Goal: Task Accomplishment & Management: Manage account settings

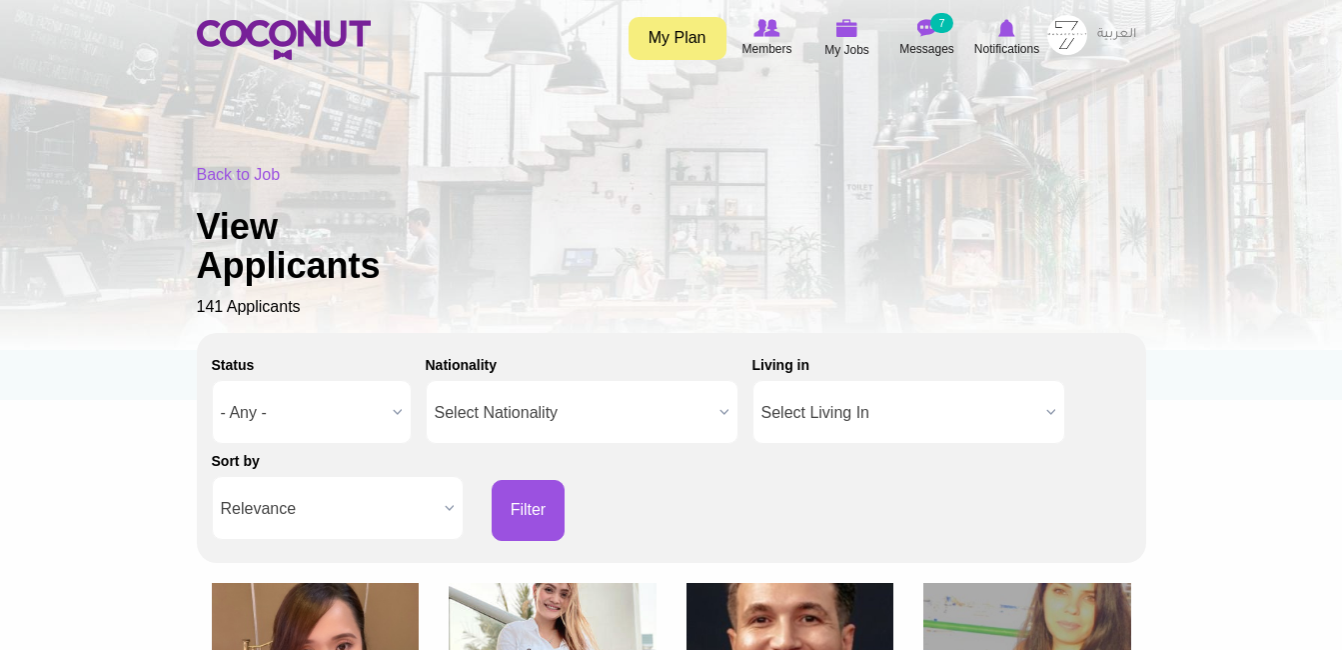
drag, startPoint x: 0, startPoint y: 0, endPoint x: 578, endPoint y: 204, distance: 612.7
click at [578, 204] on div "Back to Job View Applicants 141 Applicants" at bounding box center [672, 241] width 950 height 155
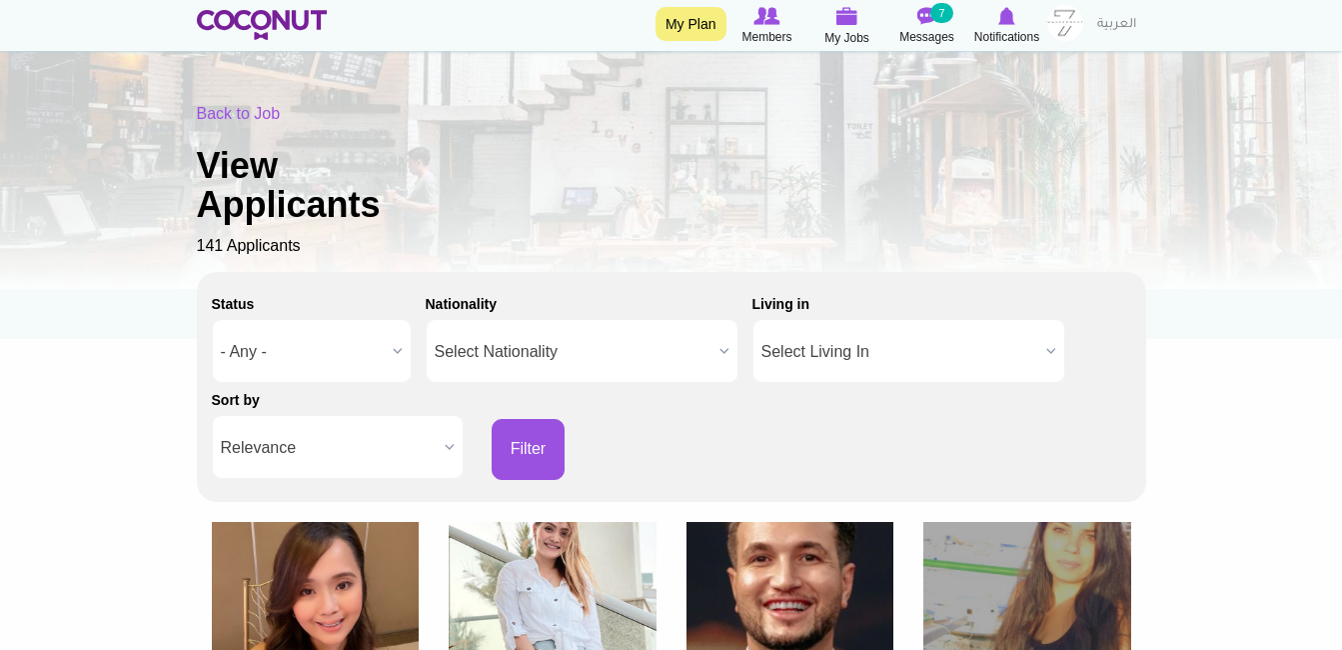
scroll to position [56, 0]
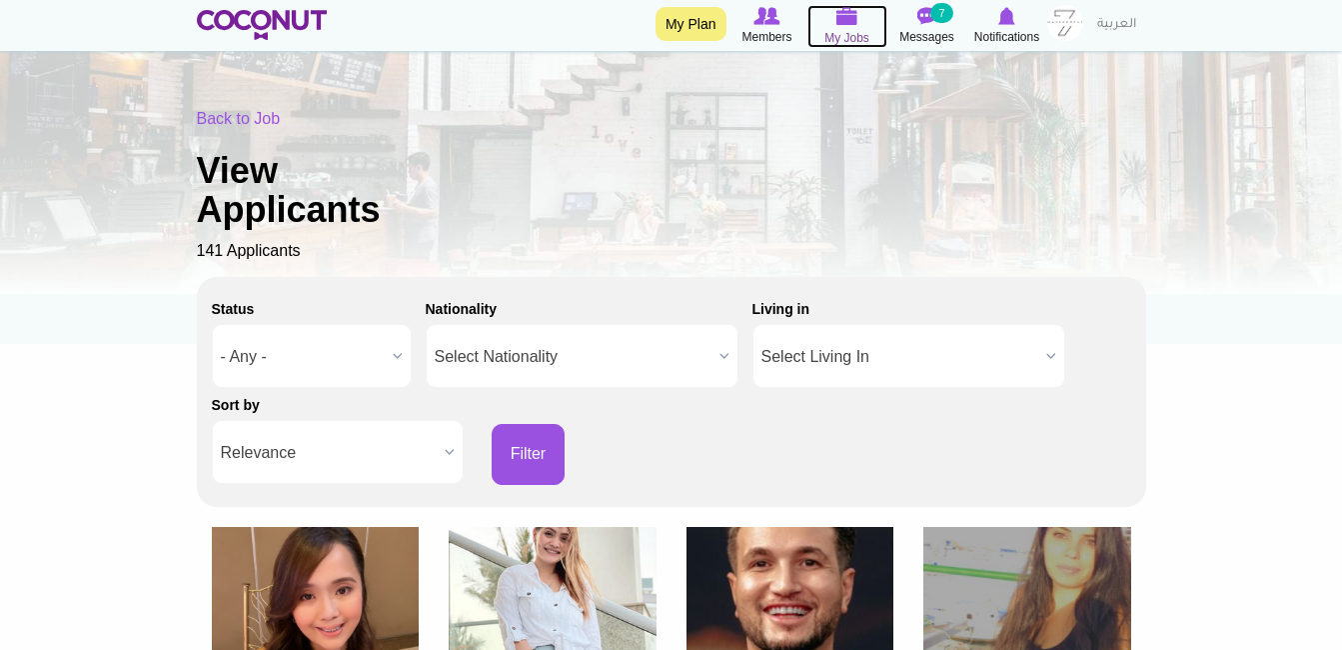
click at [851, 26] on icon at bounding box center [848, 16] width 80 height 23
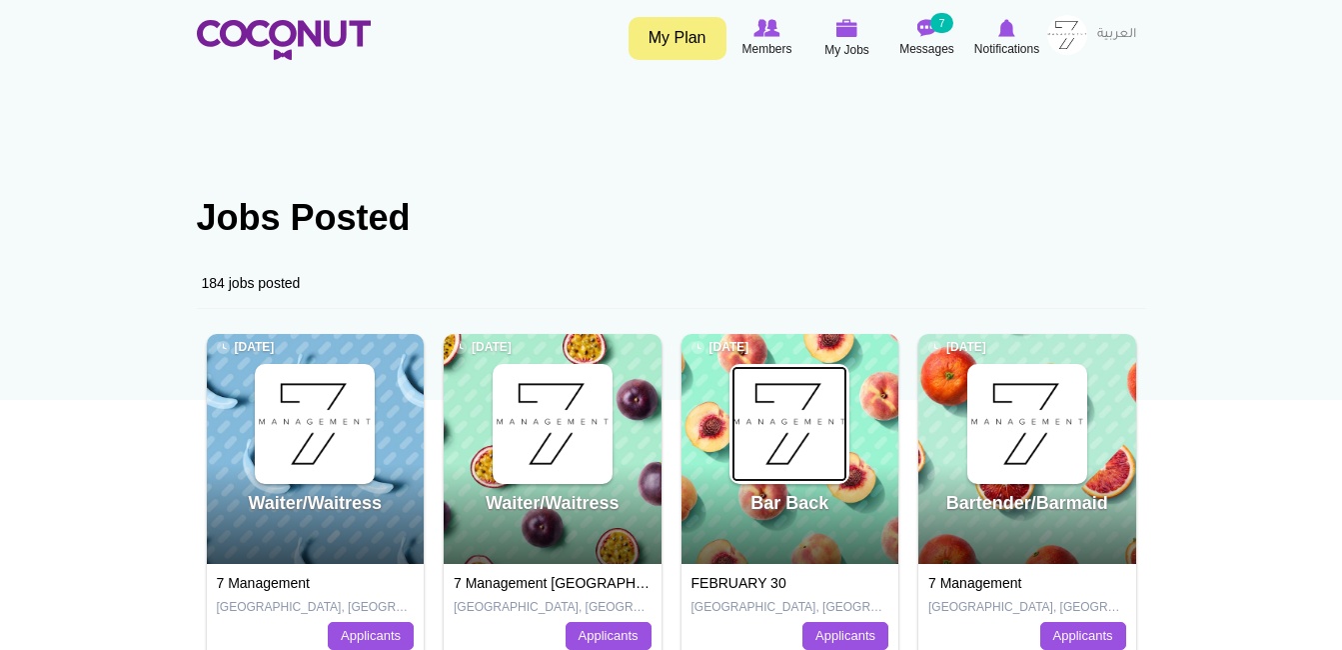
click at [827, 430] on img at bounding box center [790, 424] width 116 height 116
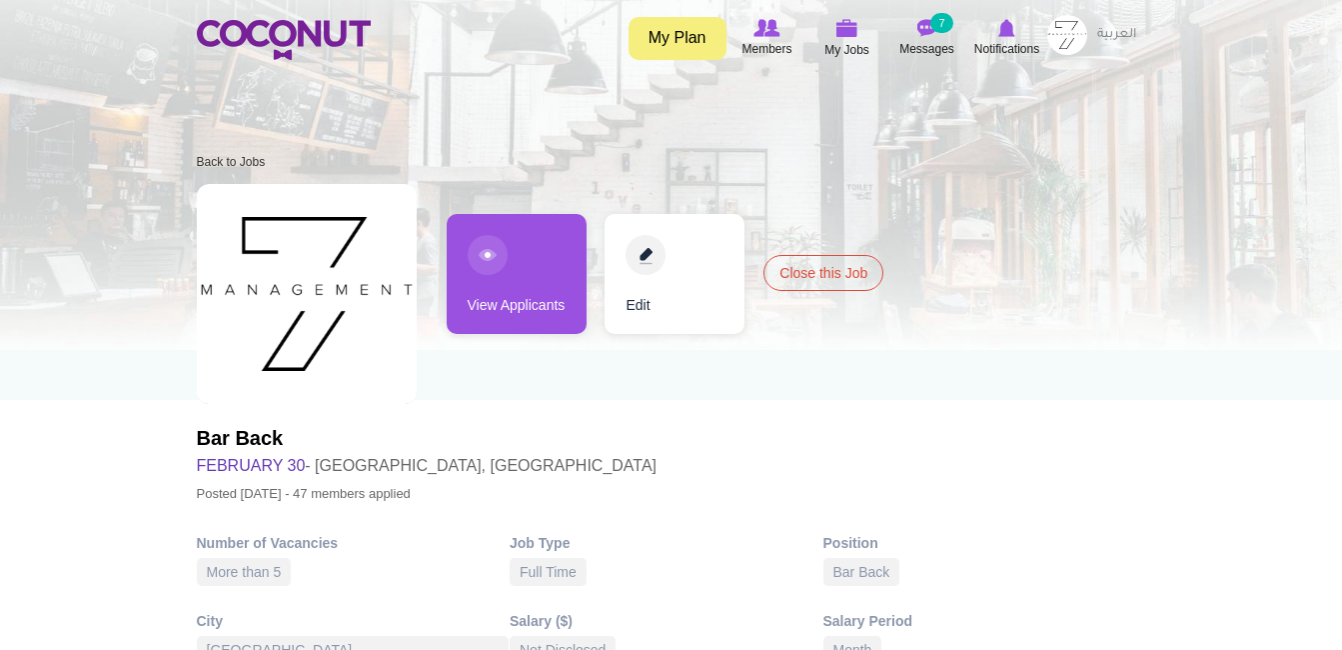
click at [553, 297] on link "View Applicants" at bounding box center [517, 274] width 140 height 120
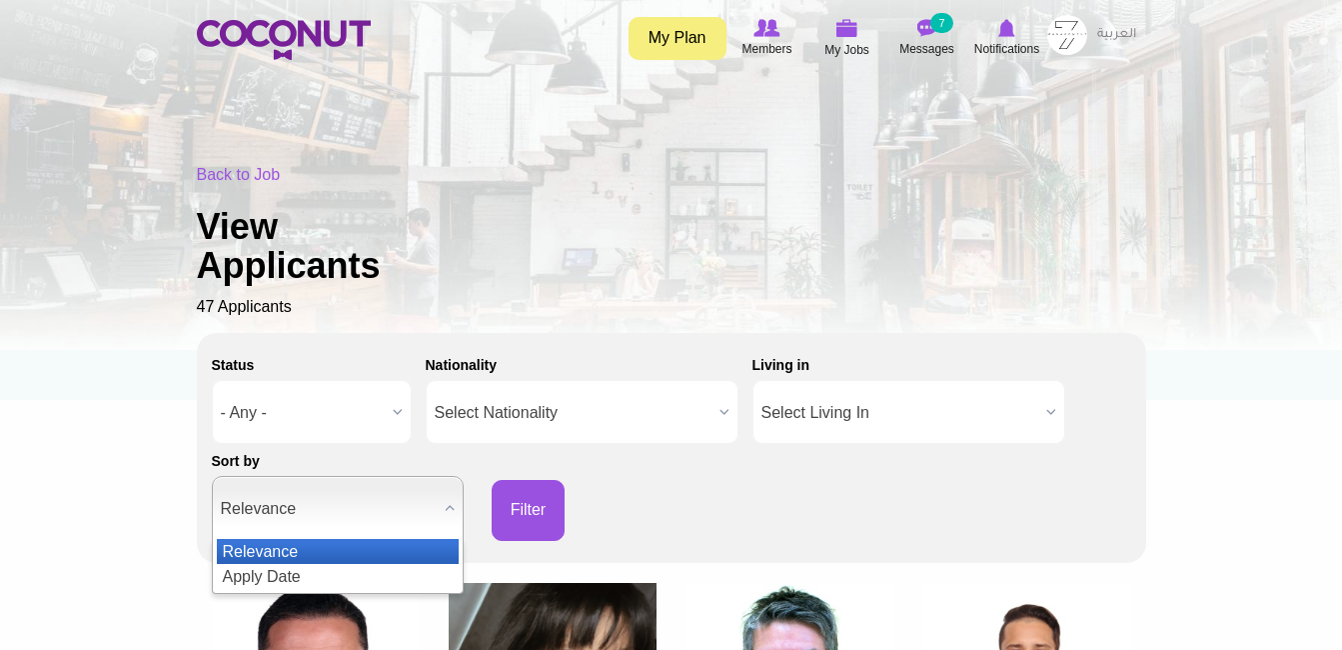
click at [316, 531] on span "Relevance" at bounding box center [329, 509] width 216 height 64
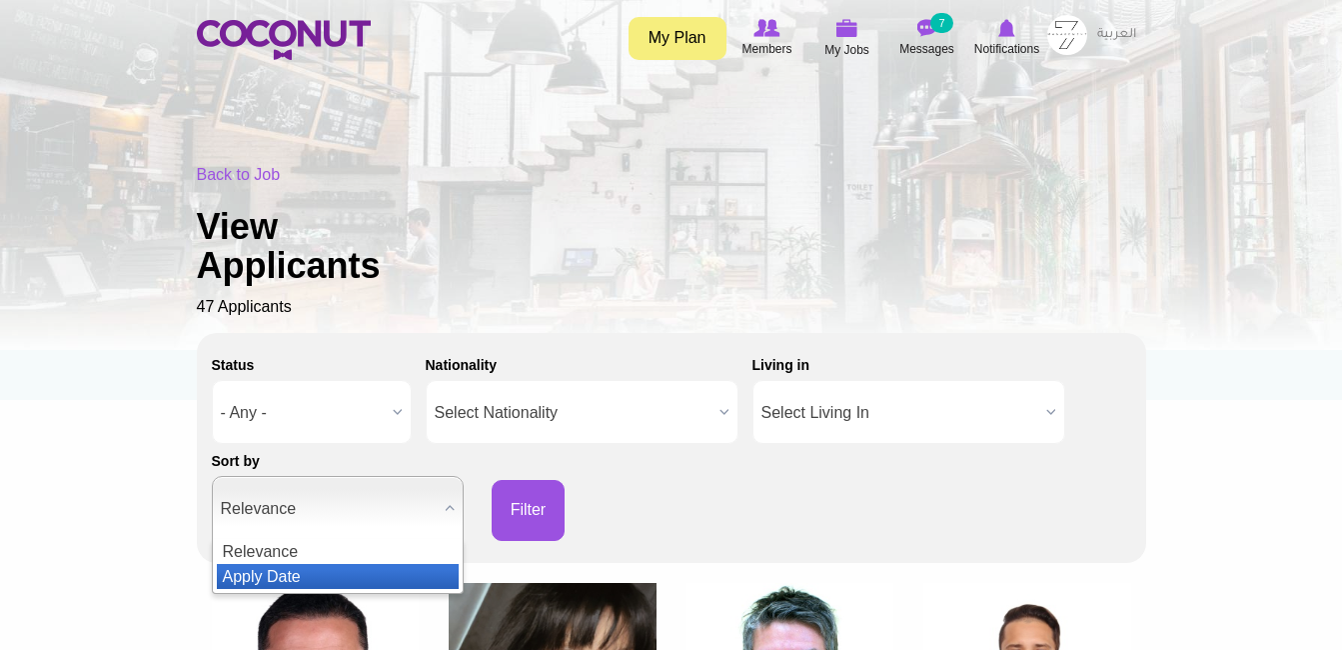
click at [308, 576] on li "Apply Date" at bounding box center [338, 576] width 242 height 25
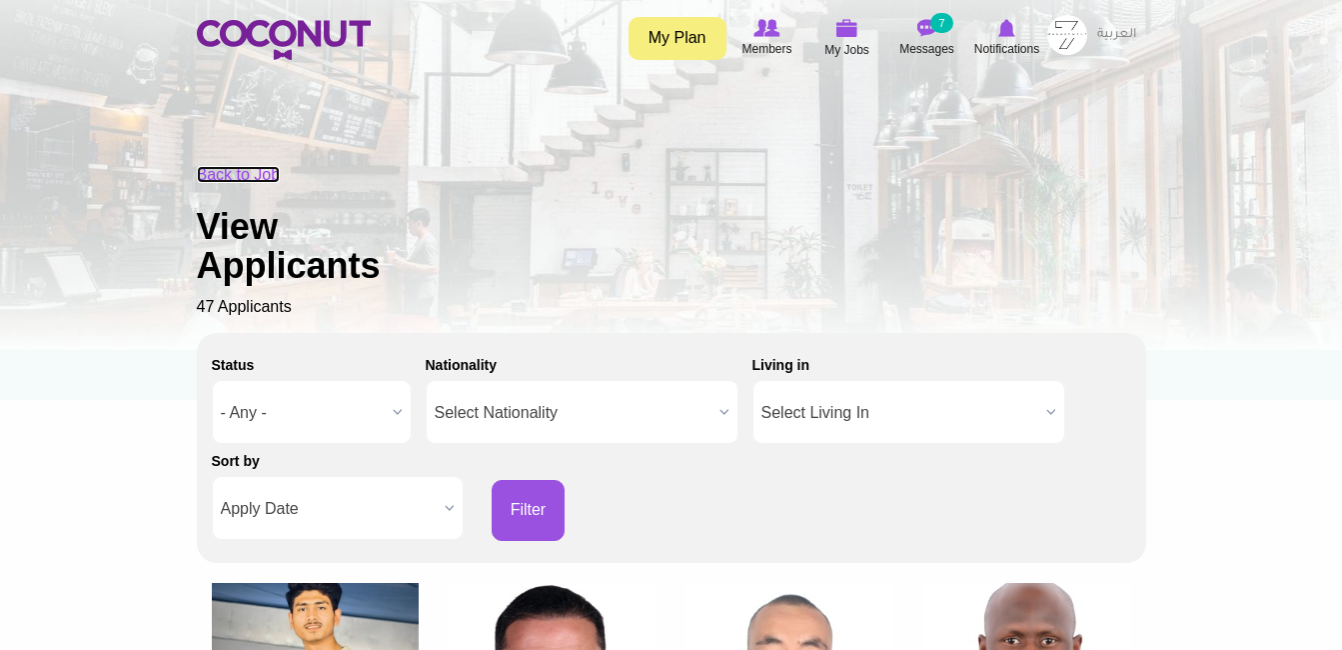
click at [267, 174] on link "Back to Job" at bounding box center [239, 174] width 84 height 17
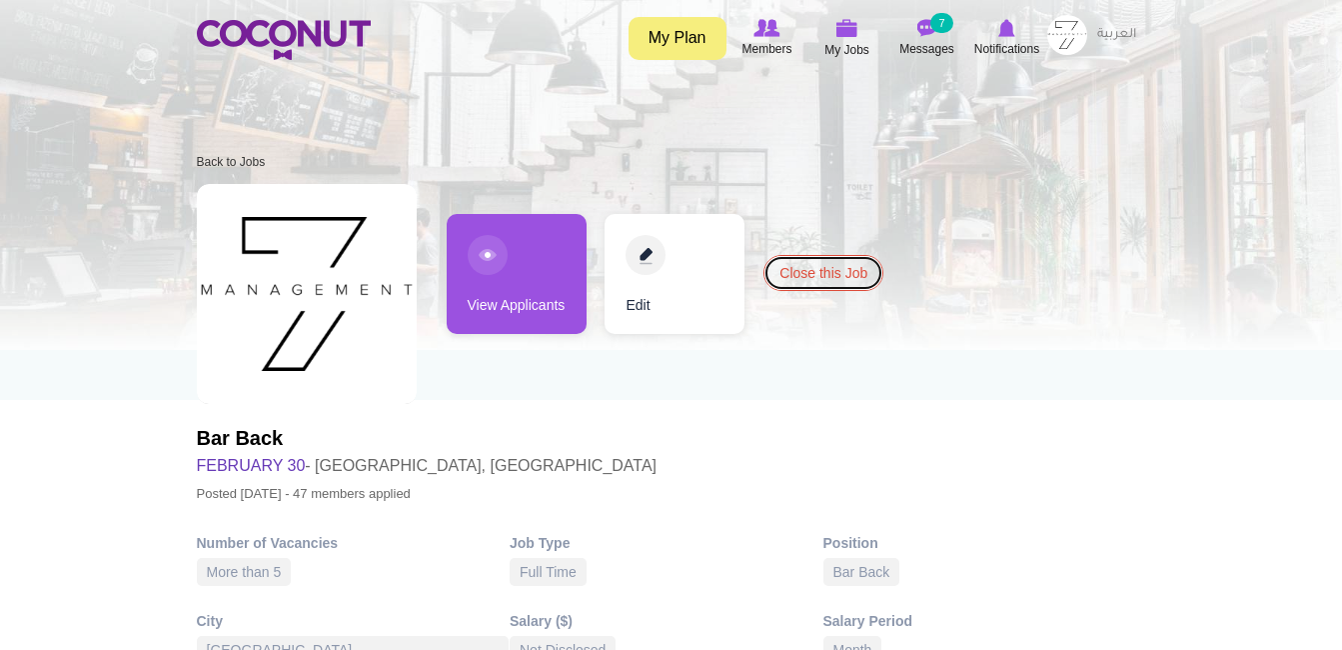
click at [804, 261] on link "Close this Job" at bounding box center [824, 273] width 120 height 36
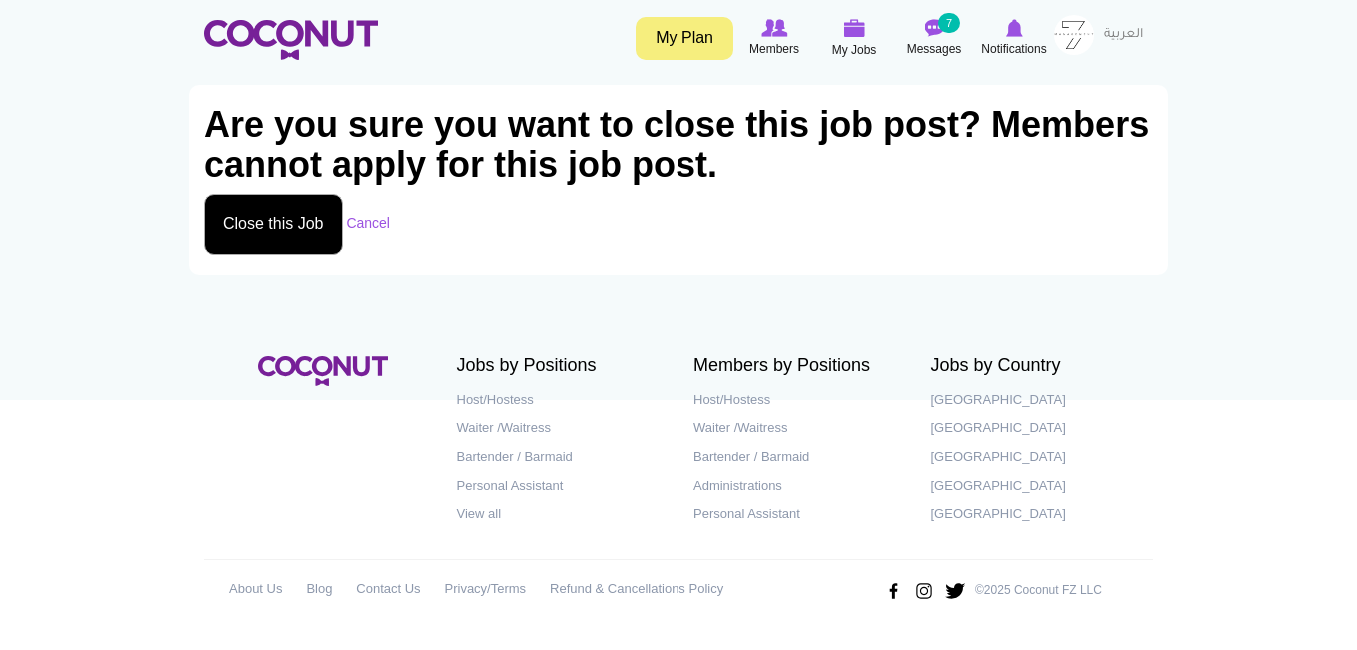
click at [309, 220] on button "Close this Job" at bounding box center [273, 224] width 139 height 61
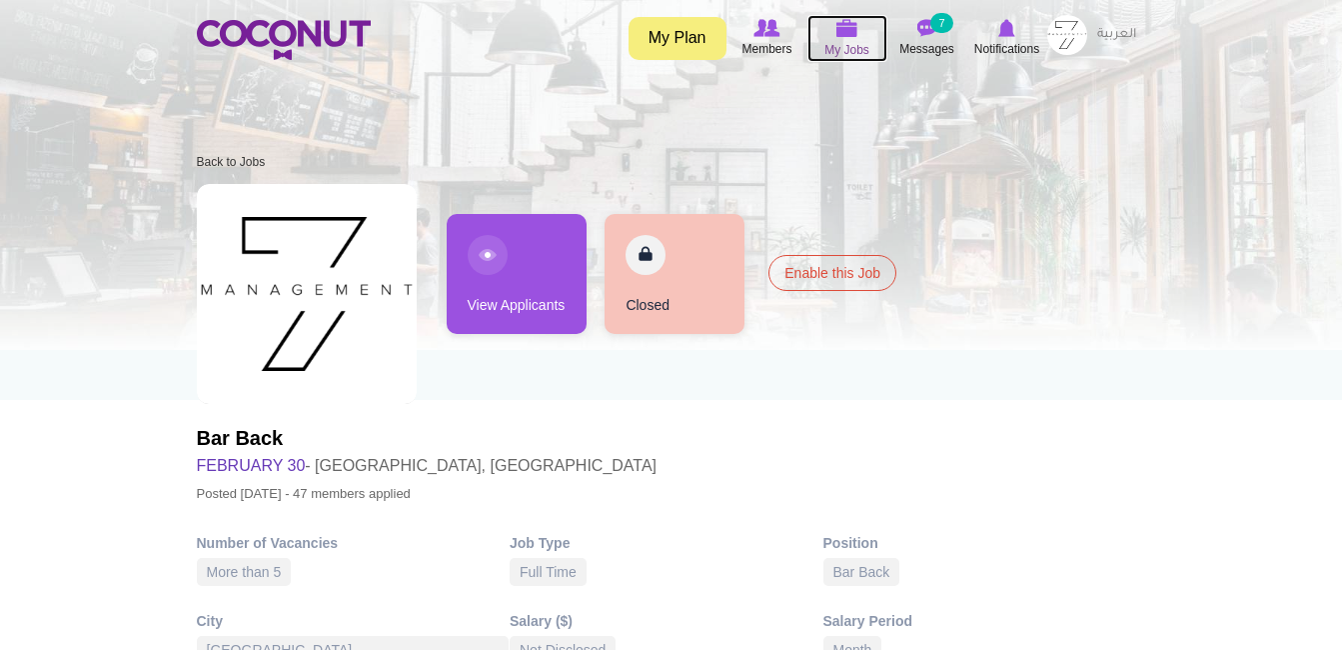
click at [856, 34] on img at bounding box center [848, 28] width 22 height 18
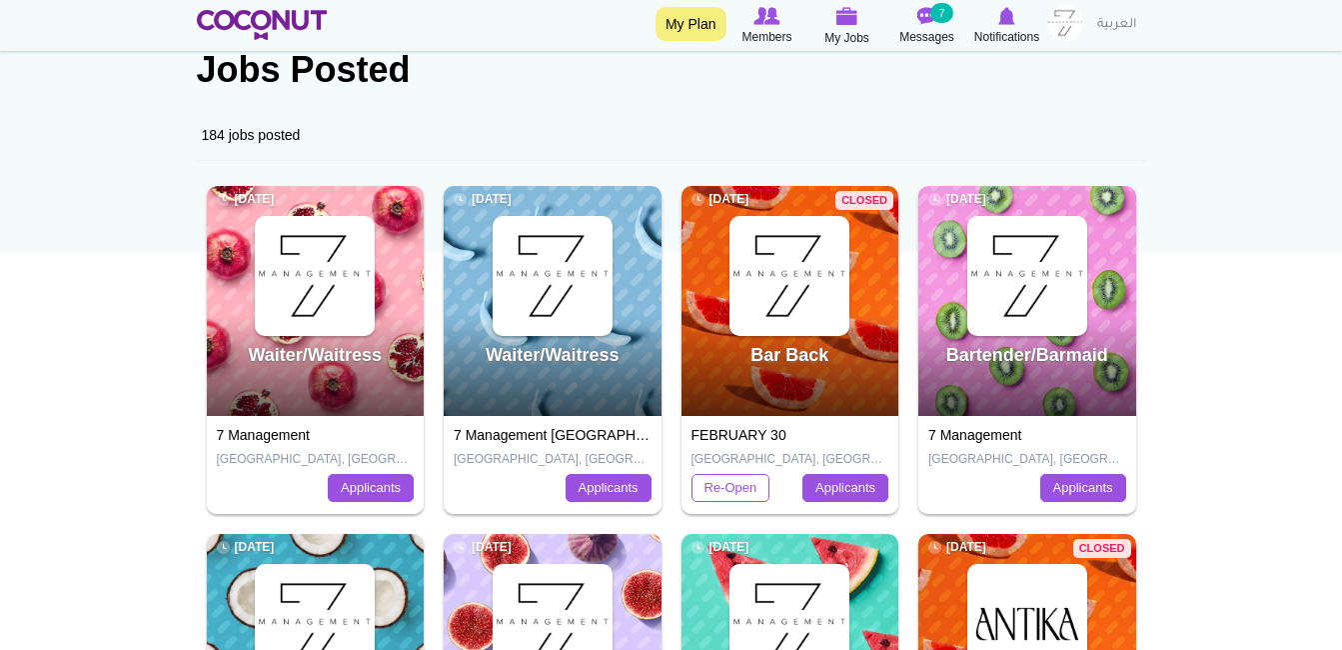
scroll to position [150, 0]
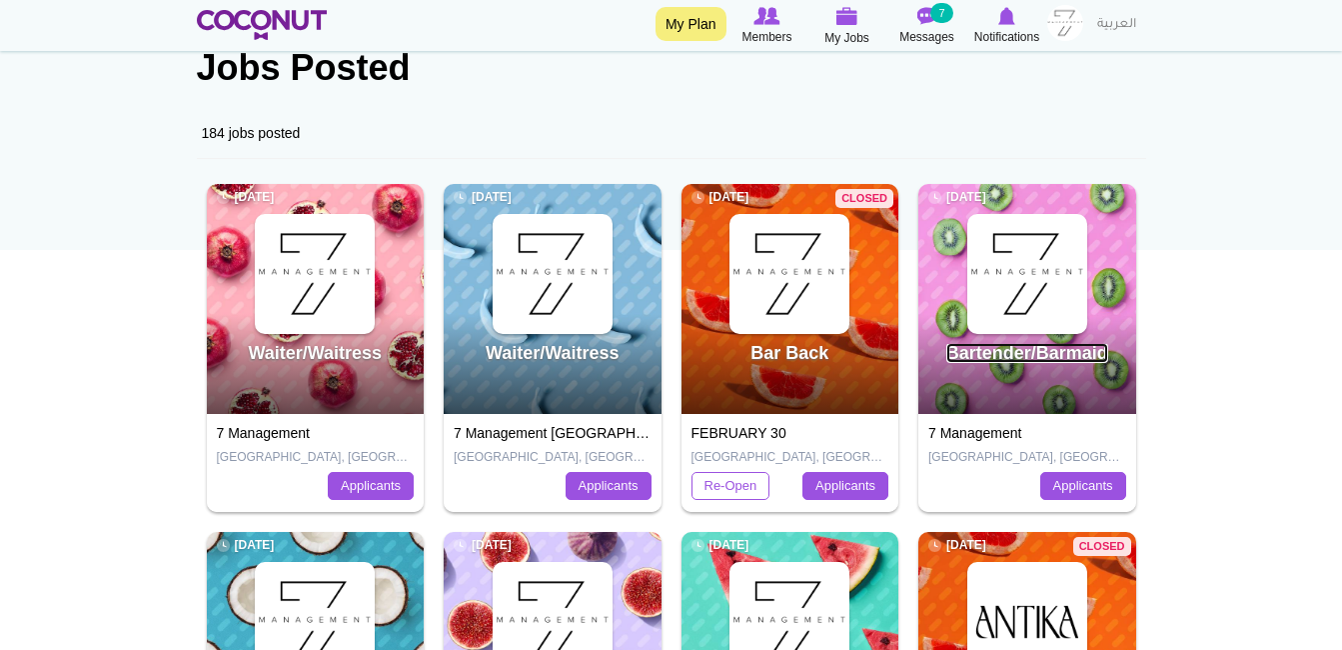
click at [1038, 351] on link "Bartender/Barmaid" at bounding box center [1028, 353] width 162 height 20
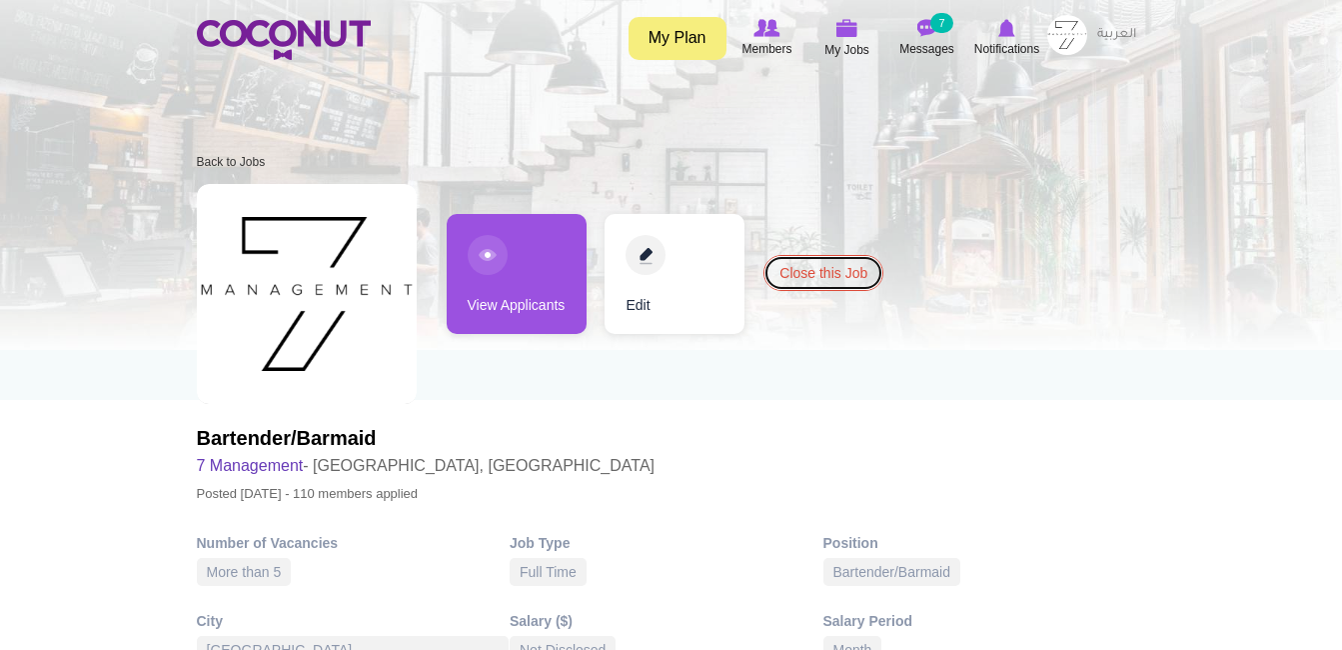
click at [840, 263] on link "Close this Job" at bounding box center [824, 273] width 120 height 36
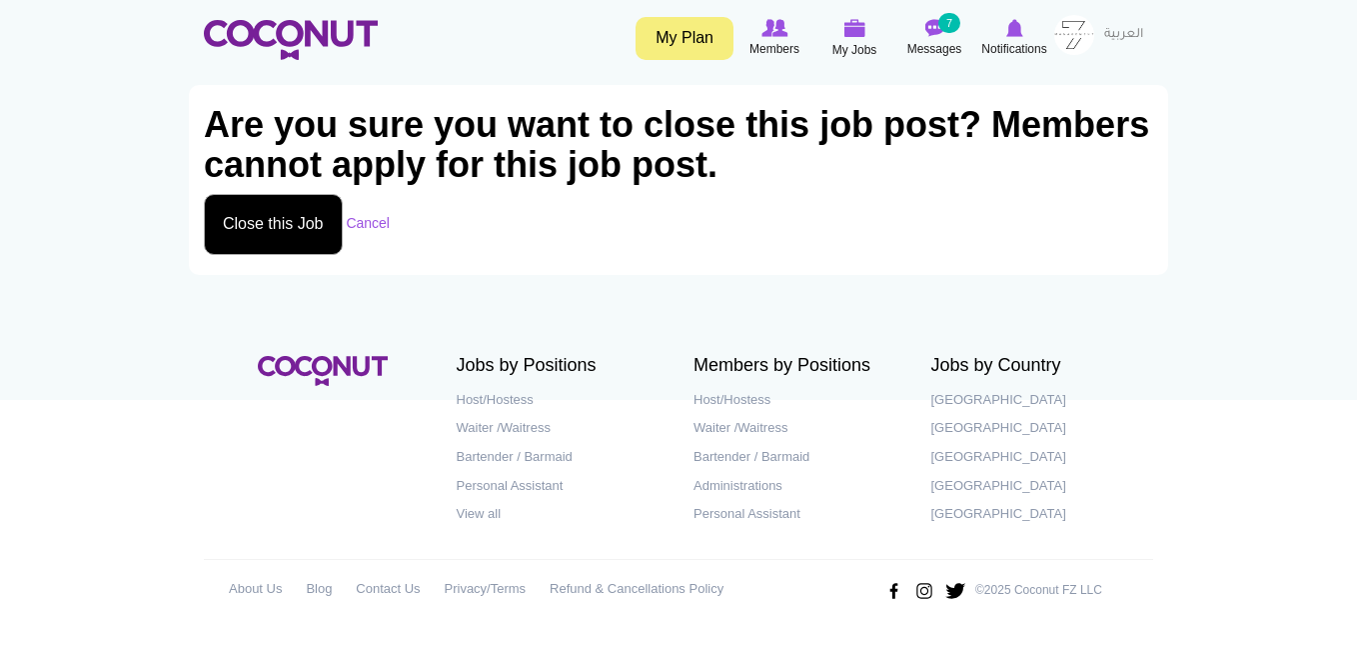
click at [258, 212] on button "Close this Job" at bounding box center [273, 224] width 139 height 61
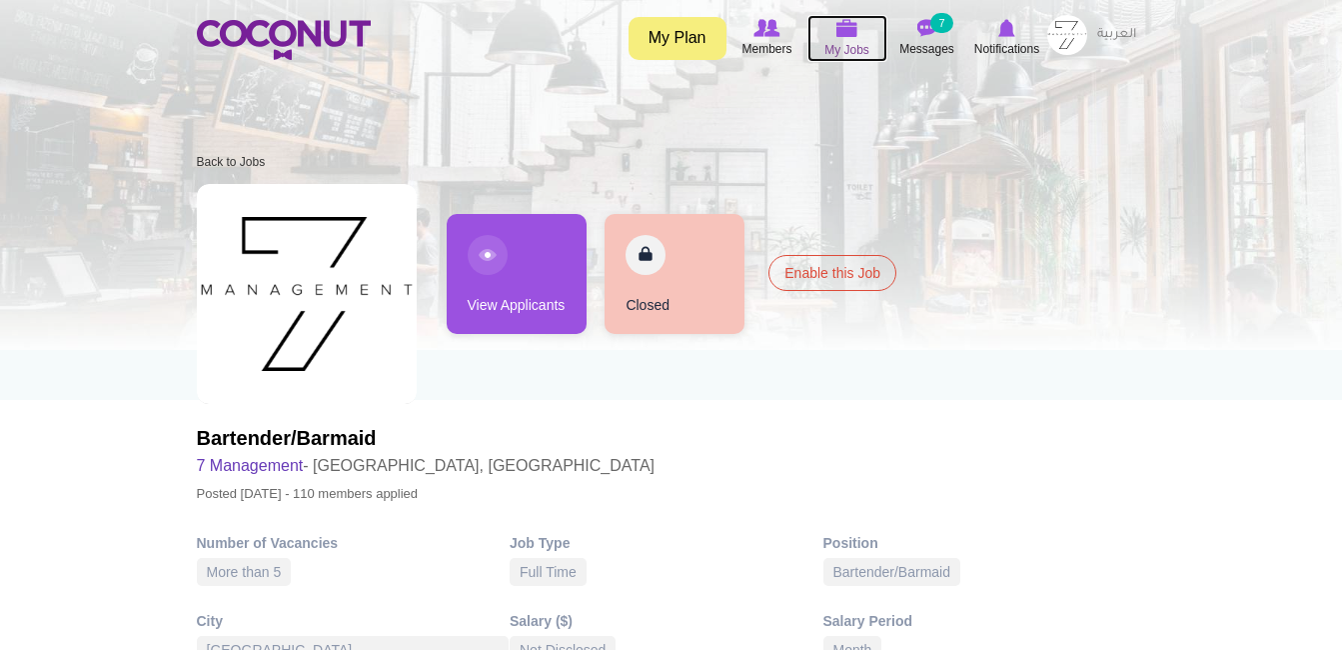
click at [858, 43] on span "My Jobs" at bounding box center [847, 50] width 45 height 20
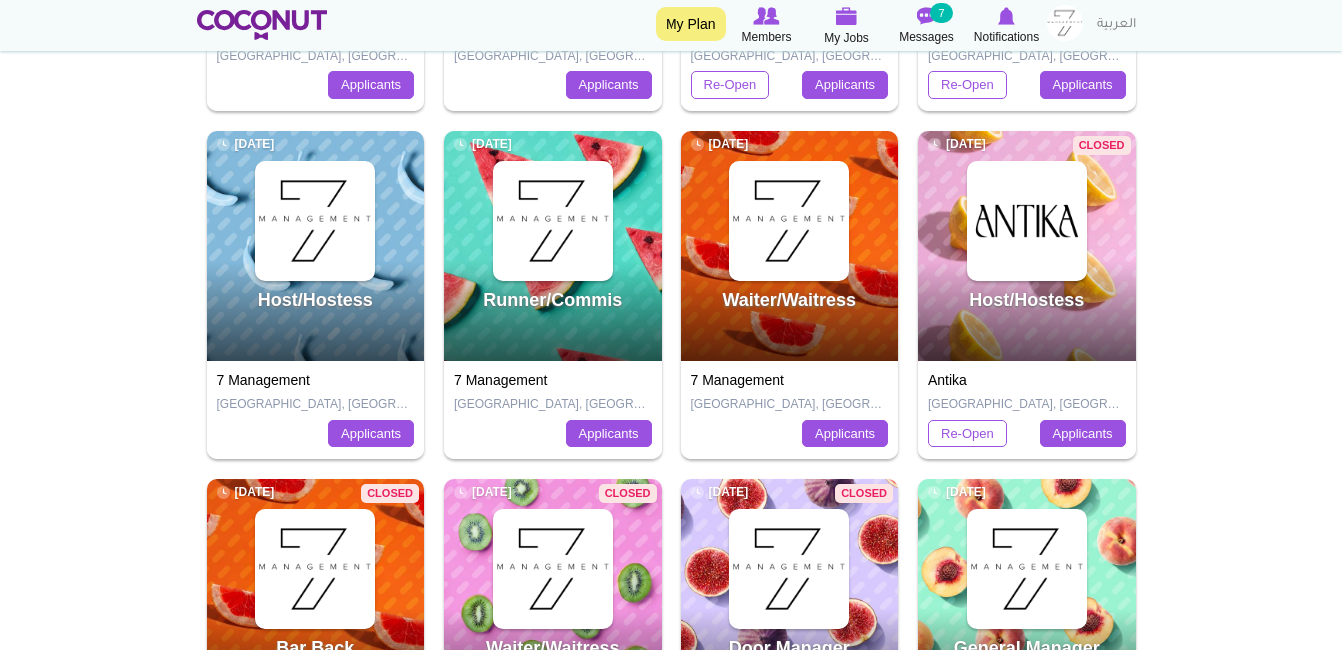
scroll to position [461, 0]
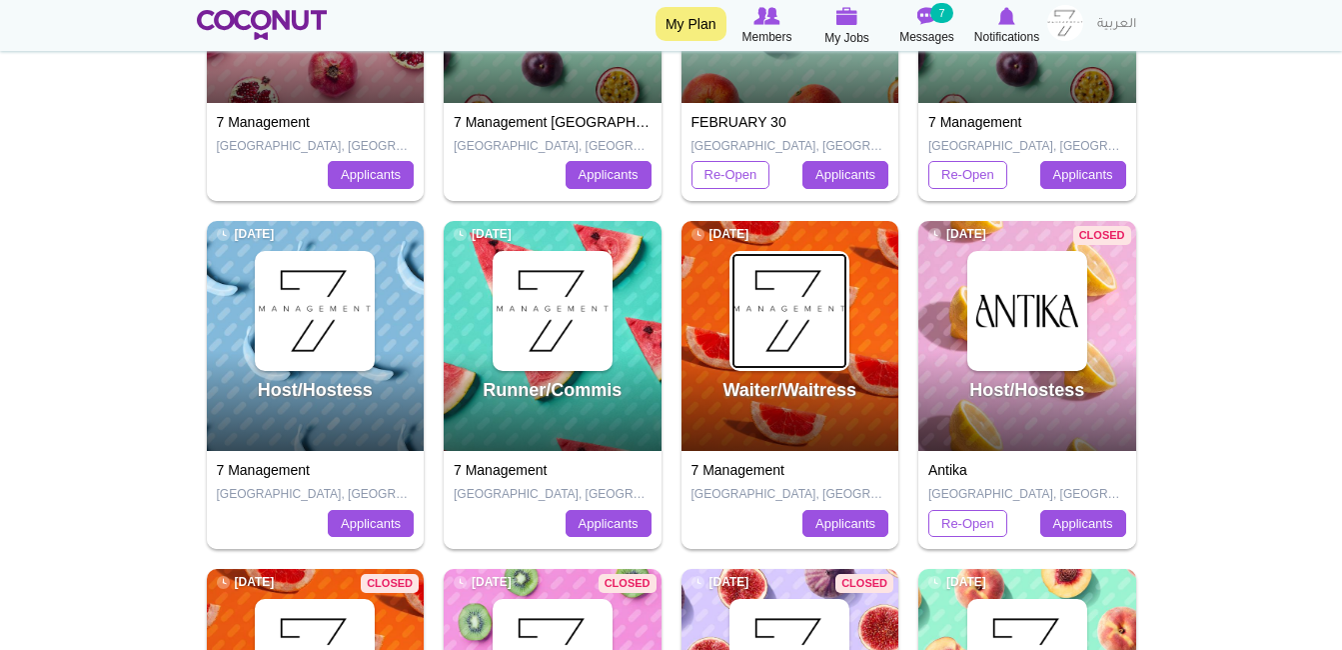
click at [833, 351] on img at bounding box center [790, 311] width 116 height 116
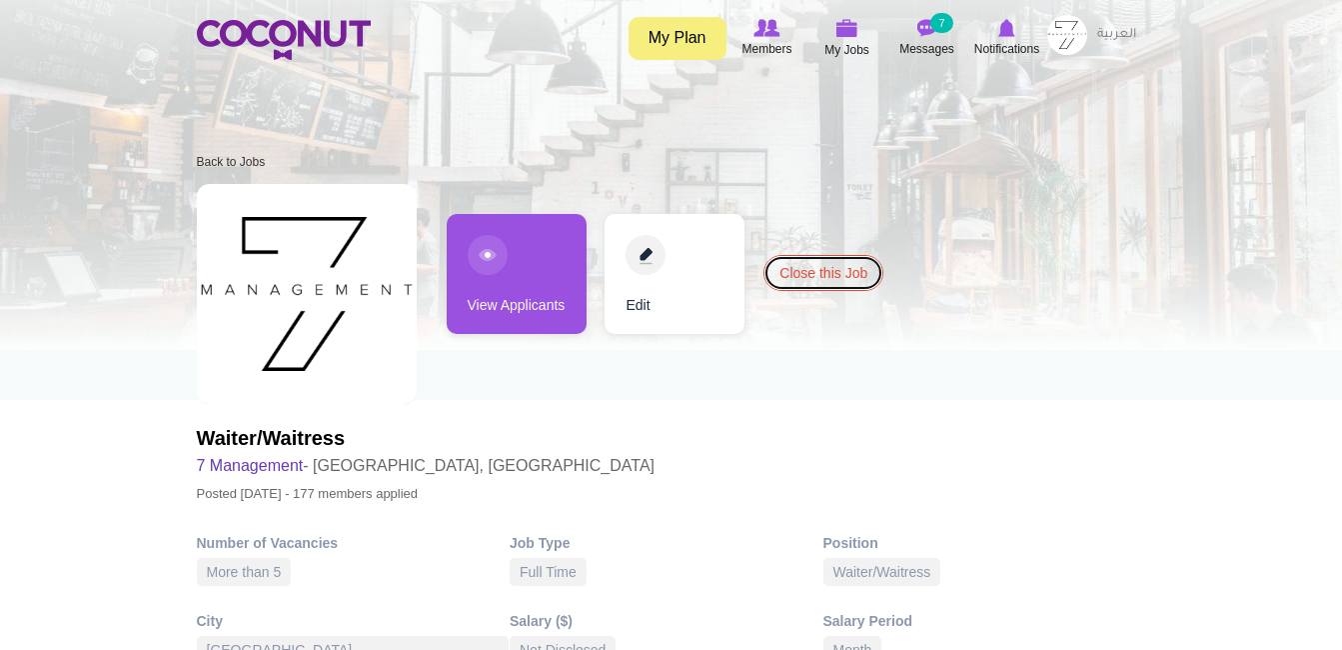
click at [842, 287] on link "Close this Job" at bounding box center [824, 273] width 120 height 36
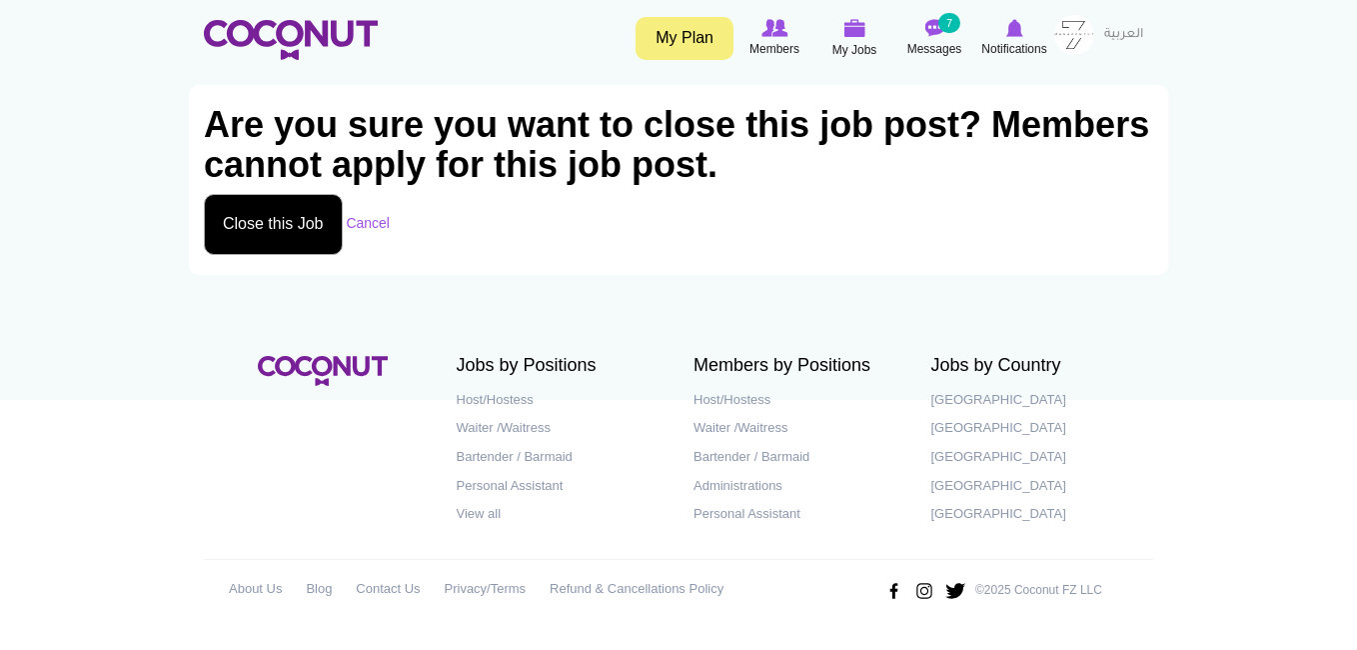
click at [297, 246] on button "Close this Job" at bounding box center [273, 224] width 139 height 61
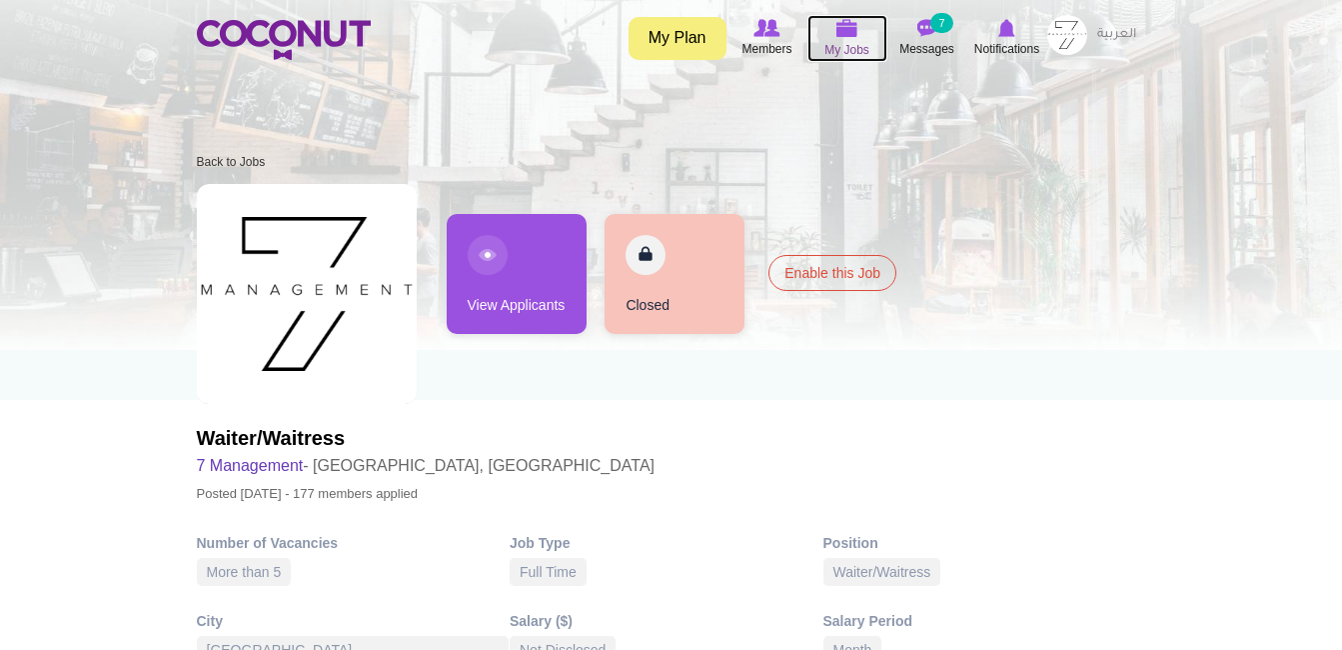
click at [833, 55] on span "My Jobs" at bounding box center [847, 50] width 45 height 20
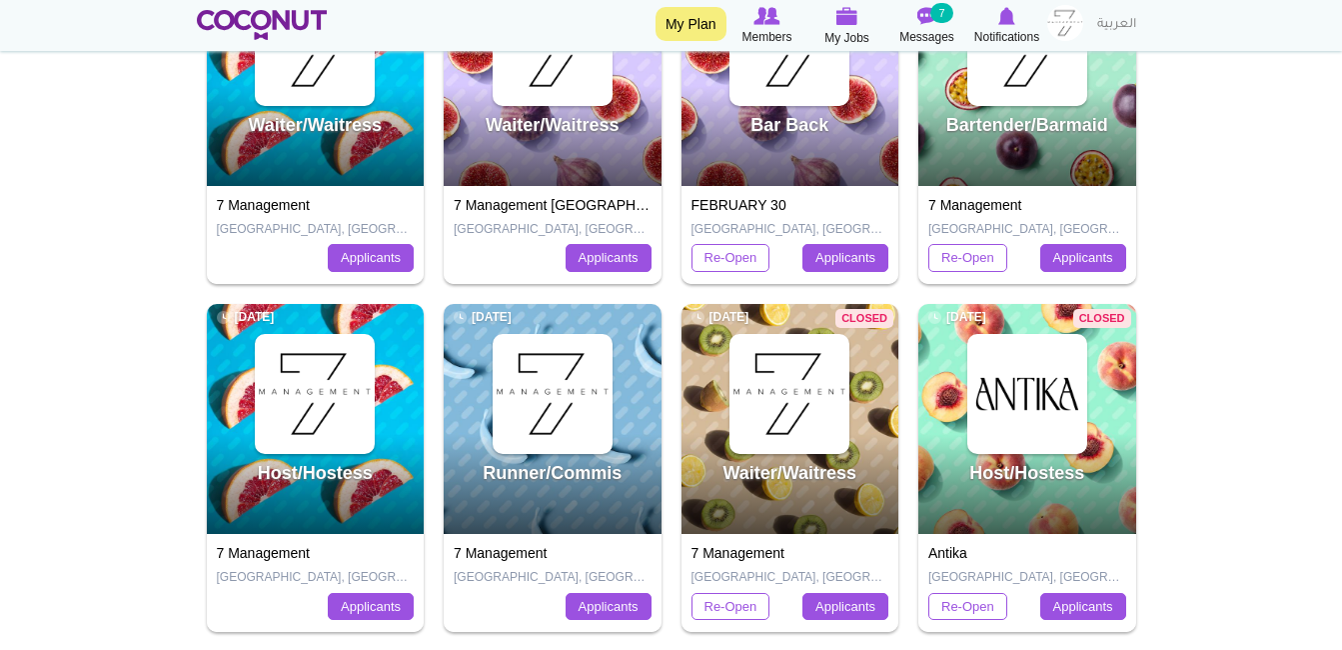
scroll to position [379, 0]
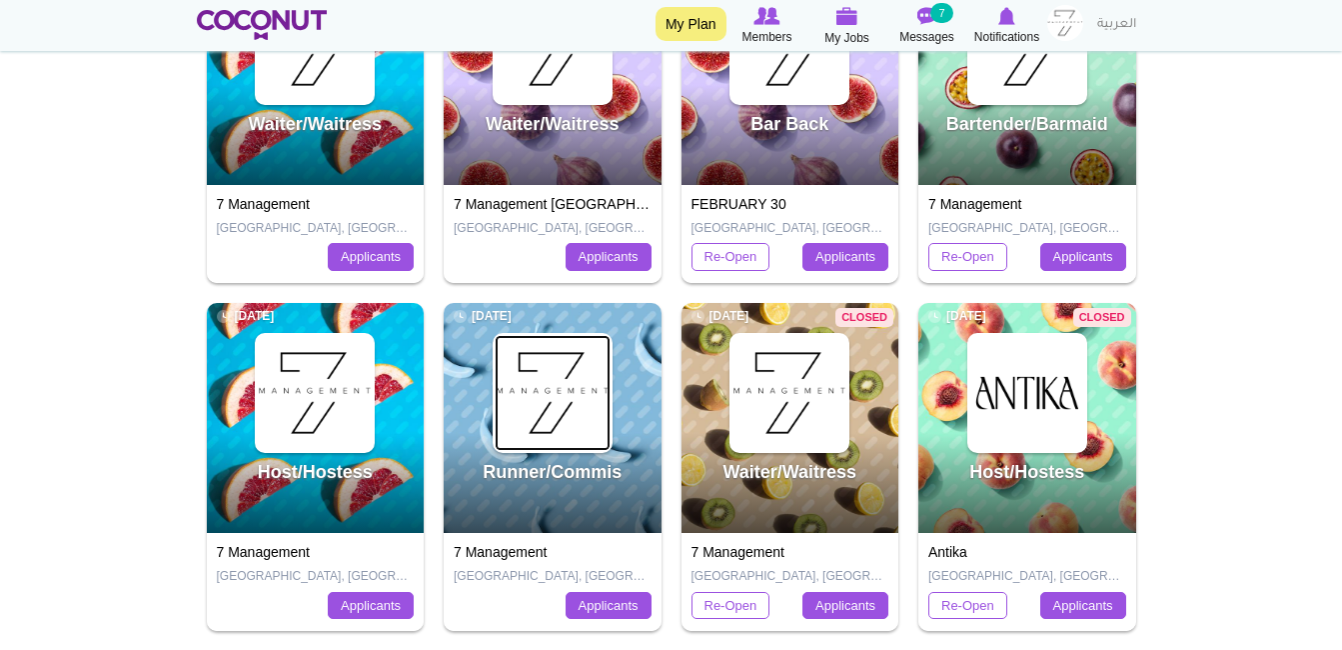
click at [583, 407] on img at bounding box center [553, 393] width 116 height 116
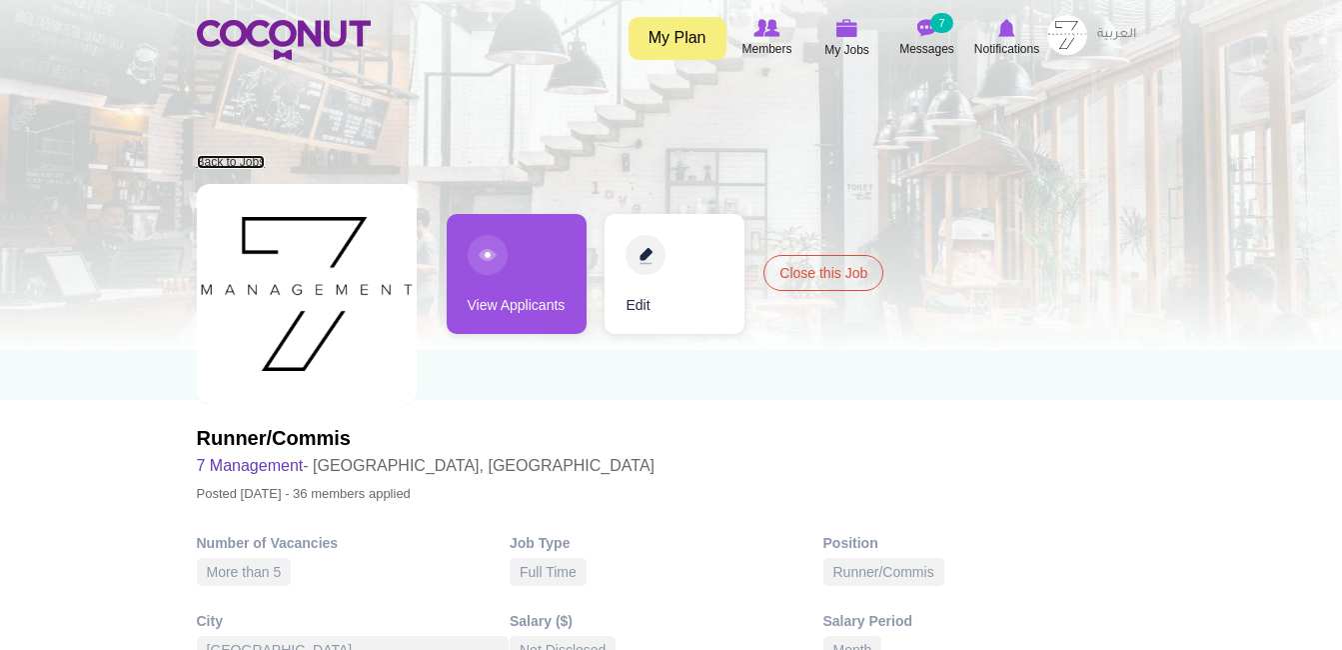
click at [250, 164] on link "Back to Jobs" at bounding box center [231, 162] width 69 height 14
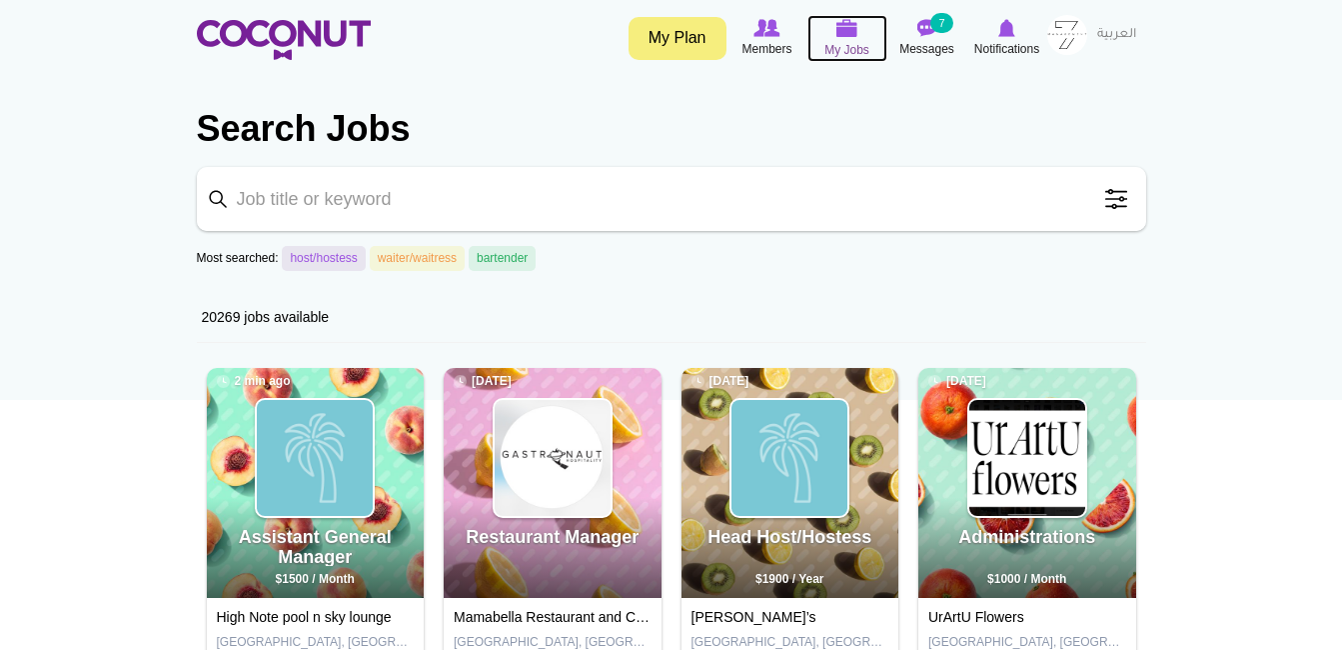
click at [835, 54] on span "My Jobs" at bounding box center [847, 50] width 45 height 20
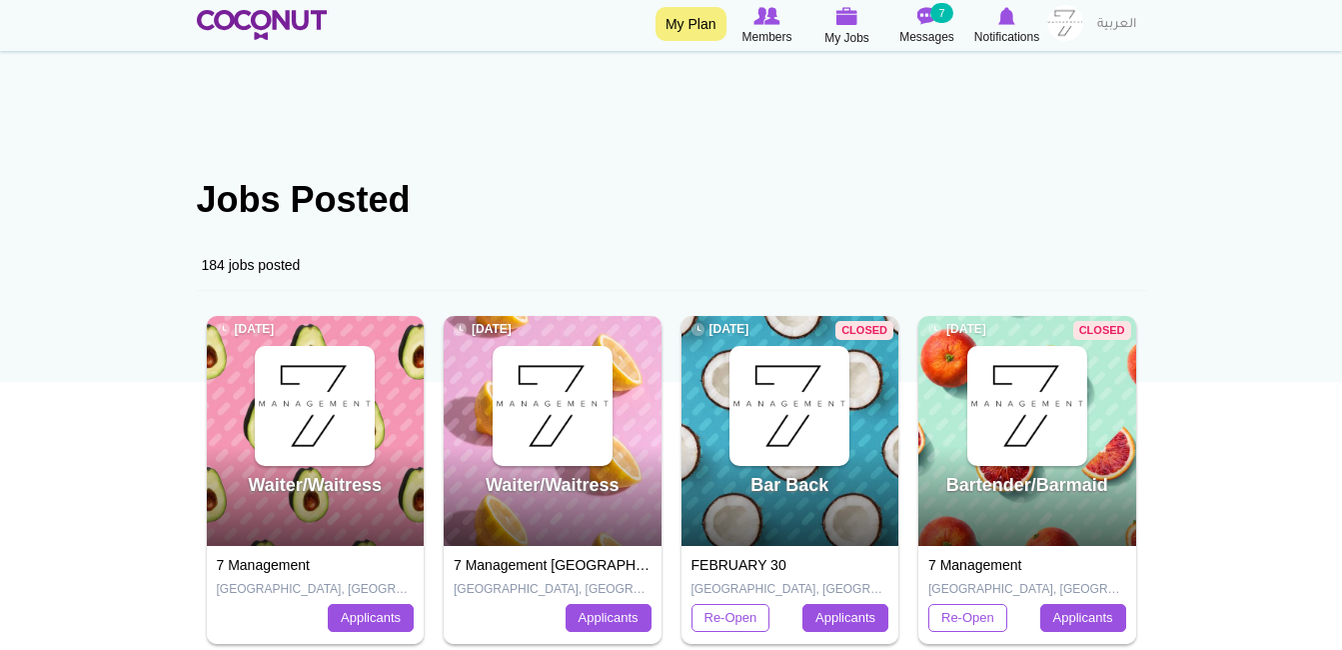
scroll to position [17, 0]
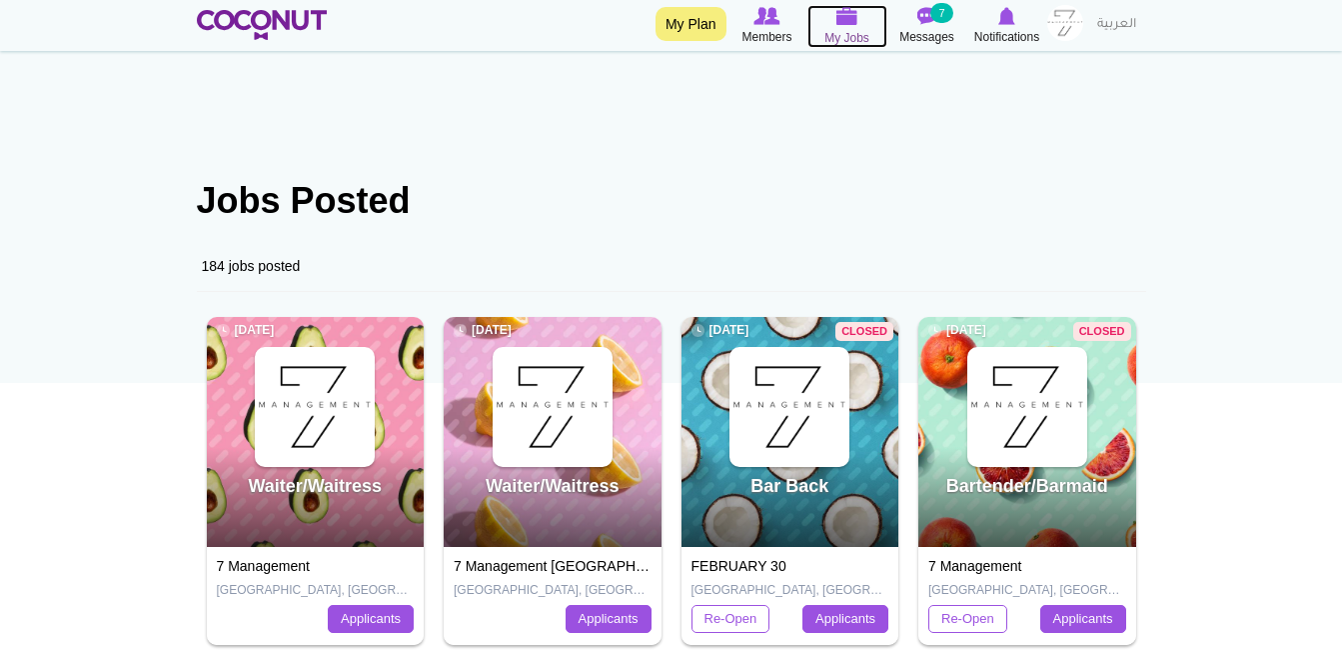
click at [854, 41] on span "My Jobs" at bounding box center [847, 38] width 45 height 20
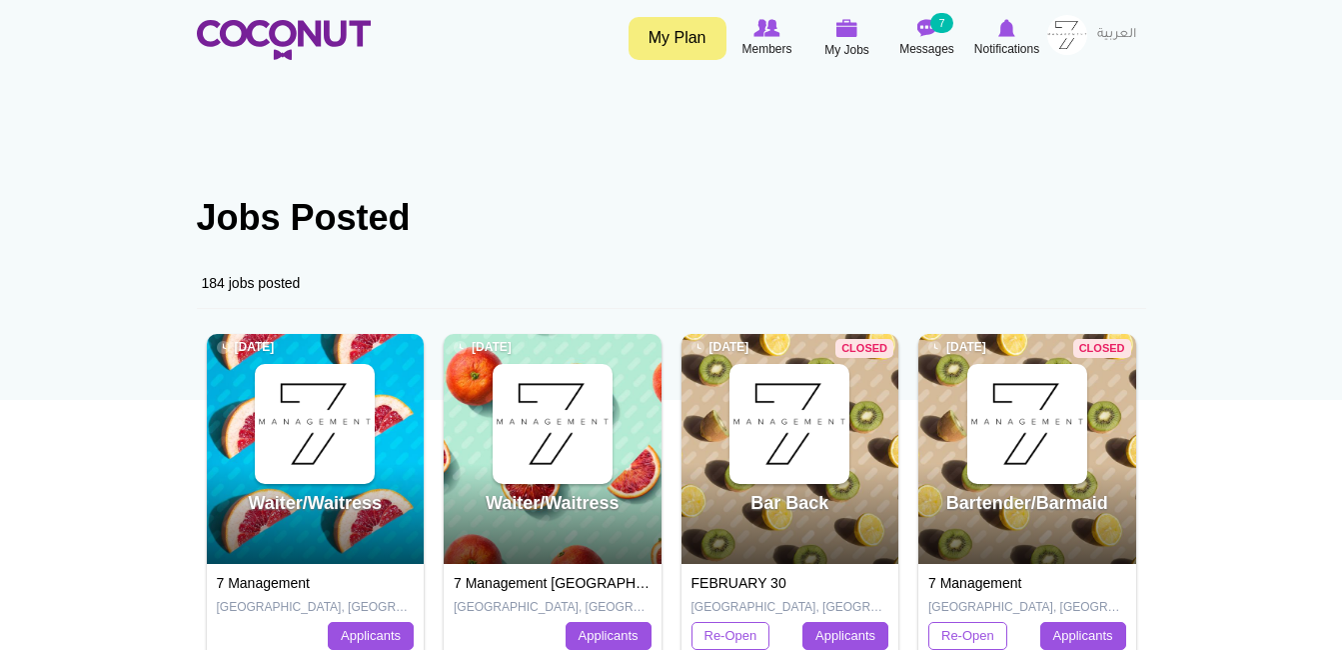
click at [1074, 40] on img at bounding box center [1068, 35] width 40 height 40
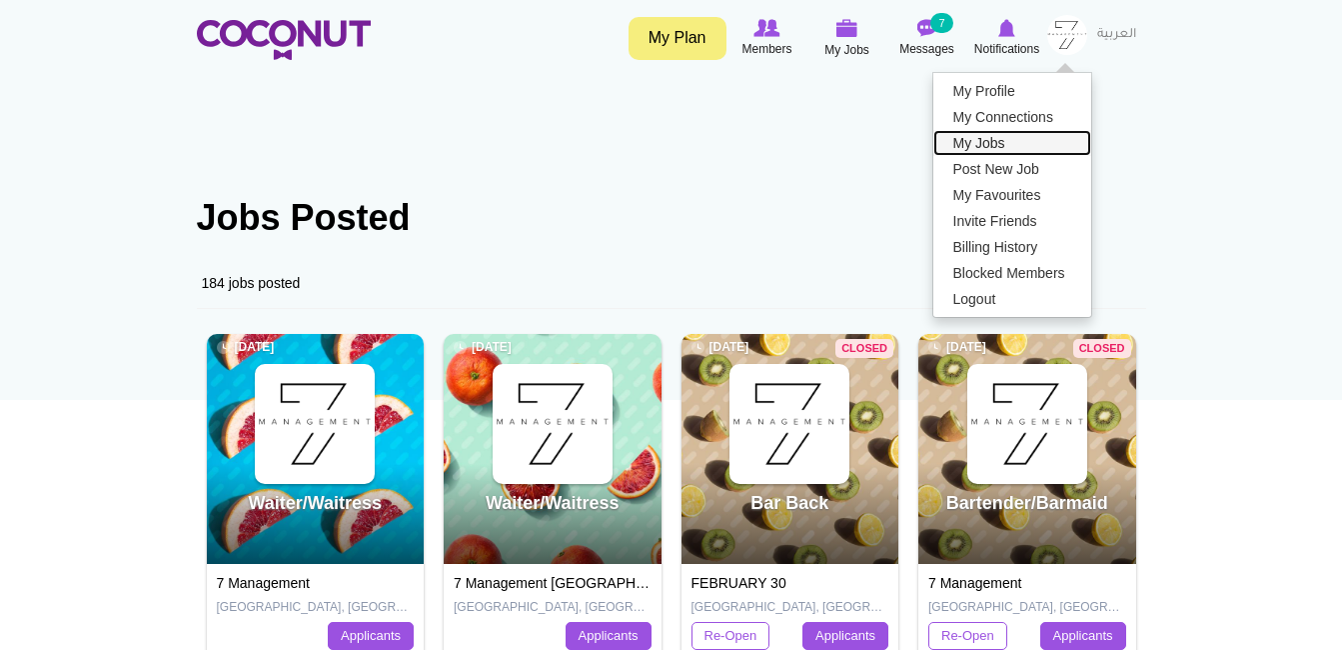
click at [1029, 134] on link "My Jobs" at bounding box center [1013, 143] width 158 height 26
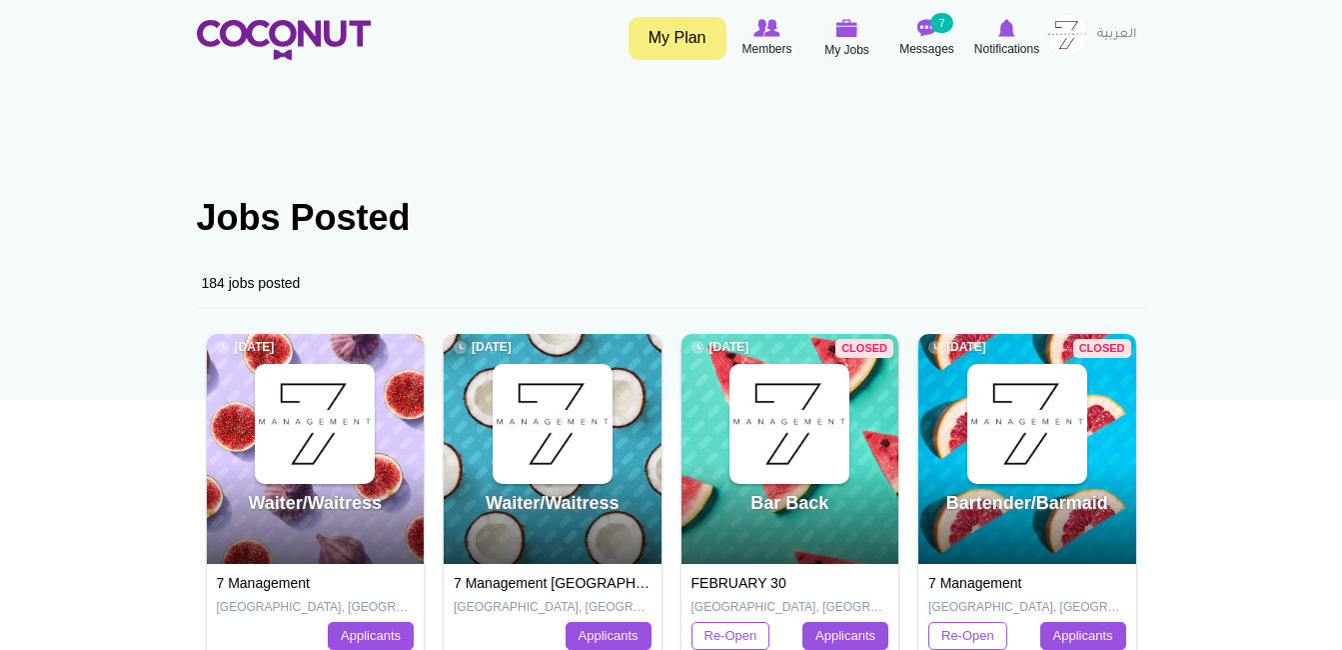
click at [1083, 41] on img at bounding box center [1068, 35] width 40 height 40
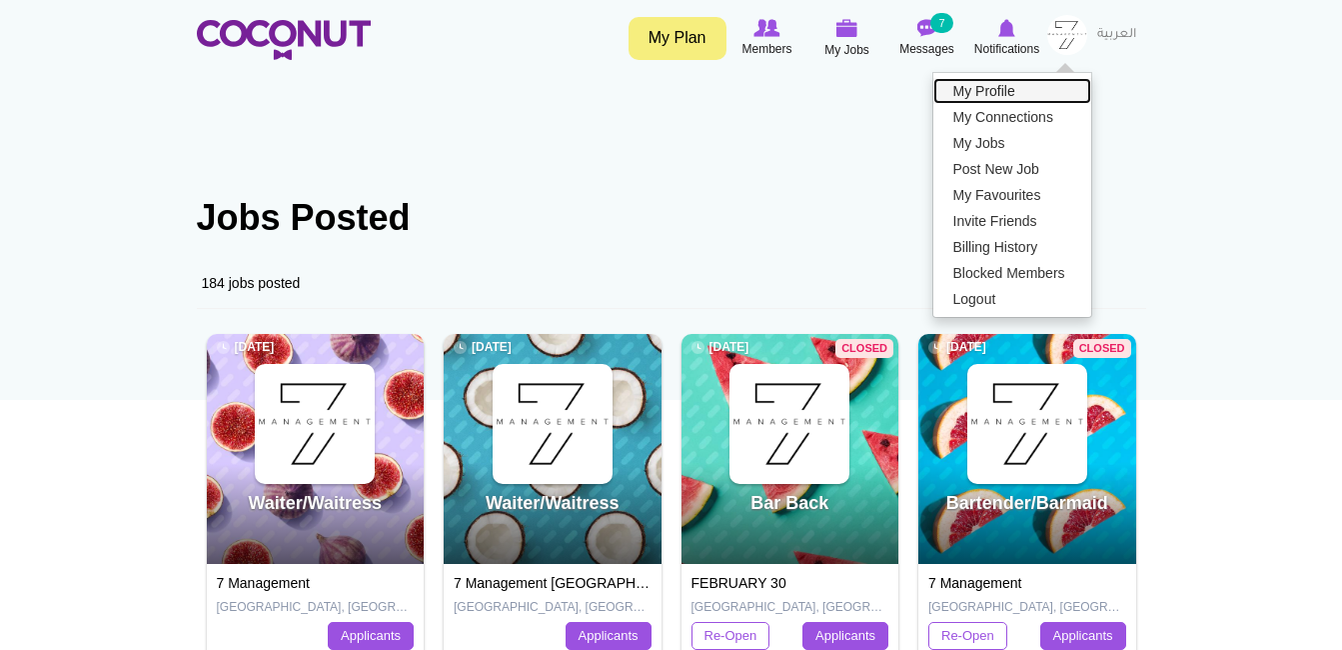
click at [1038, 86] on link "My Profile" at bounding box center [1013, 91] width 158 height 26
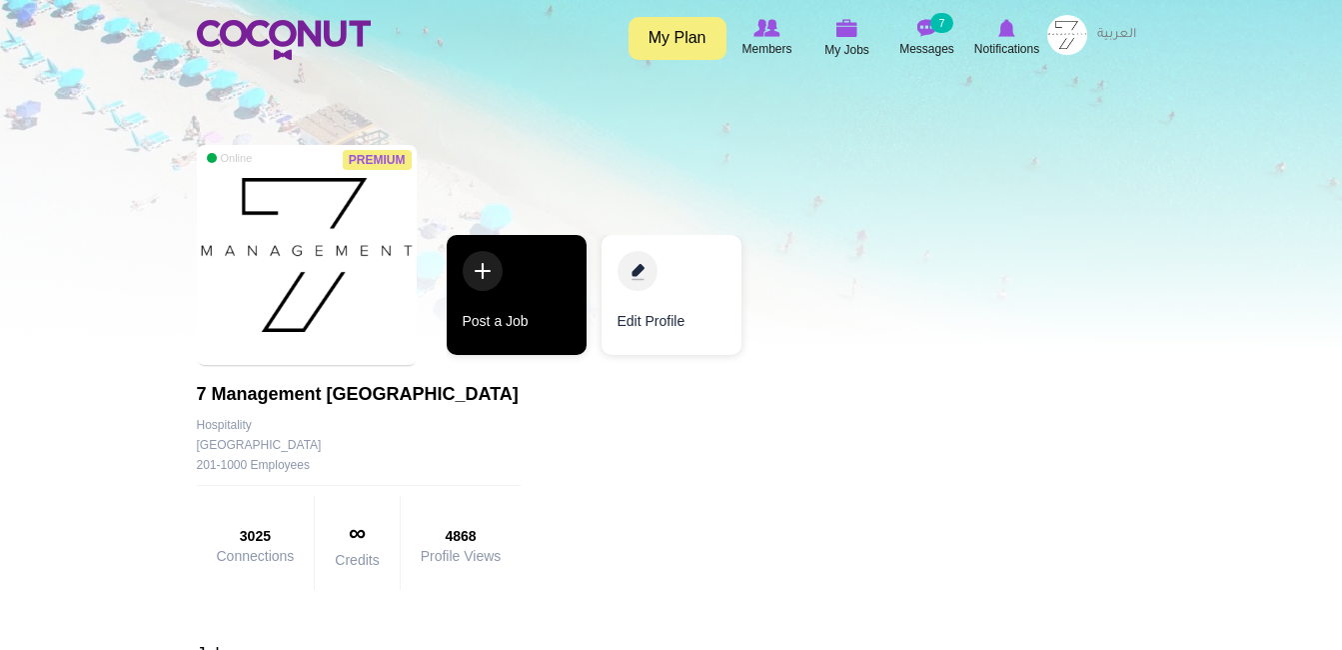
click at [572, 350] on link "Post a Job" at bounding box center [517, 295] width 140 height 120
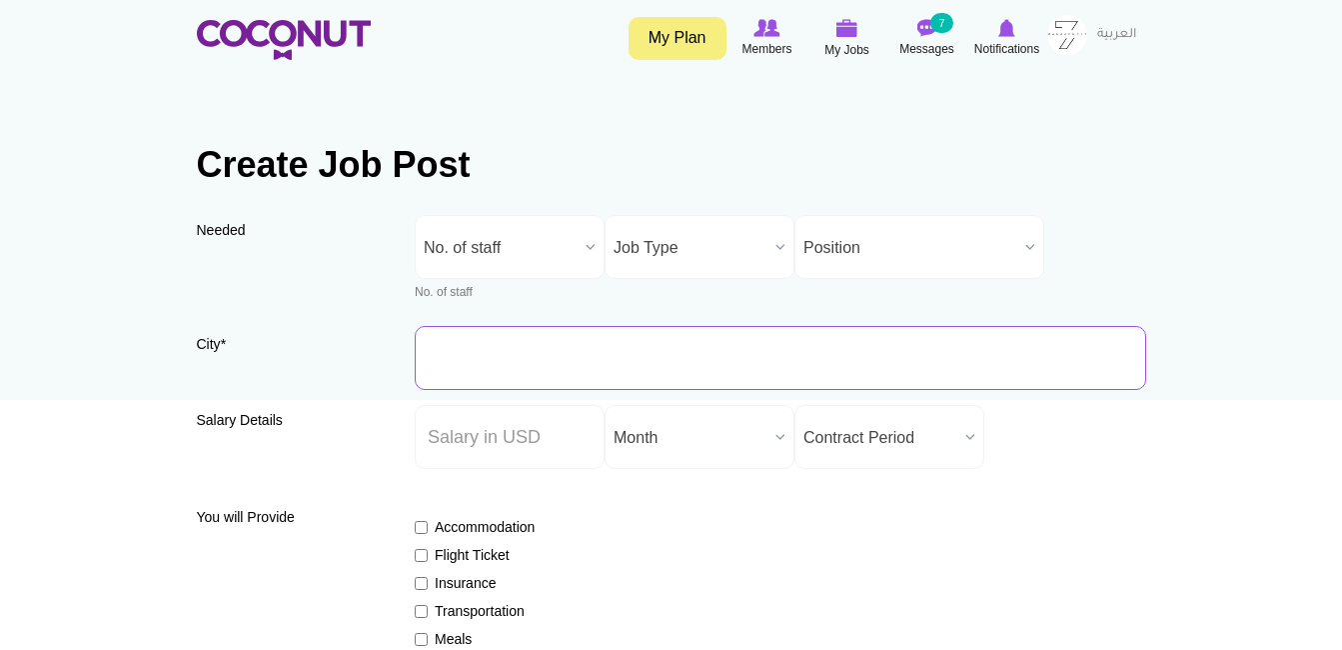
click at [483, 362] on input "City *" at bounding box center [781, 358] width 732 height 64
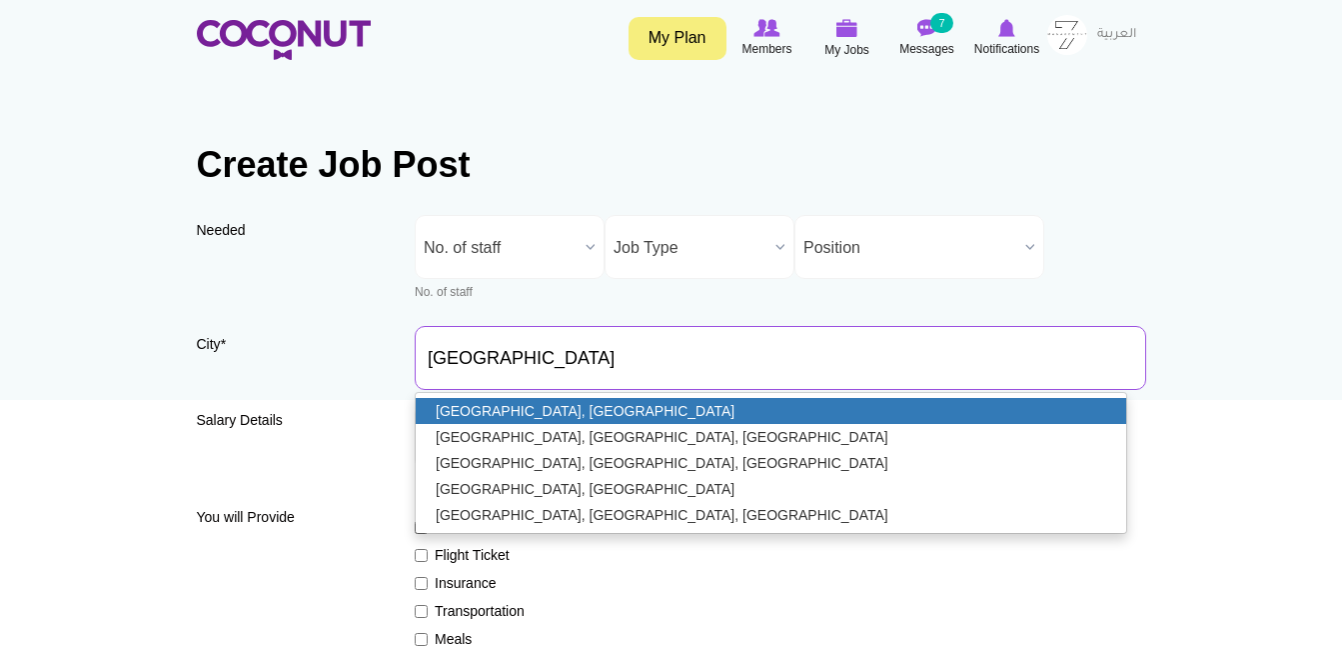
type input "[GEOGRAPHIC_DATA], [GEOGRAPHIC_DATA]"
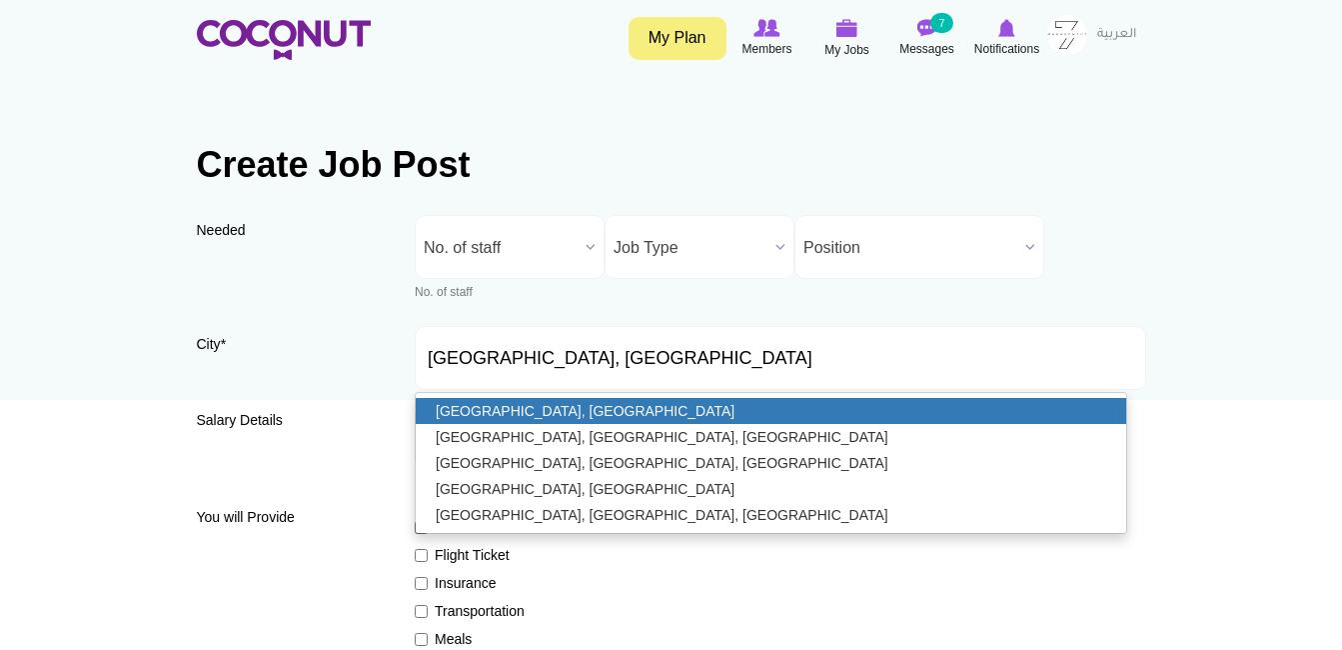
click at [495, 401] on link "[GEOGRAPHIC_DATA], [GEOGRAPHIC_DATA]" at bounding box center [771, 411] width 711 height 26
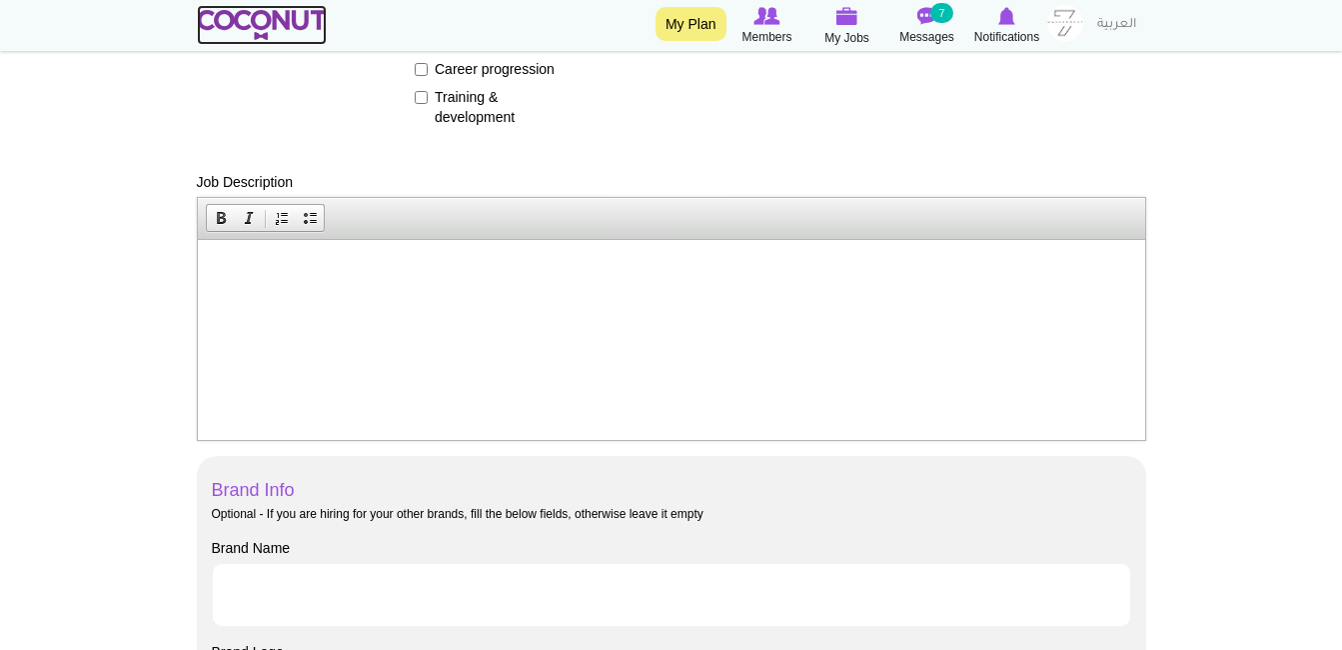
scroll to position [707, 0]
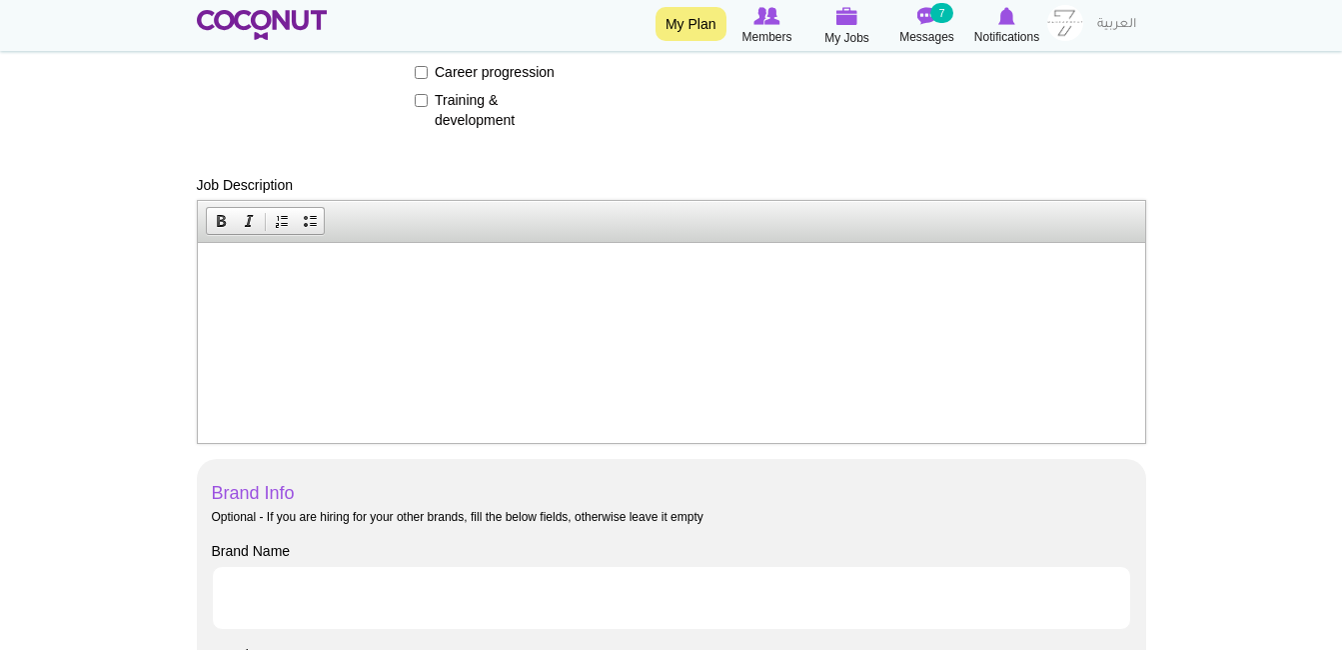
click at [378, 303] on html at bounding box center [671, 272] width 948 height 61
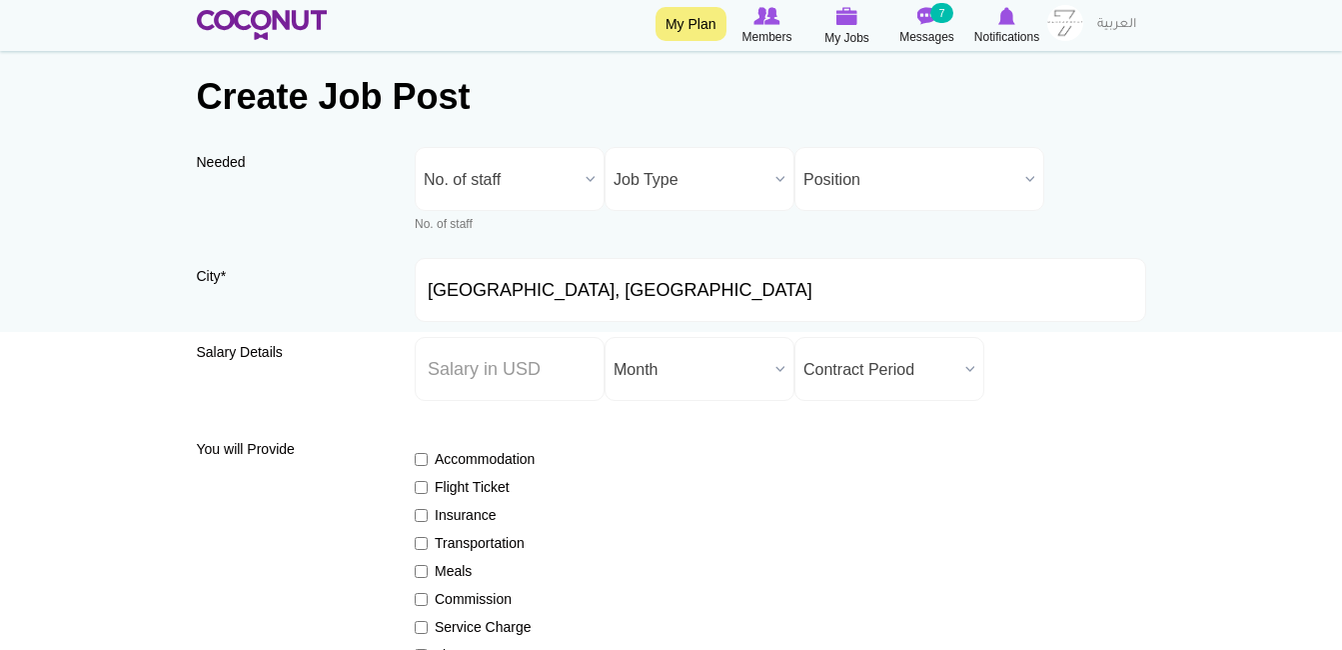
scroll to position [0, 0]
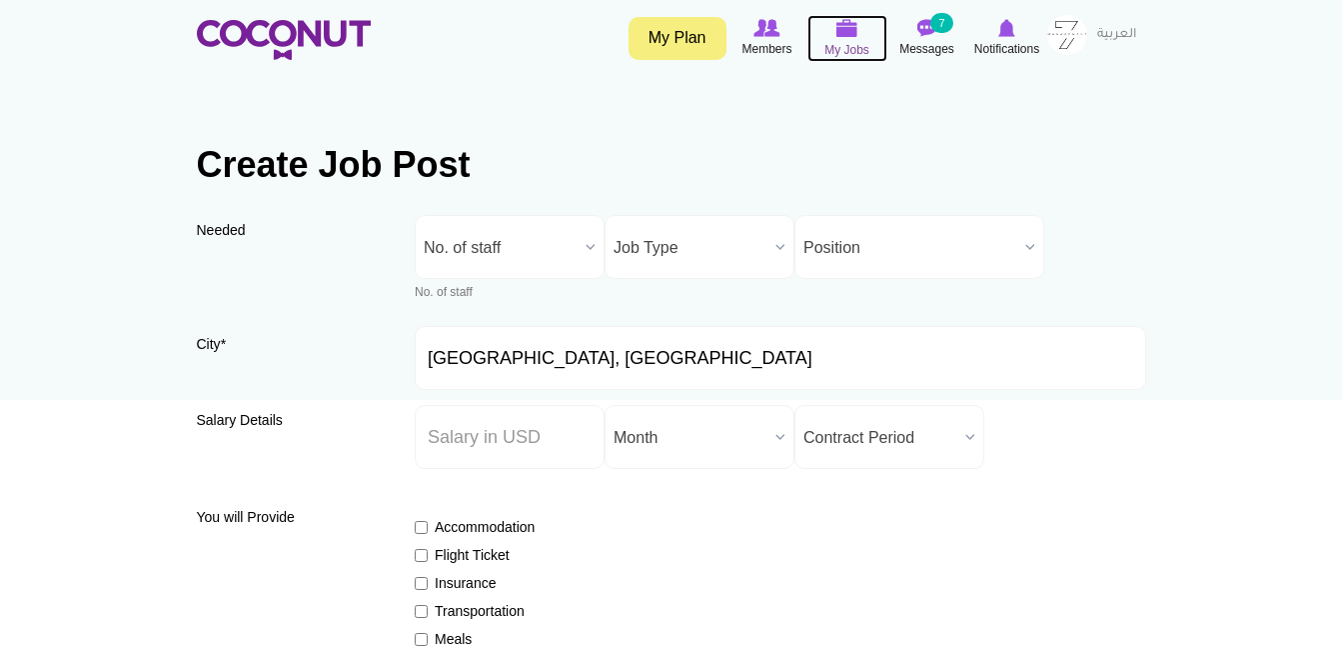
click at [839, 32] on img at bounding box center [848, 28] width 22 height 18
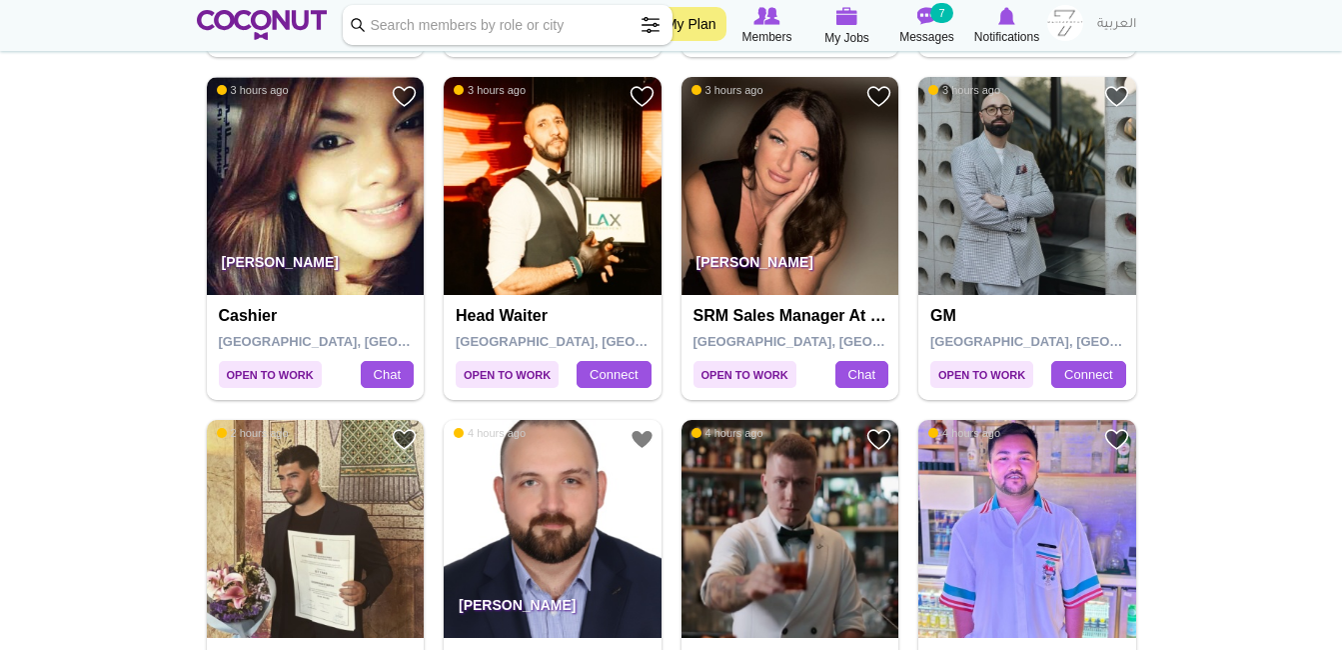
scroll to position [1416, 0]
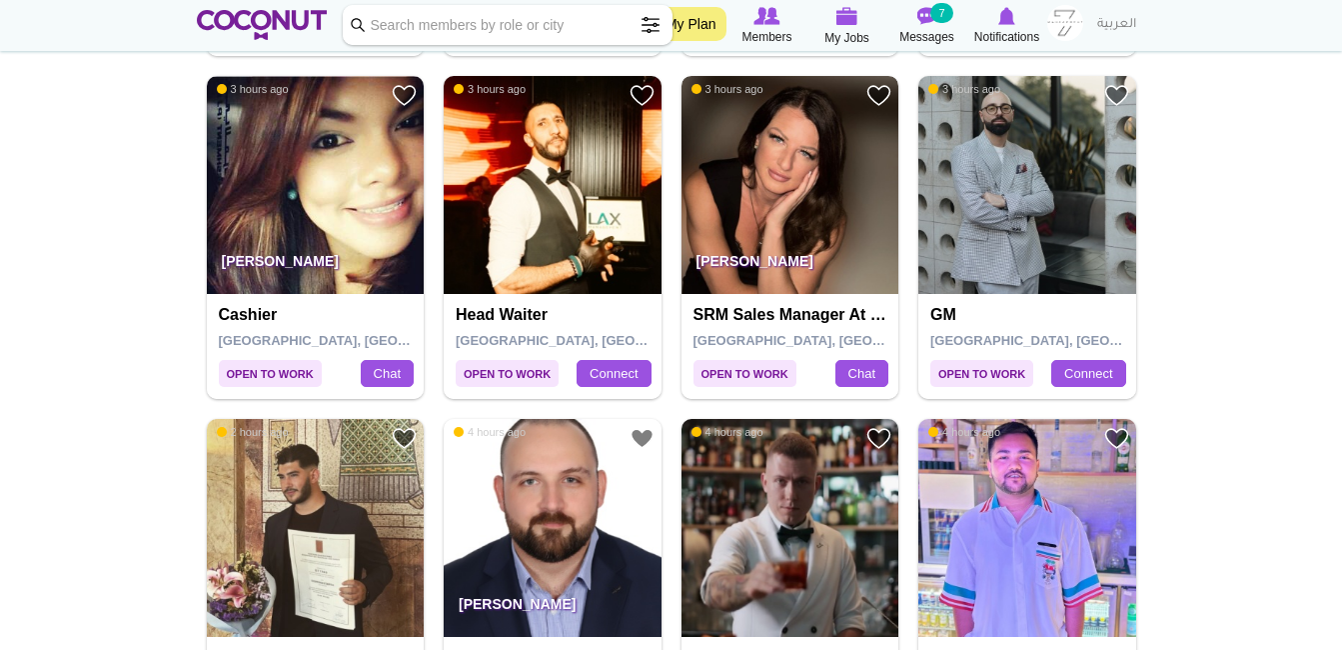
click at [794, 216] on img at bounding box center [791, 185] width 218 height 218
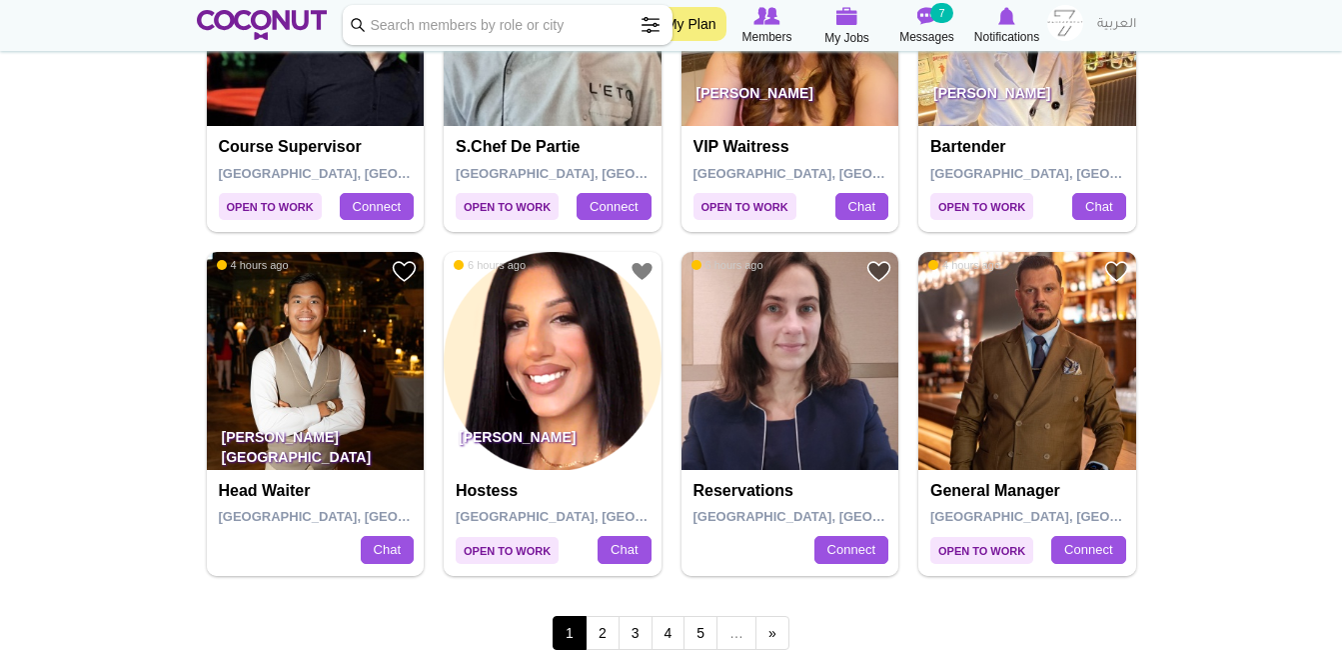
scroll to position [3301, 0]
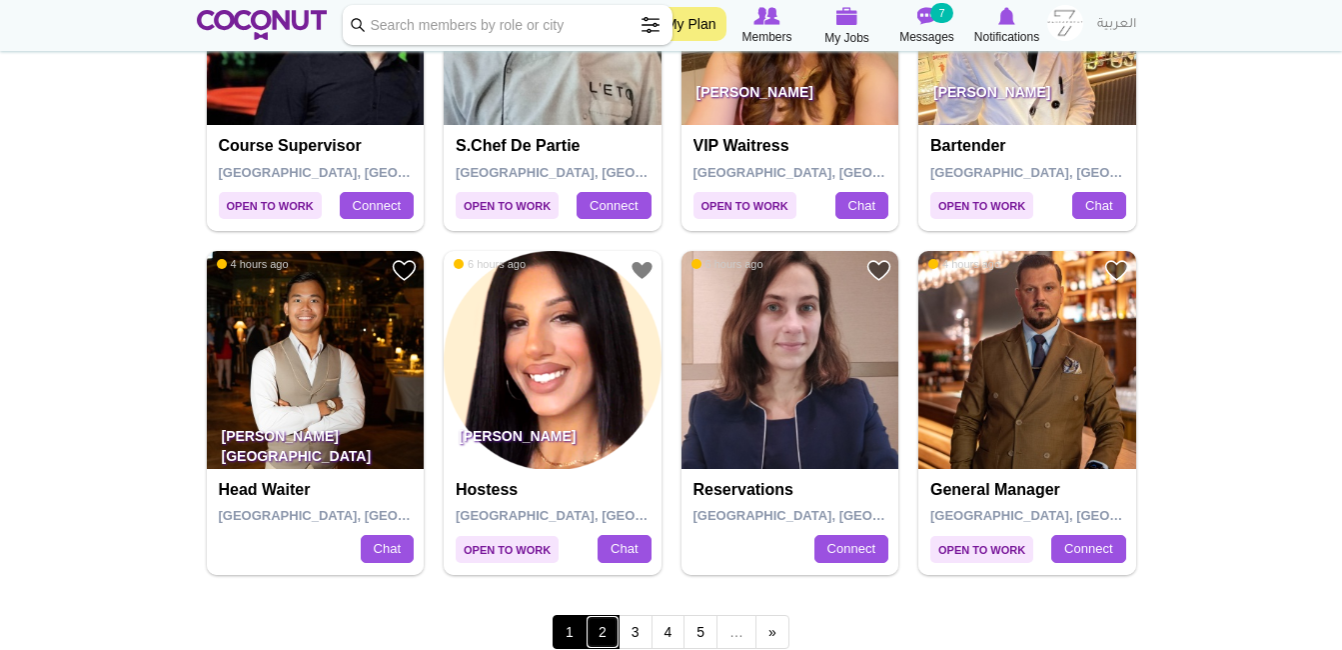
click at [600, 629] on link "2" at bounding box center [603, 632] width 34 height 34
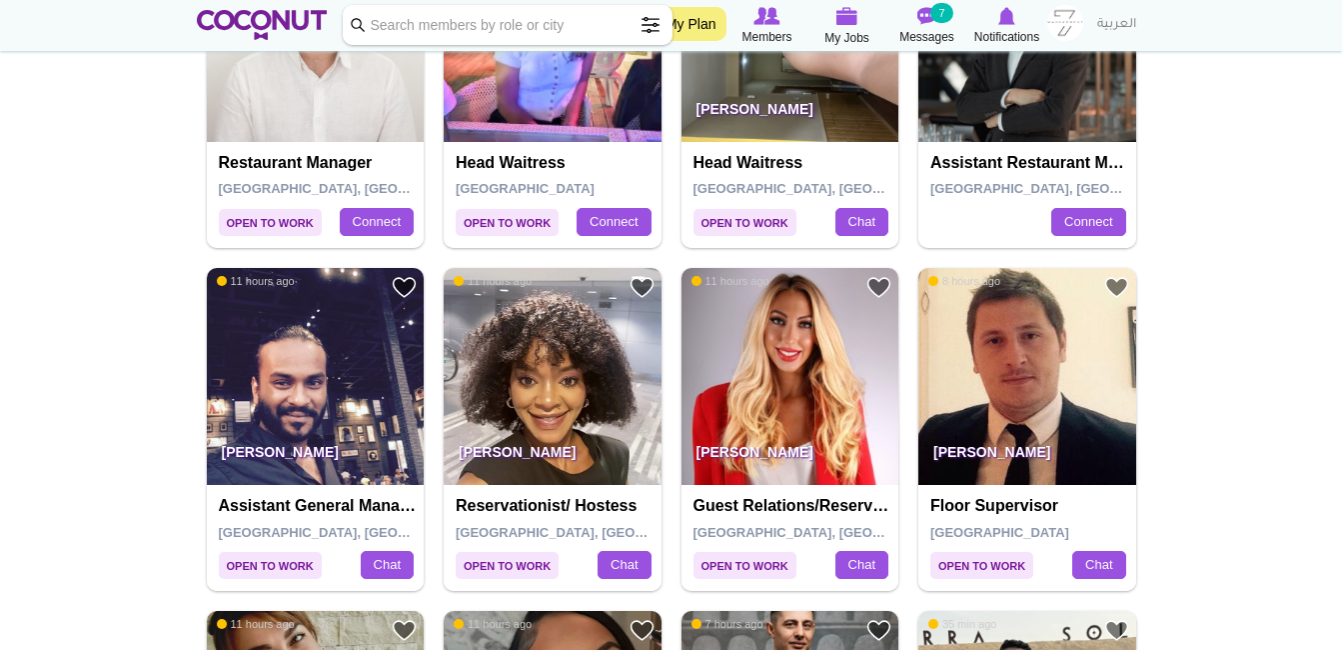
scroll to position [2599, 0]
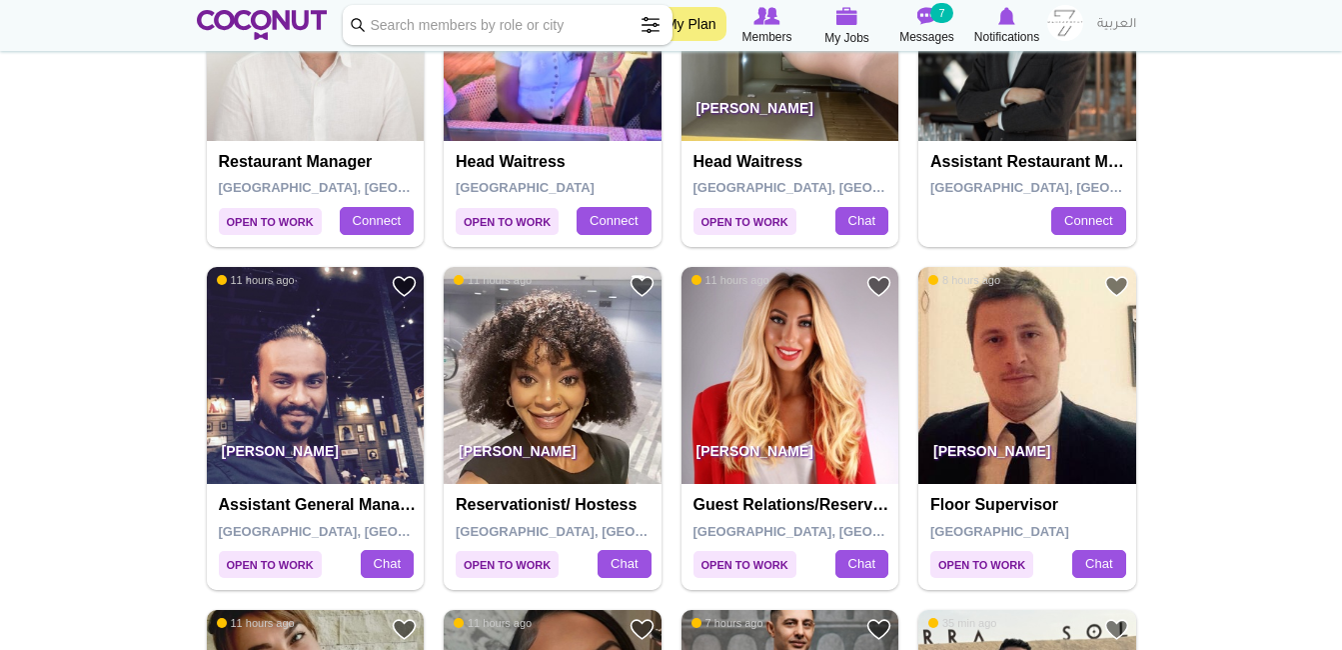
click at [507, 42] on input "Keyword" at bounding box center [508, 25] width 330 height 40
type input "bartender"
click button "Search" at bounding box center [0, 0] width 0 height 0
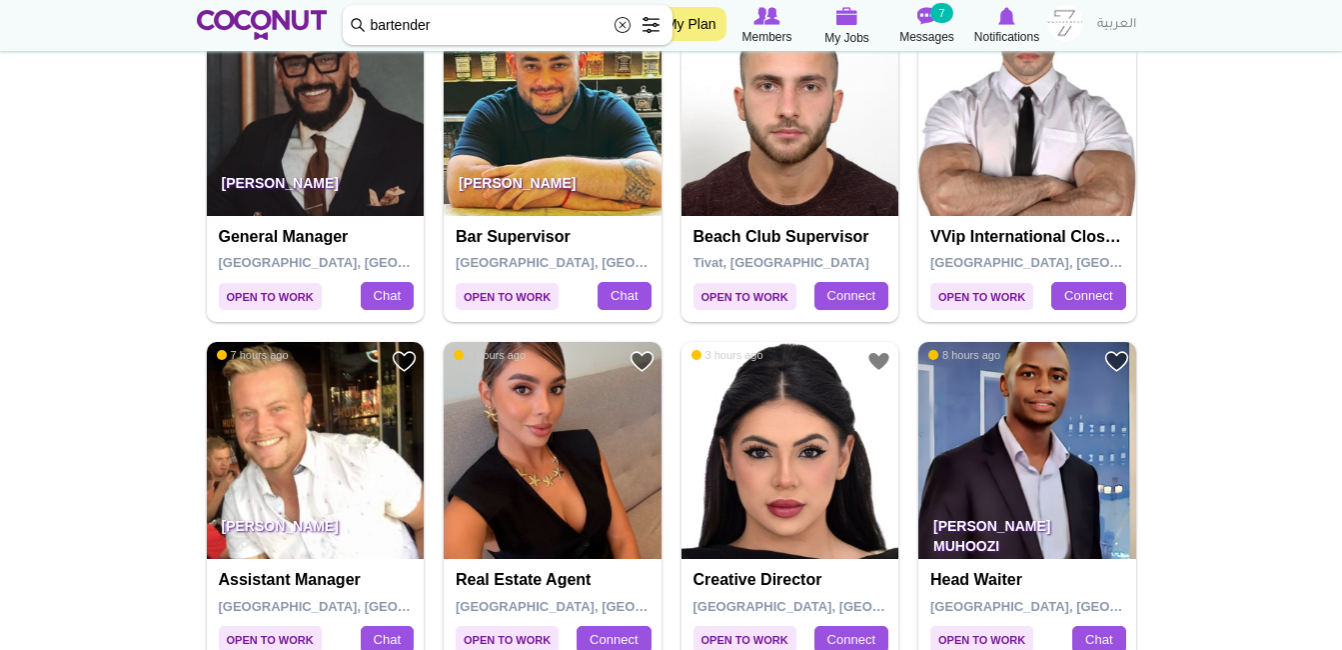
scroll to position [0, 0]
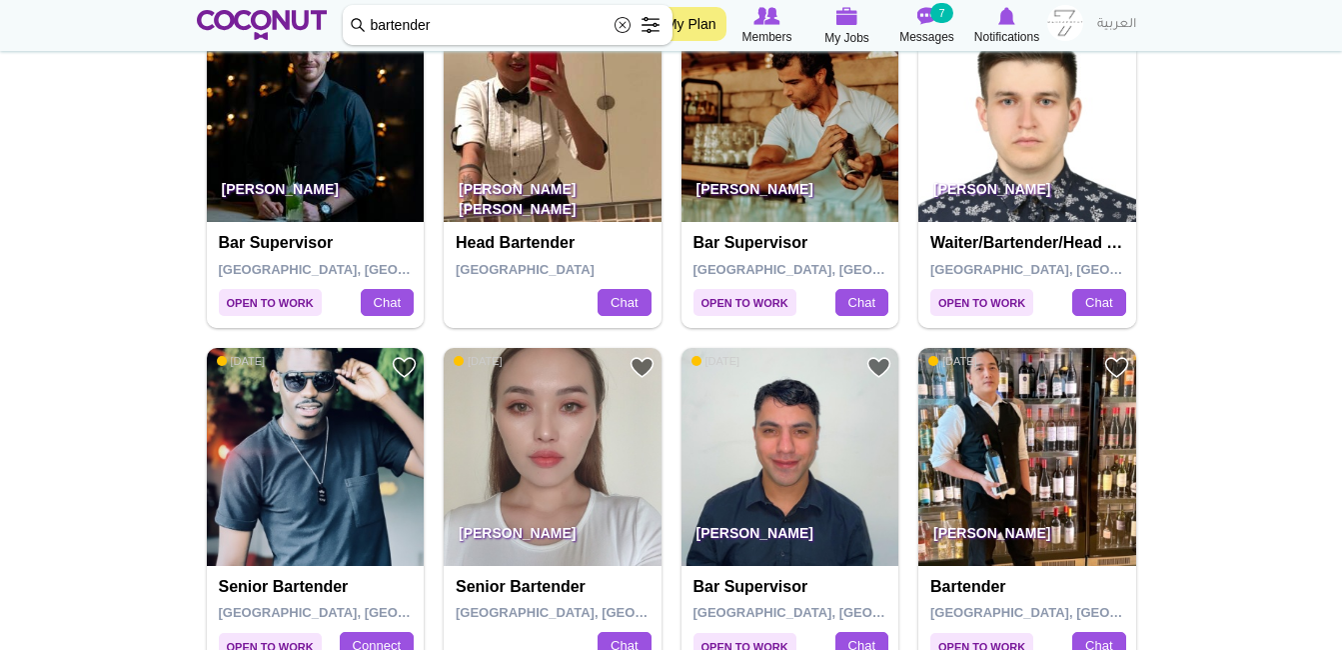
scroll to position [2228, 0]
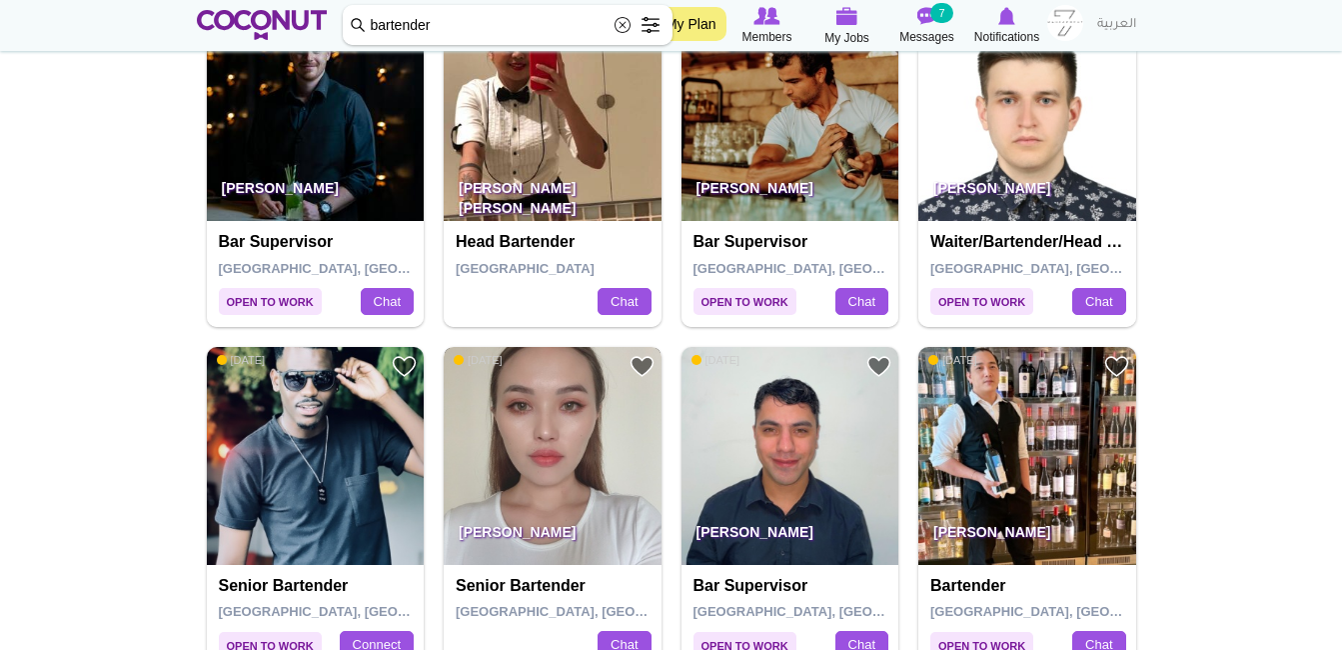
click at [544, 460] on img at bounding box center [553, 456] width 218 height 218
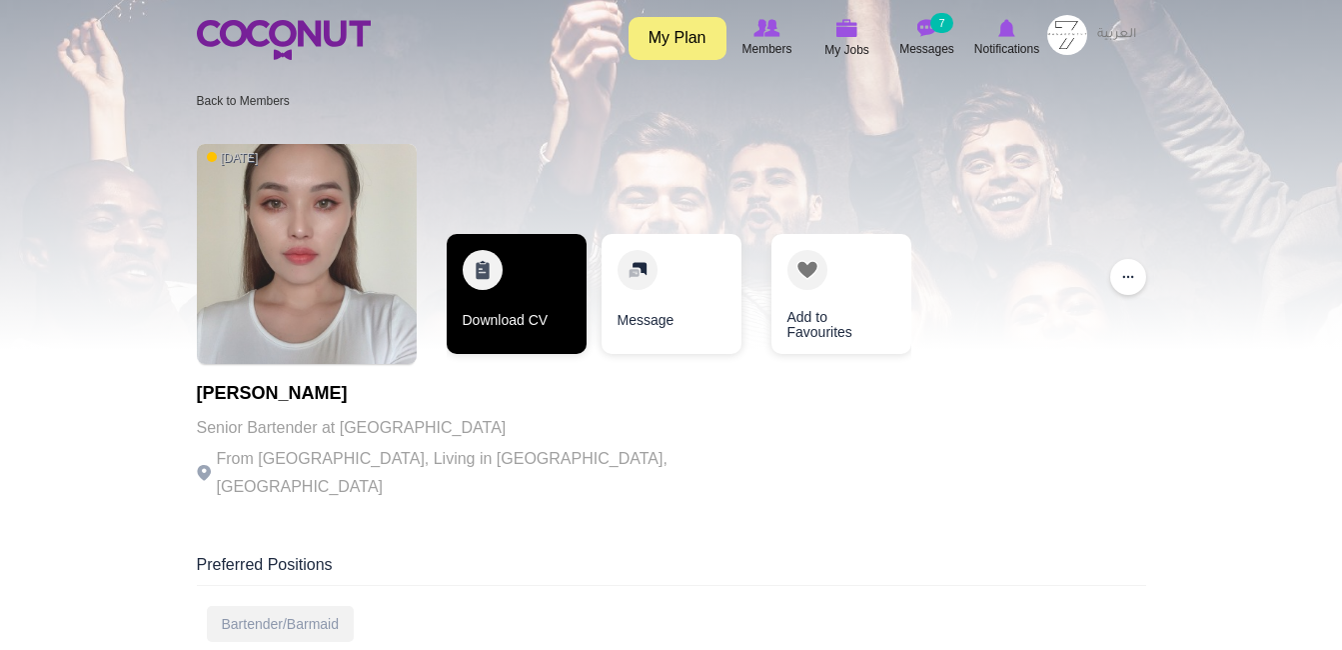
click at [513, 312] on link "Download CV" at bounding box center [517, 294] width 140 height 120
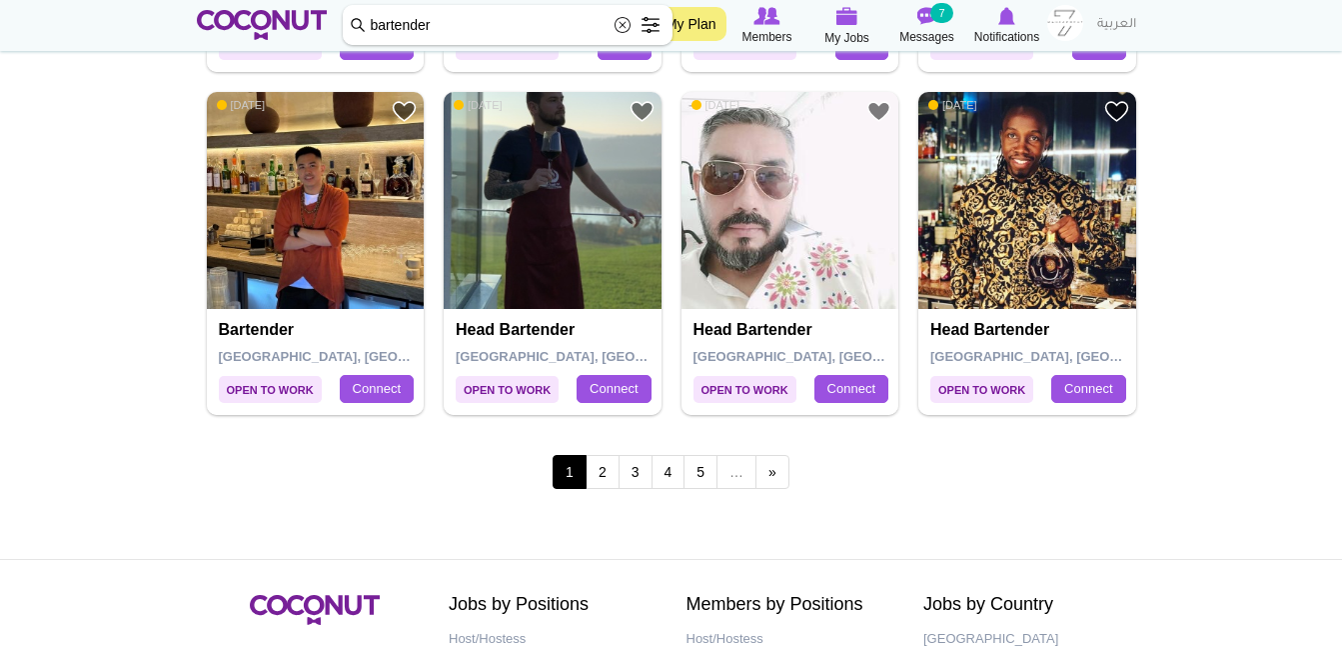
scroll to position [3515, 0]
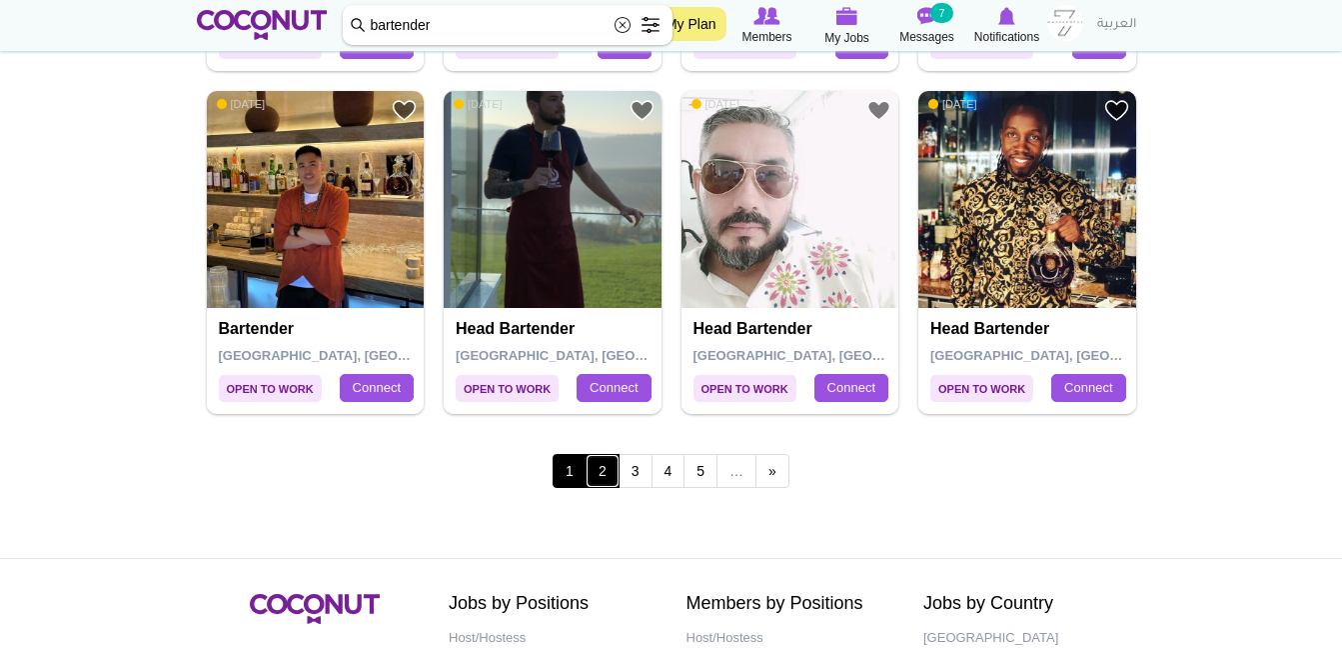
click at [612, 486] on link "2" at bounding box center [603, 471] width 34 height 34
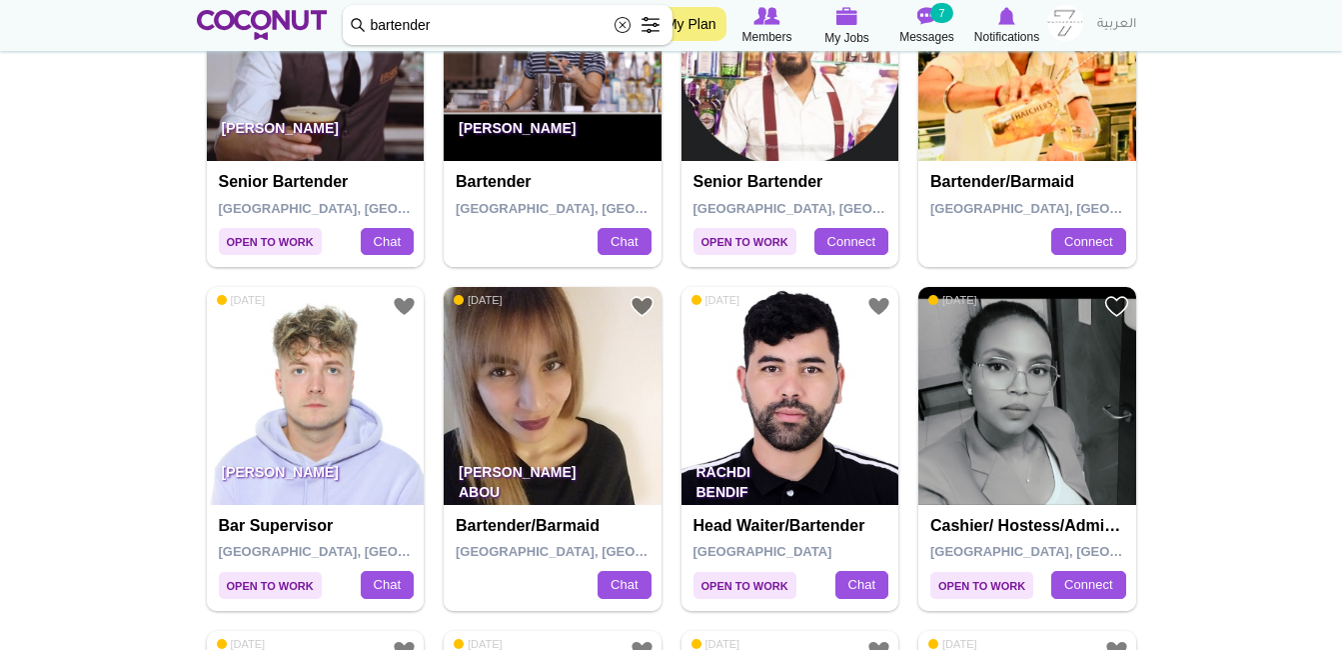
scroll to position [1260, 0]
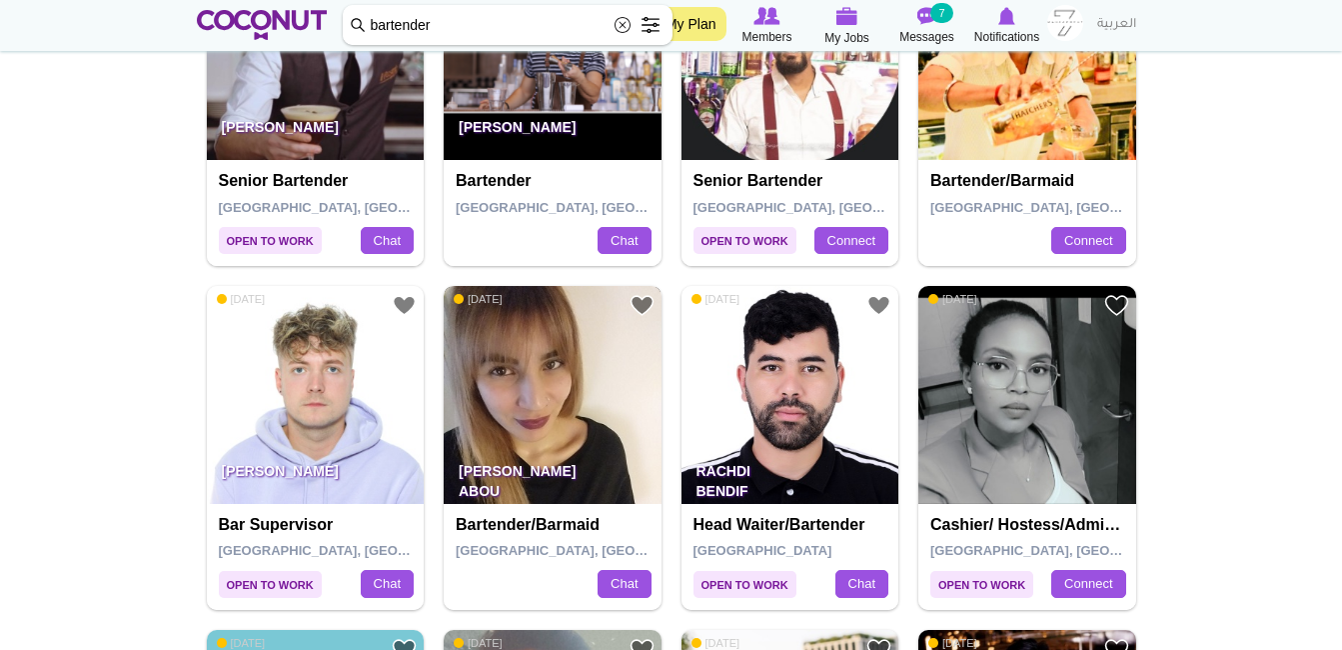
click at [563, 442] on img at bounding box center [553, 395] width 218 height 218
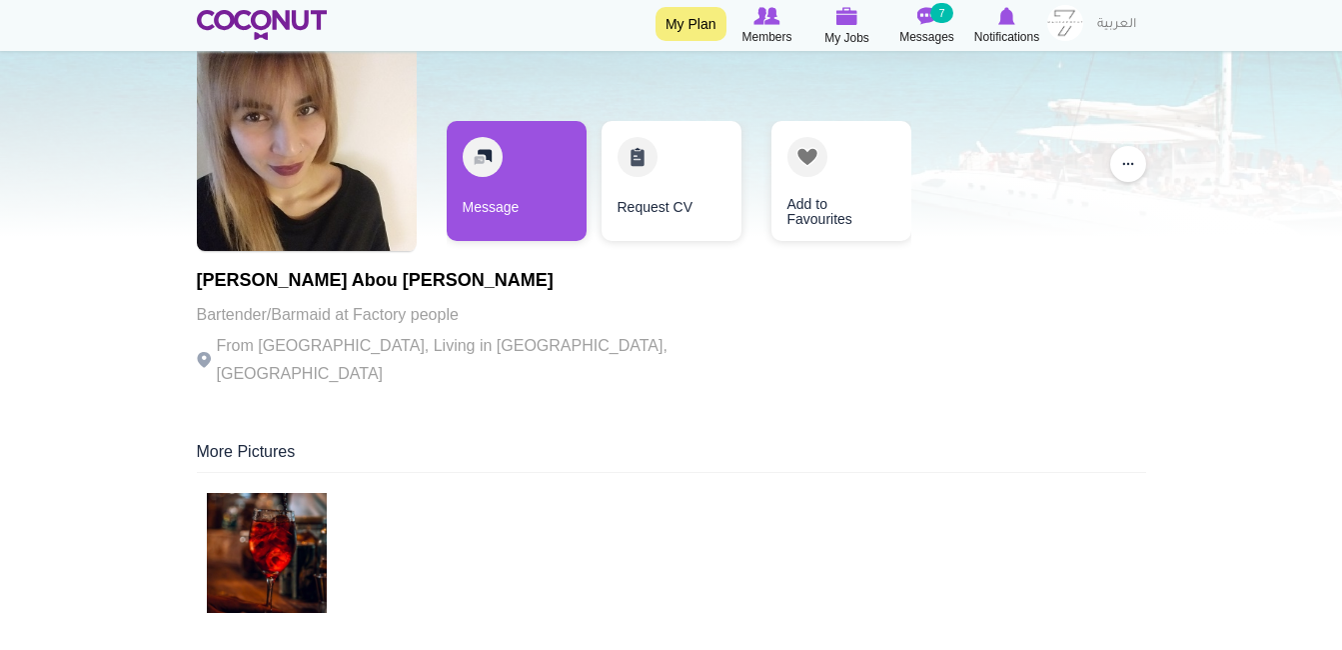
scroll to position [17, 0]
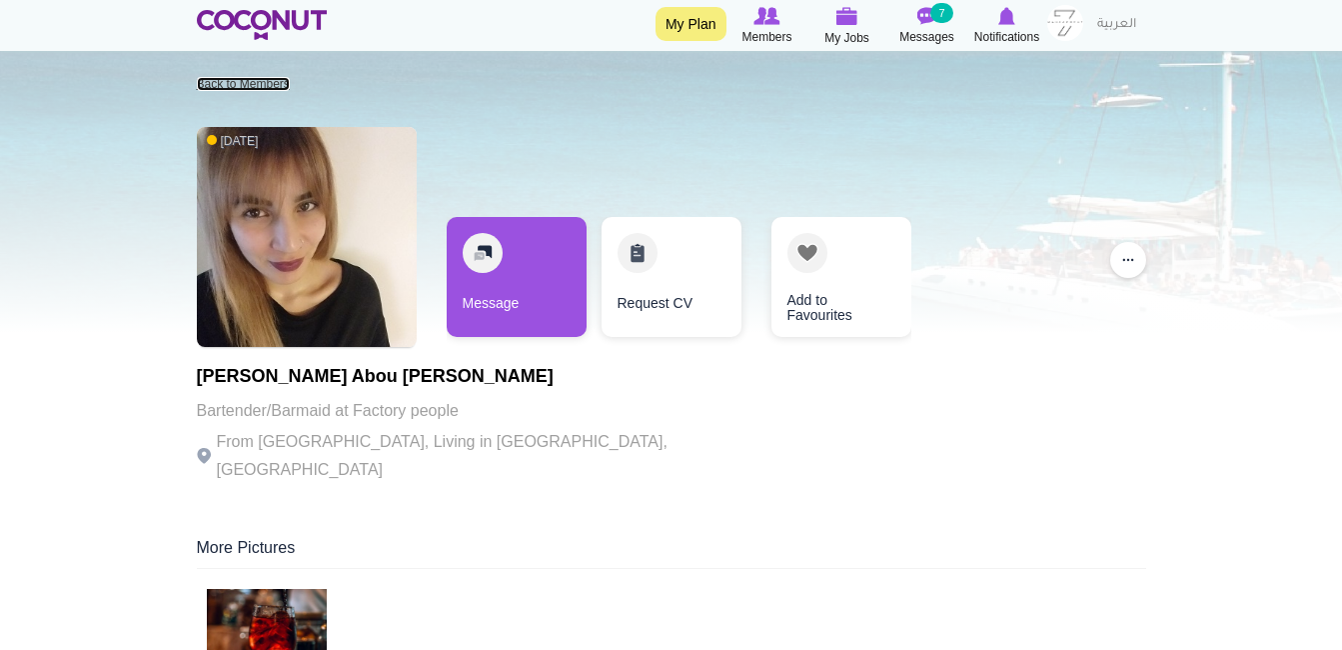
click at [215, 80] on link "Back to Members" at bounding box center [243, 84] width 93 height 14
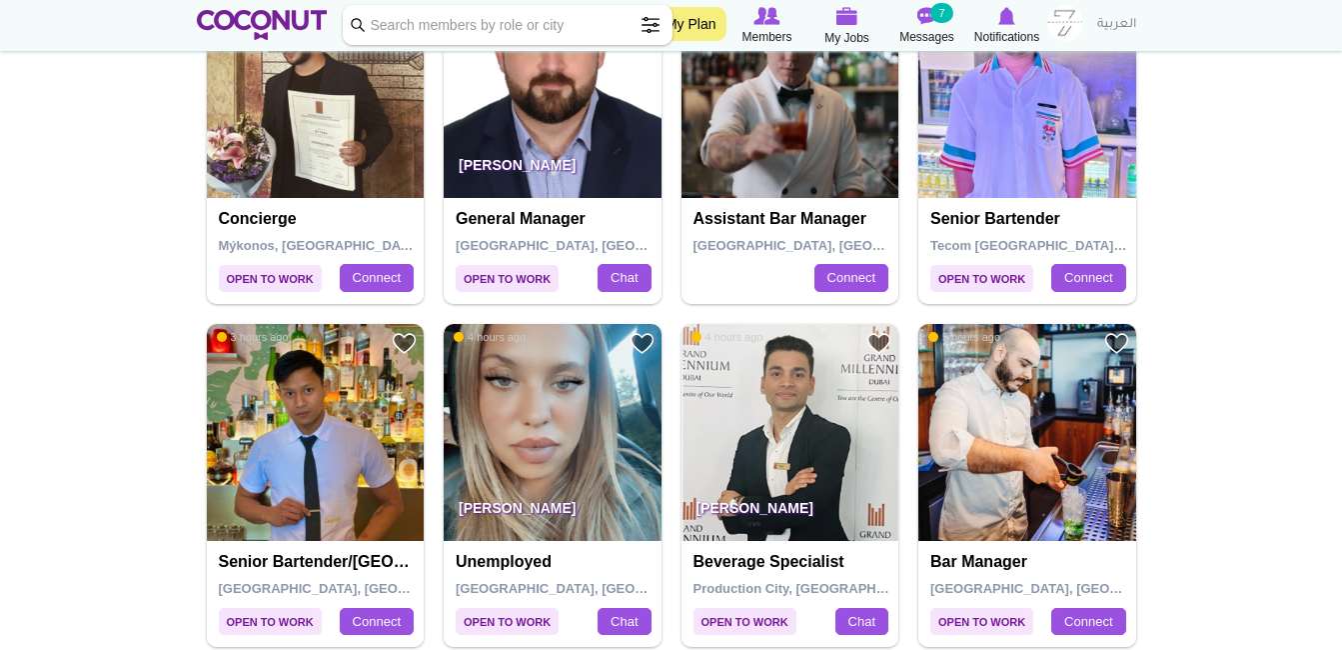
scroll to position [1856, 0]
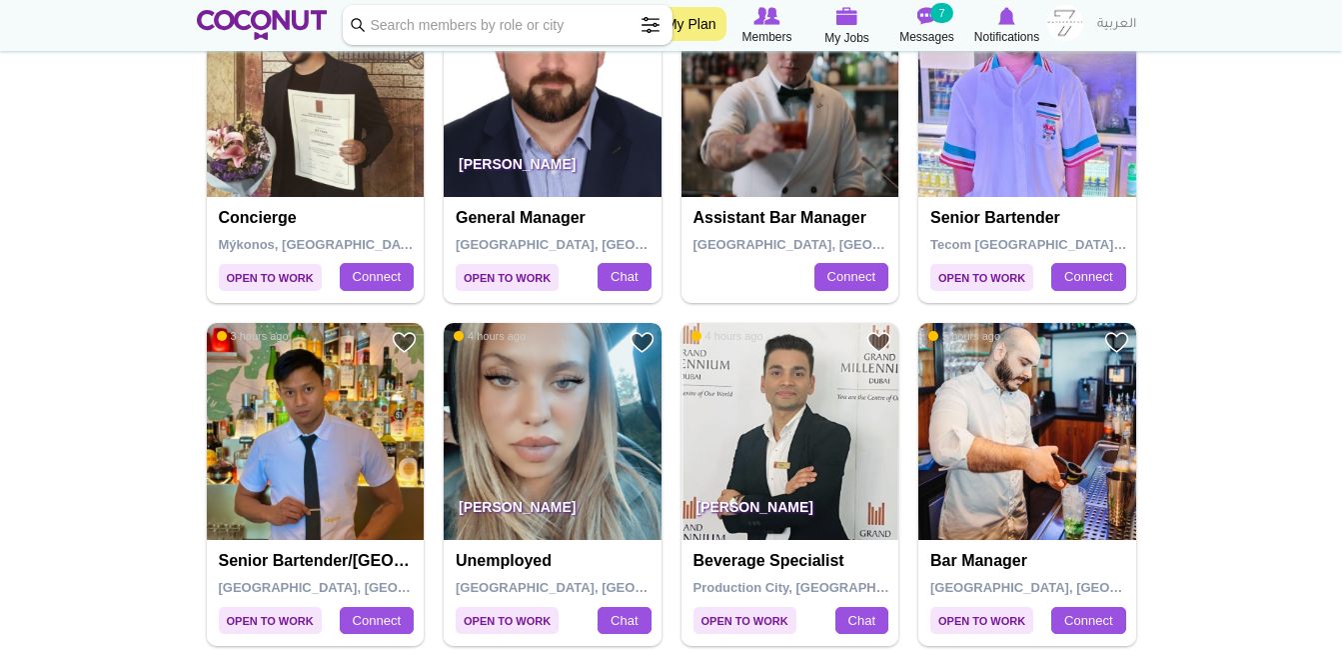
click at [559, 483] on img at bounding box center [553, 432] width 218 height 218
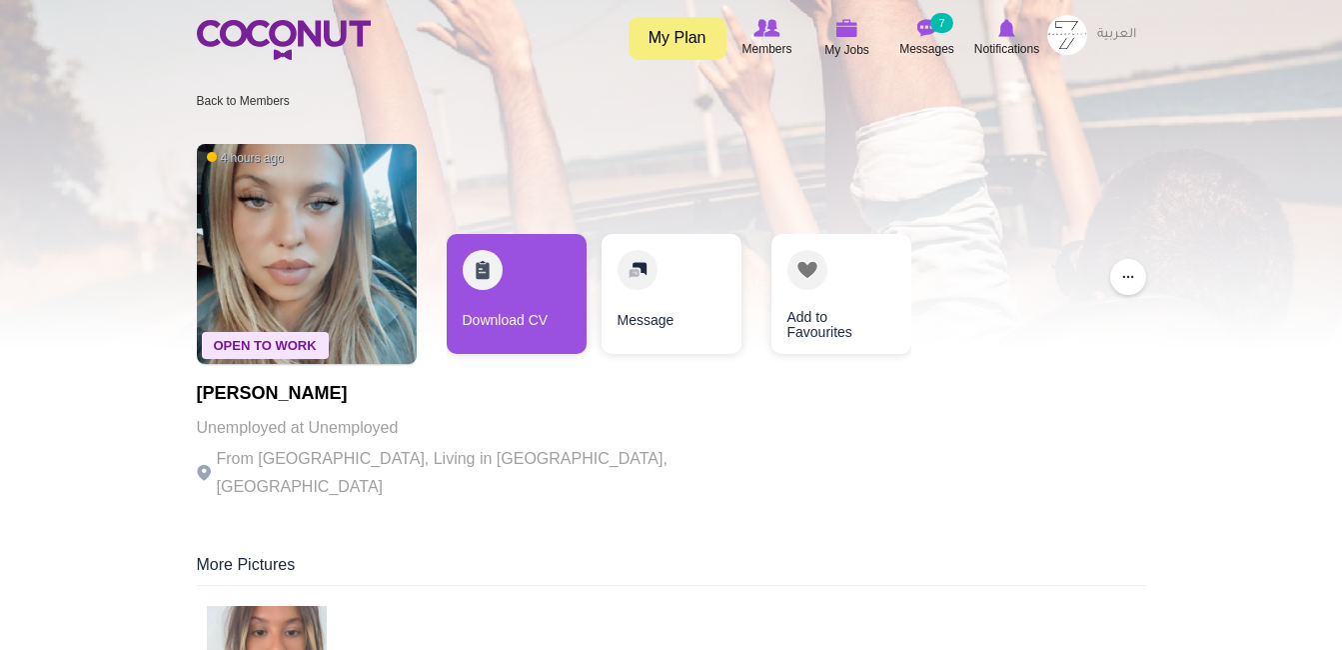
click at [582, 416] on div "Open To Work 4 hours ago Karima Saasougui Unemployed at Unemployed From Belgium…" at bounding box center [672, 324] width 950 height 380
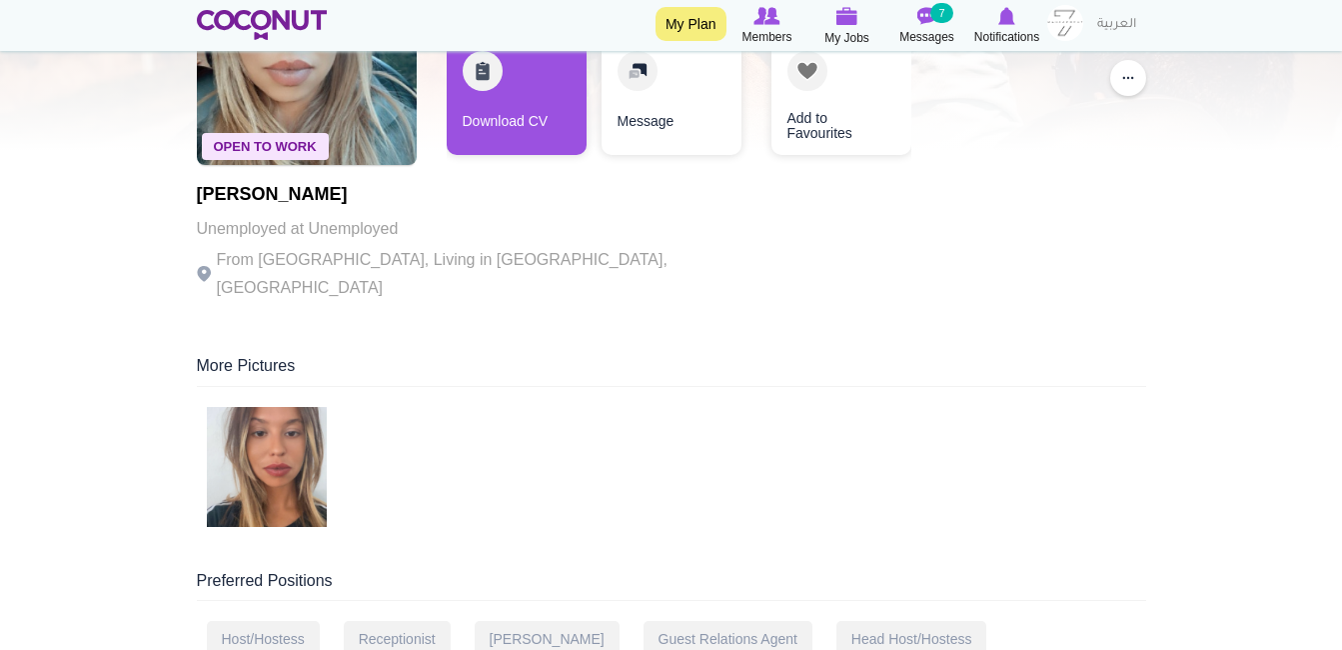
scroll to position [198, 0]
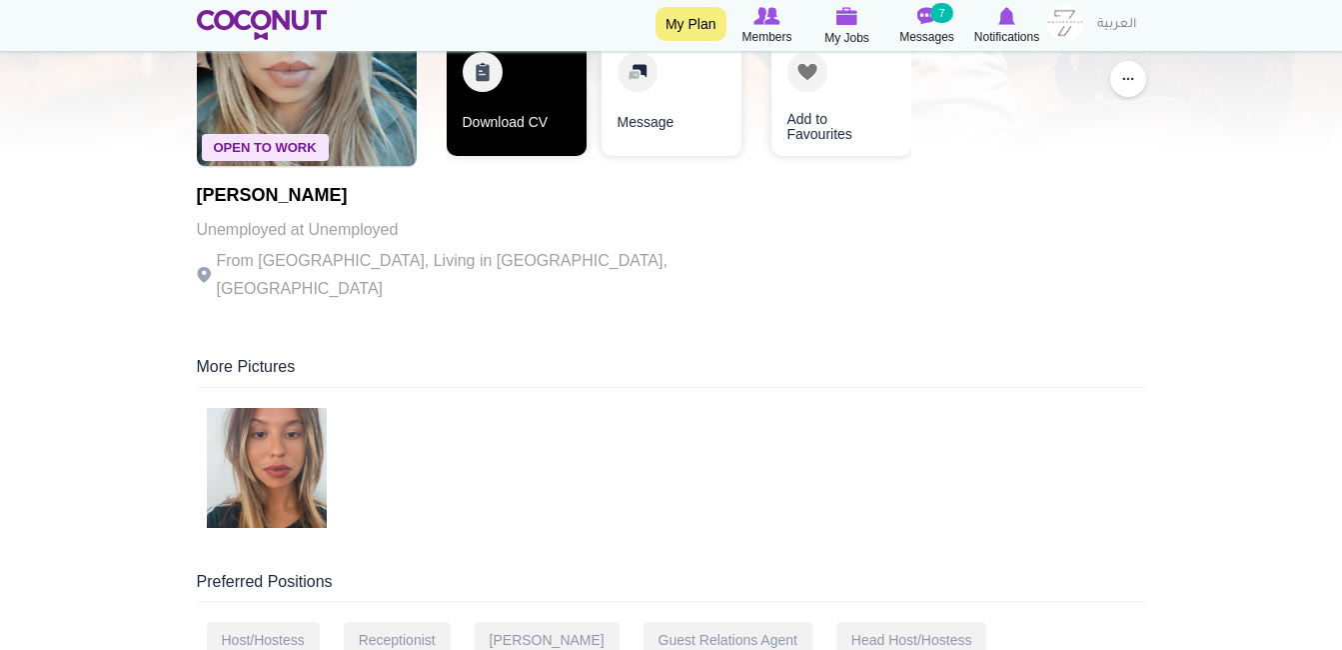
click at [516, 106] on link "Download CV" at bounding box center [517, 96] width 140 height 120
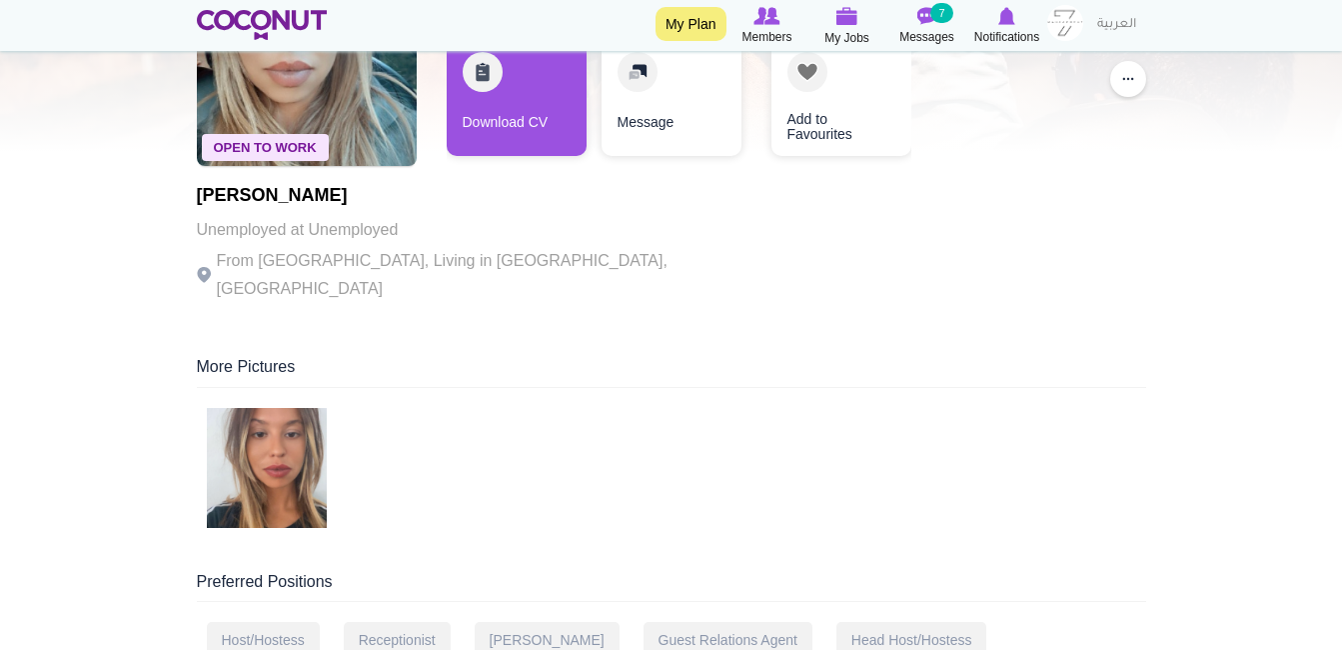
scroll to position [0, 0]
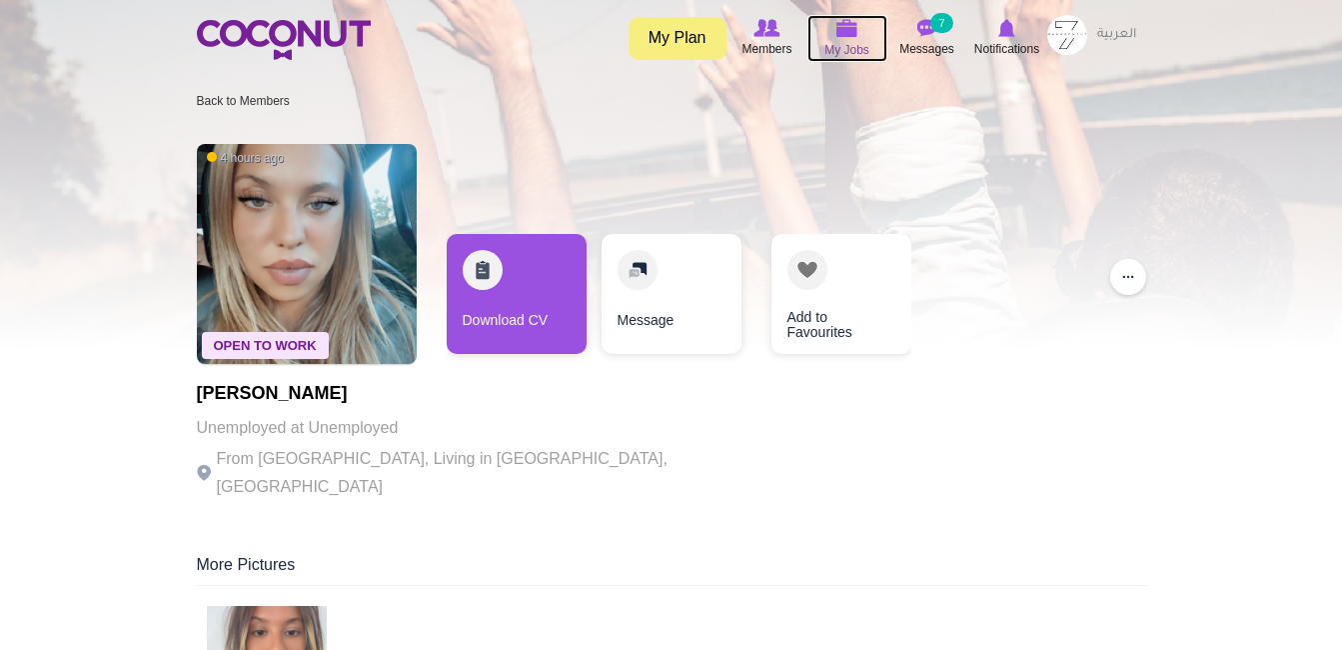
click at [865, 47] on span "My Jobs" at bounding box center [847, 50] width 45 height 20
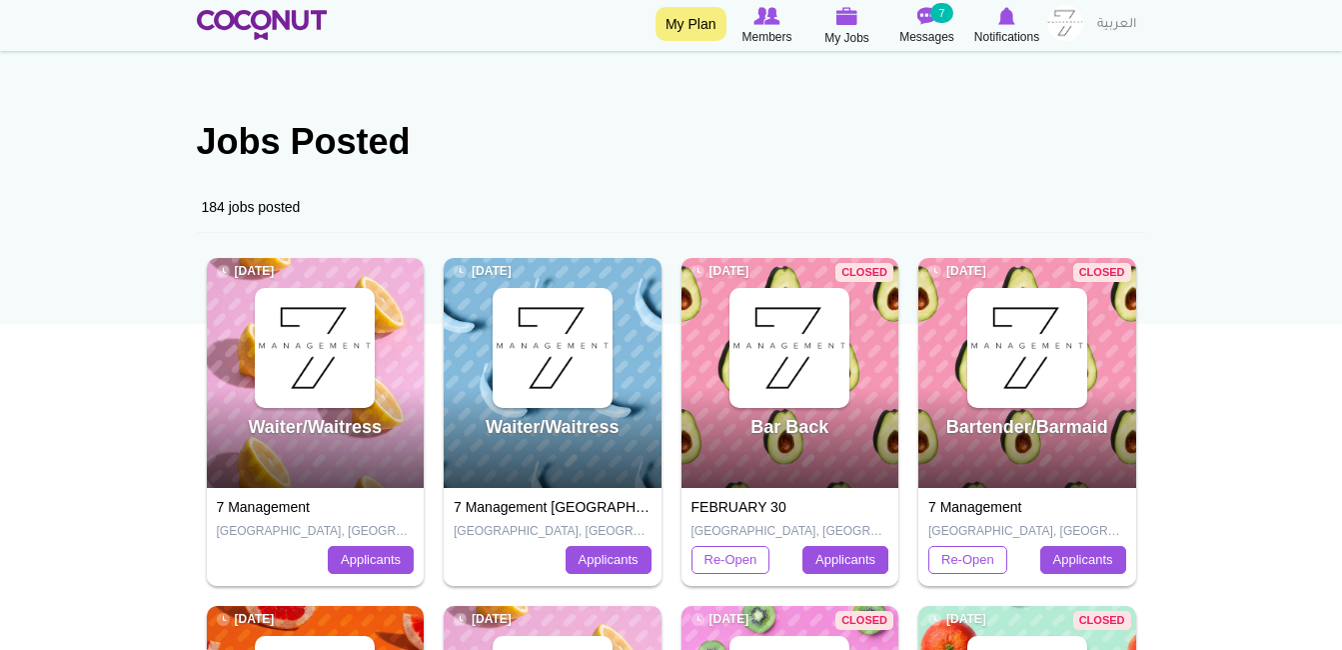
scroll to position [78, 0]
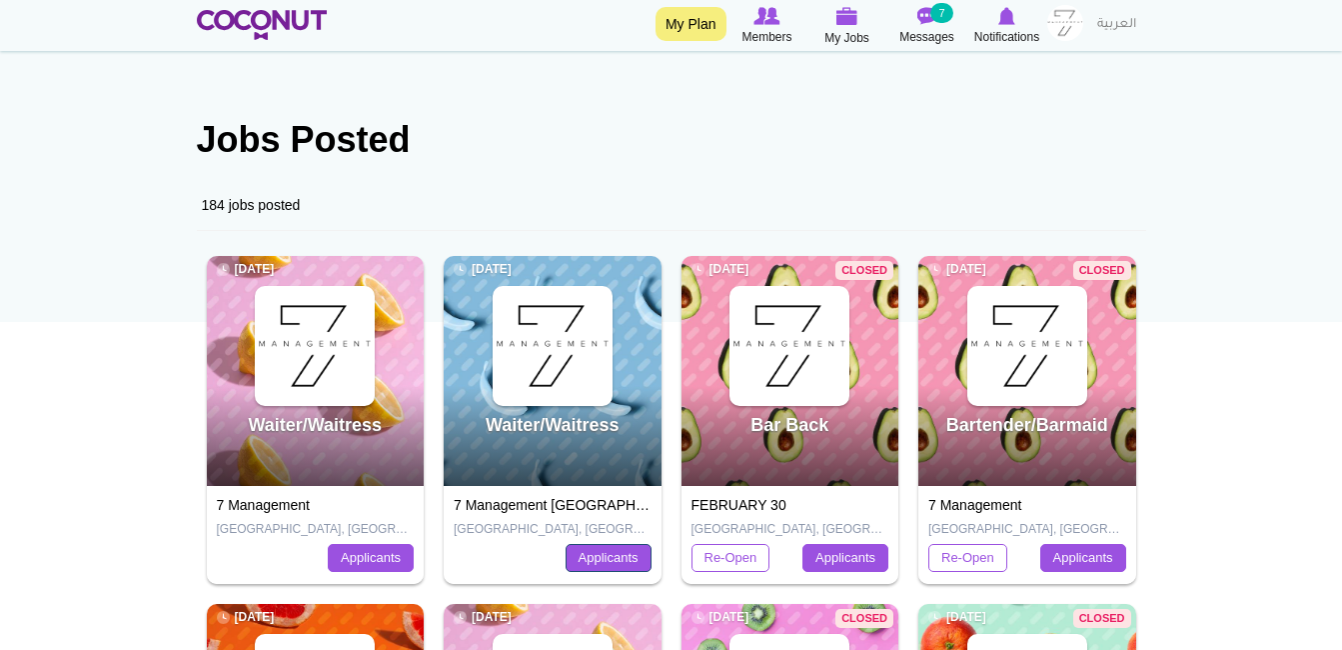
click at [606, 563] on link "Applicants" at bounding box center [609, 558] width 86 height 28
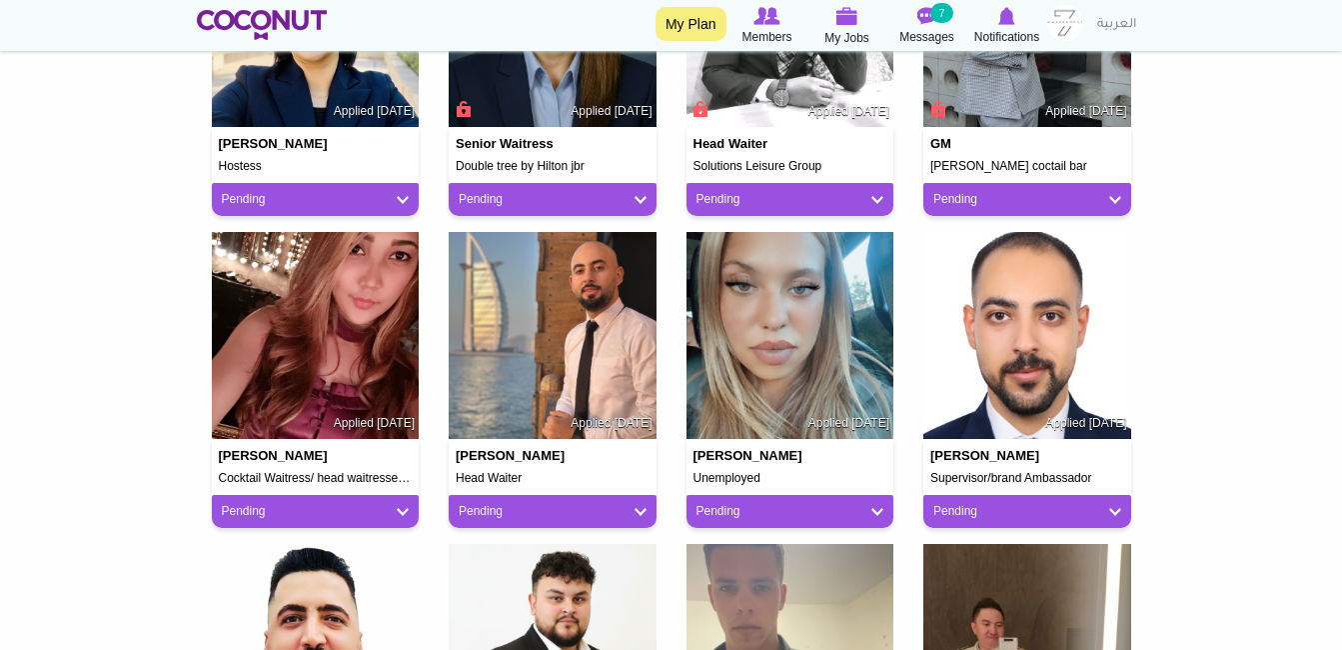
scroll to position [1289, 0]
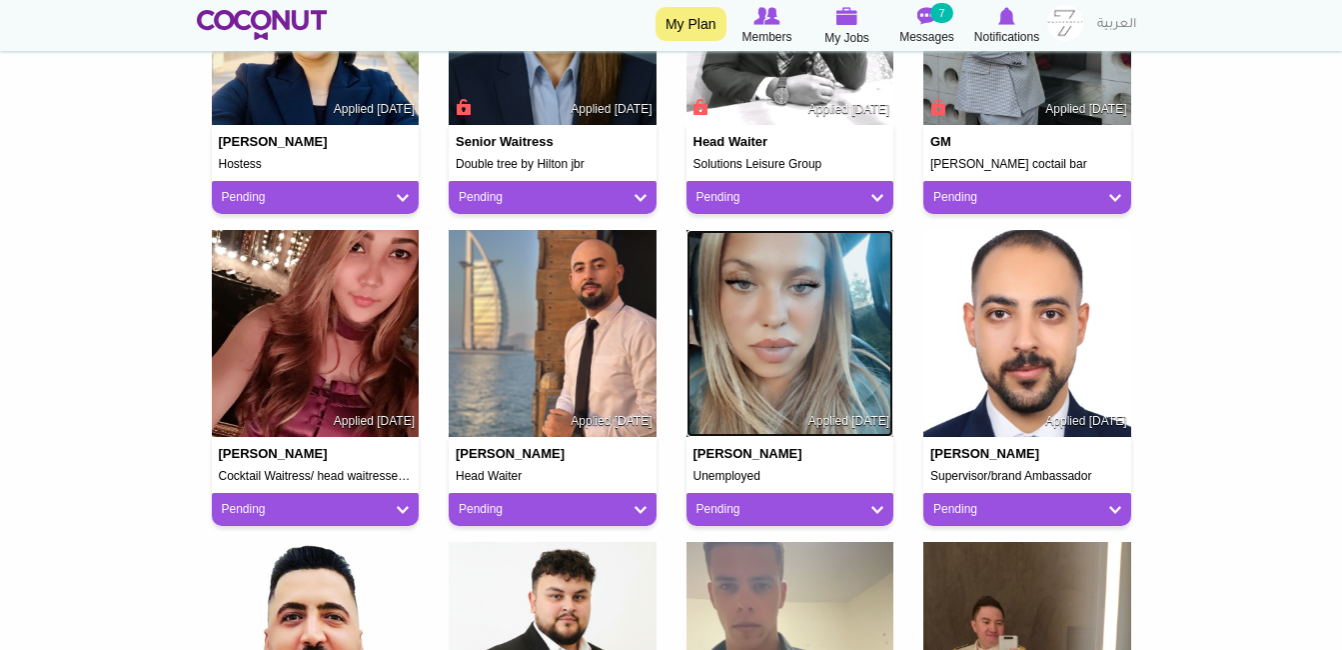
click at [756, 321] on img at bounding box center [791, 334] width 208 height 208
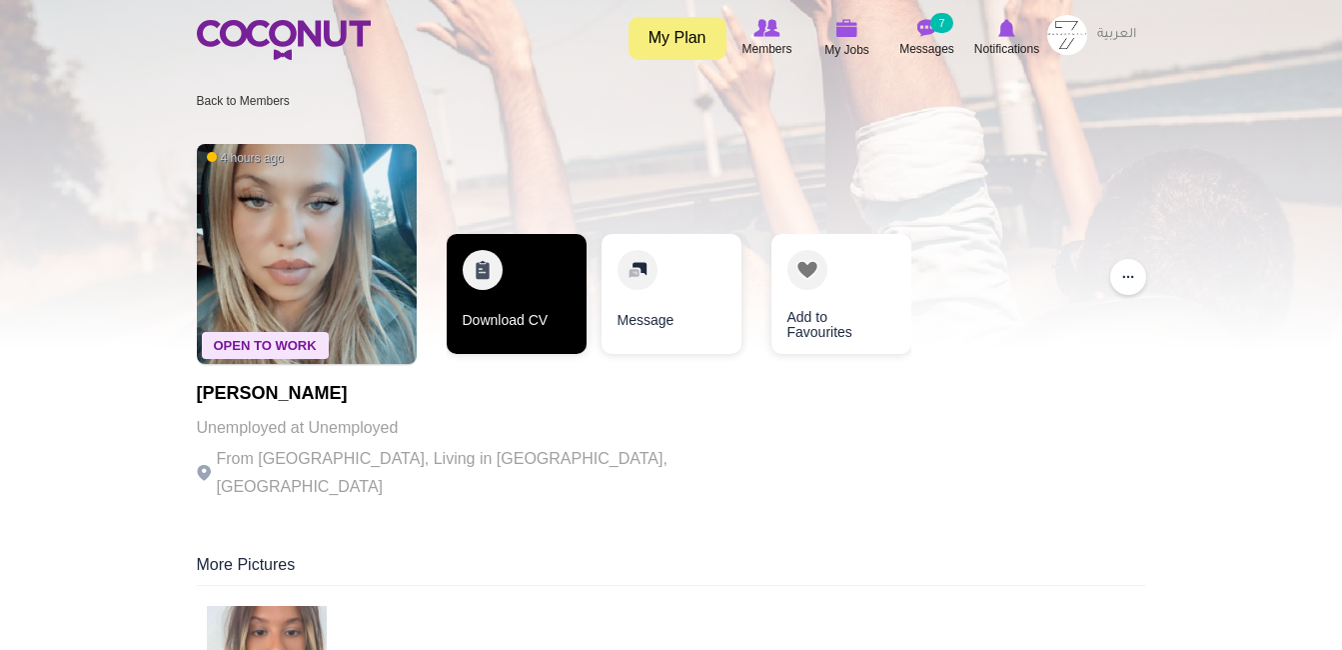
click at [537, 308] on link "Download CV" at bounding box center [517, 294] width 140 height 120
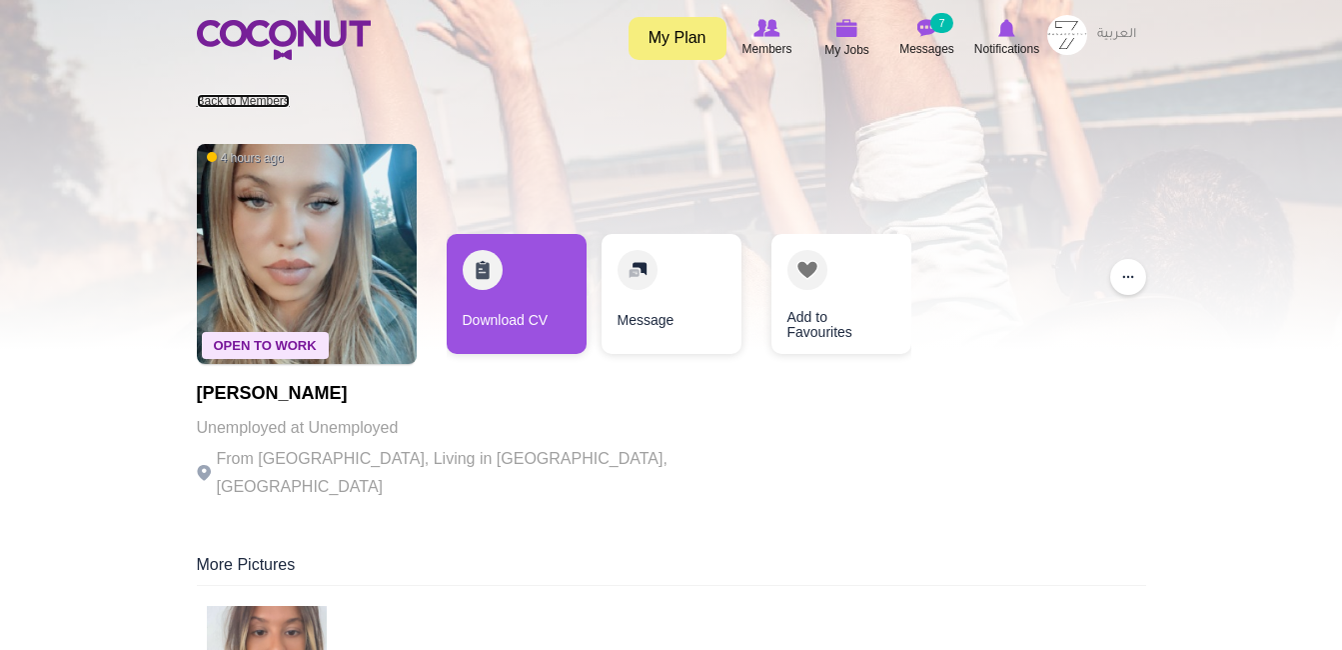
click at [272, 99] on link "Back to Members" at bounding box center [243, 101] width 93 height 14
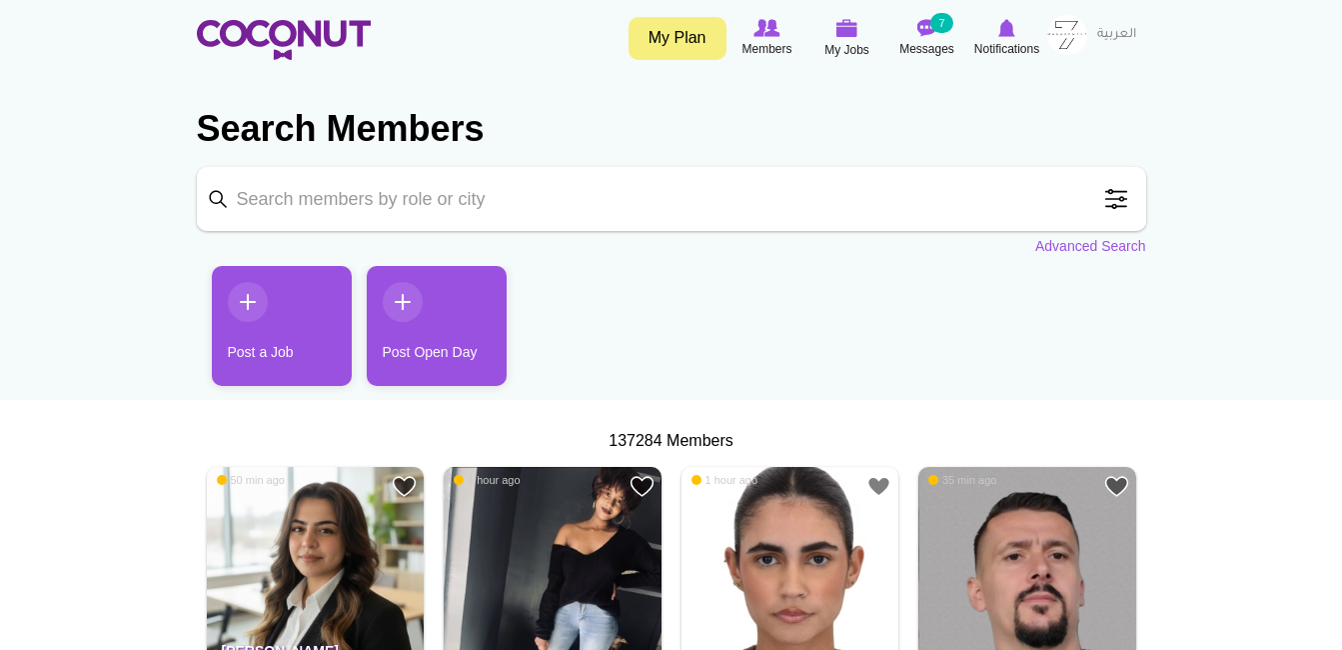
click at [591, 204] on input "Keyword" at bounding box center [672, 199] width 950 height 64
click at [665, 180] on input "Keyword" at bounding box center [672, 199] width 950 height 64
type input "bartender"
click at [941, 49] on span "Messages" at bounding box center [927, 49] width 55 height 20
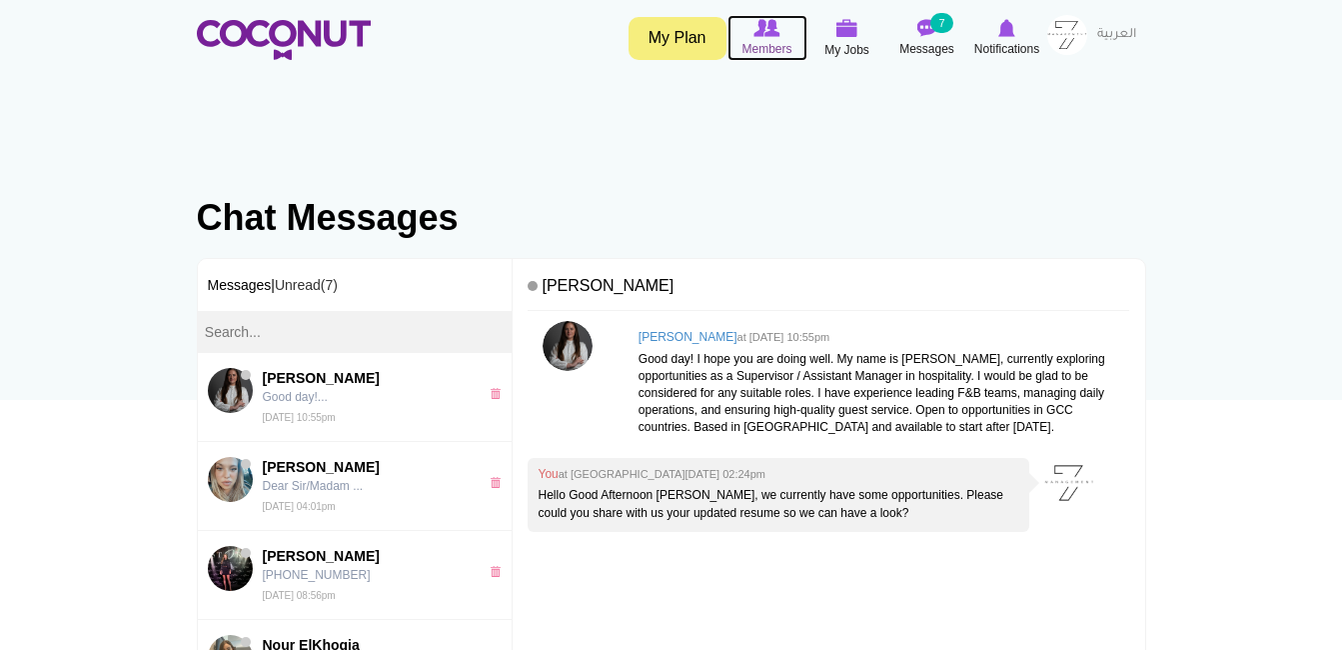
click at [785, 39] on span "Members" at bounding box center [767, 49] width 50 height 20
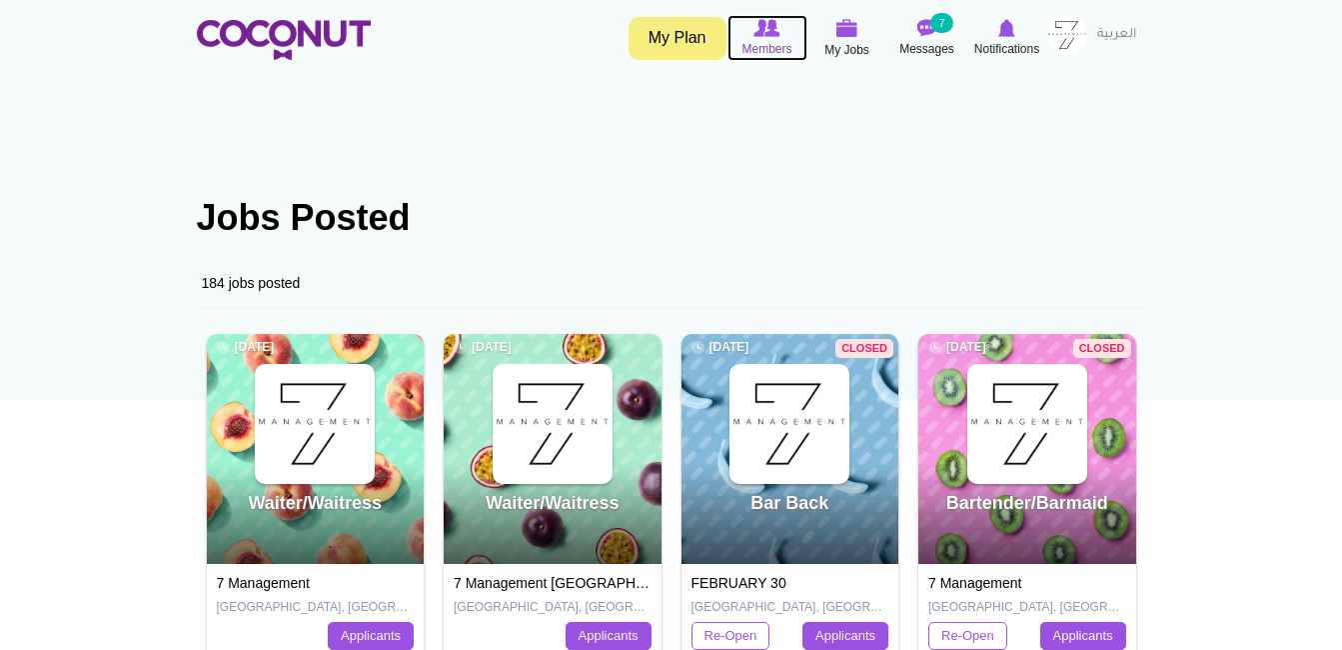
click at [778, 37] on icon at bounding box center [768, 28] width 76 height 22
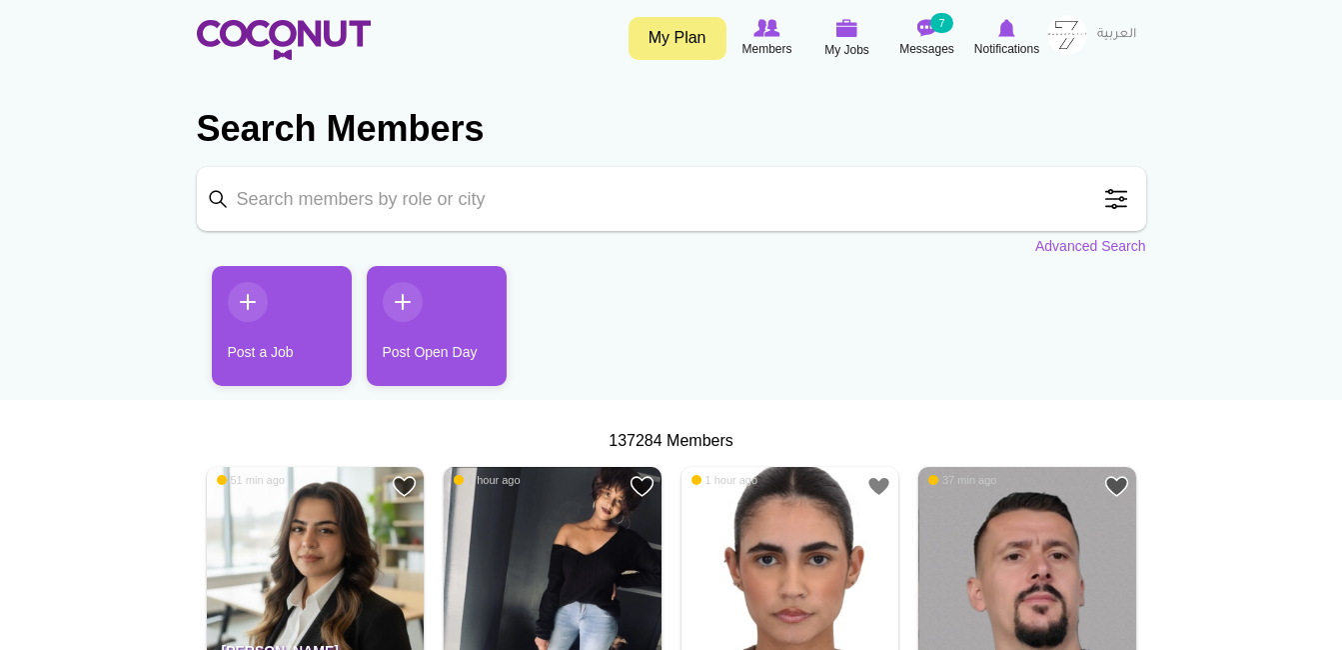
click at [615, 222] on input "Keyword" at bounding box center [672, 199] width 950 height 64
type input "bartender"
click button "Search" at bounding box center [0, 0] width 0 height 0
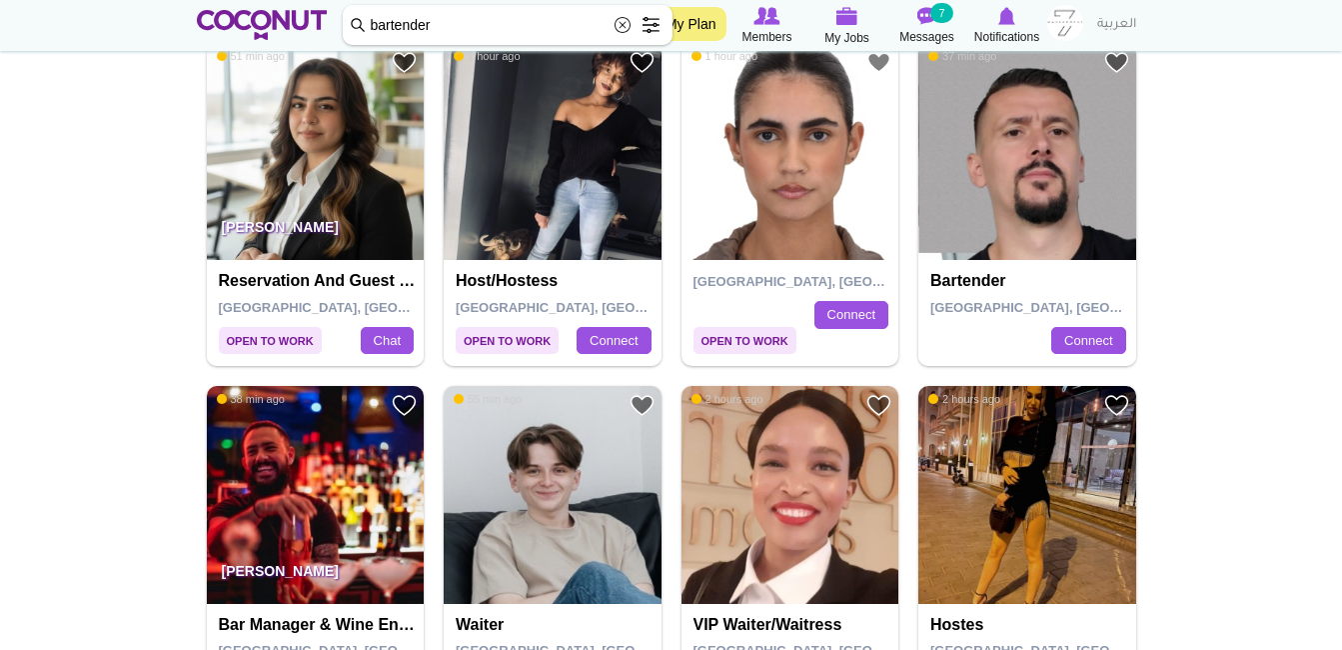
scroll to position [421, 0]
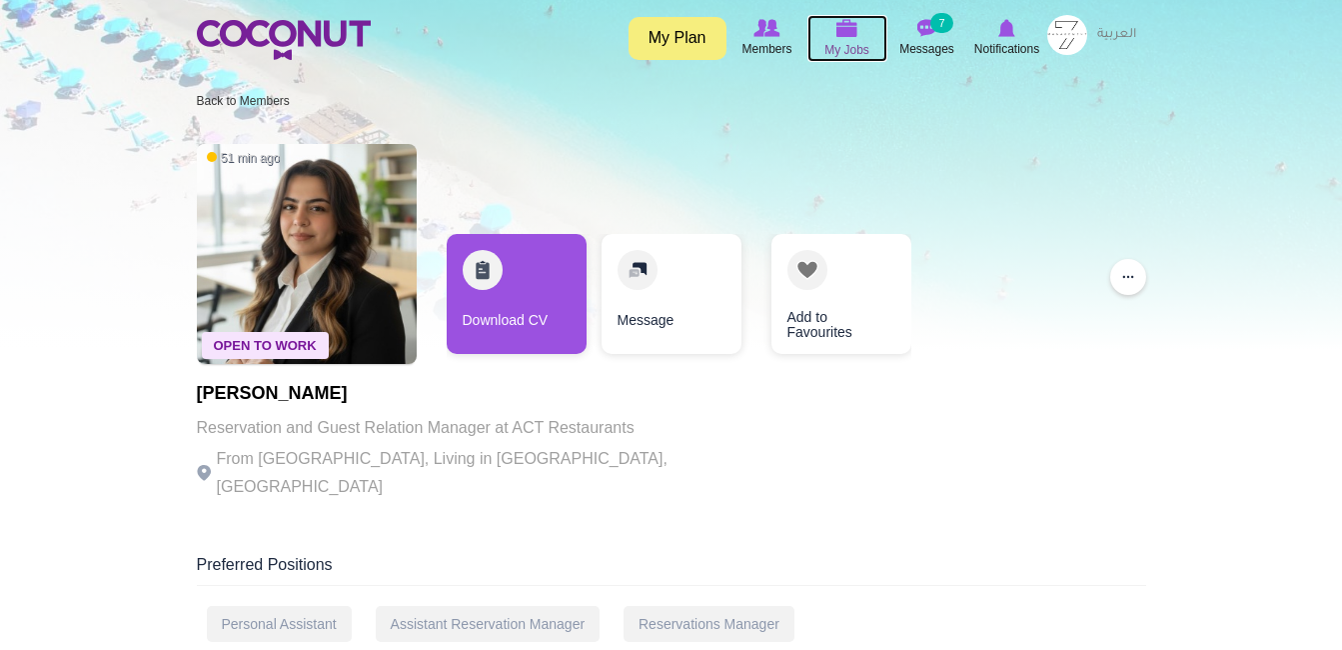
click at [851, 56] on span "My Jobs" at bounding box center [847, 50] width 45 height 20
click at [779, 51] on span "Members" at bounding box center [767, 49] width 50 height 20
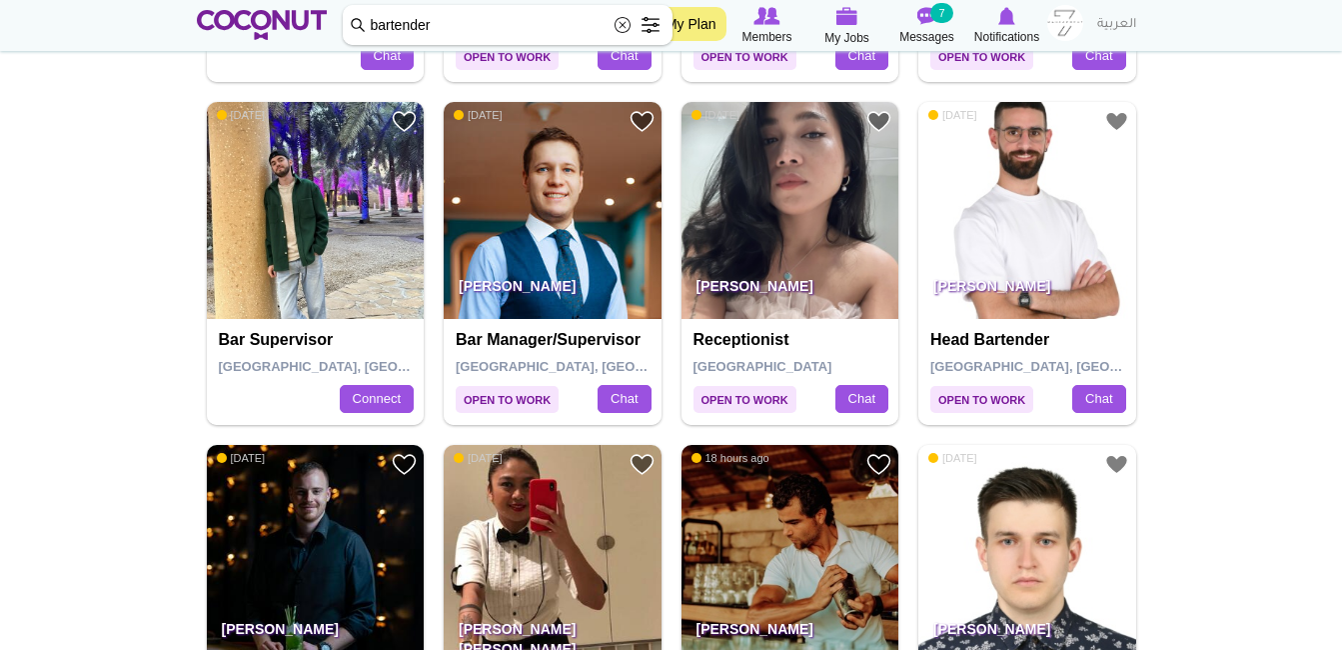
scroll to position [1785, 0]
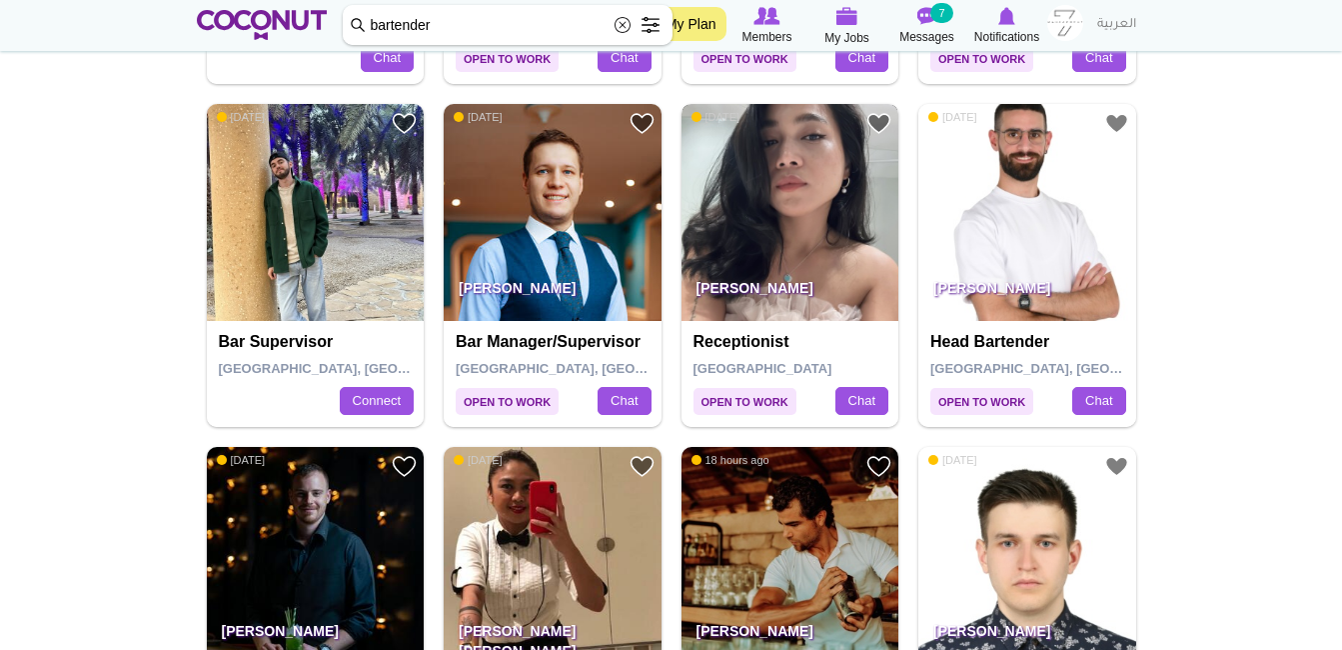
click at [808, 256] on img at bounding box center [791, 213] width 218 height 218
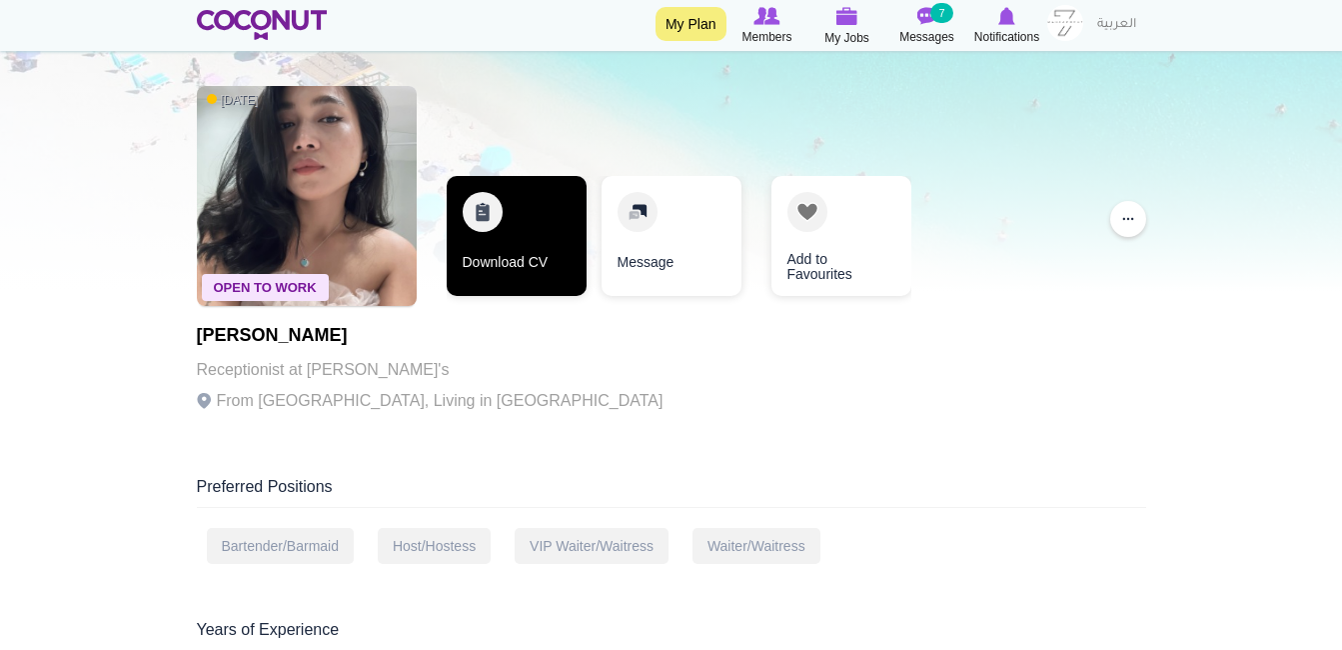
scroll to position [53, 0]
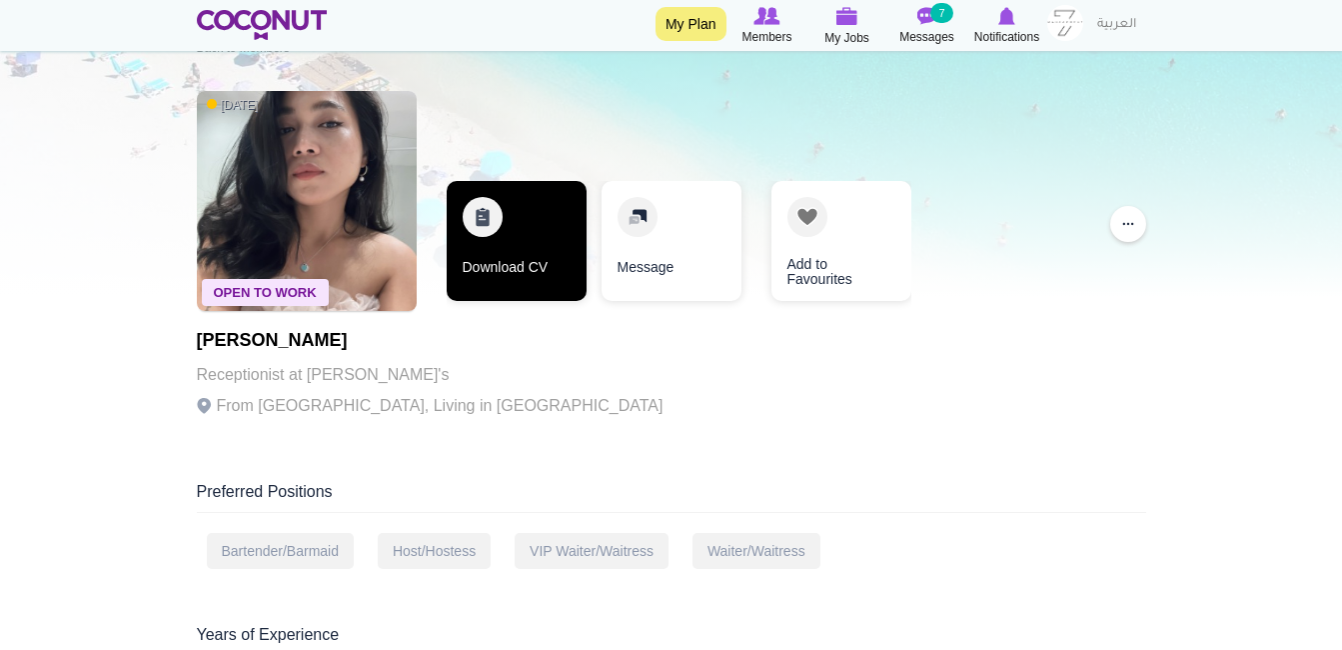
click at [524, 246] on link "Download CV" at bounding box center [517, 241] width 140 height 120
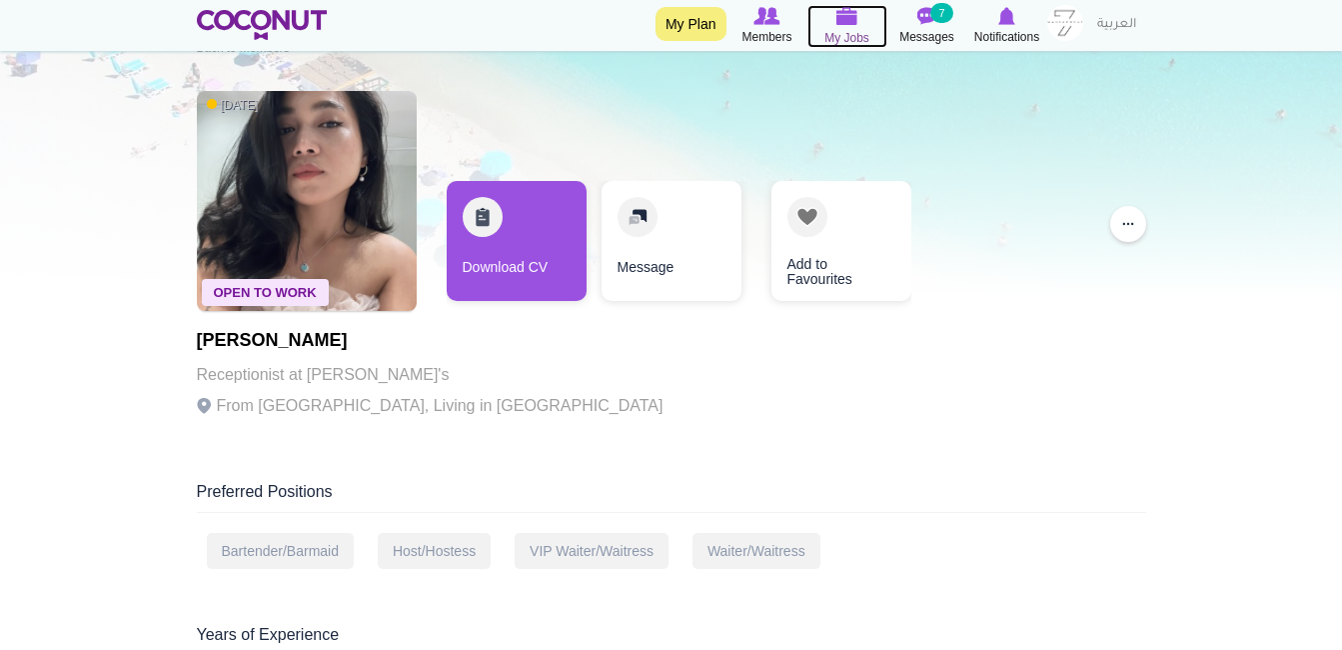
click at [863, 39] on span "My Jobs" at bounding box center [847, 38] width 45 height 20
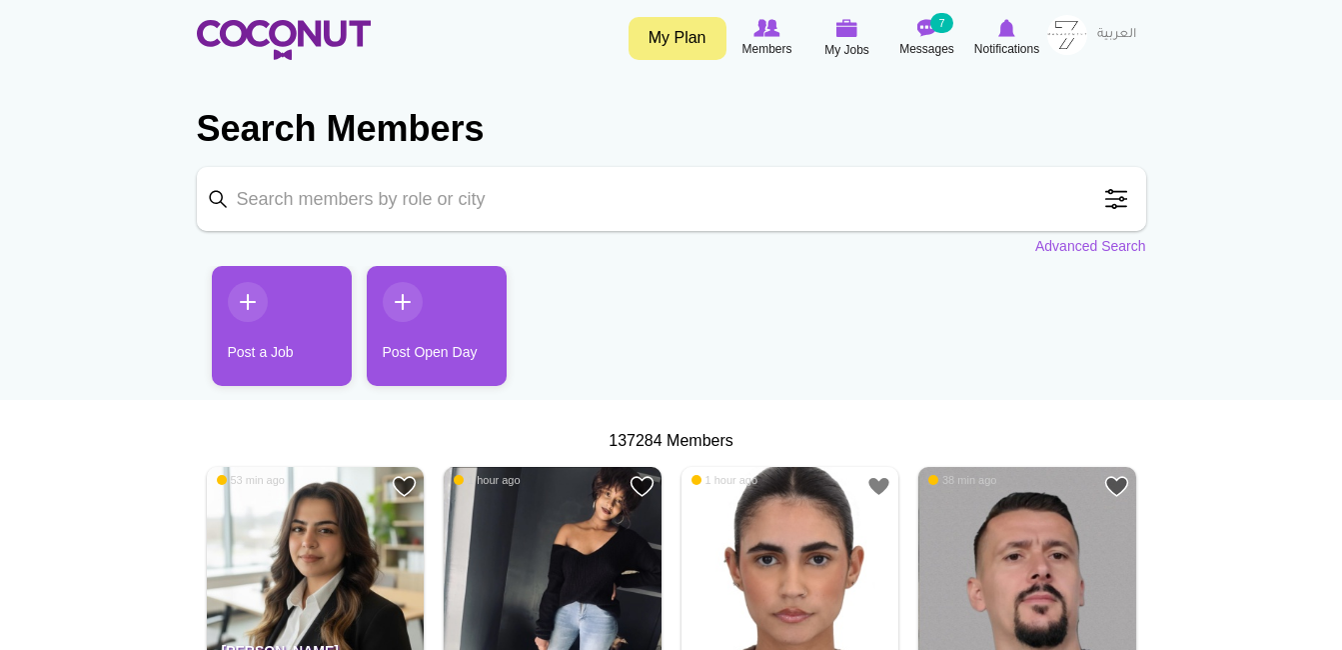
click at [568, 230] on input "Keyword" at bounding box center [672, 199] width 950 height 64
type input "h"
type input "bartender"
click button "Search" at bounding box center [0, 0] width 0 height 0
click at [677, 225] on input "bartender" at bounding box center [672, 199] width 950 height 64
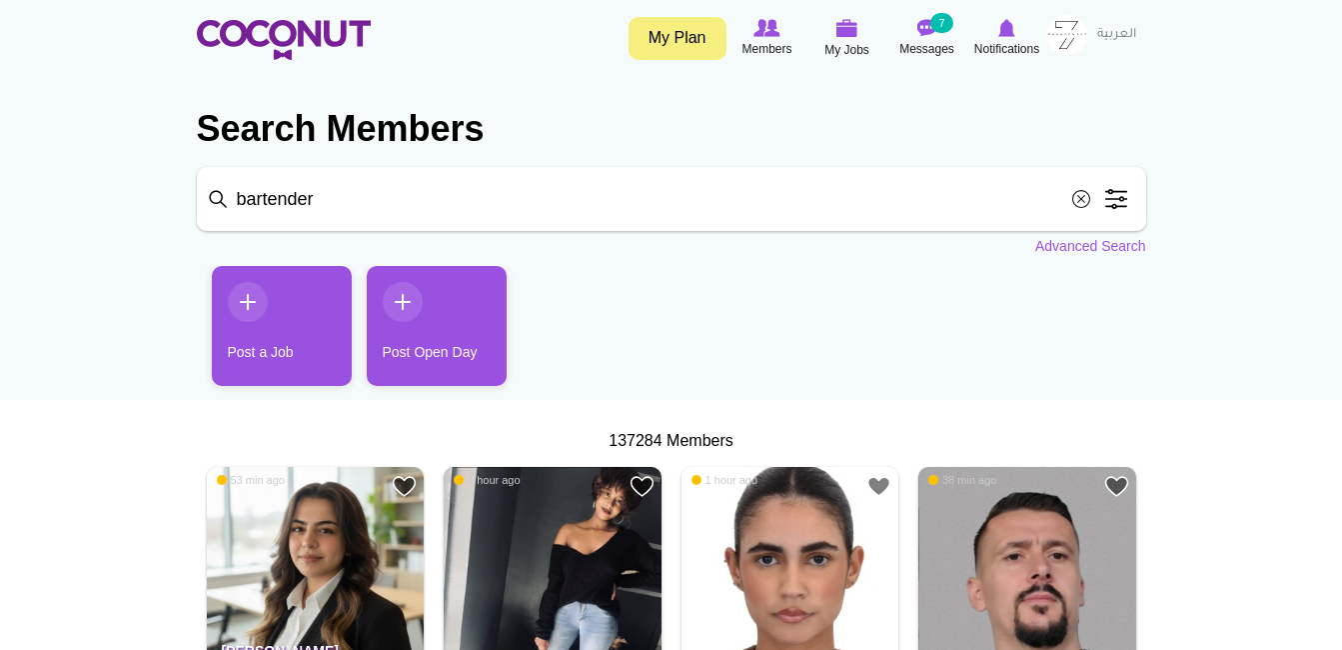
click button "Search" at bounding box center [0, 0] width 0 height 0
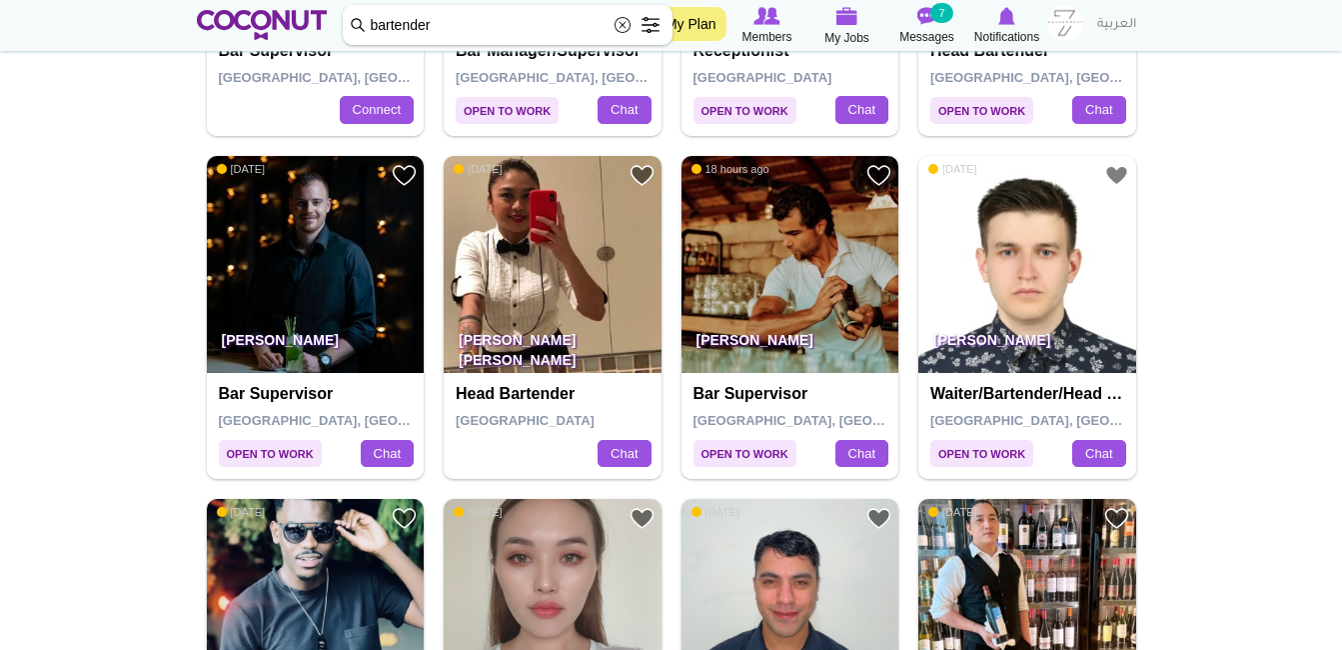
scroll to position [2029, 0]
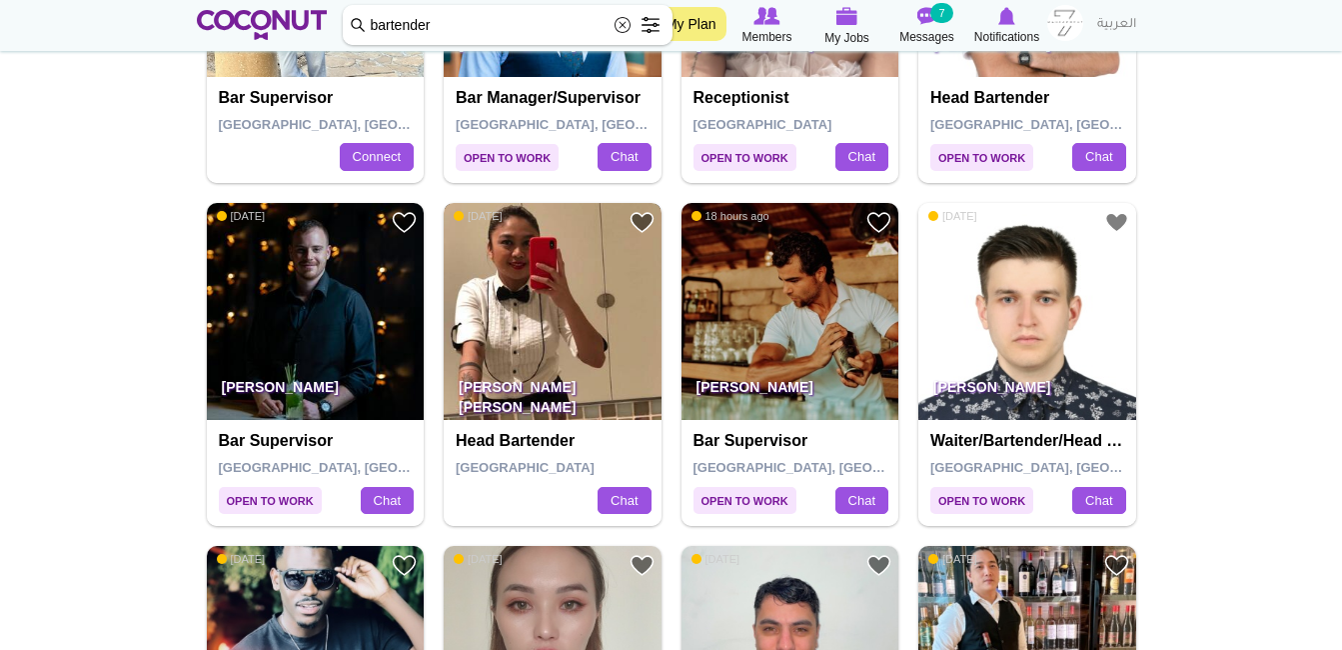
click at [540, 312] on img at bounding box center [553, 312] width 218 height 218
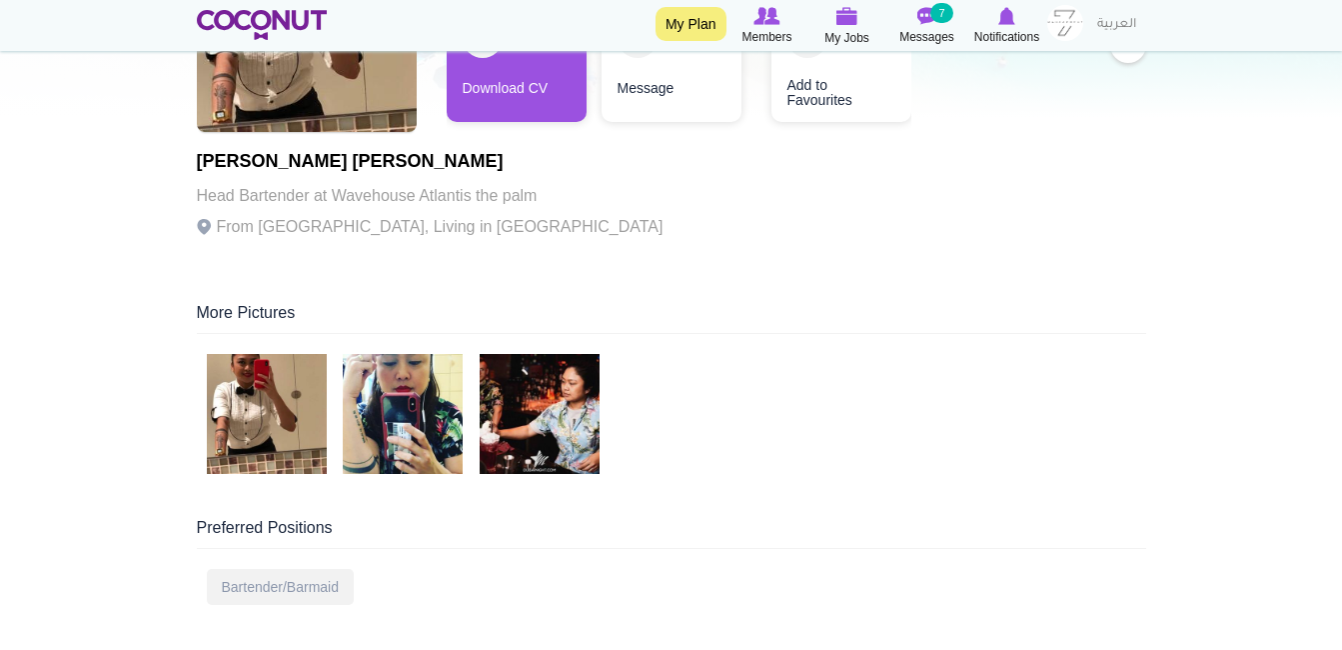
scroll to position [233, 0]
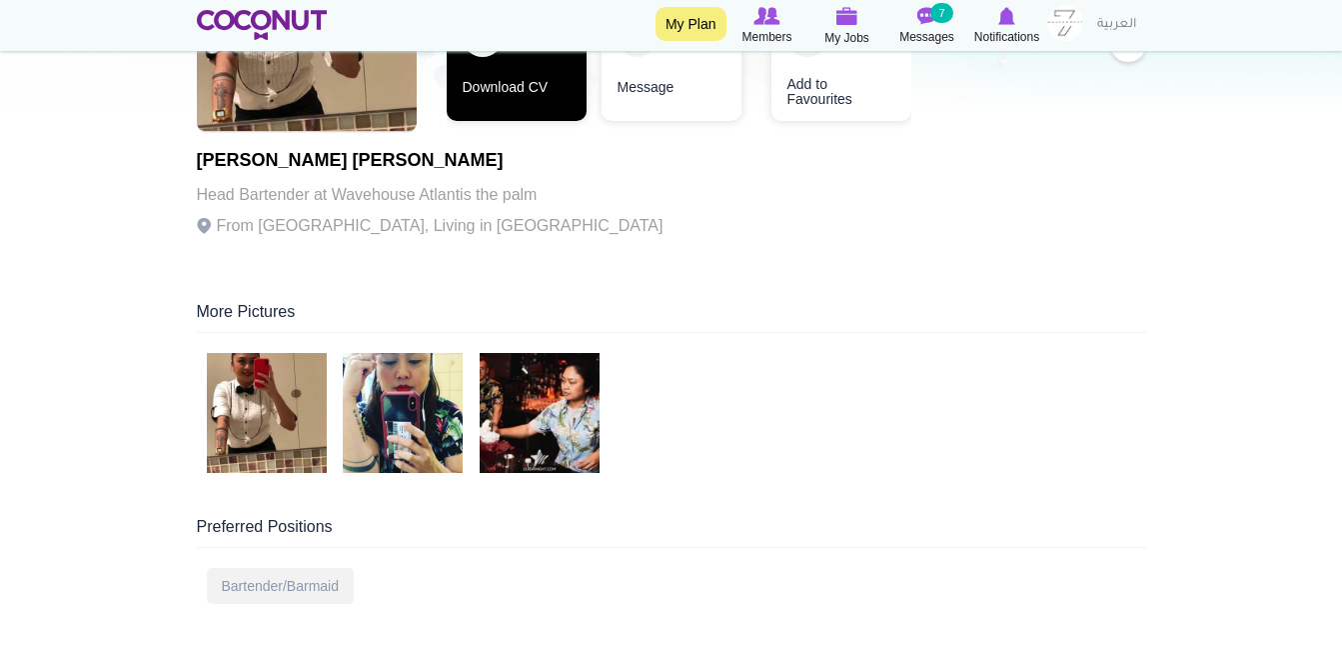
click at [563, 83] on link "Download CV" at bounding box center [517, 61] width 140 height 120
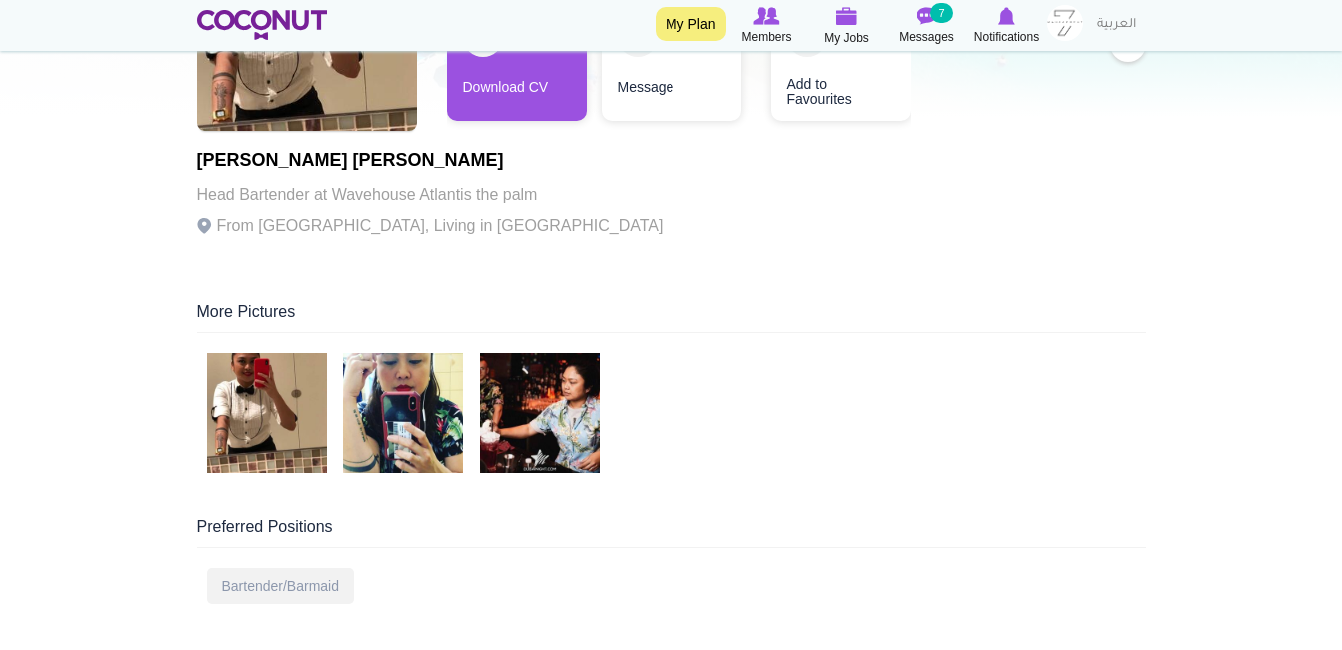
scroll to position [0, 0]
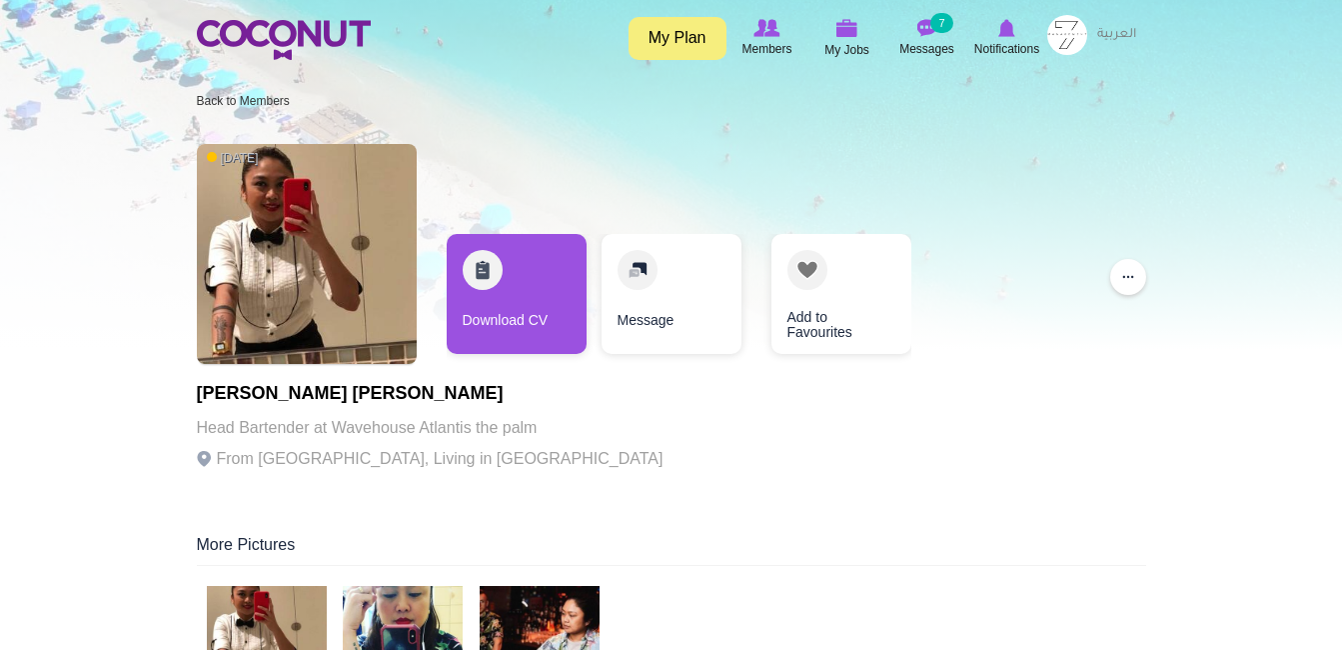
click at [262, 92] on li "Back to Members" at bounding box center [243, 101] width 93 height 32
click at [263, 100] on link "Back to Members" at bounding box center [243, 101] width 93 height 14
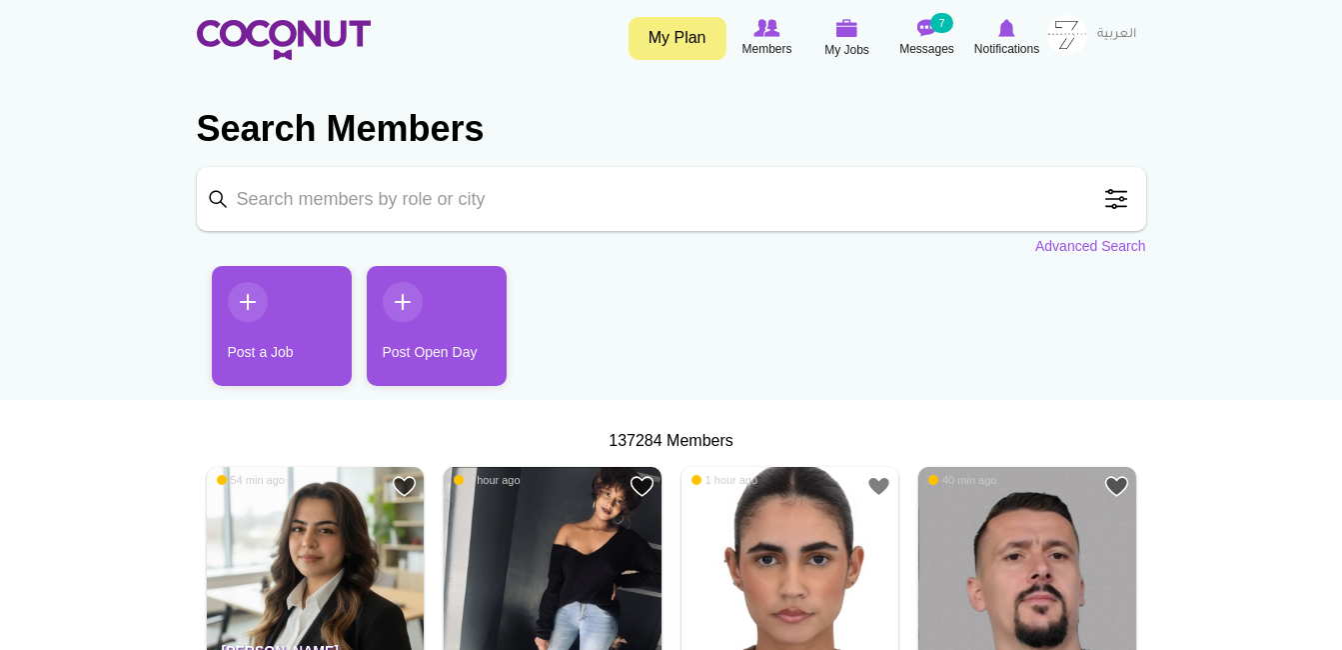
click at [592, 208] on input "Keyword" at bounding box center [672, 199] width 950 height 64
type input "head bartender"
click button "Search" at bounding box center [0, 0] width 0 height 0
drag, startPoint x: 406, startPoint y: 201, endPoint x: 90, endPoint y: 217, distance: 316.3
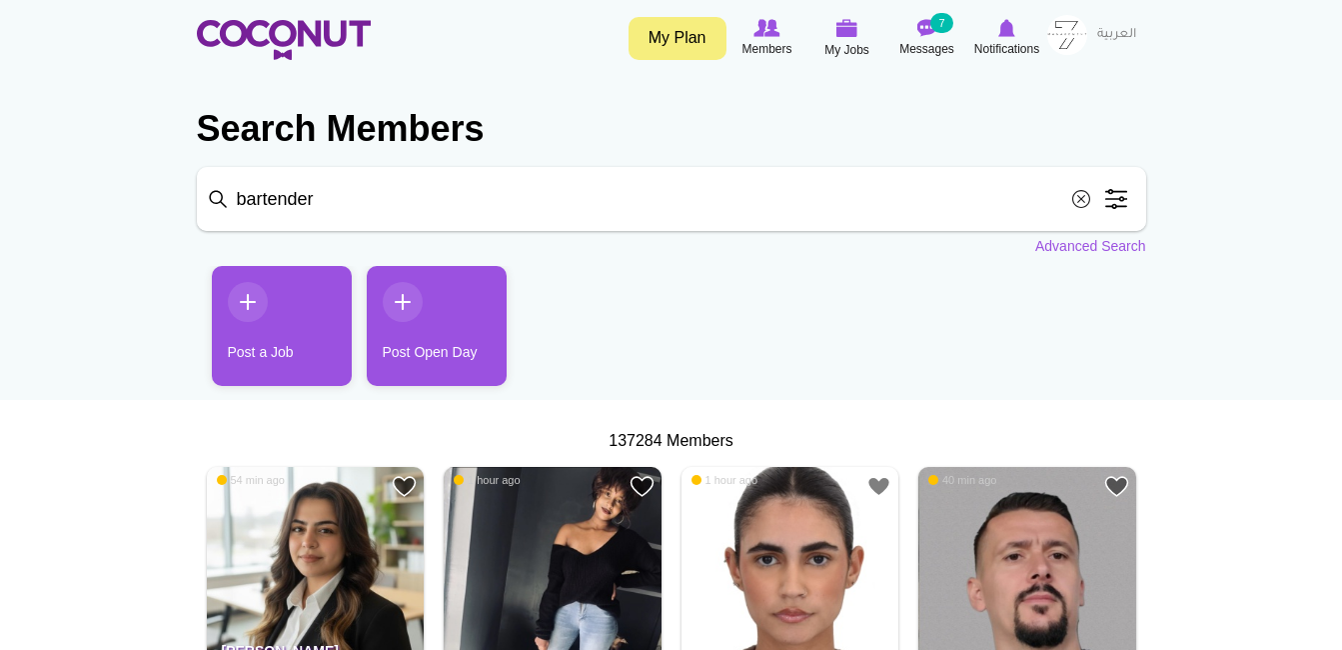
type input "bartender"
click button "Search" at bounding box center [0, 0] width 0 height 0
click at [416, 215] on input "bartender" at bounding box center [672, 199] width 950 height 64
click button "Search" at bounding box center [0, 0] width 0 height 0
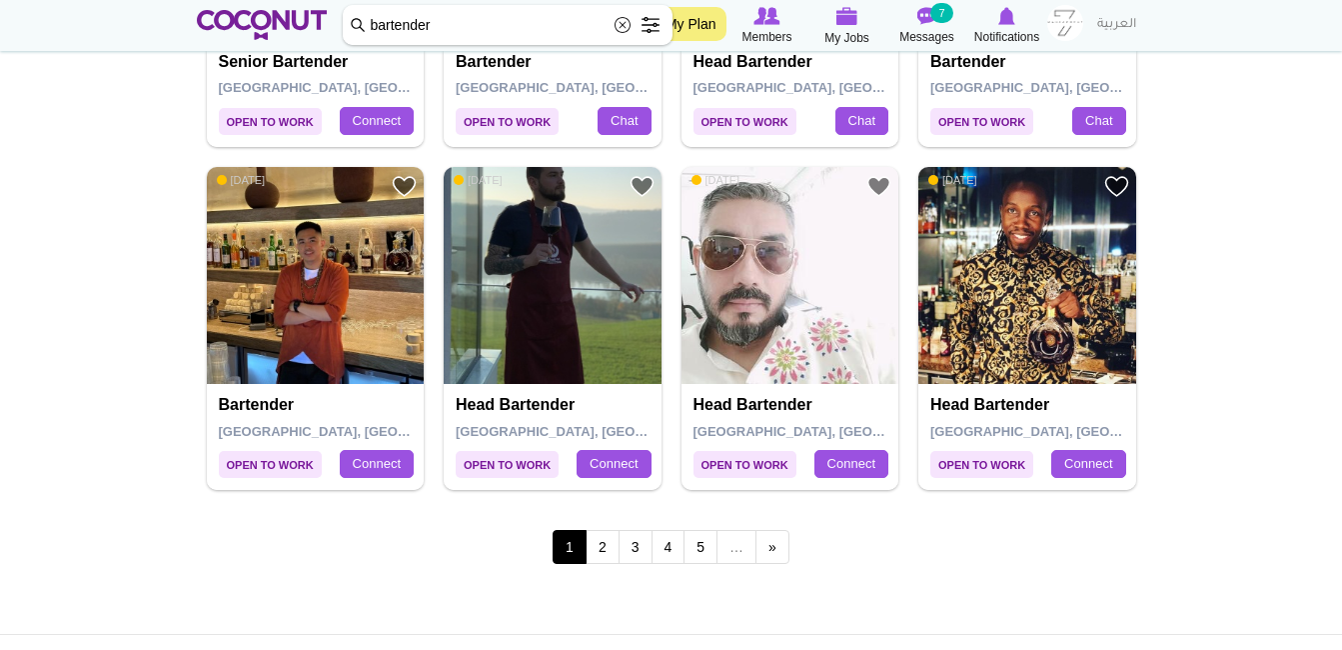
scroll to position [3440, 0]
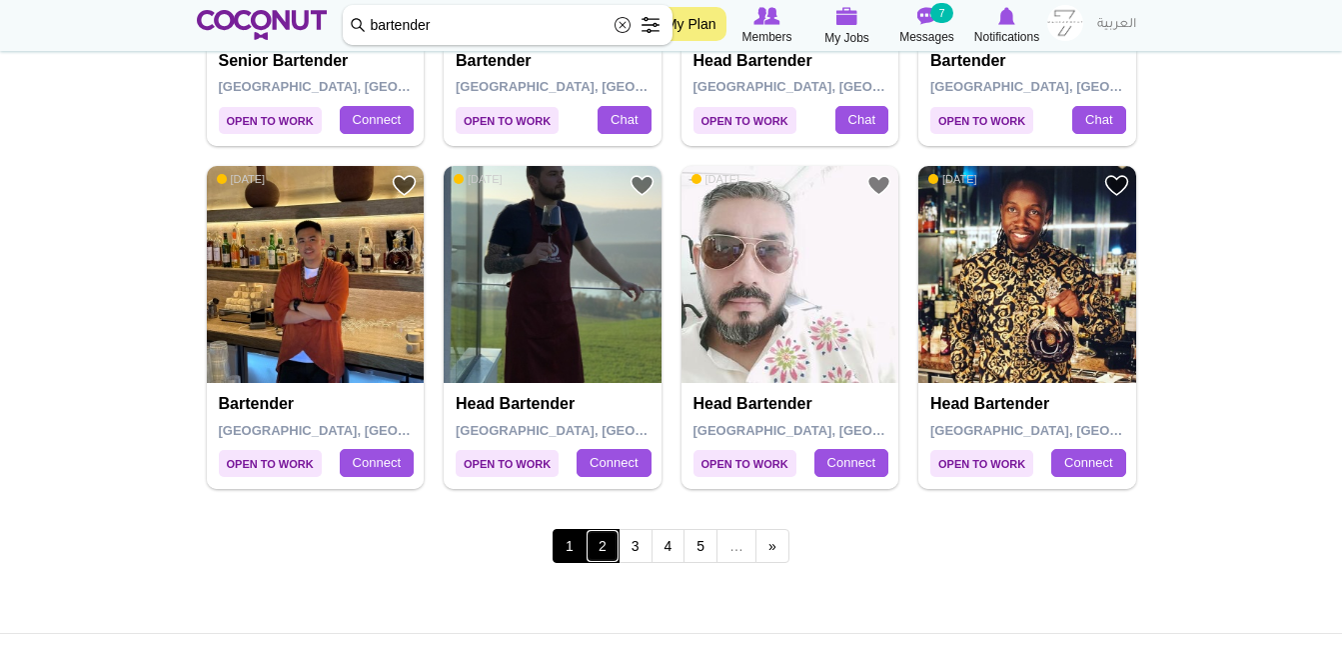
click at [615, 549] on link "2" at bounding box center [603, 546] width 34 height 34
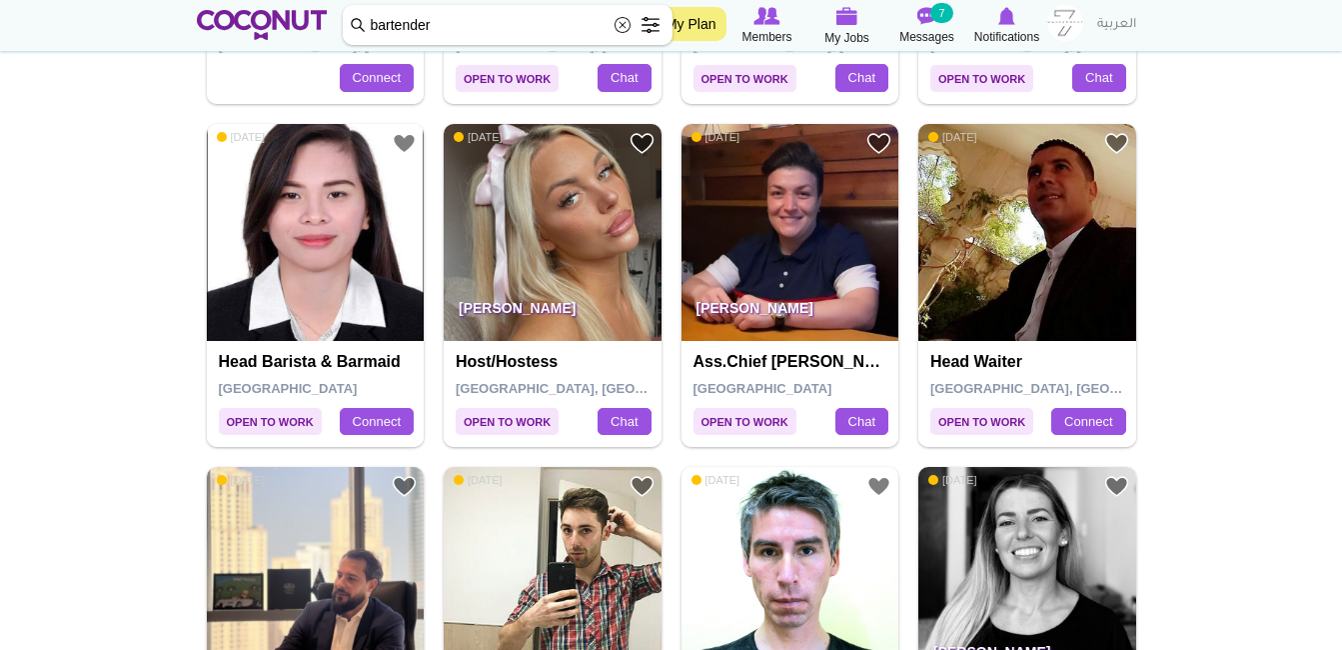
scroll to position [2107, 0]
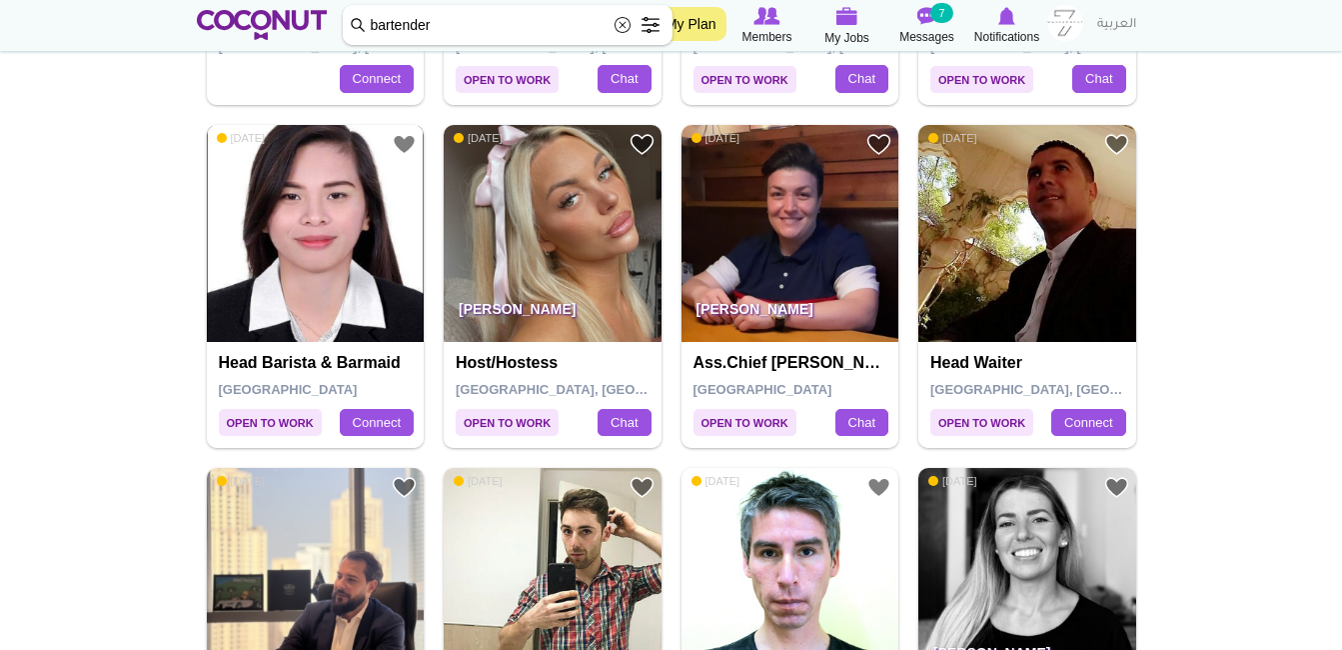
click at [368, 327] on img at bounding box center [316, 234] width 218 height 218
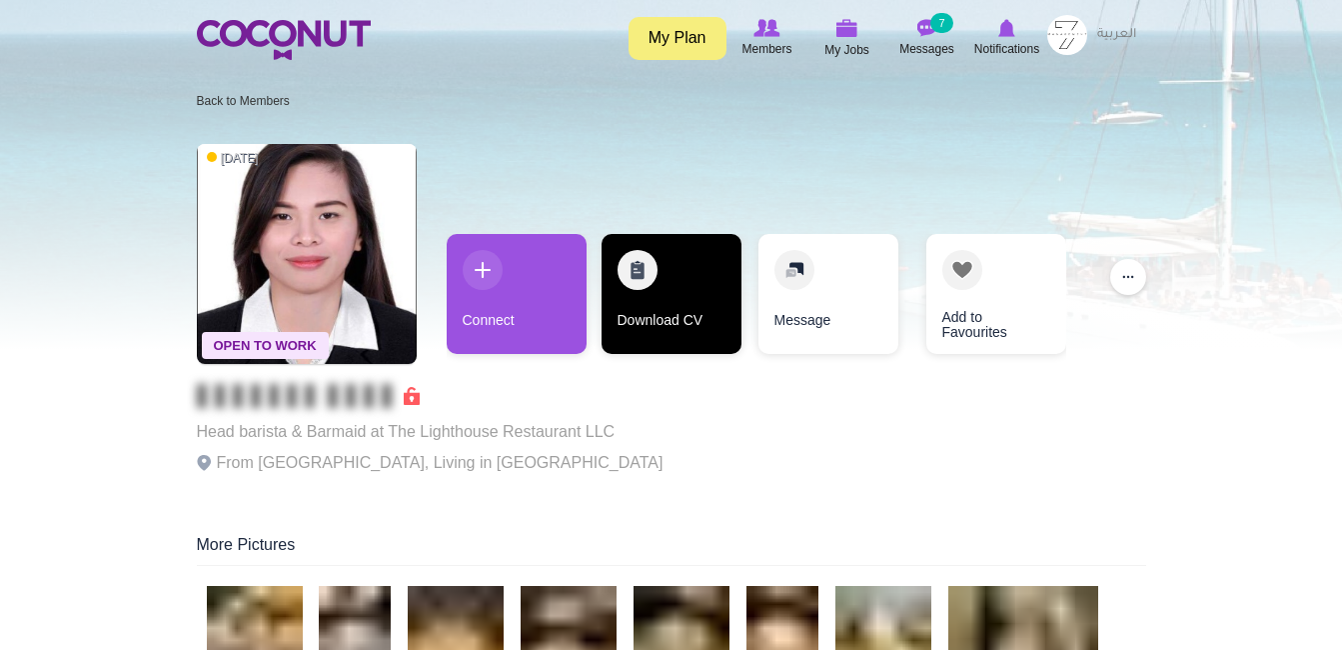
click at [695, 290] on link "Download CV" at bounding box center [672, 294] width 140 height 120
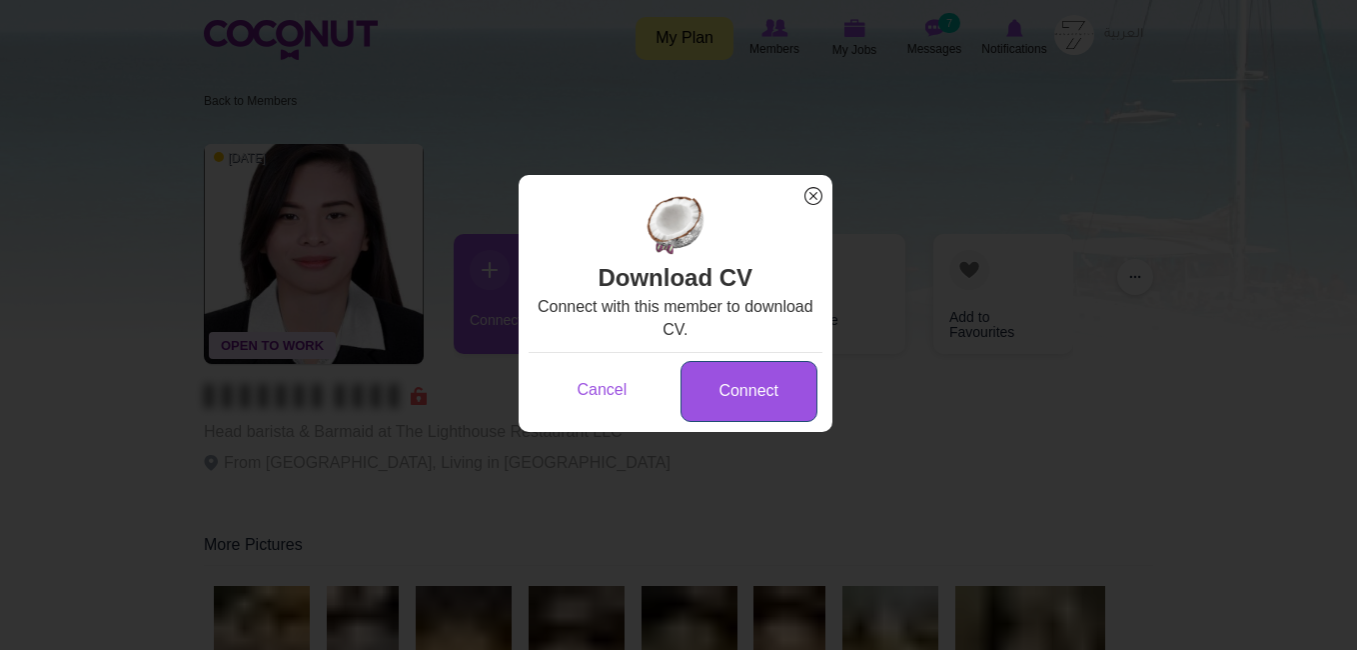
click at [742, 372] on link "Connect" at bounding box center [749, 391] width 137 height 61
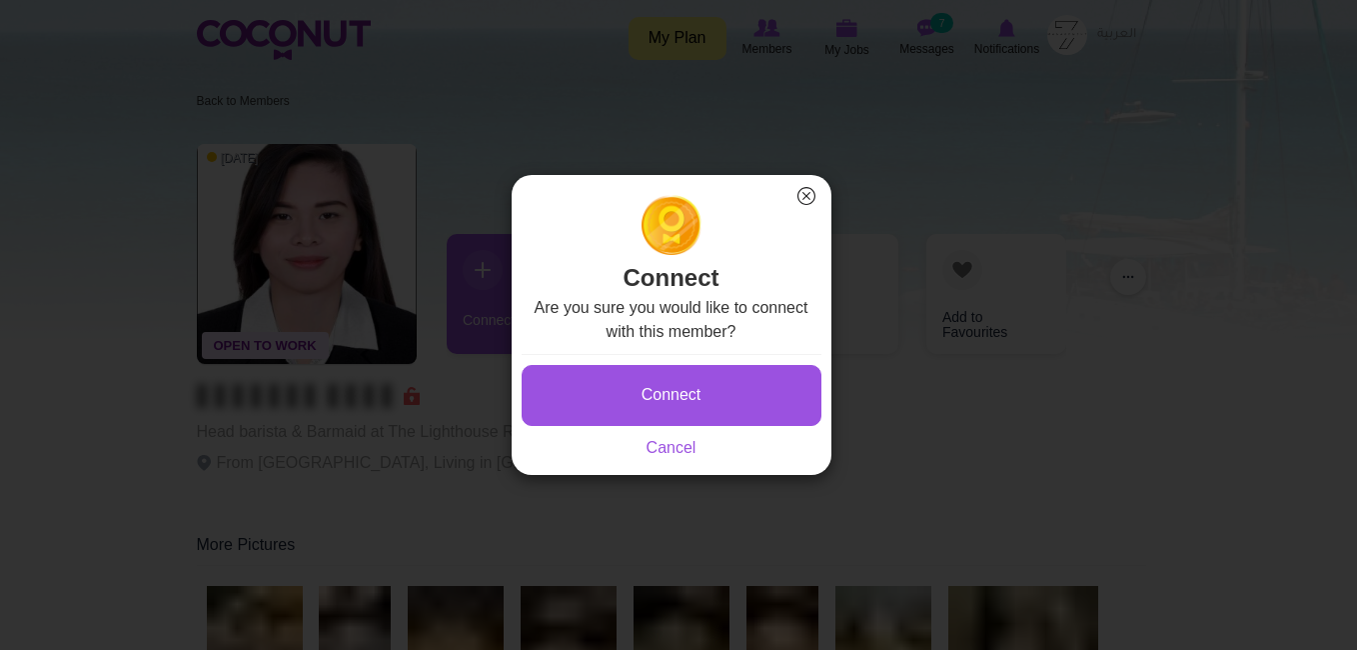
click at [742, 372] on button "Connect" at bounding box center [672, 395] width 300 height 61
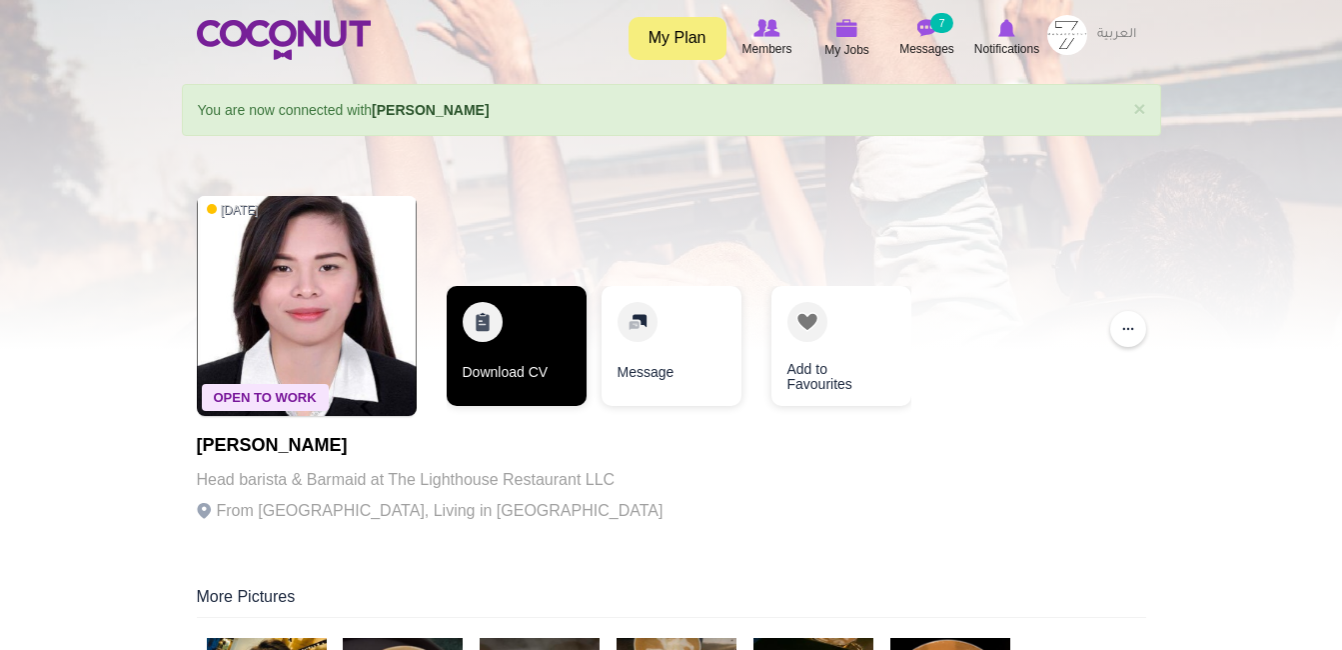
click at [570, 359] on link "Download CV" at bounding box center [517, 346] width 140 height 120
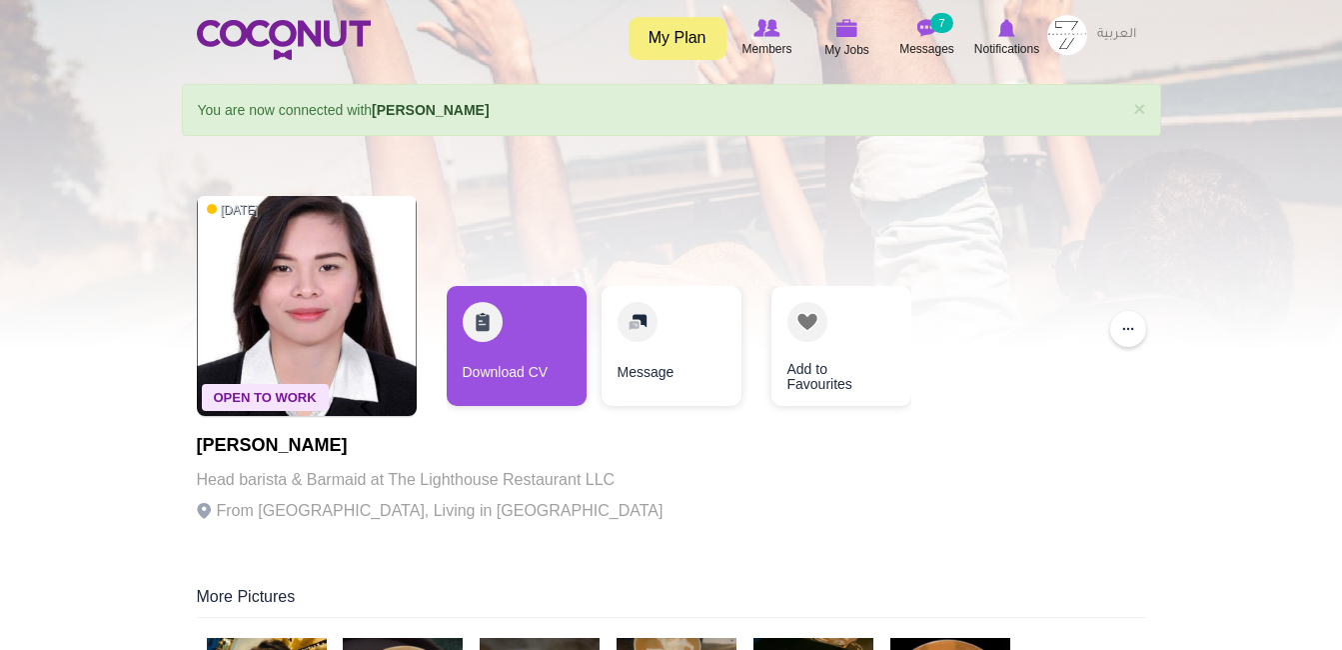
click at [1067, 21] on img at bounding box center [1068, 35] width 40 height 40
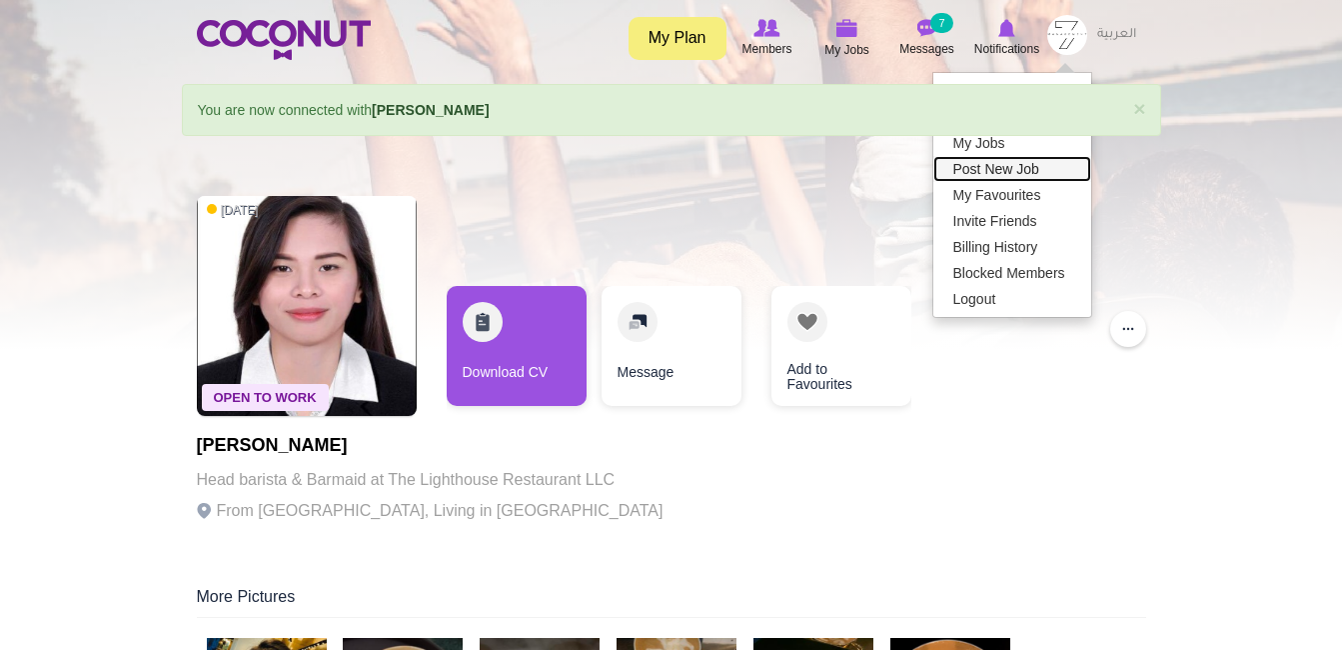
click at [1020, 166] on link "Post New Job" at bounding box center [1013, 169] width 158 height 26
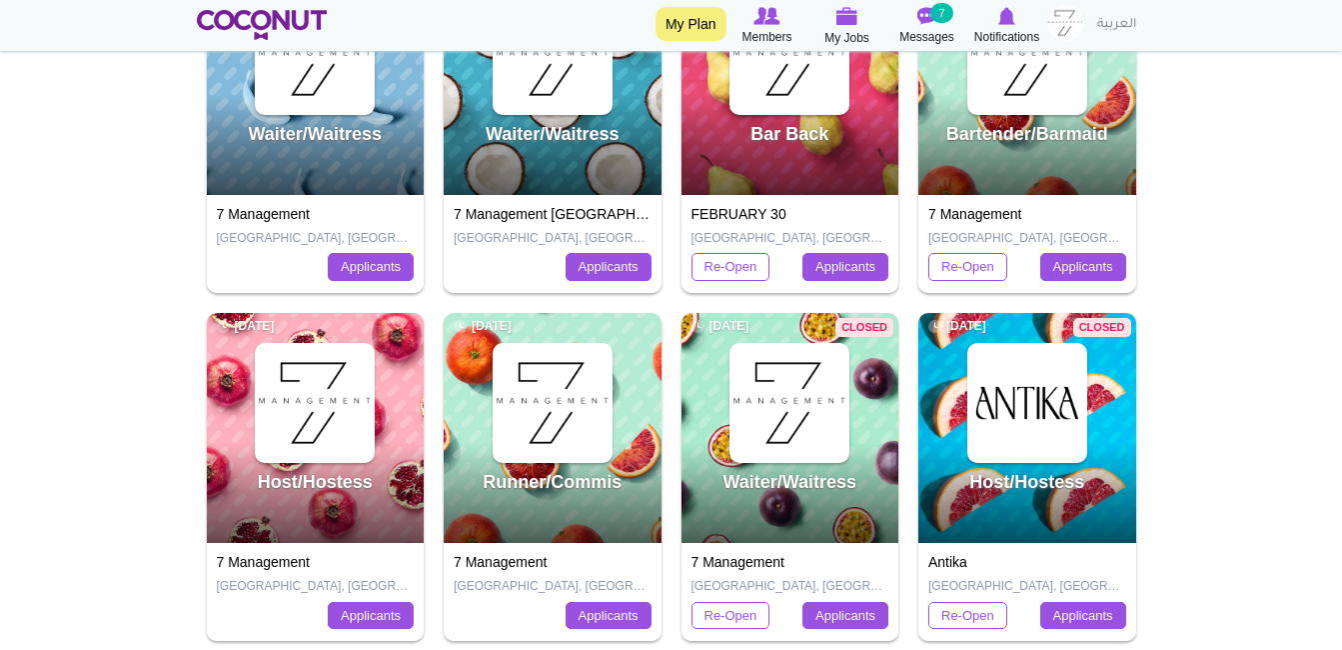
scroll to position [369, 0]
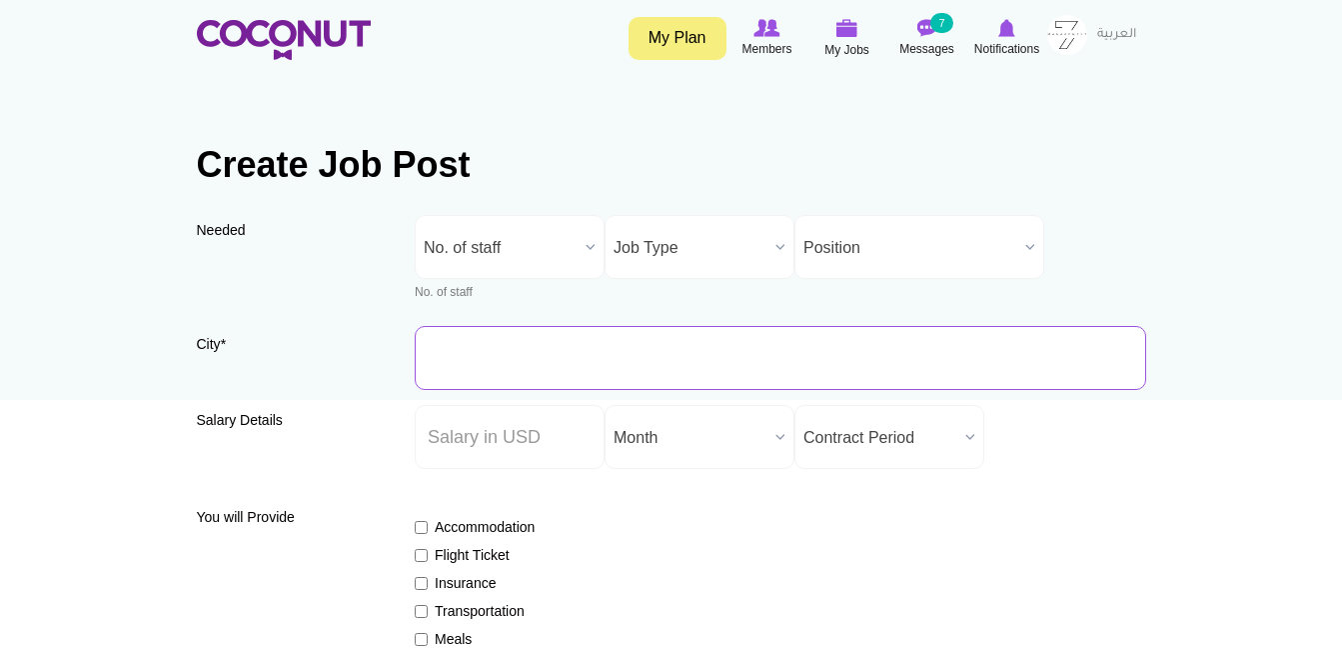
click at [757, 353] on input "City *" at bounding box center [781, 358] width 732 height 64
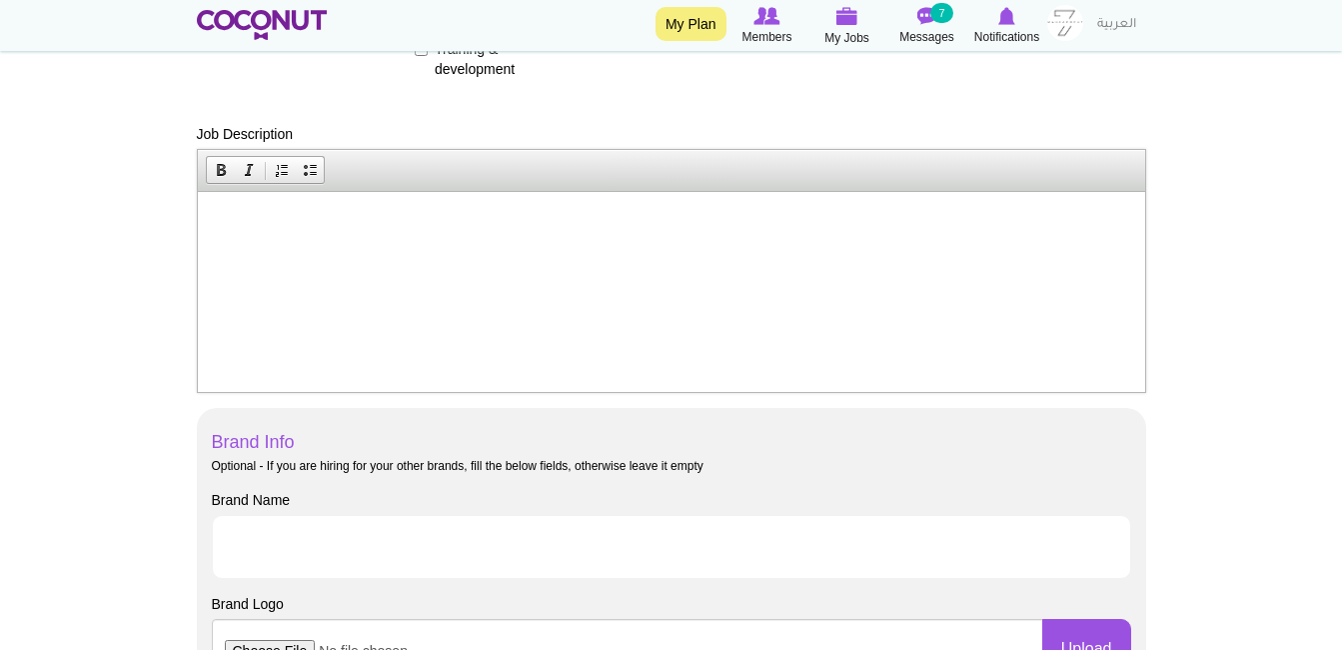
scroll to position [759, 0]
type input "[GEOGRAPHIC_DATA], [GEOGRAPHIC_DATA]"
click at [628, 251] on html at bounding box center [671, 220] width 948 height 61
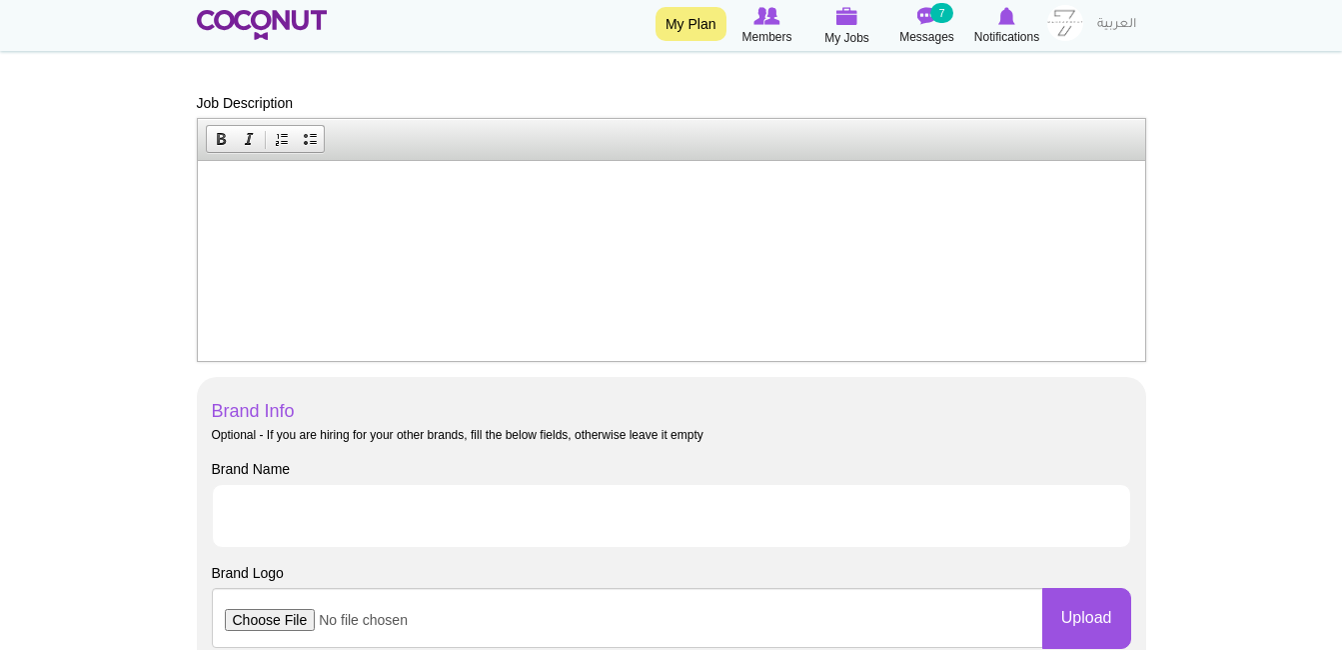
scroll to position [790, 0]
click at [204, 220] on html at bounding box center [671, 189] width 948 height 61
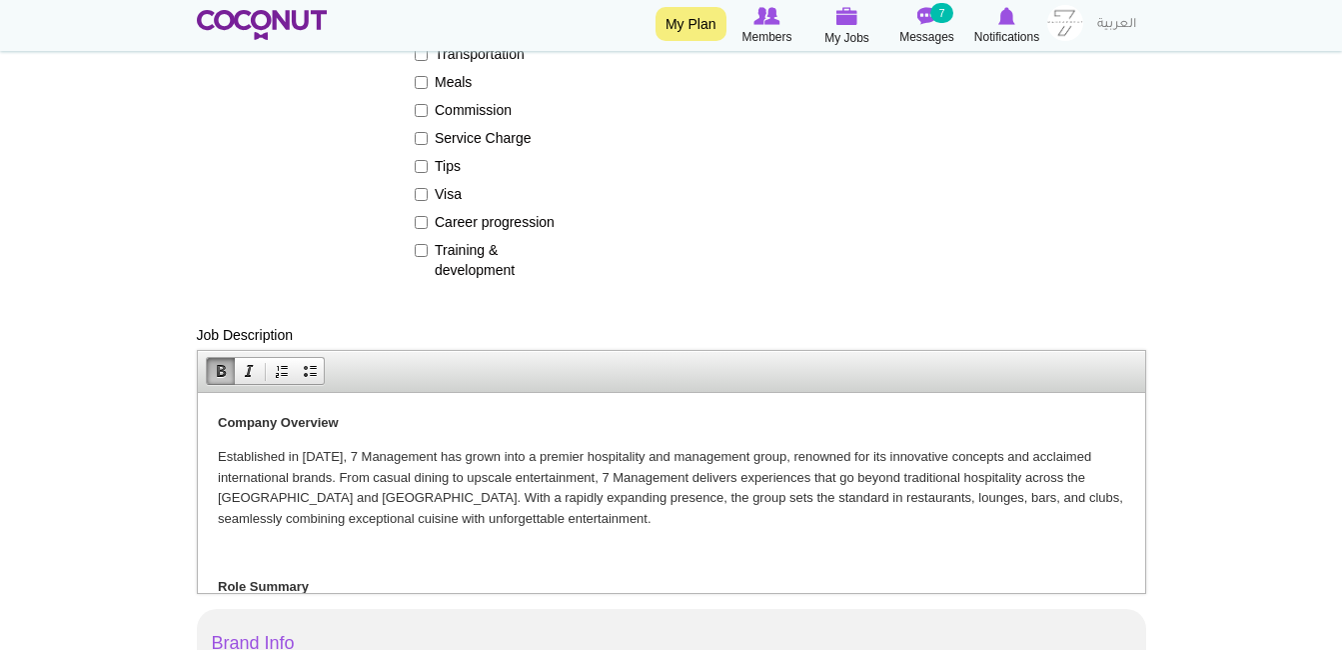
scroll to position [554, 0]
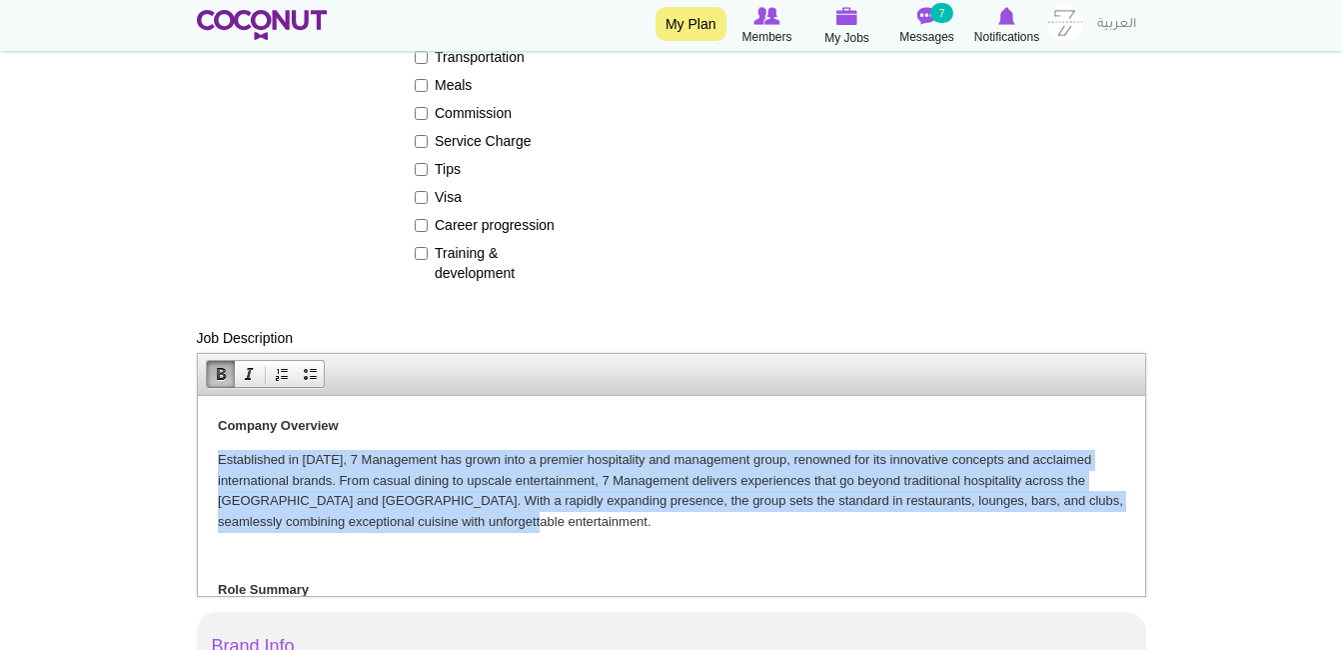
drag, startPoint x: 518, startPoint y: 521, endPoint x: 200, endPoint y: 461, distance: 323.5
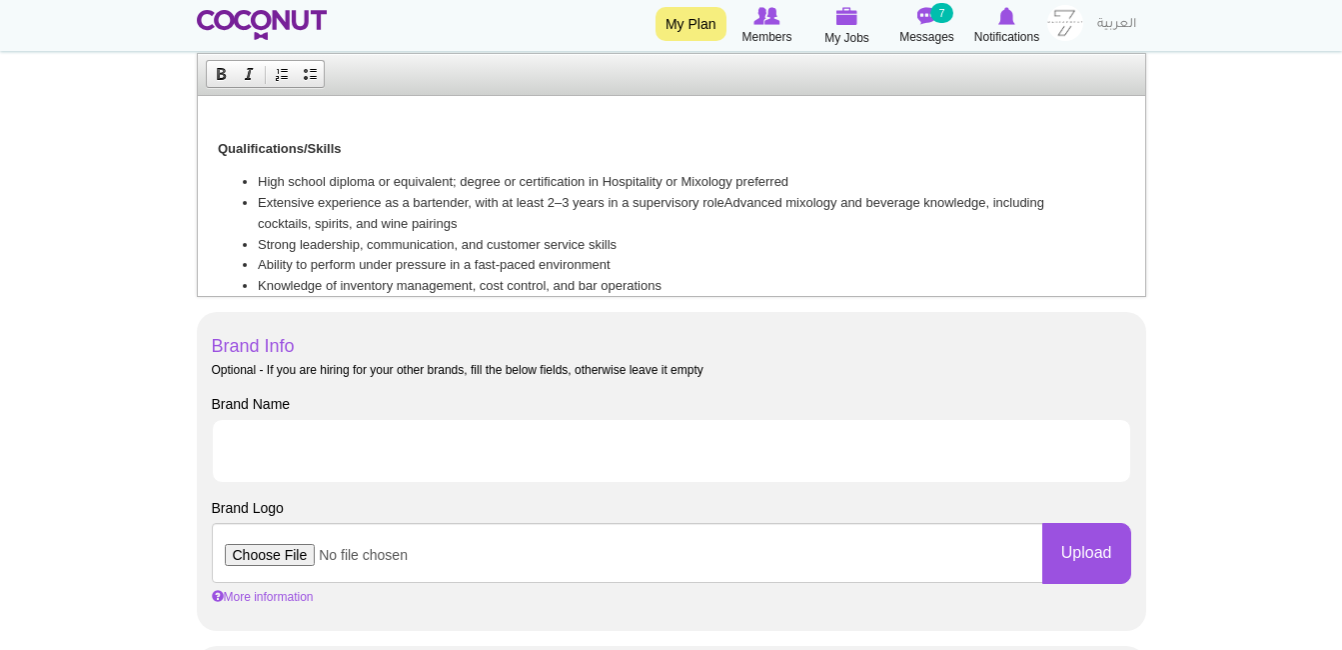
scroll to position [857, 0]
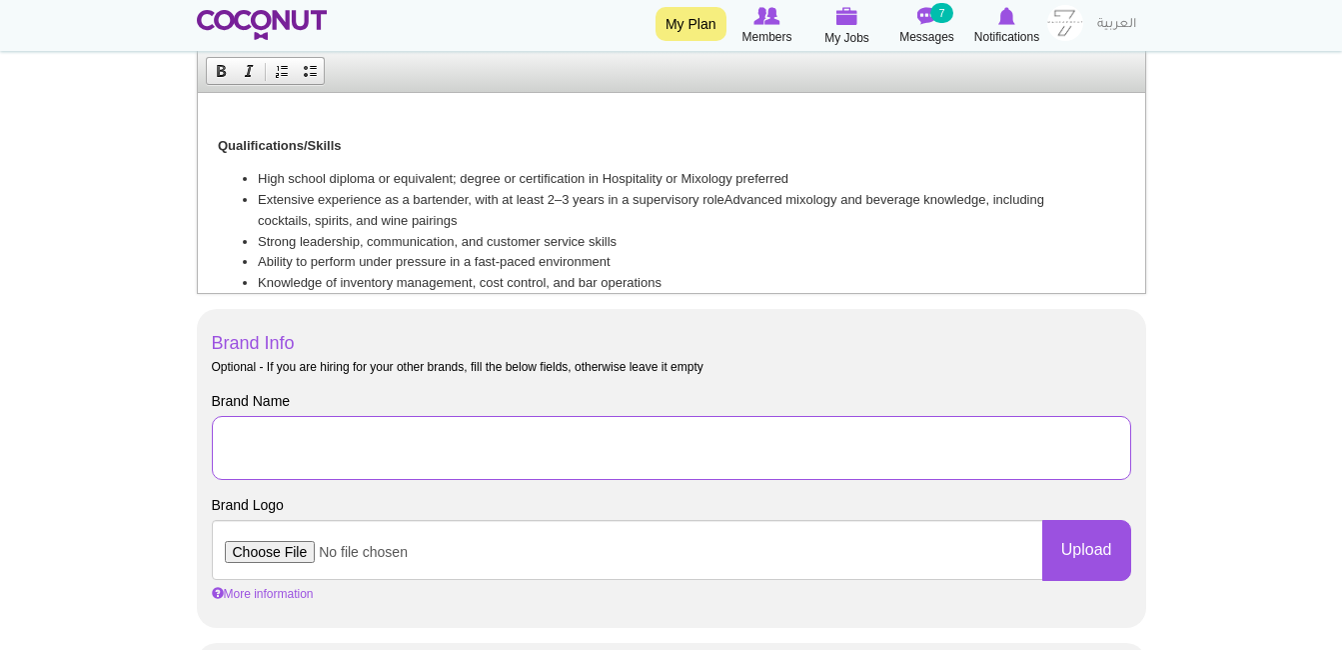
click at [749, 451] on input "Brand Name" at bounding box center [672, 448] width 920 height 64
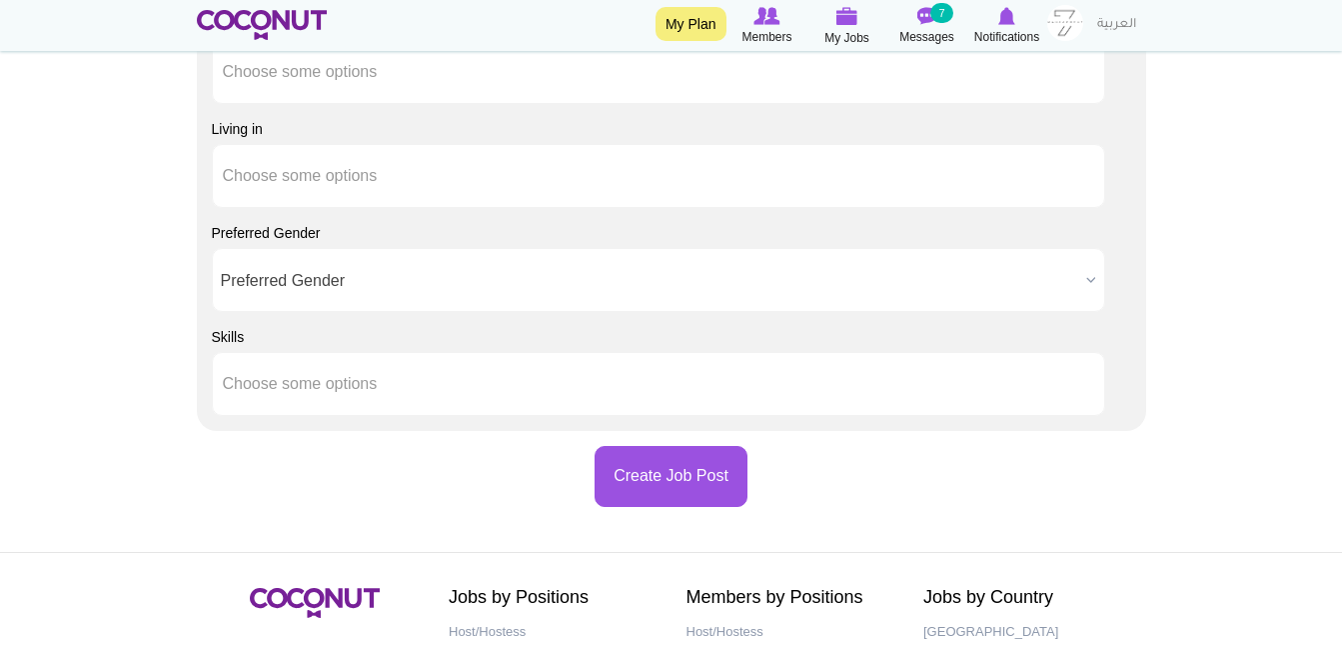
scroll to position [1895, 0]
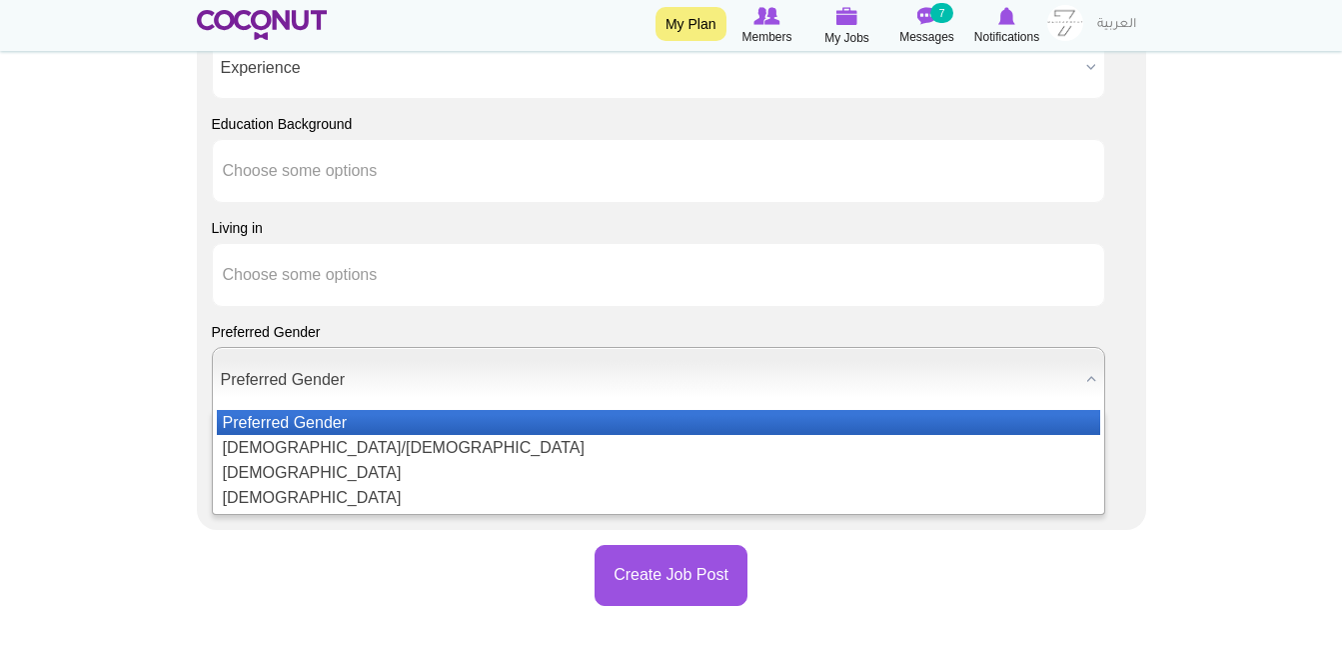
click at [748, 394] on span "Preferred Gender" at bounding box center [650, 380] width 858 height 64
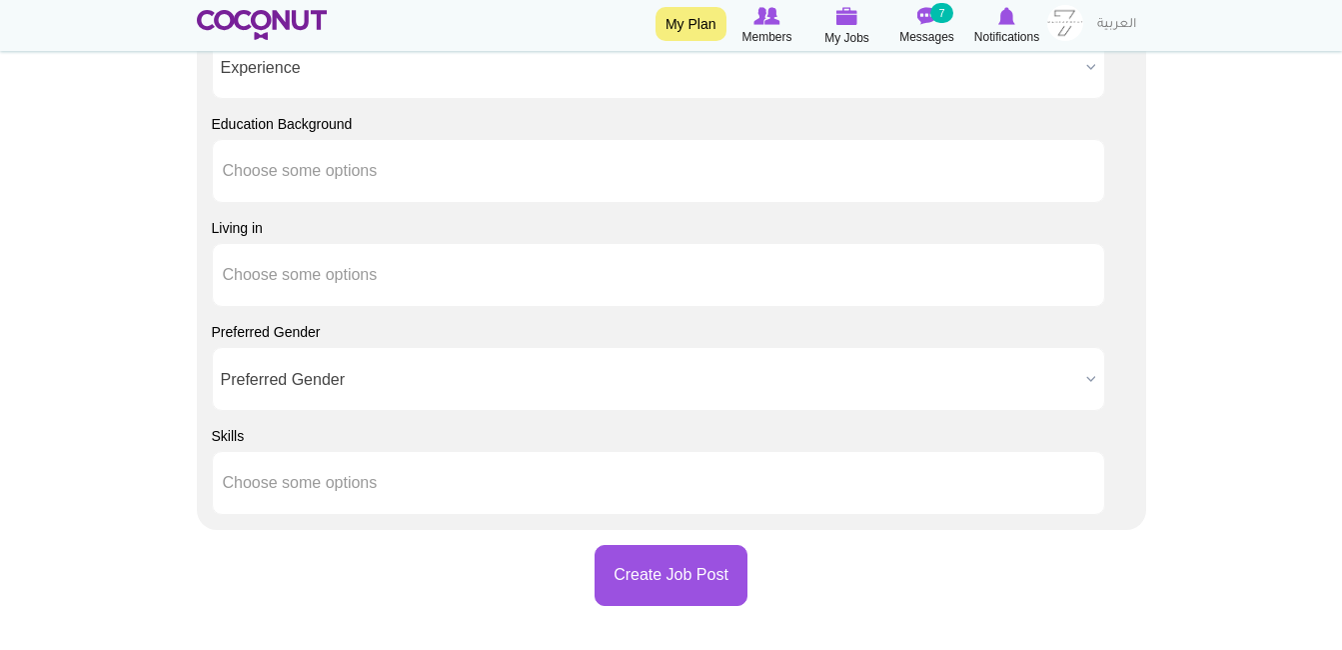
click at [748, 394] on span "Preferred Gender" at bounding box center [650, 380] width 858 height 64
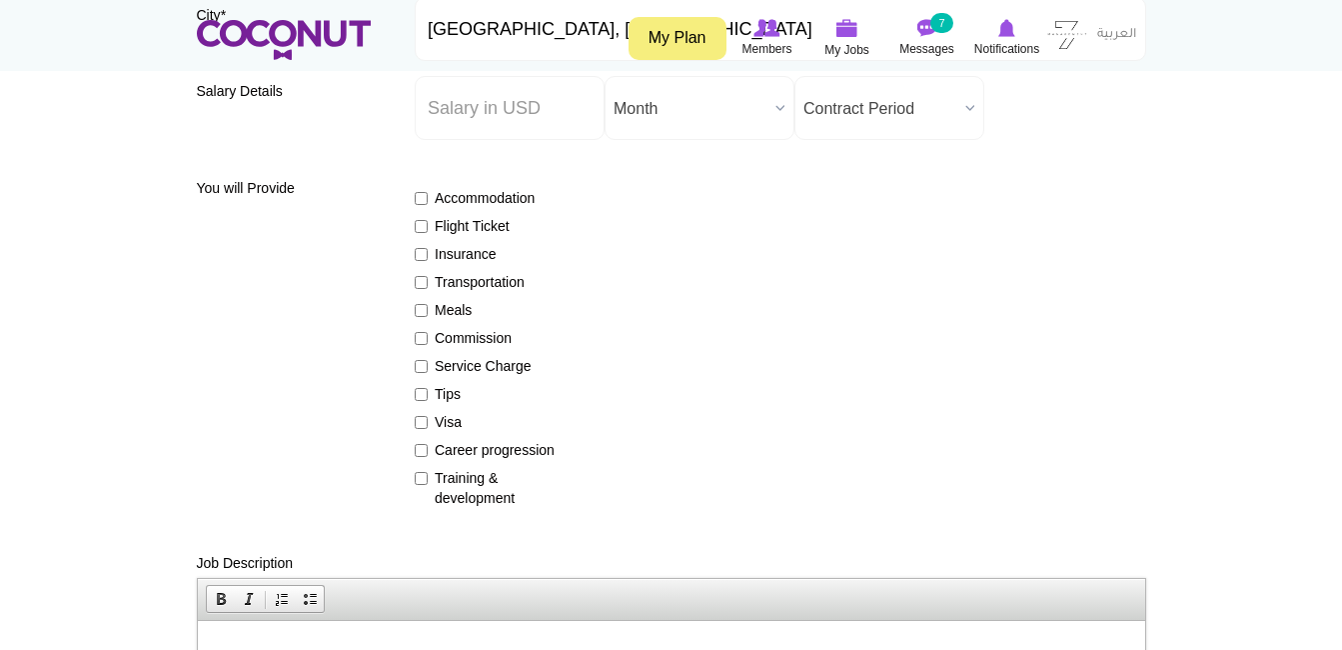
scroll to position [0, 0]
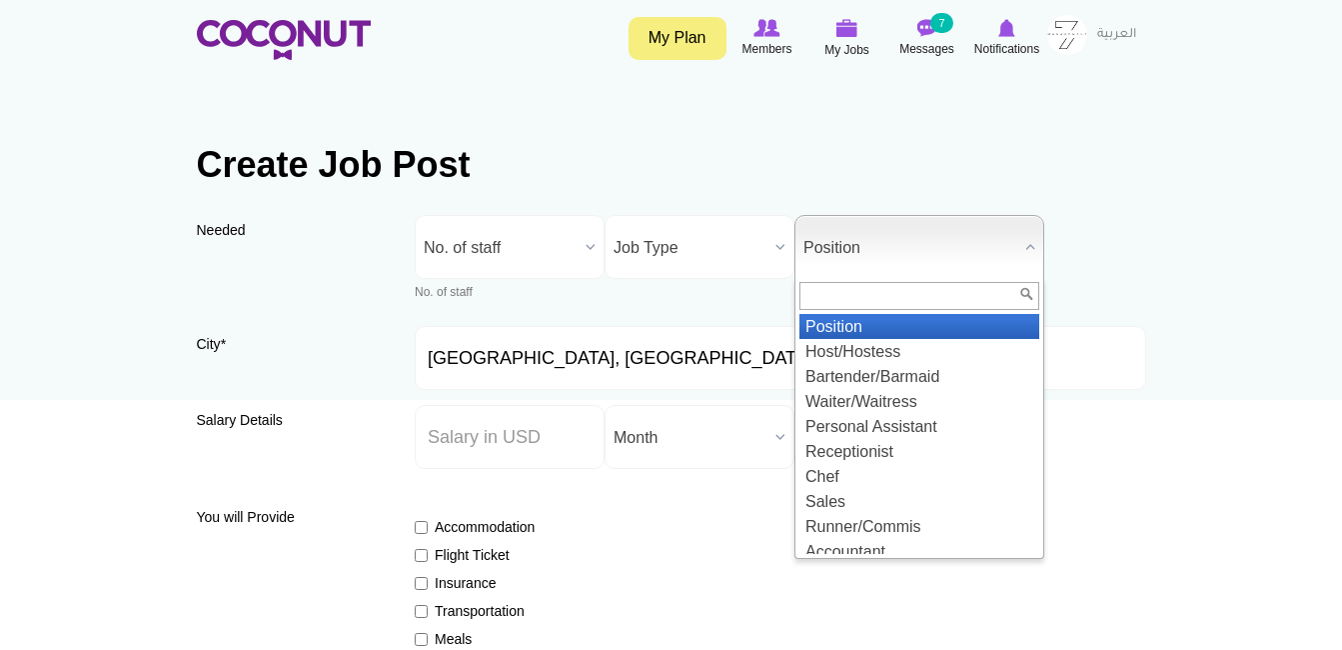
click at [867, 235] on span "Position" at bounding box center [911, 248] width 214 height 64
click at [901, 293] on input "text" at bounding box center [920, 296] width 240 height 28
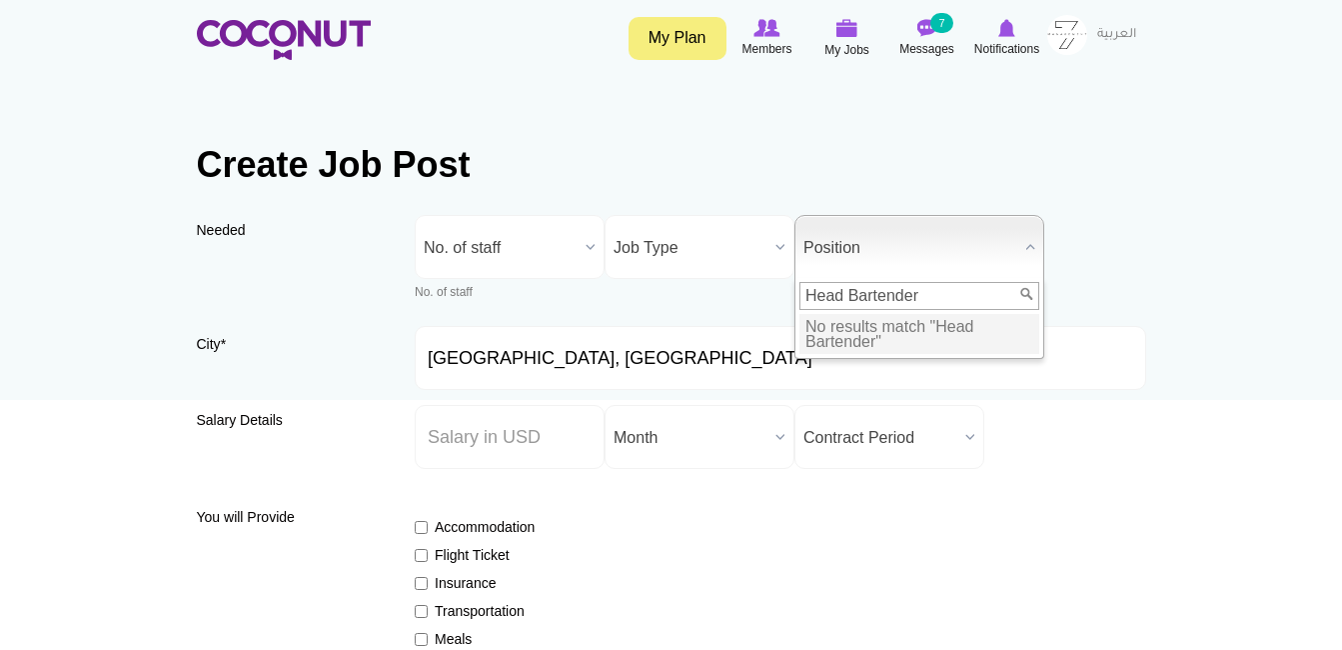
type input "Head Bartender"
click at [1143, 304] on div "Needed Needed * No. of staff 1 2 3 4 5 More than 5 No. of staff No. of staff Jo…" at bounding box center [672, 270] width 950 height 111
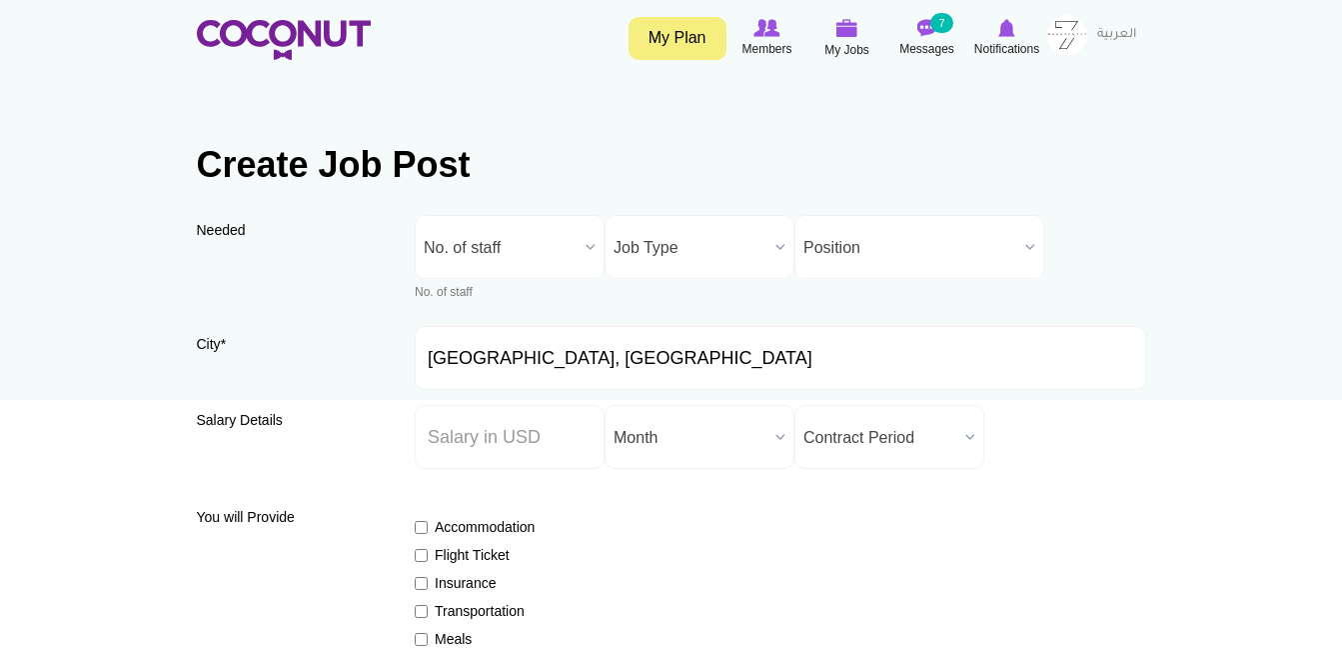
click at [931, 279] on div "Needed Needed * No. of staff 1 2 3 4 5 More than 5 No. of staff No. of staff Jo…" at bounding box center [672, 270] width 950 height 111
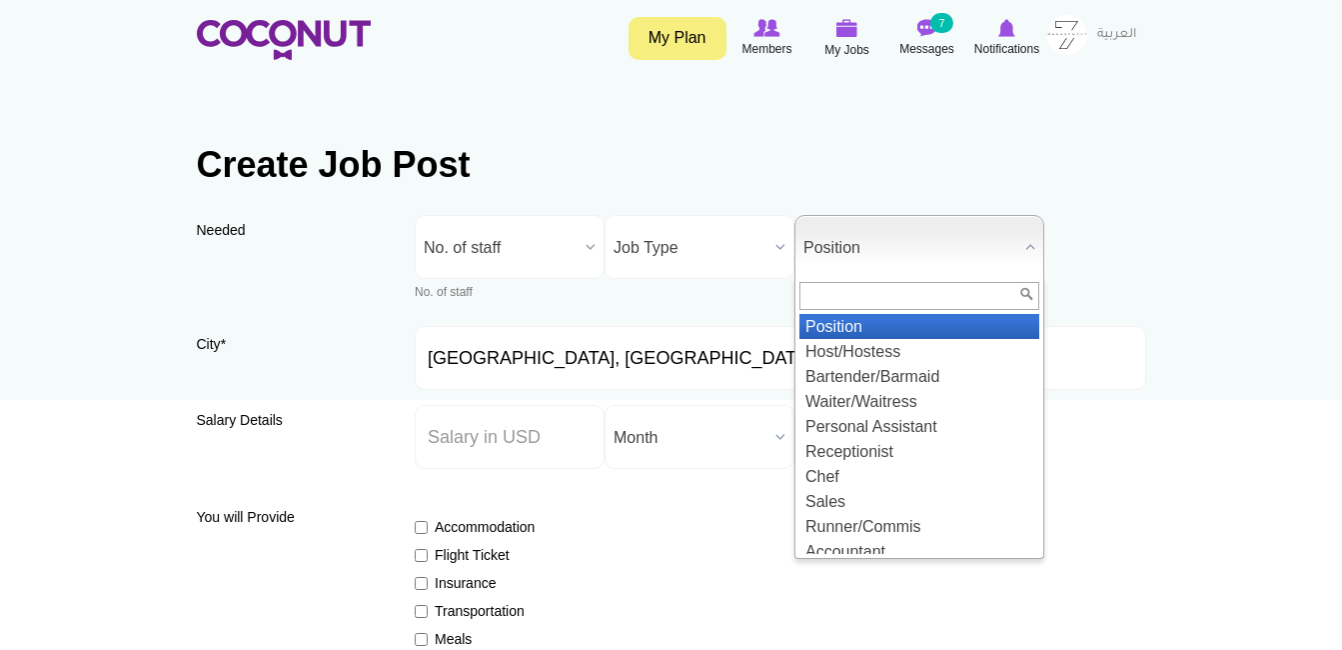
click at [918, 257] on span "Position" at bounding box center [911, 248] width 214 height 64
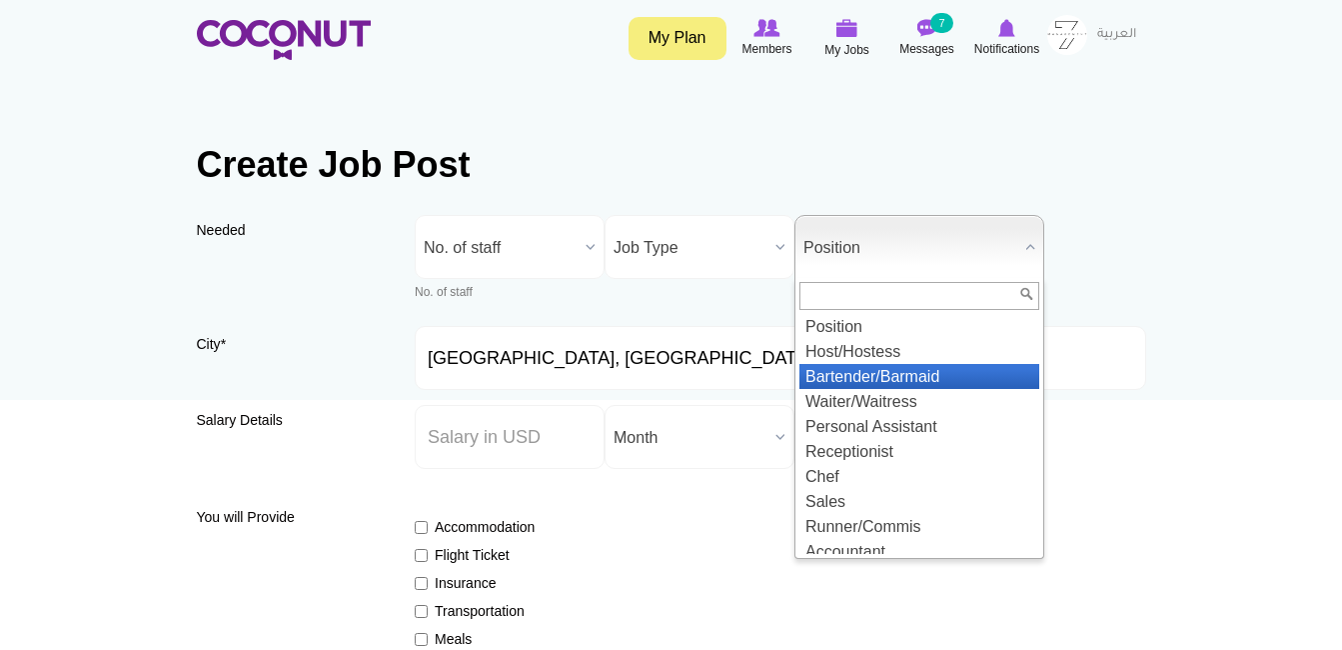
click at [896, 364] on li "Bartender/Barmaid" at bounding box center [920, 376] width 240 height 25
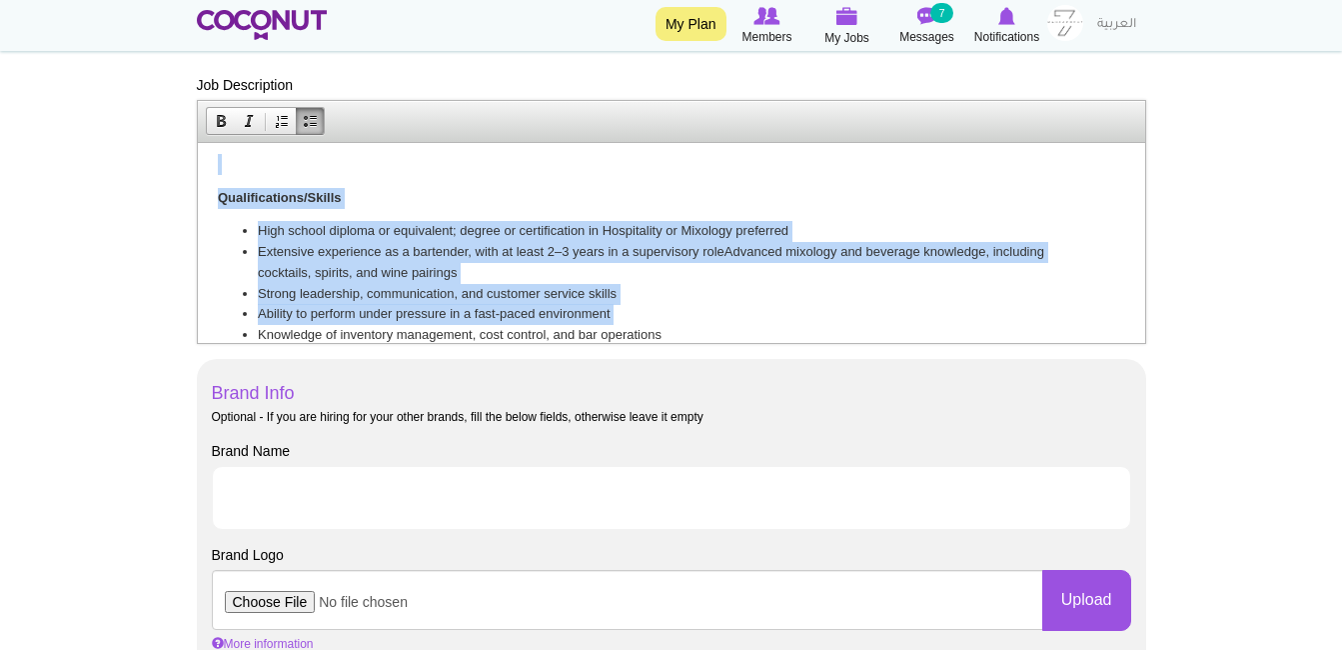
scroll to position [773, 0]
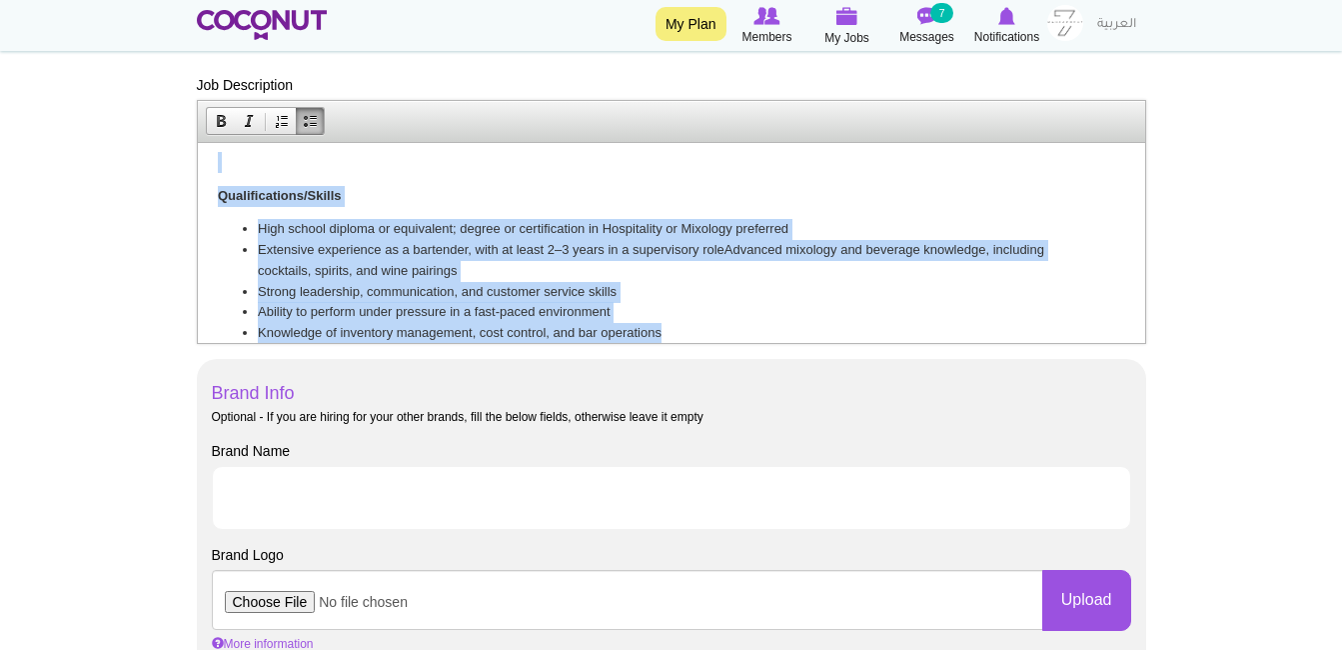
drag, startPoint x: 217, startPoint y: 190, endPoint x: 693, endPoint y: 330, distance: 496.0
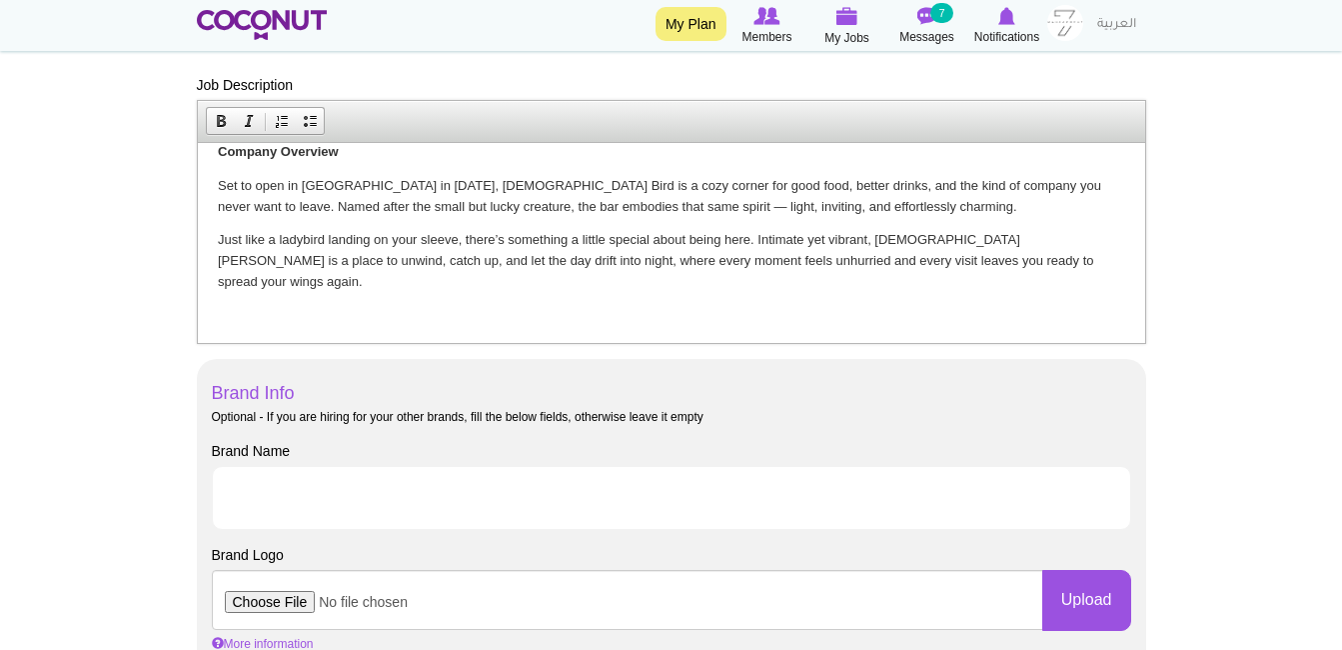
scroll to position [20, 0]
click at [375, 306] on p at bounding box center [671, 316] width 908 height 21
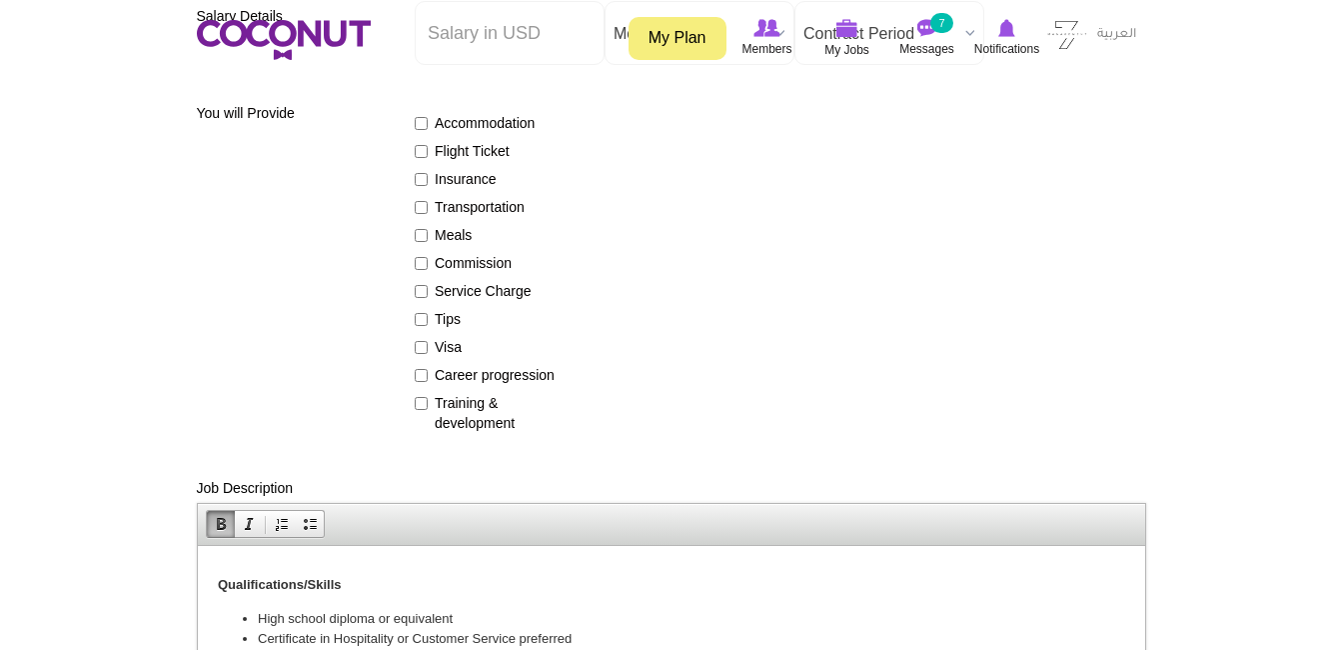
scroll to position [0, 0]
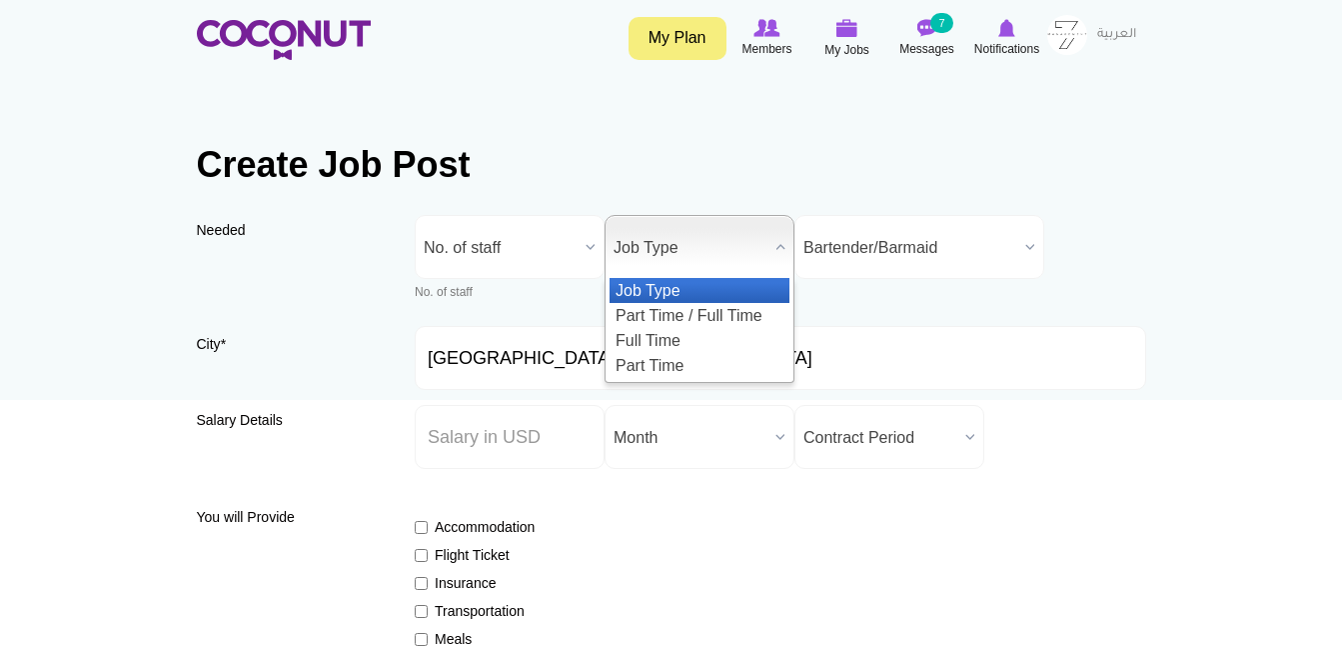
click at [686, 221] on span "Job Type" at bounding box center [691, 248] width 154 height 64
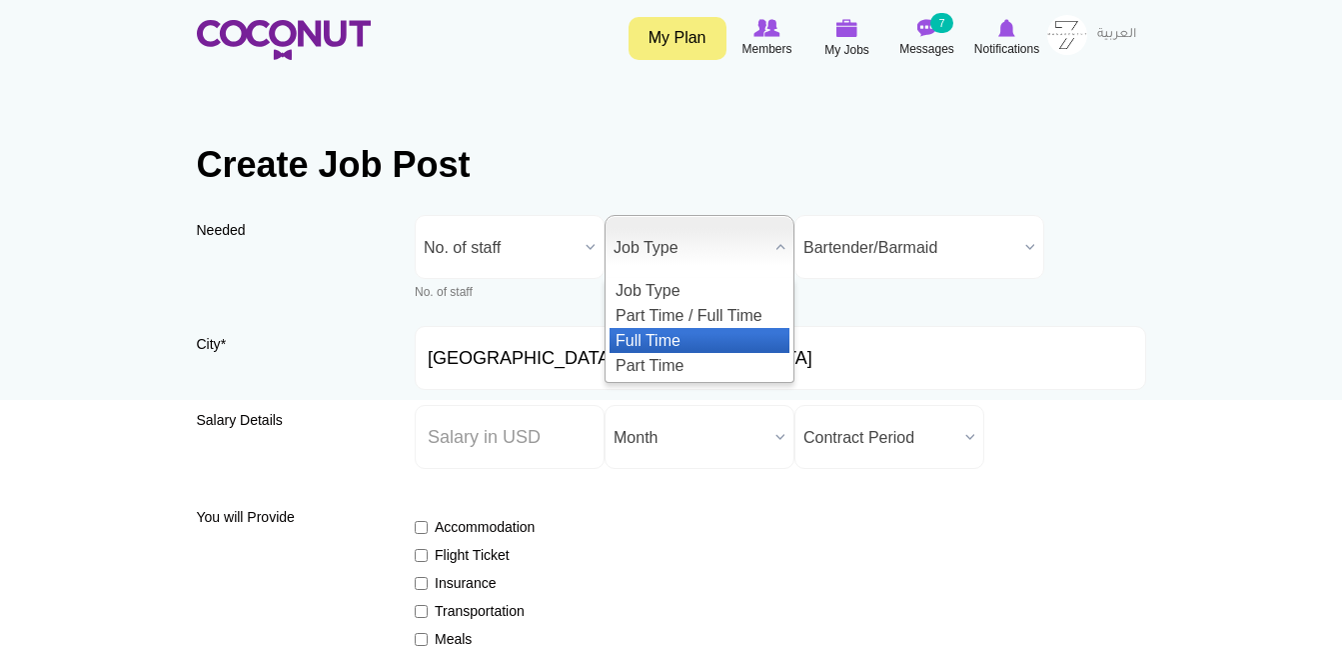
click at [695, 329] on li "Full Time" at bounding box center [700, 340] width 180 height 25
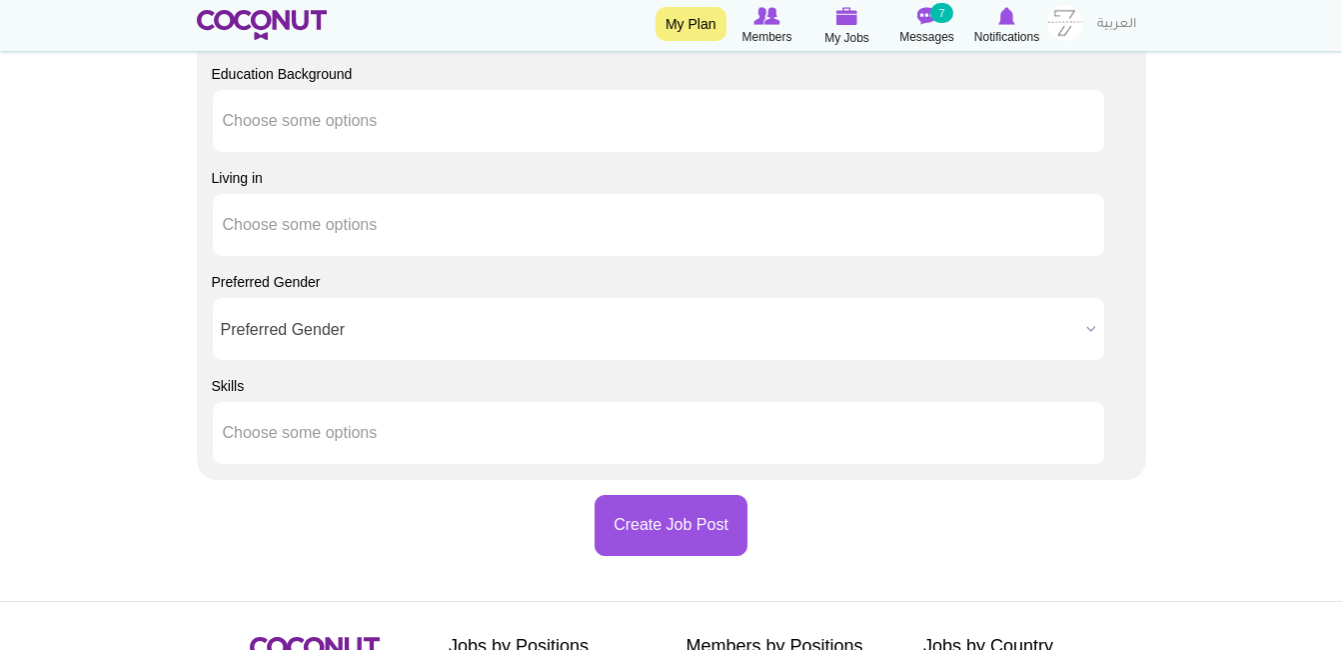
scroll to position [2219, 0]
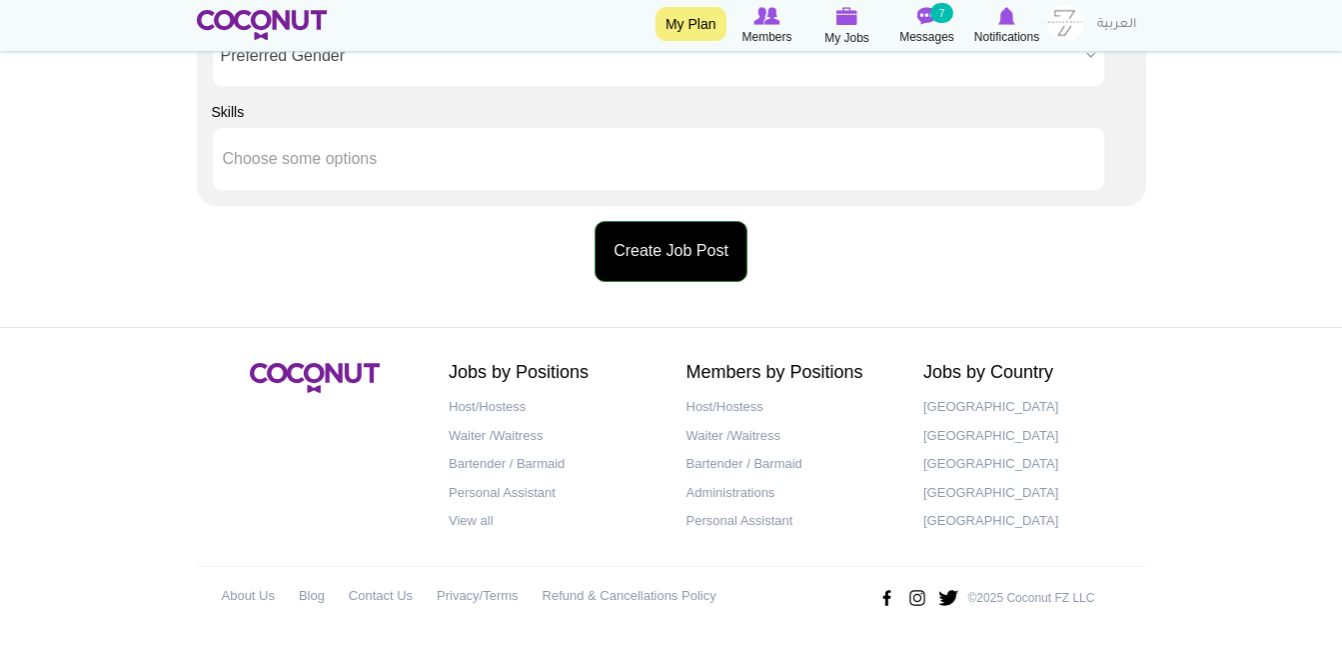
click at [655, 264] on button "Create Job Post" at bounding box center [671, 251] width 153 height 61
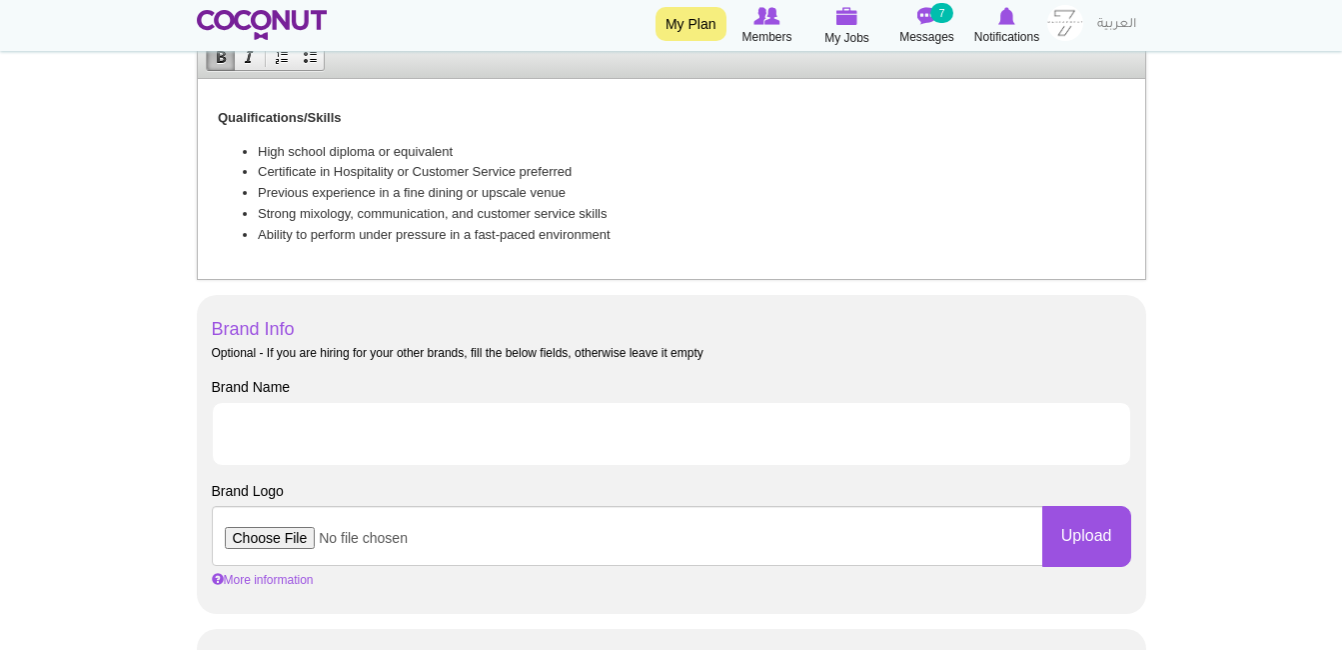
scroll to position [95, 0]
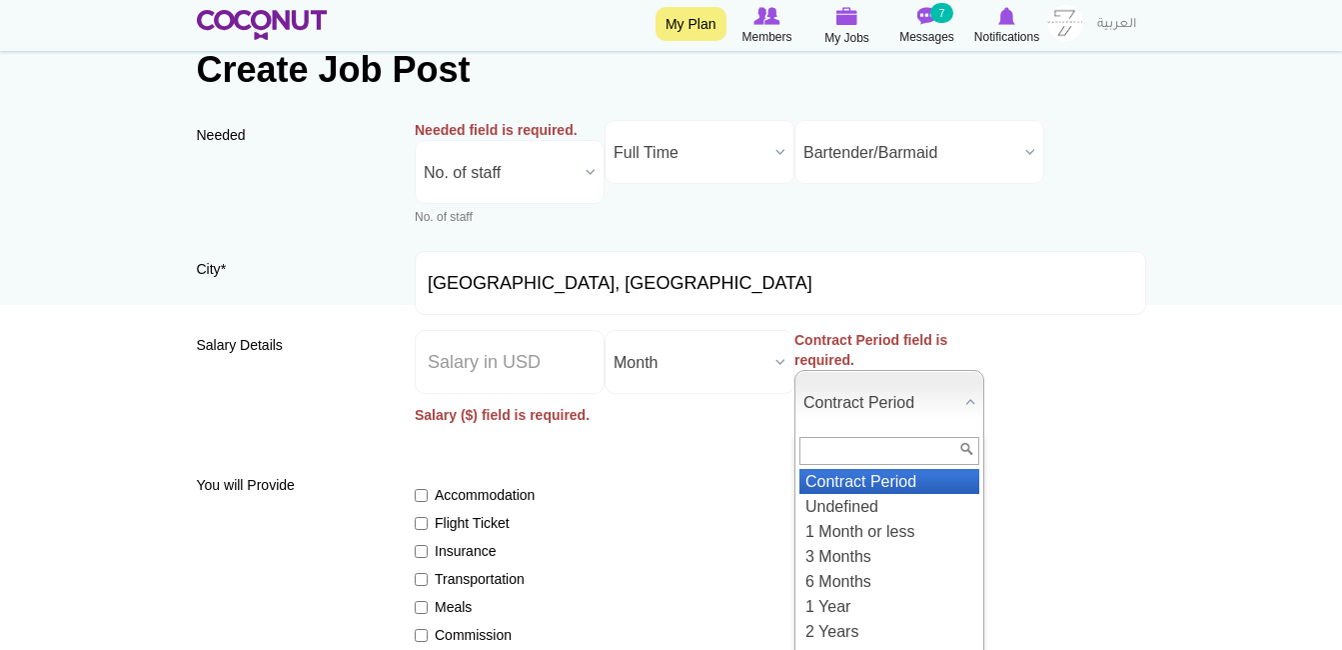
click at [837, 409] on span "Contract Period" at bounding box center [881, 403] width 154 height 64
click at [881, 483] on li "Contract Period" at bounding box center [890, 481] width 180 height 25
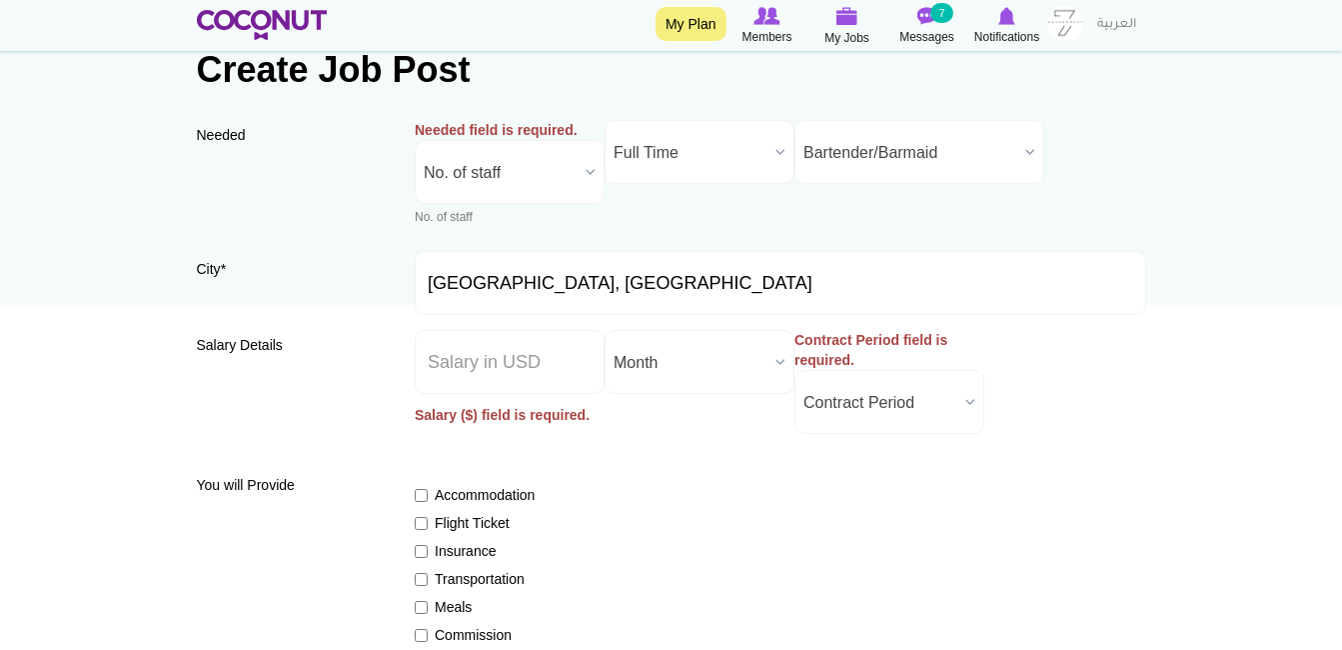
click at [892, 424] on span "Contract Period" at bounding box center [881, 403] width 154 height 64
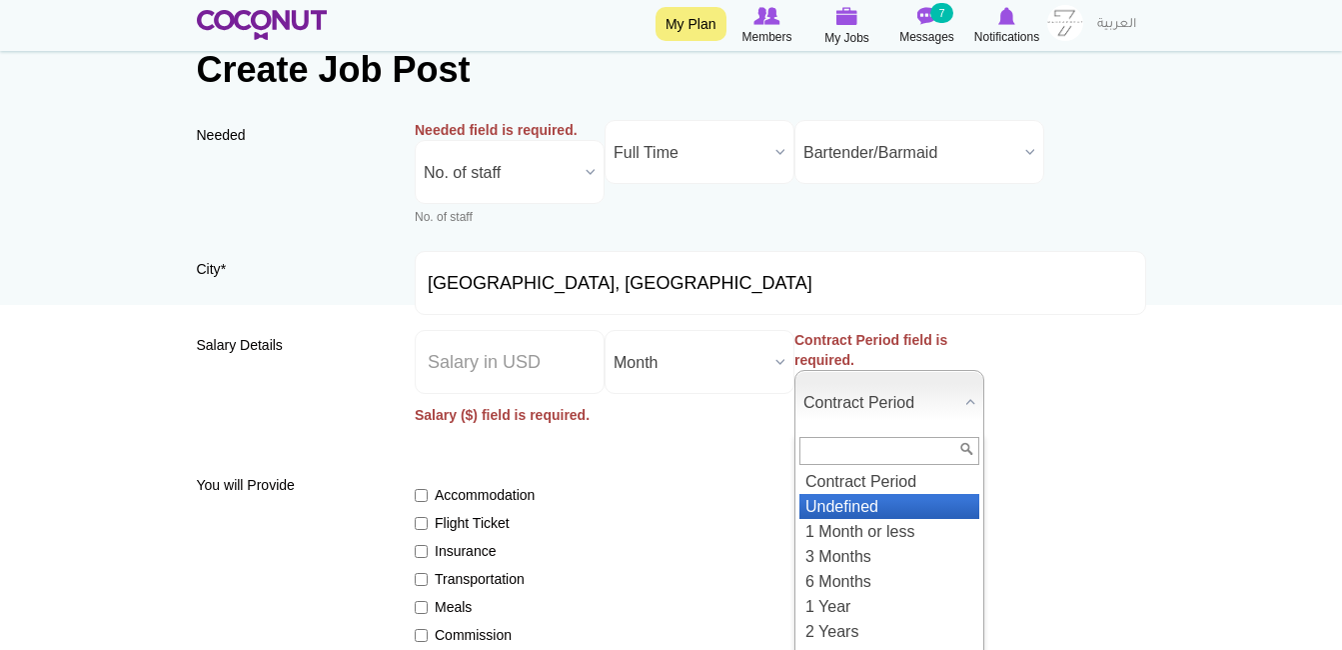
click at [895, 513] on li "Undefined" at bounding box center [890, 506] width 180 height 25
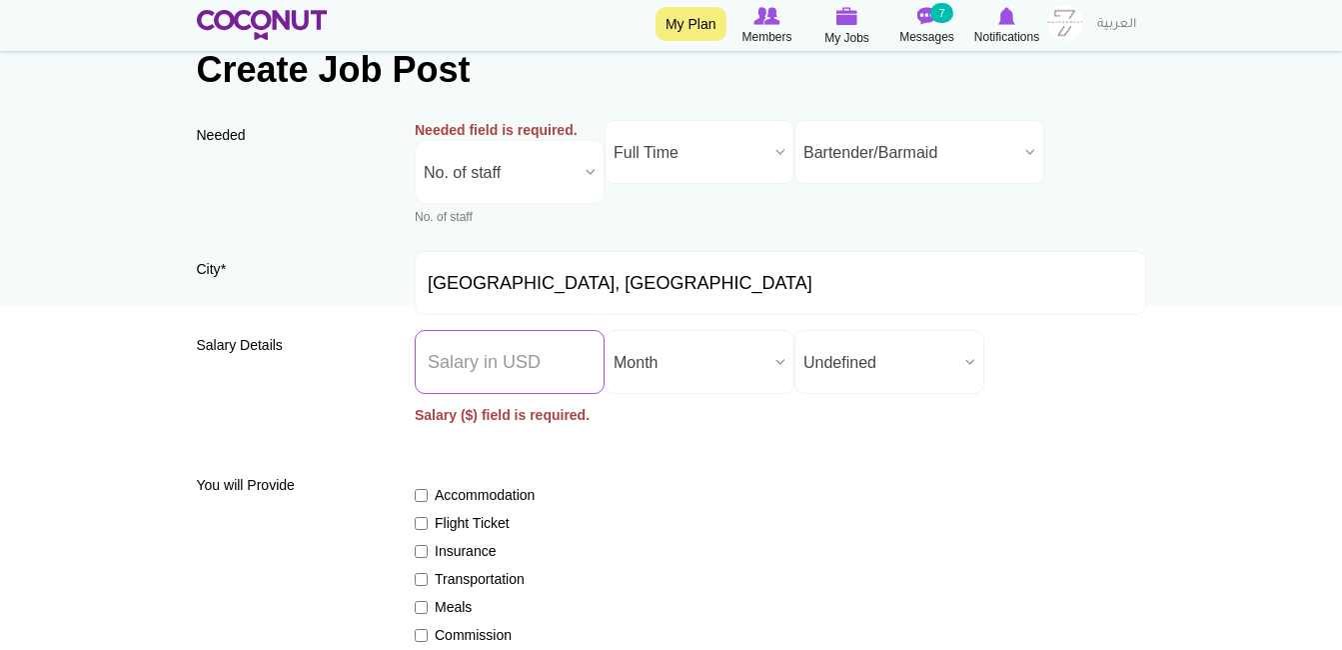
click at [464, 350] on input "Salary ($) *" at bounding box center [510, 362] width 190 height 64
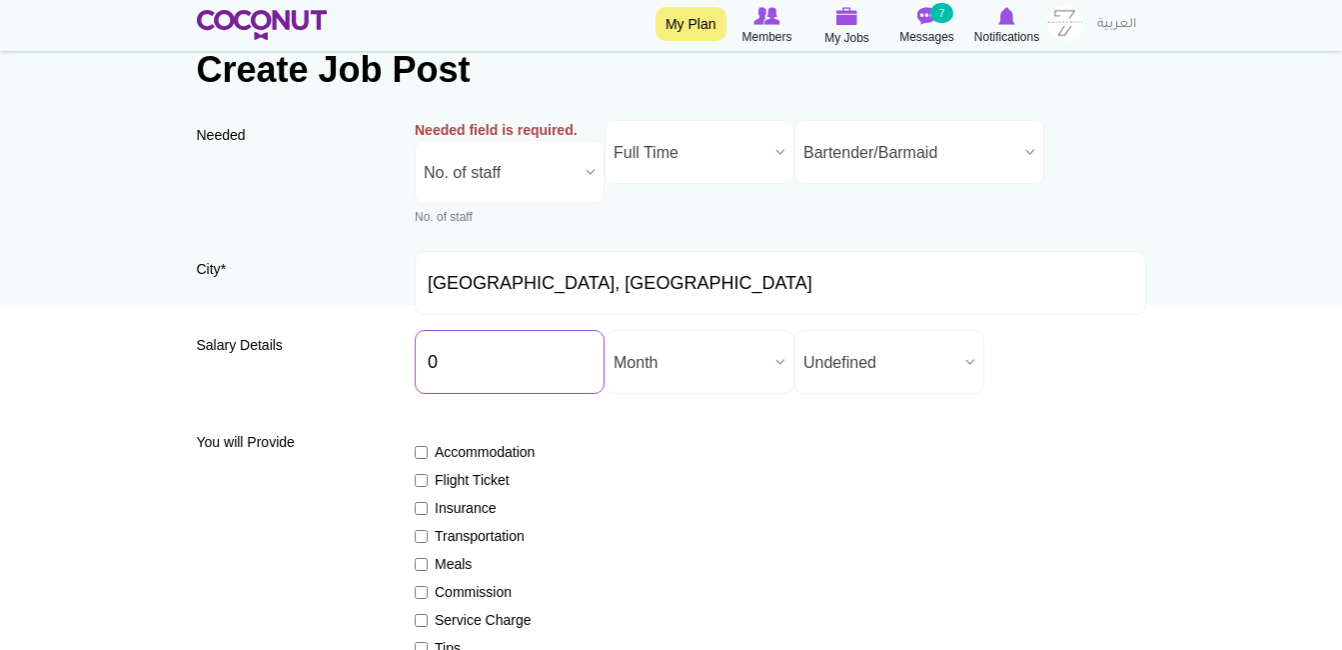
type input "0"
click at [499, 199] on span "No. of staff" at bounding box center [501, 173] width 154 height 64
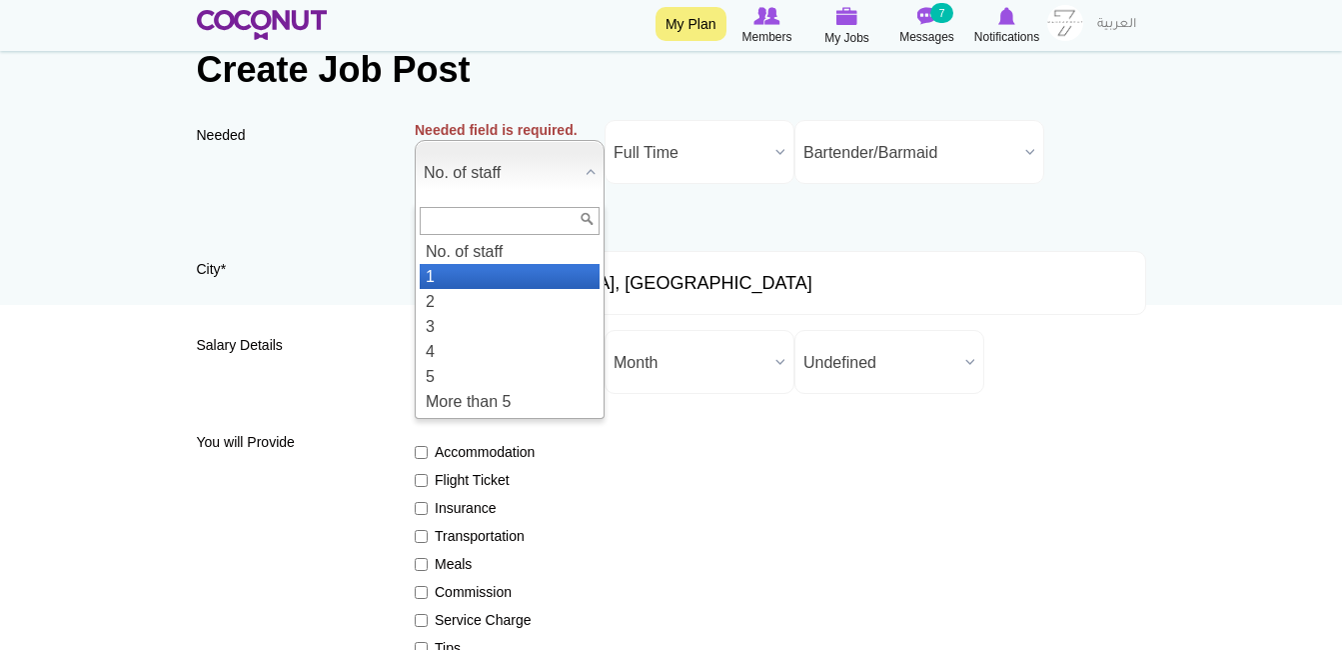
click at [493, 273] on li "1" at bounding box center [510, 276] width 180 height 25
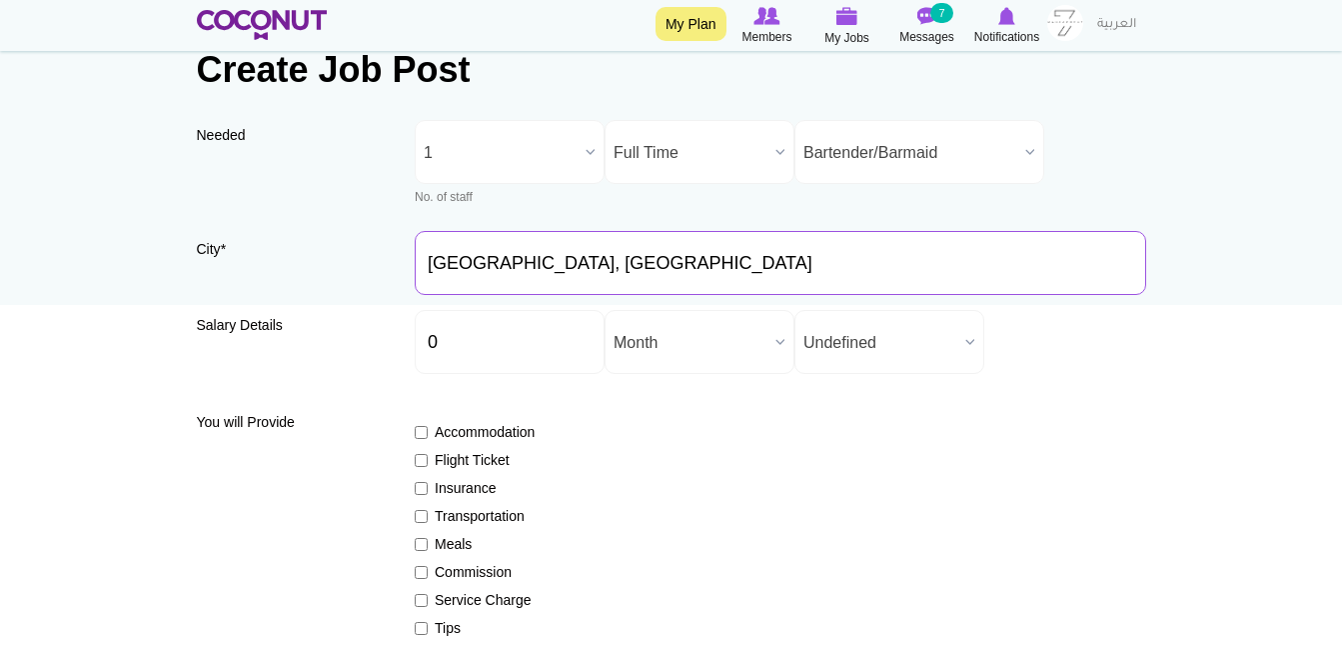
click at [584, 234] on input "[GEOGRAPHIC_DATA], [GEOGRAPHIC_DATA]" at bounding box center [781, 263] width 732 height 64
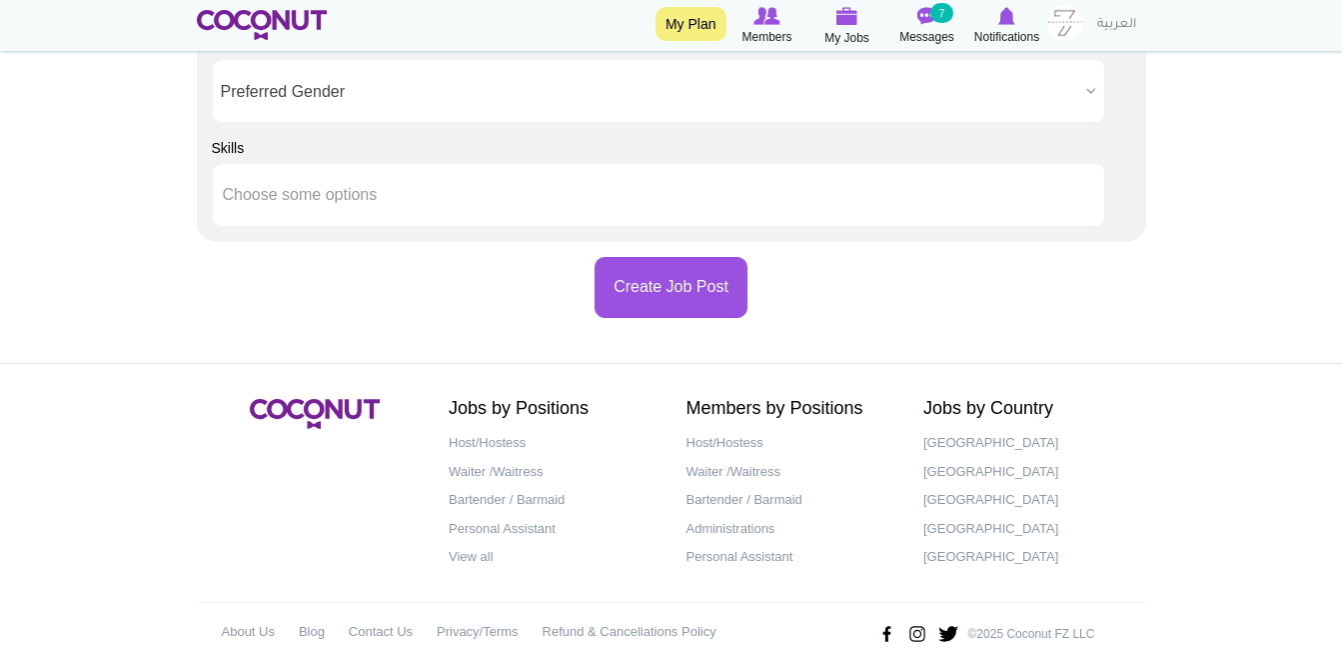
scroll to position [2219, 0]
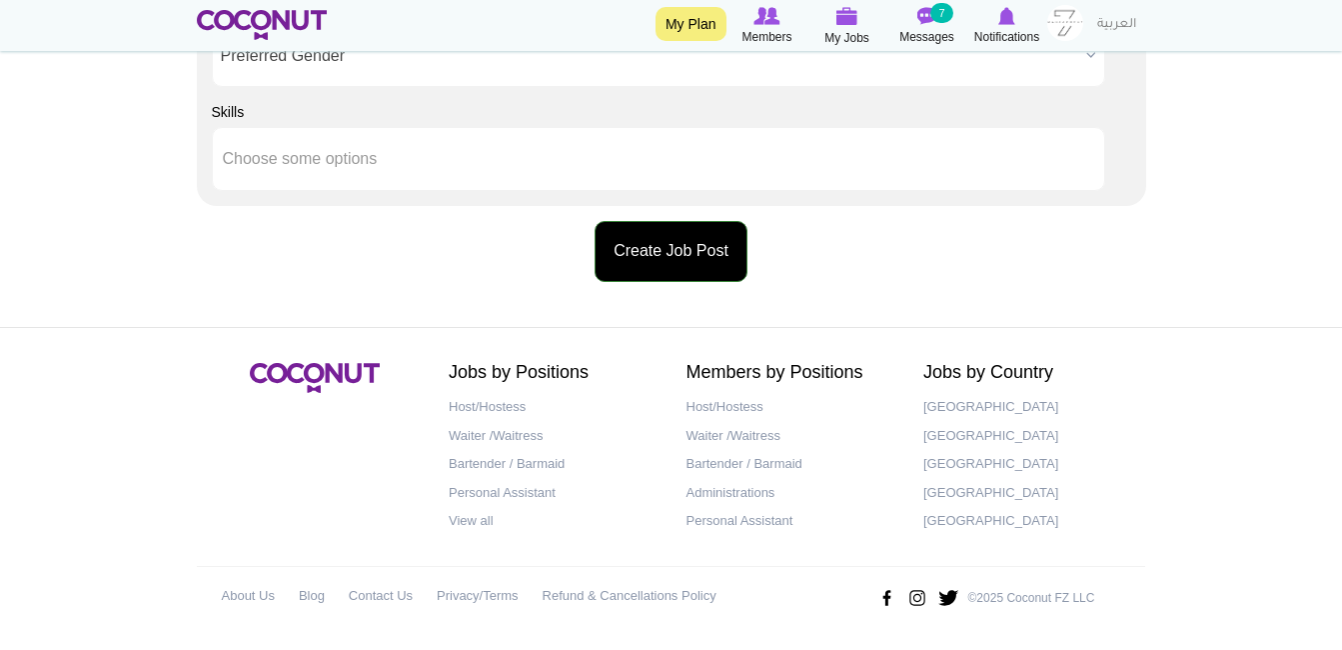
click at [632, 259] on button "Create Job Post" at bounding box center [671, 251] width 153 height 61
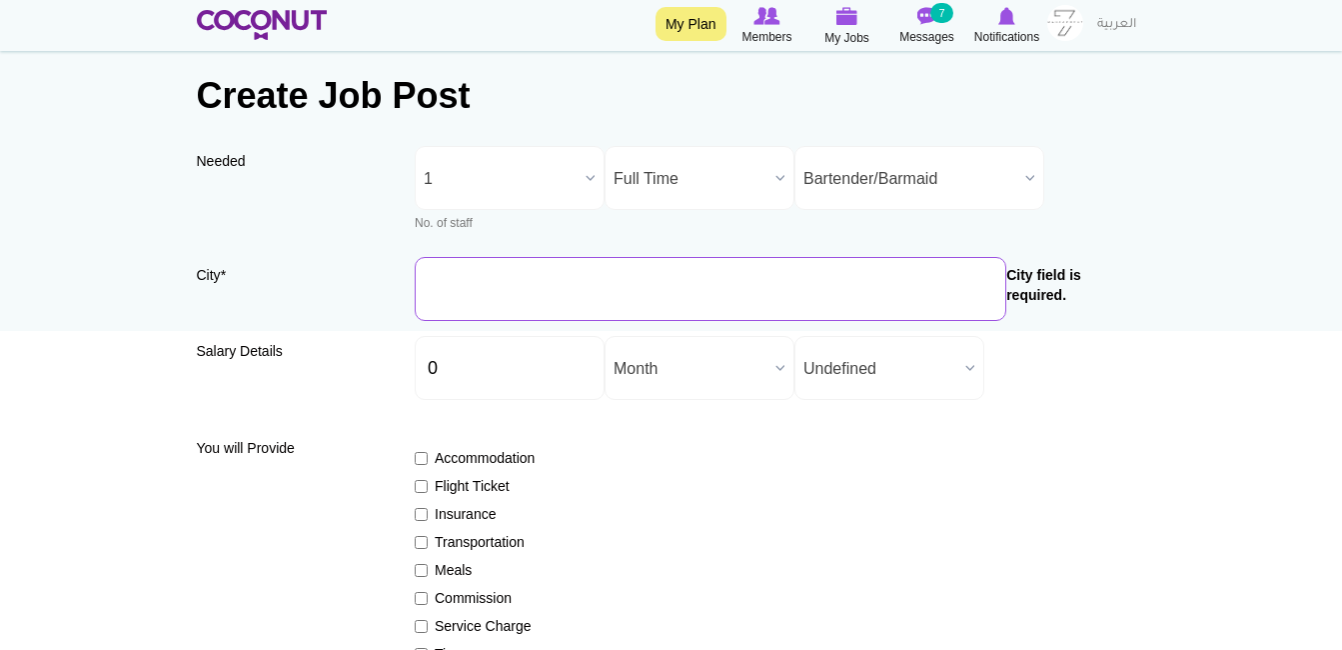
scroll to position [50, 0]
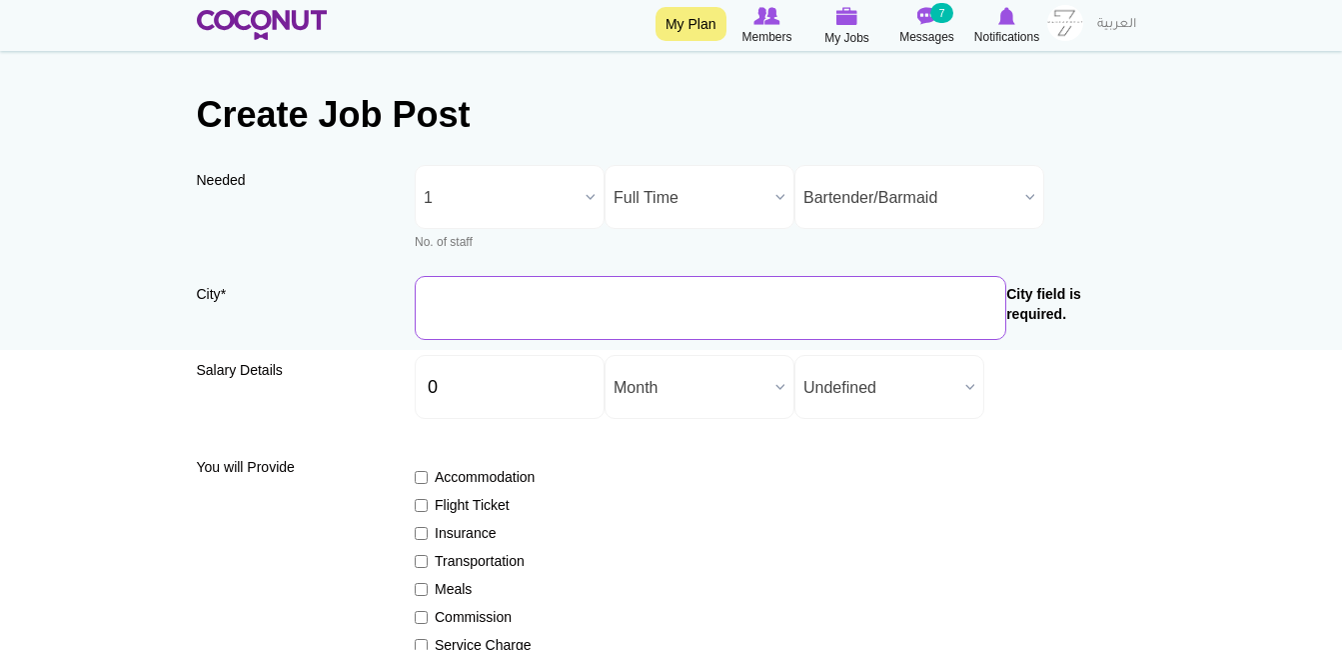
click at [617, 296] on input "City *" at bounding box center [711, 308] width 592 height 64
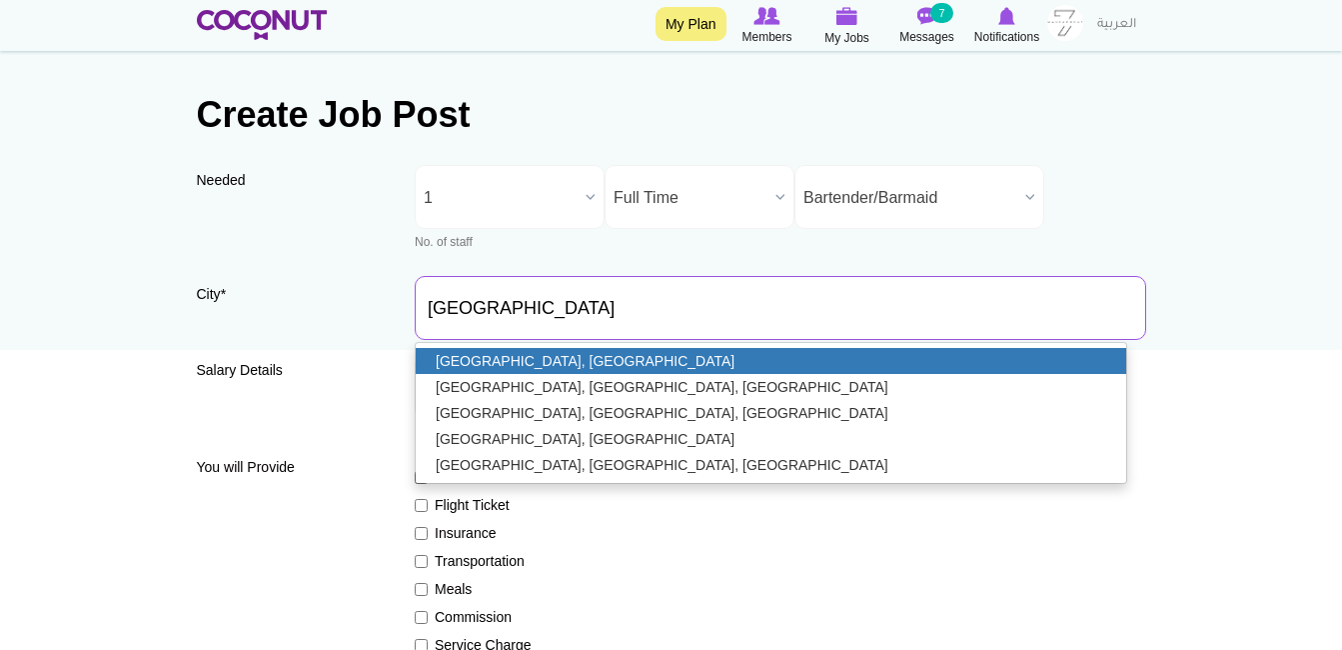
type input "[GEOGRAPHIC_DATA], [GEOGRAPHIC_DATA]"
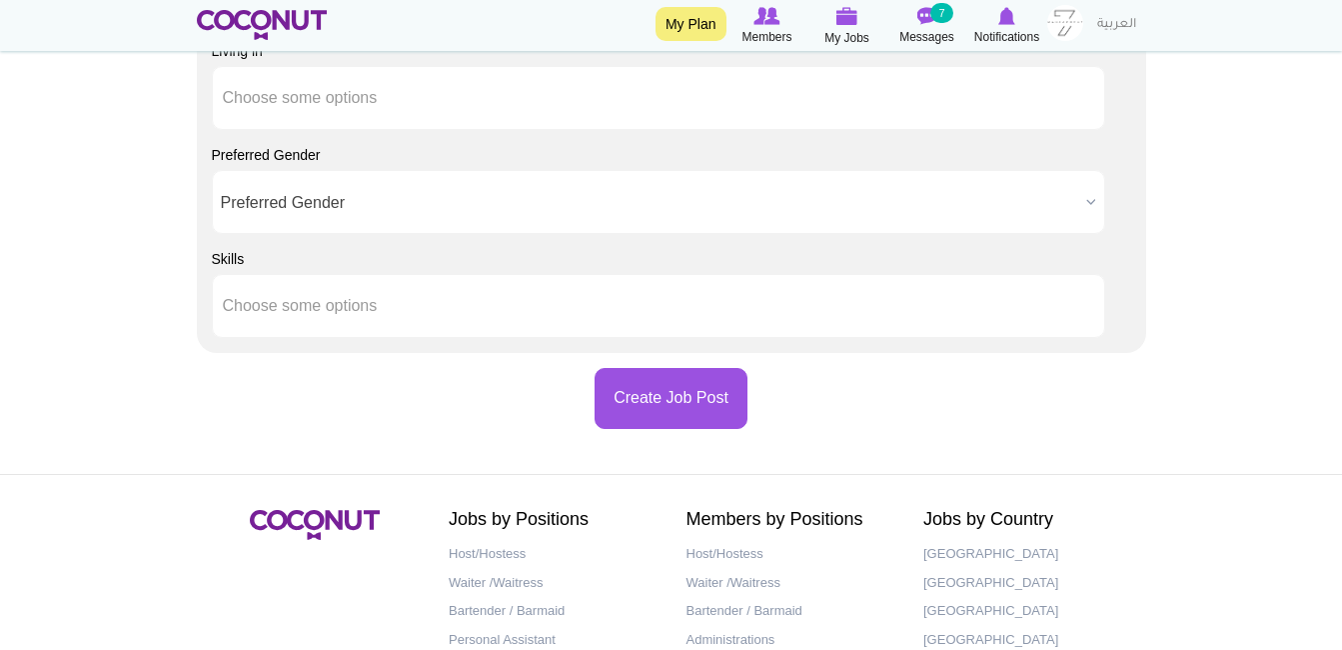
scroll to position [2057, 0]
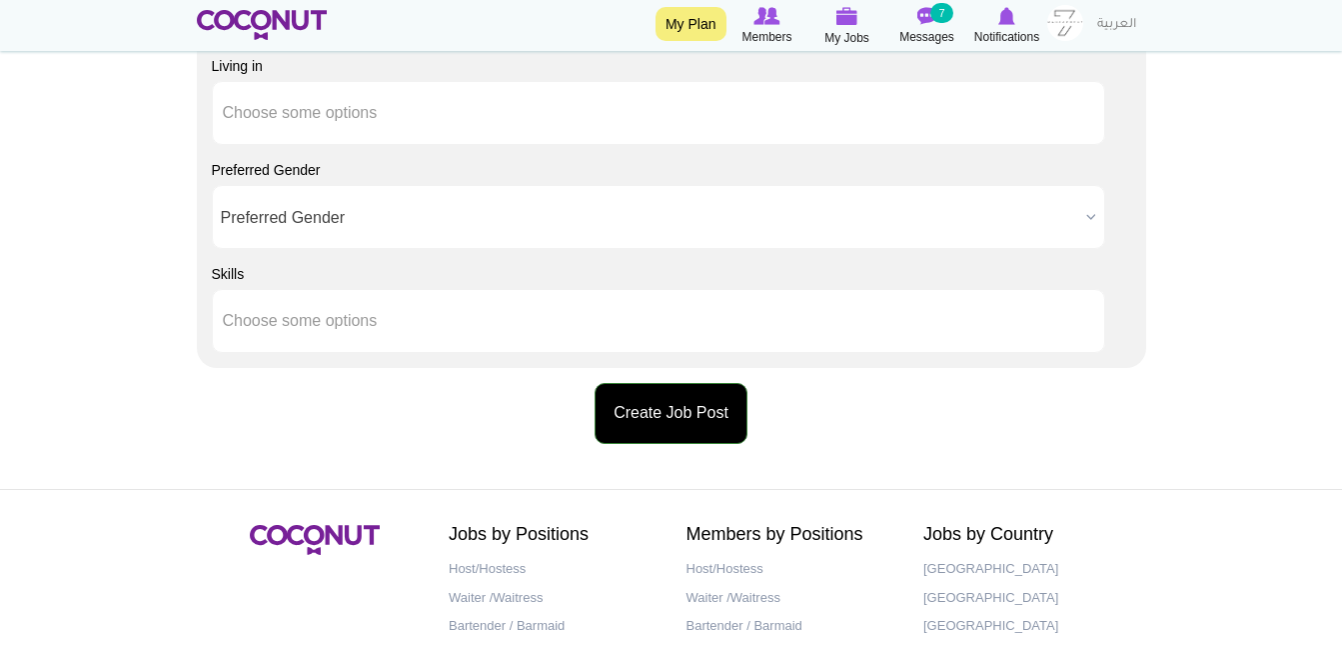
click at [648, 386] on button "Create Job Post" at bounding box center [671, 413] width 153 height 61
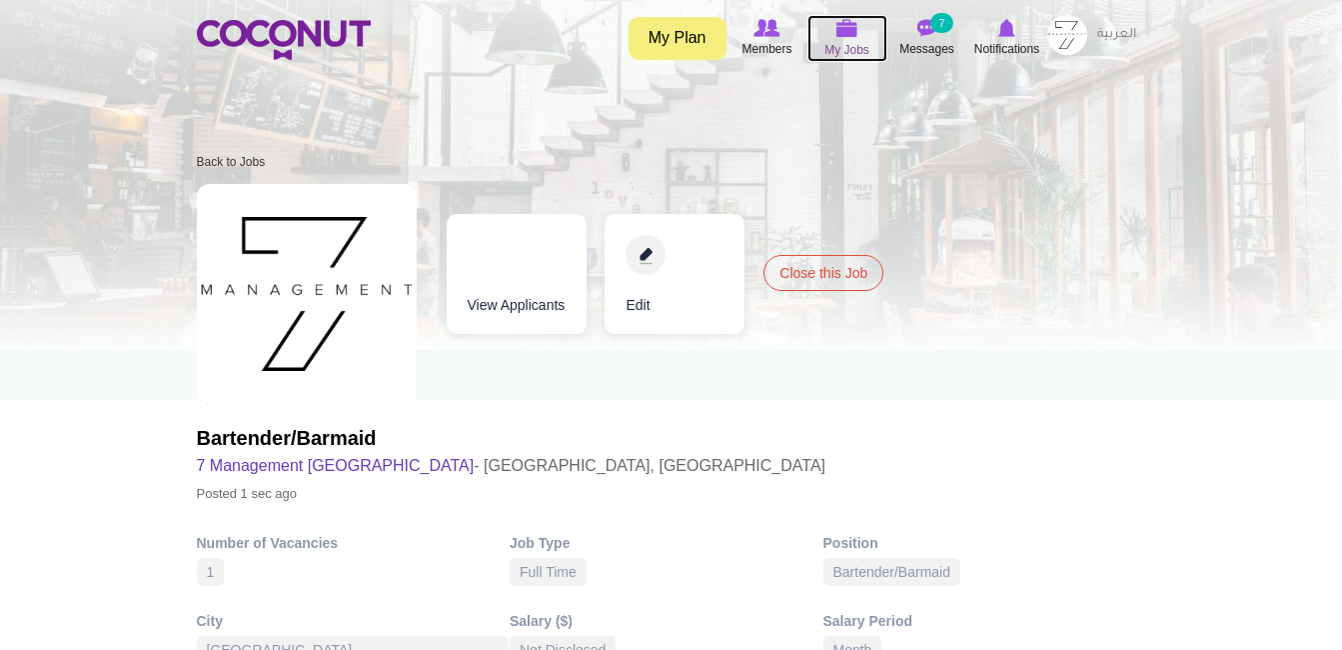
click at [835, 52] on span "My Jobs" at bounding box center [847, 50] width 45 height 20
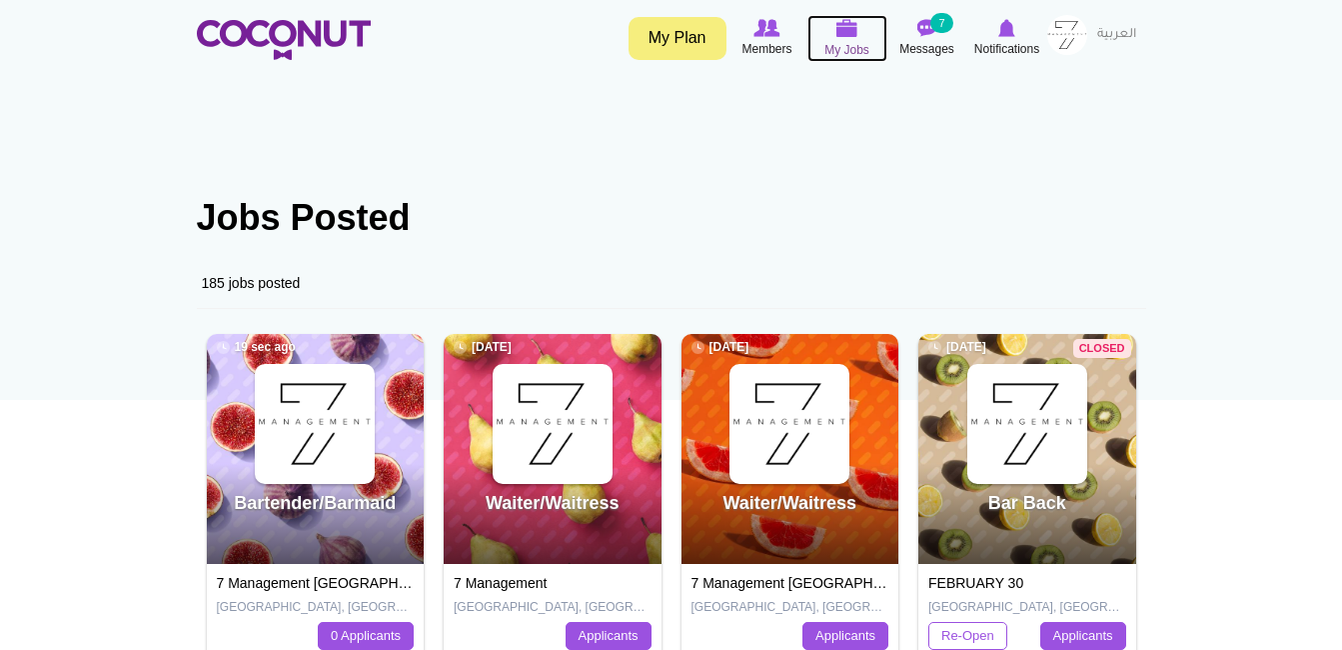
click at [862, 35] on icon at bounding box center [848, 28] width 76 height 23
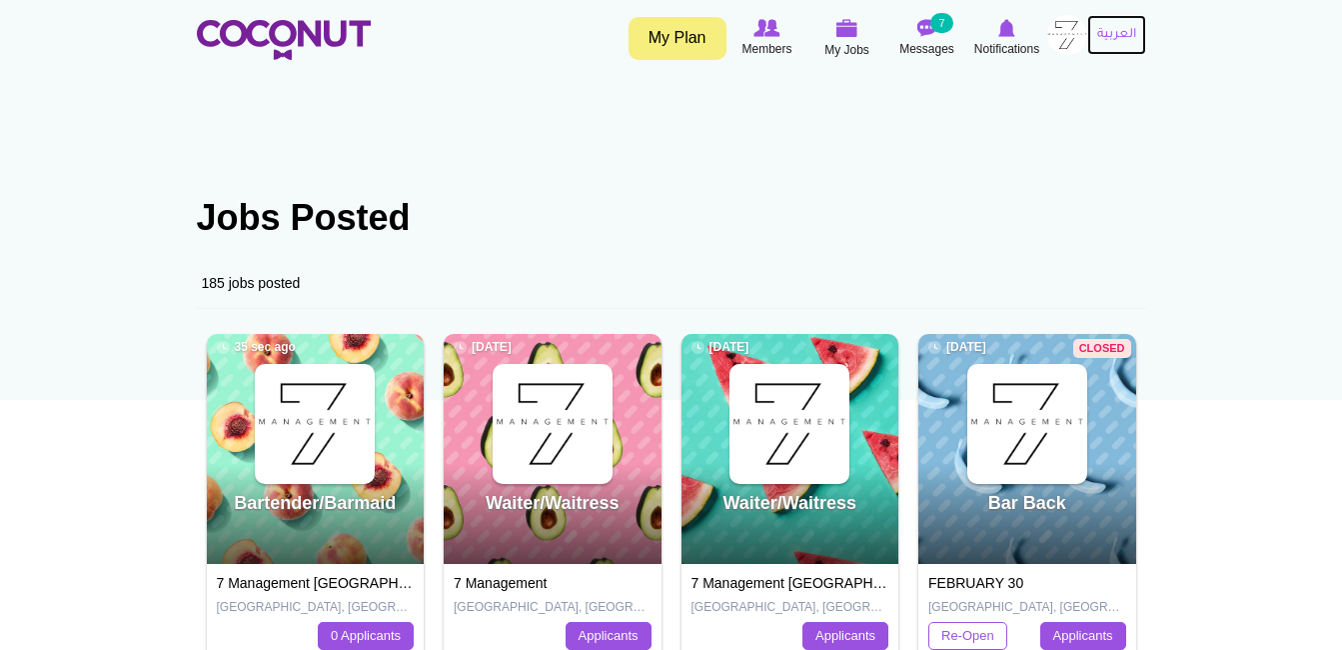
click at [1101, 35] on link "العربية" at bounding box center [1117, 35] width 59 height 40
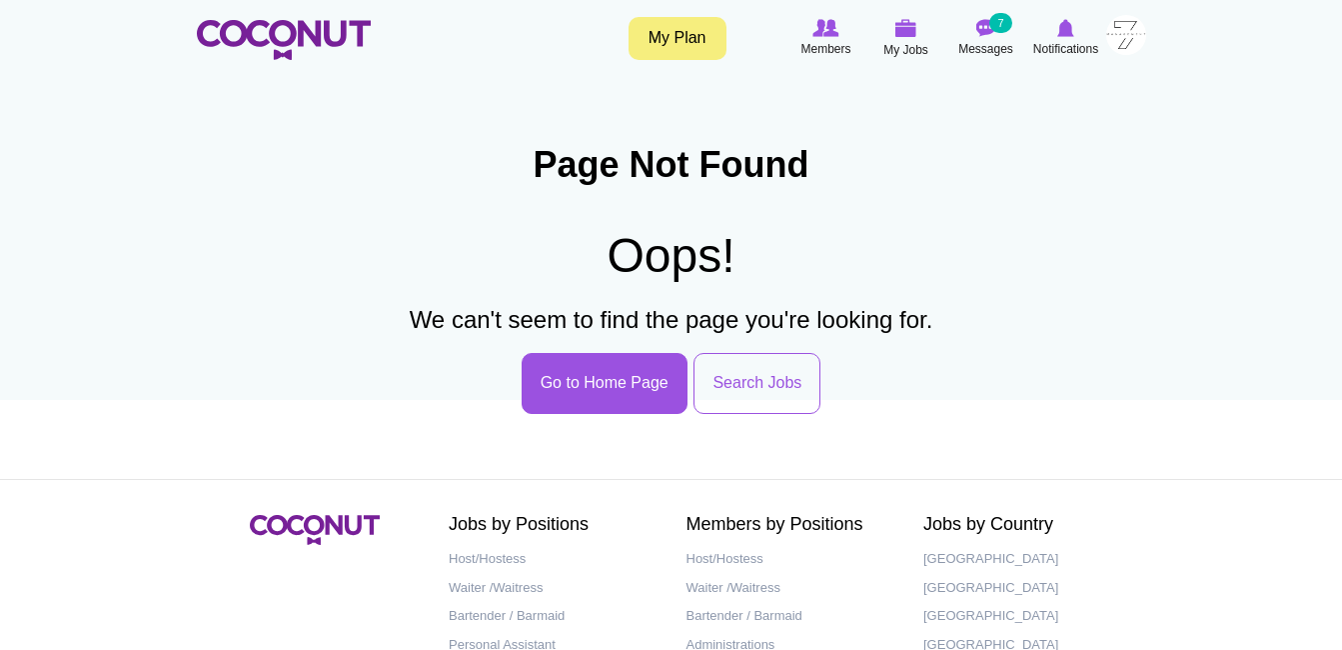
click at [1108, 32] on img at bounding box center [1127, 35] width 40 height 40
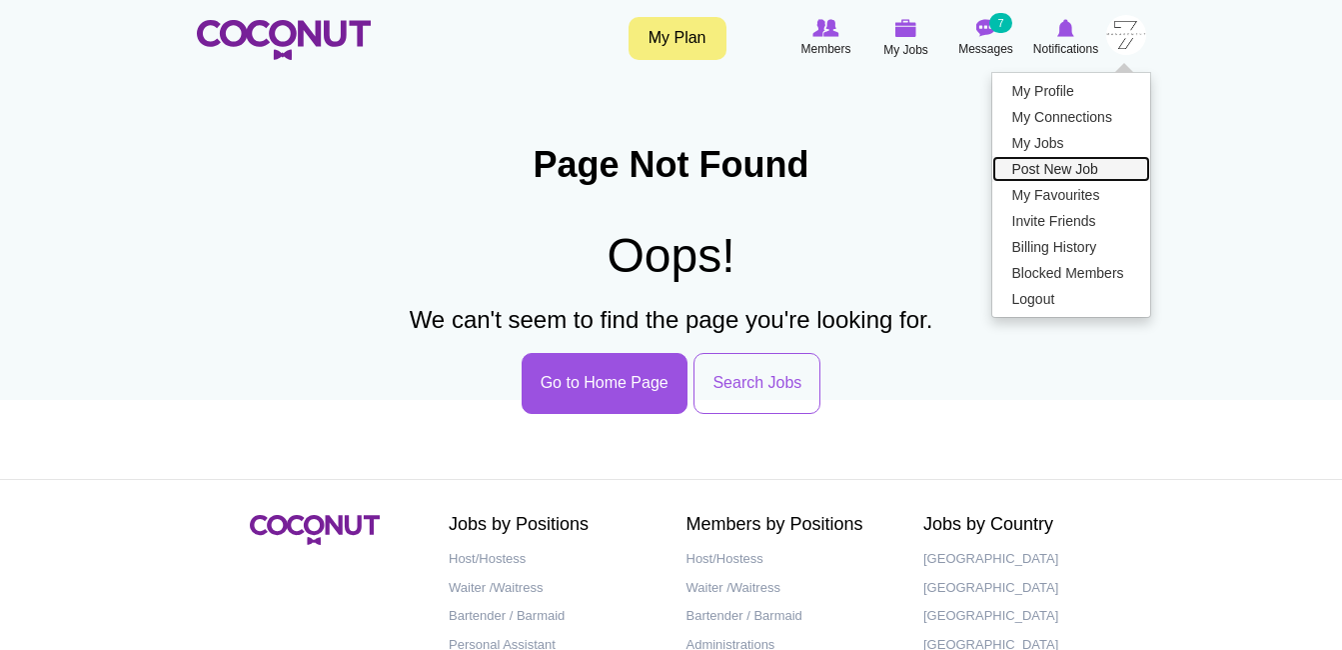
click at [1054, 160] on link "Post New Job" at bounding box center [1072, 169] width 158 height 26
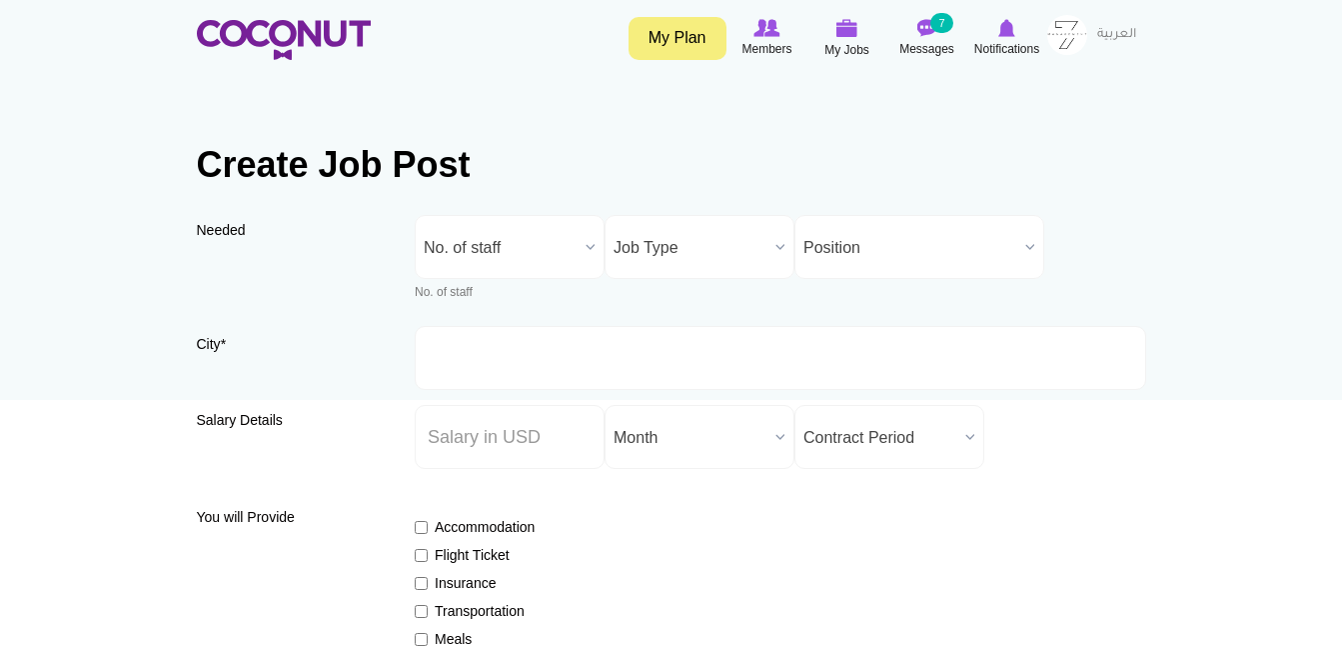
click at [561, 247] on span "No. of staff" at bounding box center [501, 248] width 154 height 64
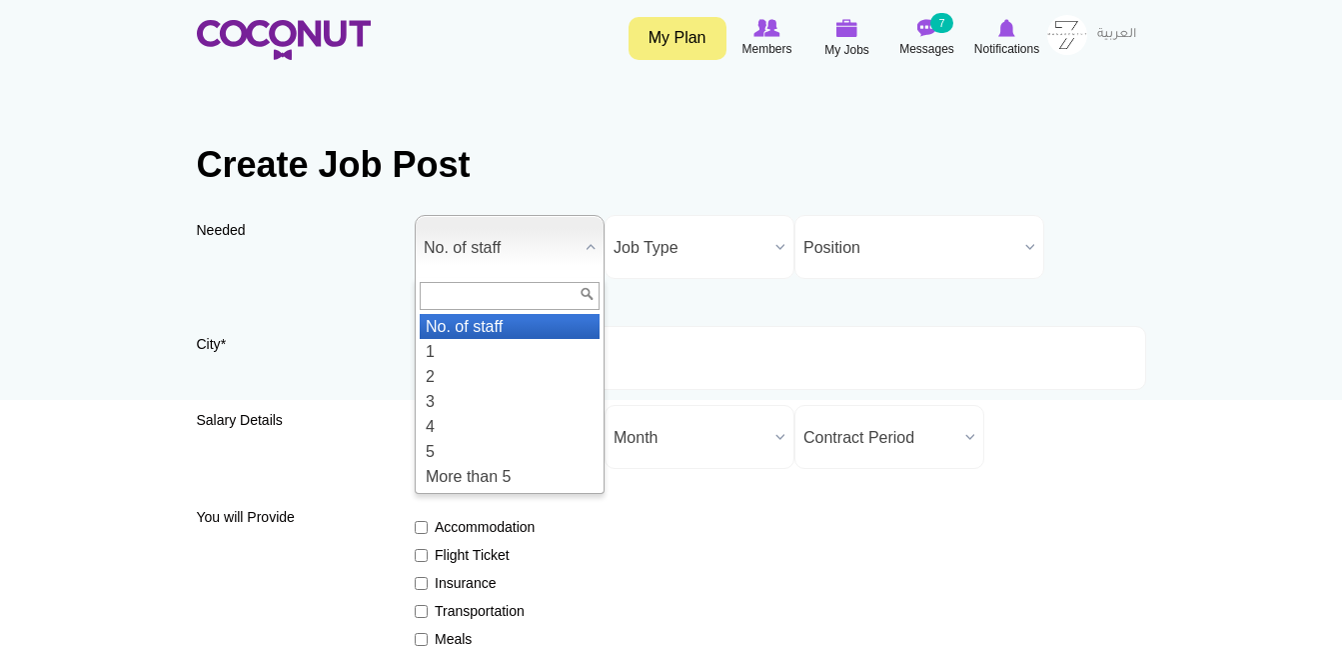
click at [653, 314] on div "Needed Needed * No. of staff 1 2 3 4 5 More than 5 No. of staff No. of staff 1 …" at bounding box center [672, 270] width 950 height 111
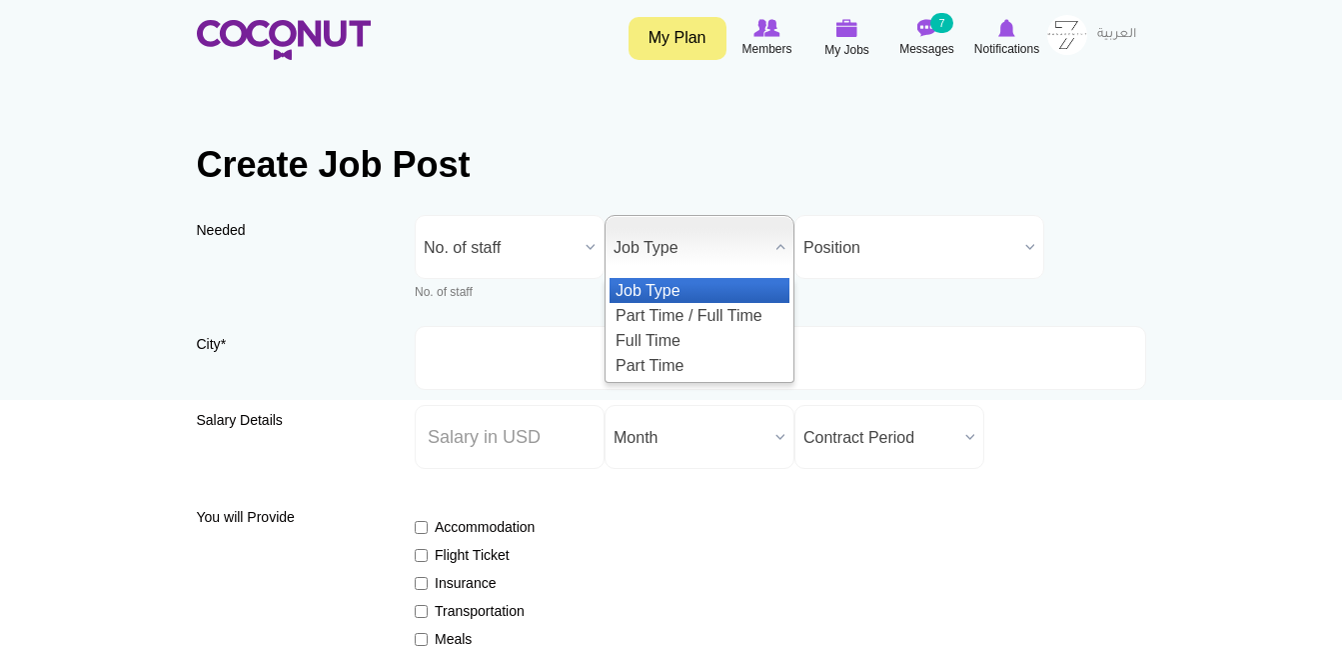
click at [670, 243] on span "Job Type" at bounding box center [691, 248] width 154 height 64
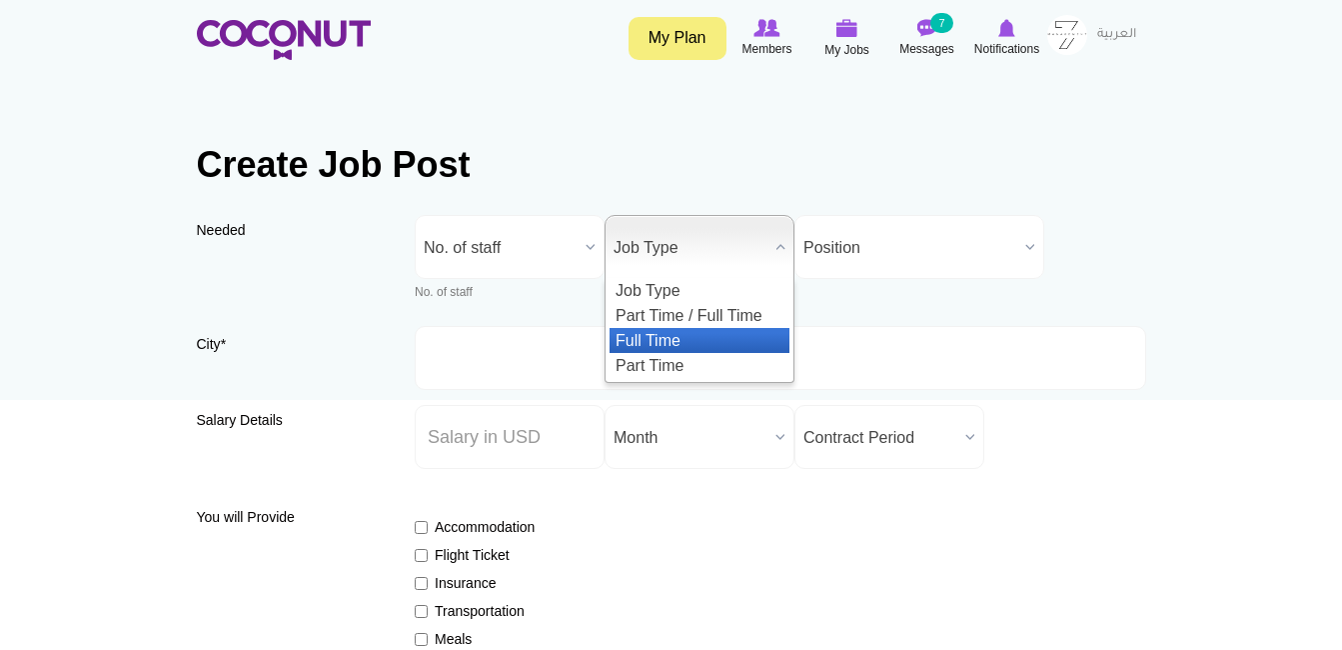
drag, startPoint x: 675, startPoint y: 325, endPoint x: 665, endPoint y: 337, distance: 15.6
click at [665, 337] on ul "Job Type Part Time / Full Time Full Time Part Time" at bounding box center [698, 328] width 184 height 100
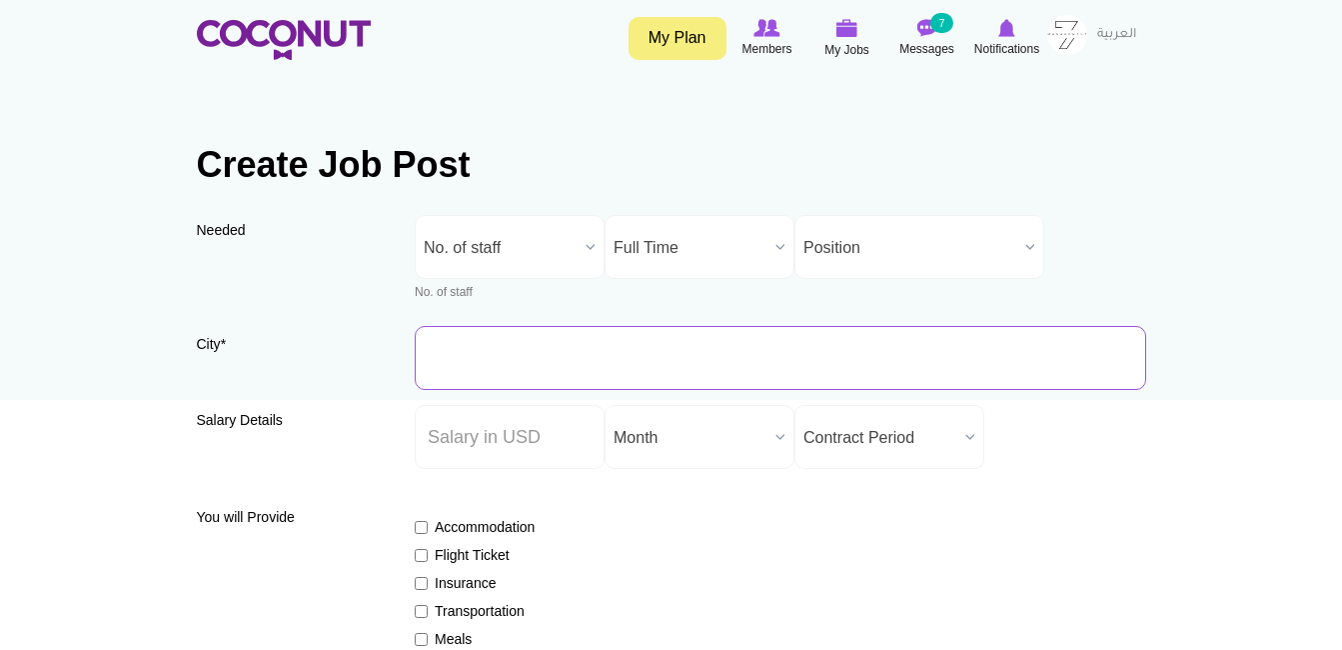
click at [665, 337] on input "City *" at bounding box center [781, 358] width 732 height 64
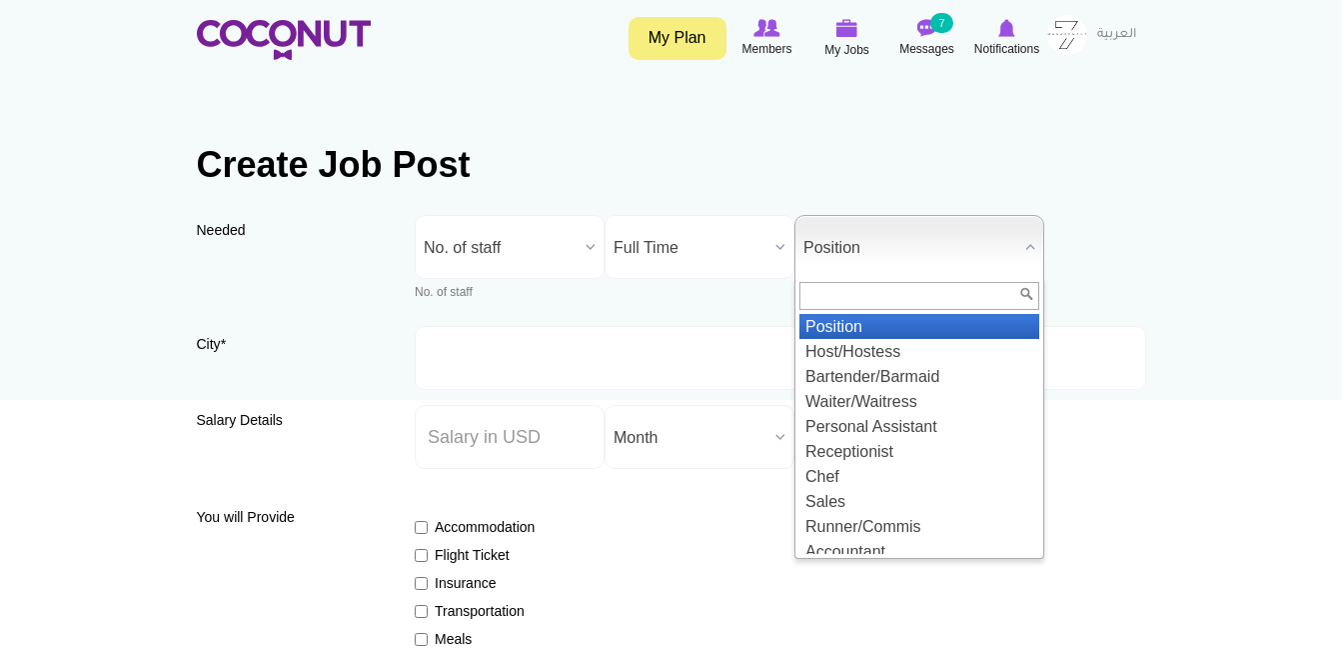
click at [819, 250] on span "Position" at bounding box center [911, 248] width 214 height 64
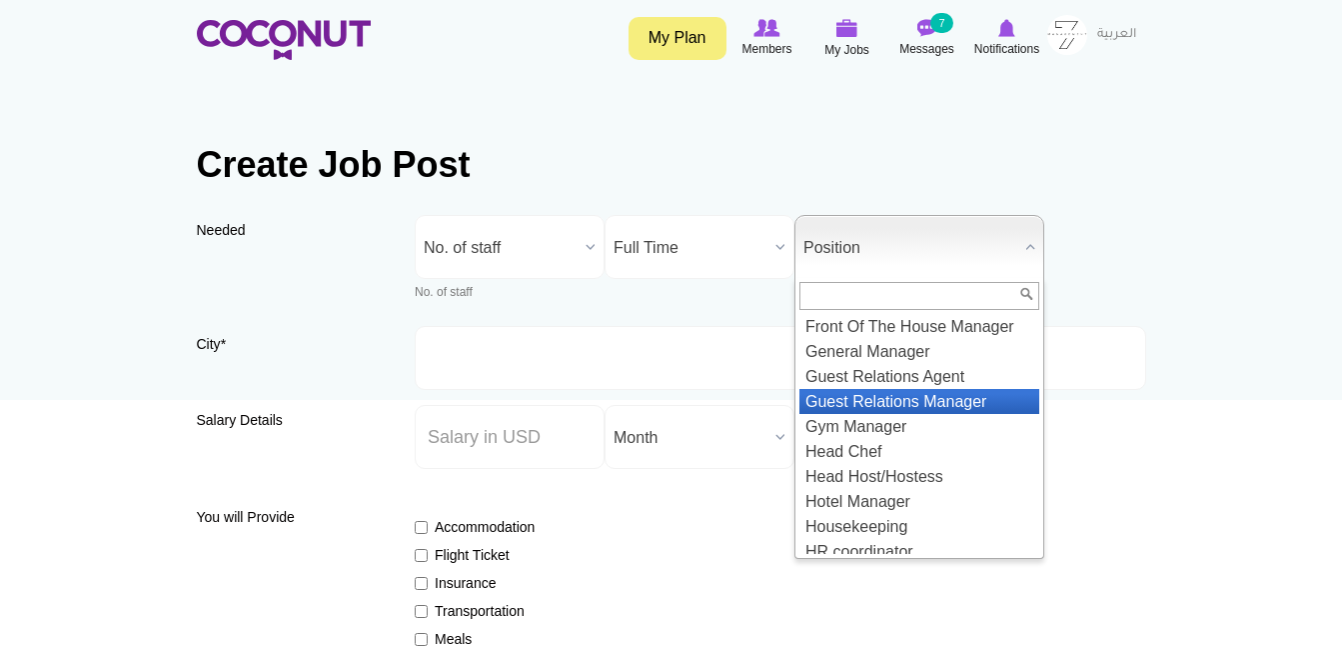
scroll to position [1164, 0]
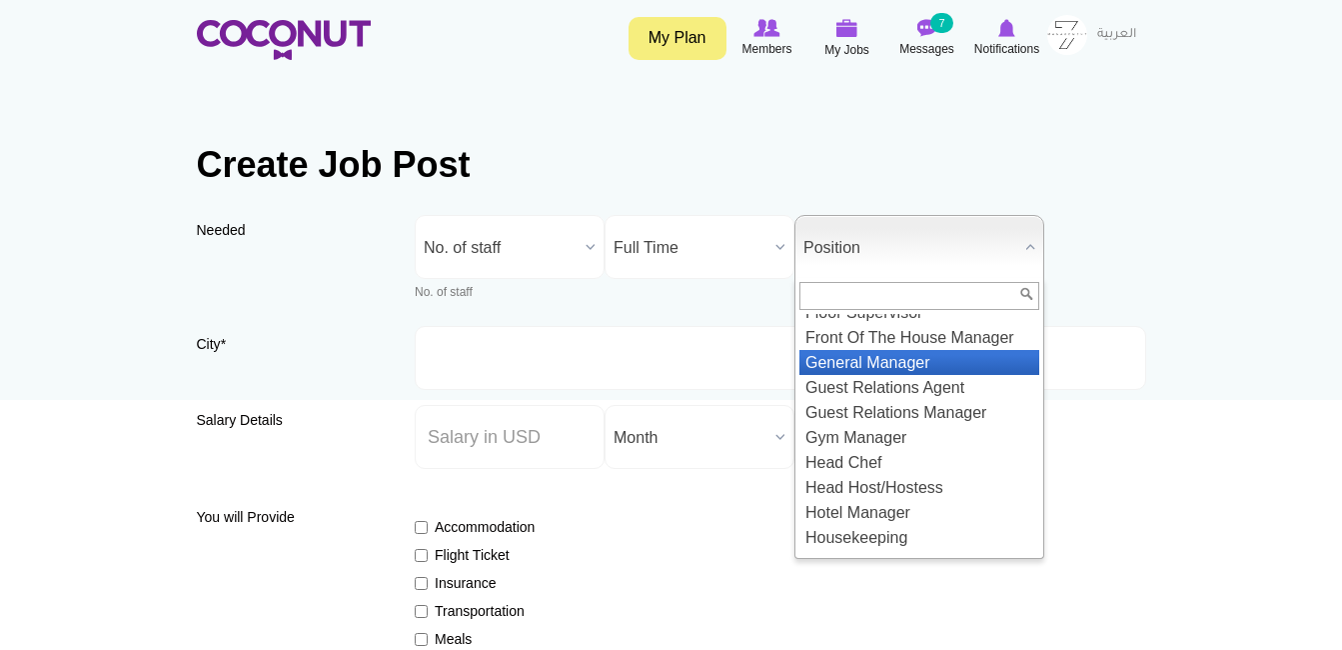
click at [931, 375] on li "General Manager" at bounding box center [920, 362] width 240 height 25
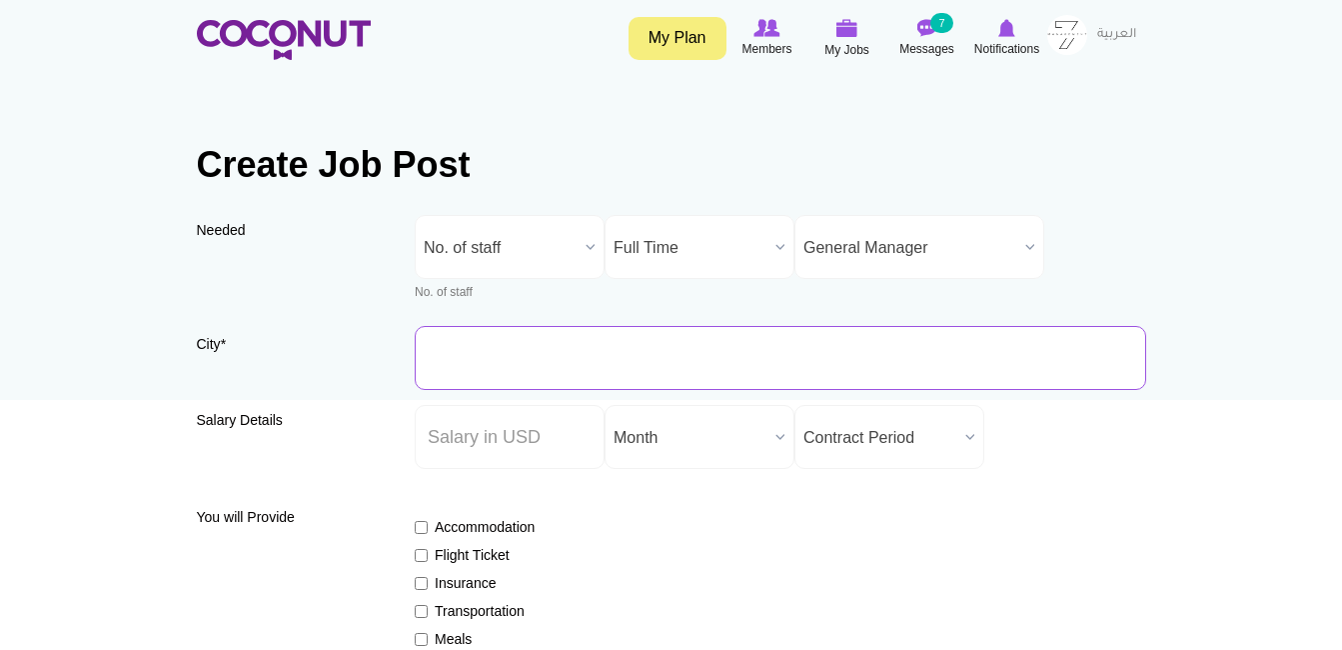
click at [654, 373] on input "City *" at bounding box center [781, 358] width 732 height 64
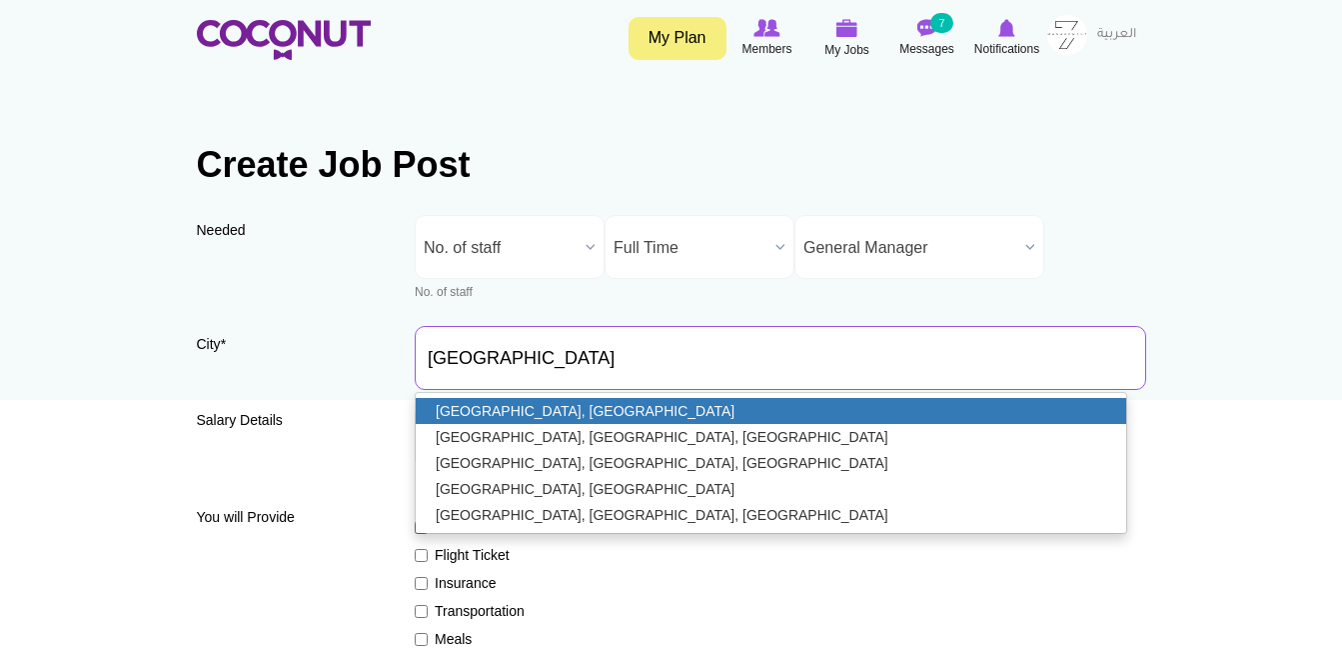
type input "[GEOGRAPHIC_DATA], [GEOGRAPHIC_DATA]"
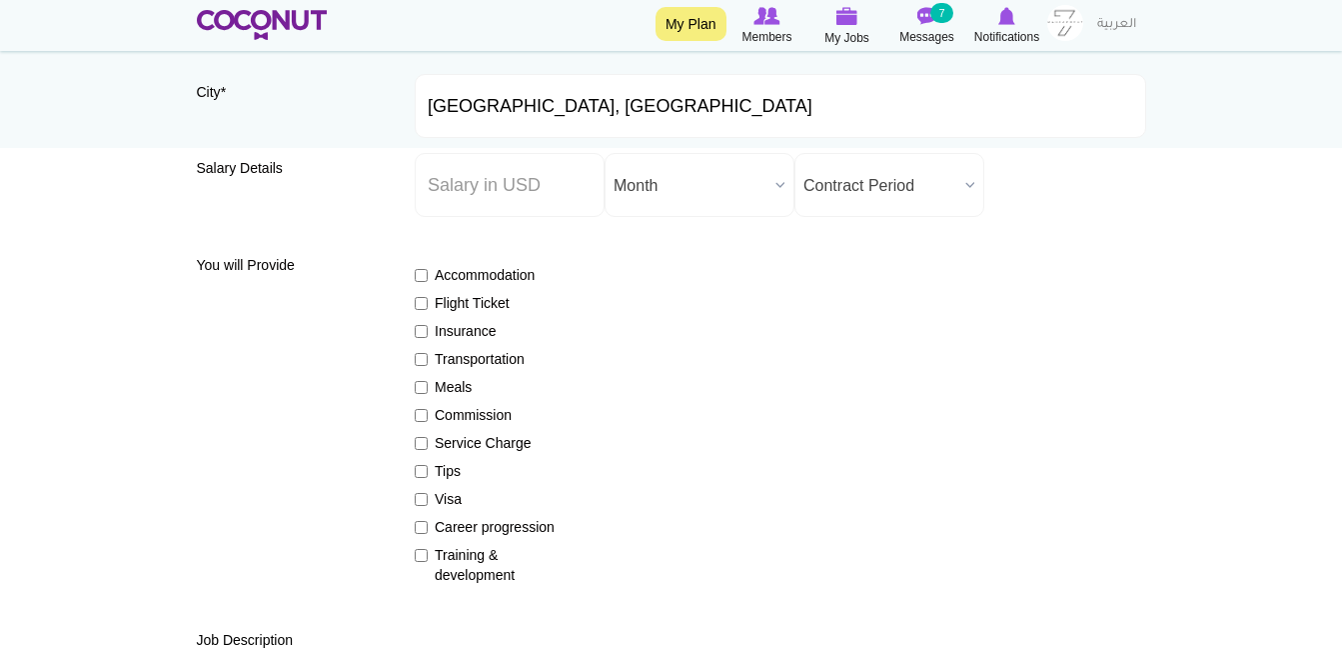
scroll to position [567, 0]
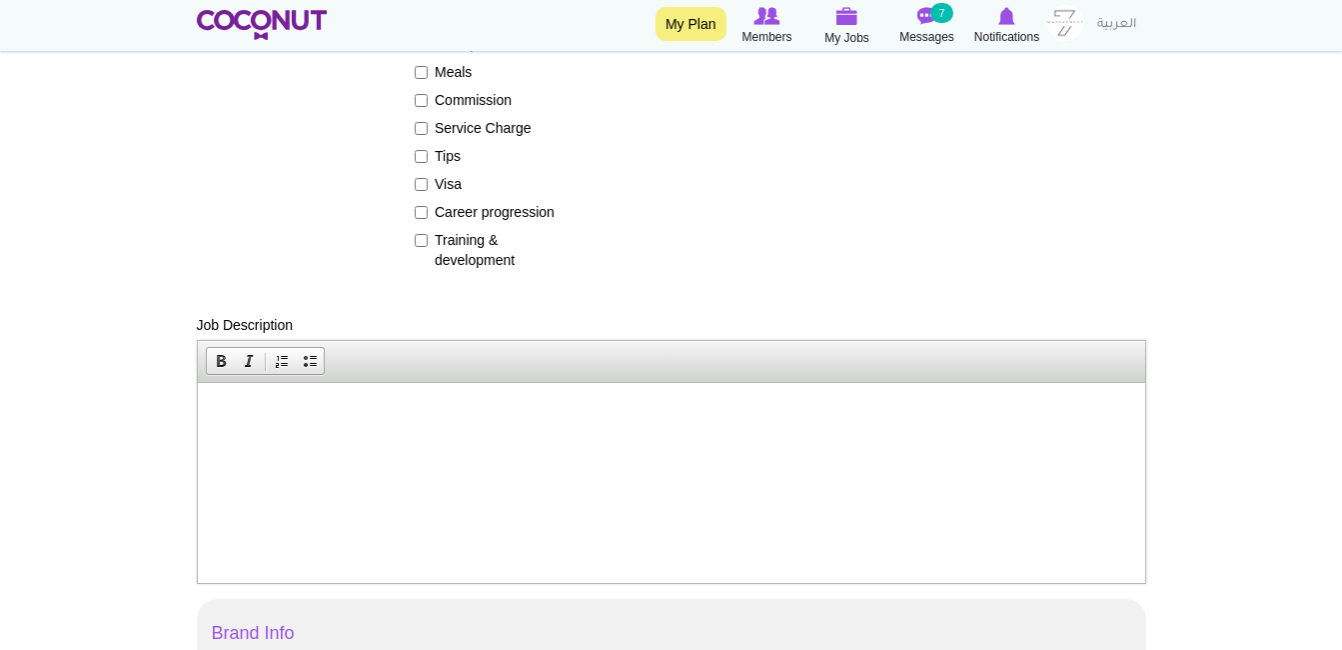
click at [550, 427] on html at bounding box center [671, 412] width 948 height 61
click at [449, 443] on html at bounding box center [671, 412] width 948 height 61
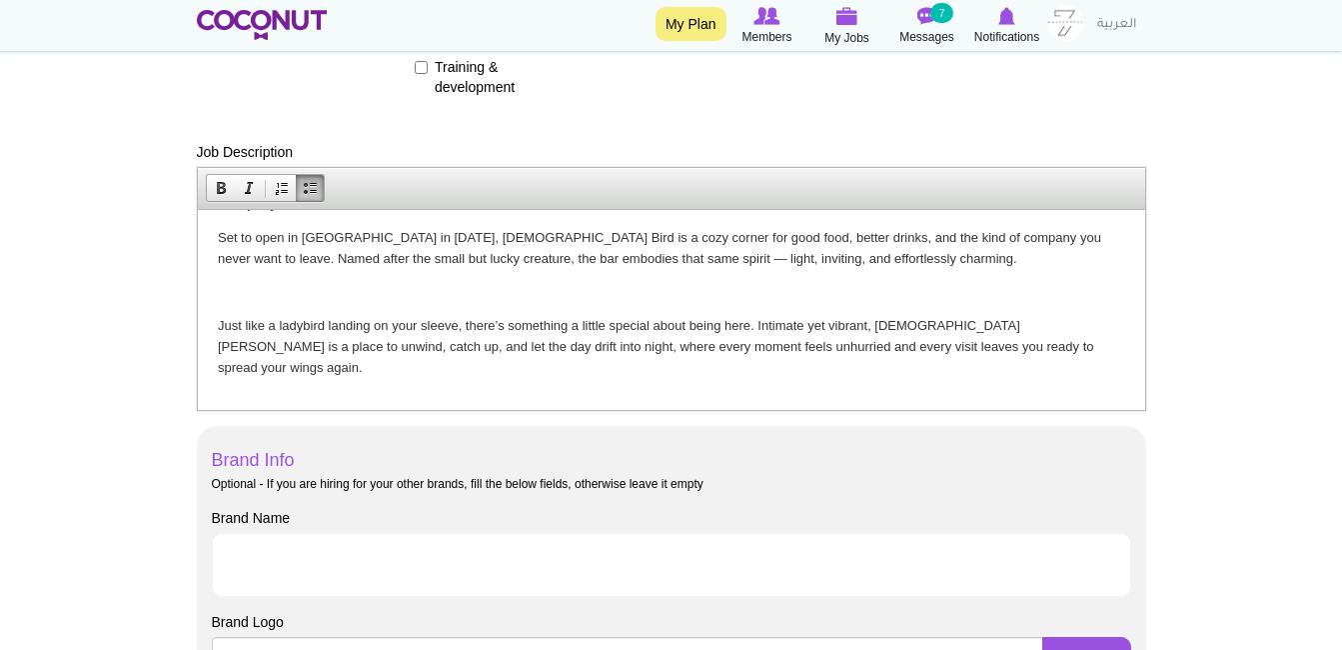
scroll to position [37, 0]
click at [818, 250] on p "Set to open in Dubai in 2025, Lady Bird is a cozy corner for good food, better …" at bounding box center [671, 247] width 908 height 42
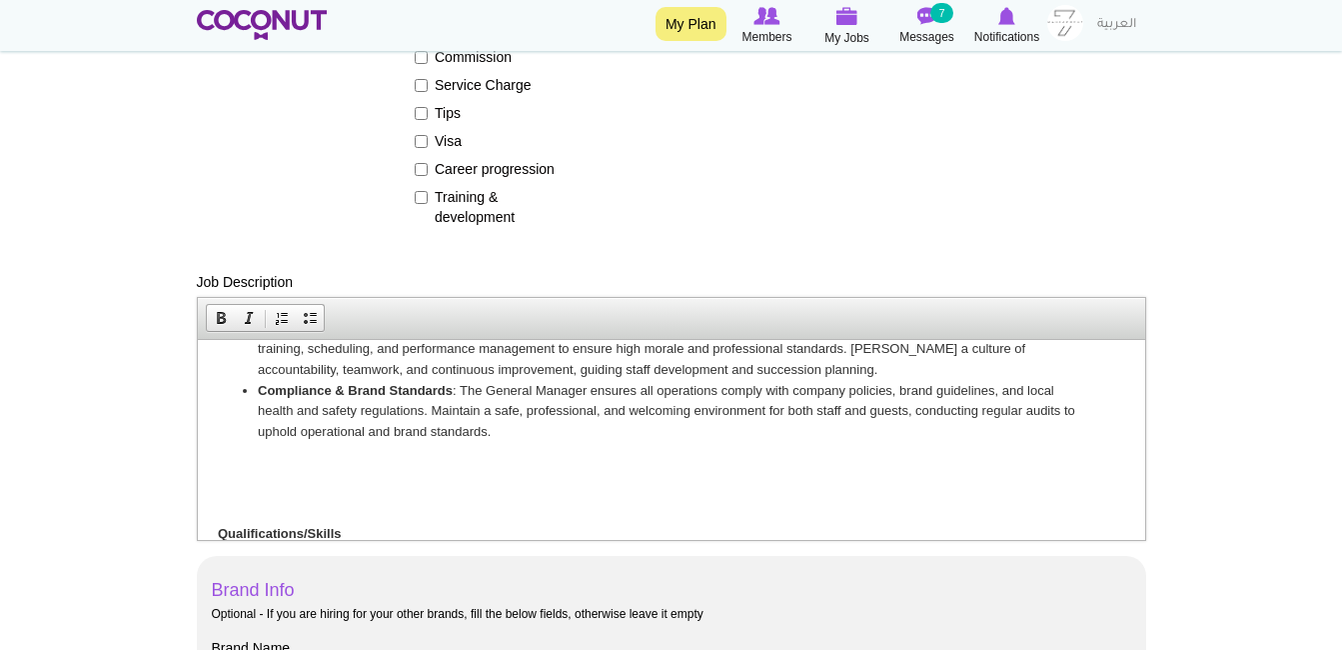
scroll to position [644, 0]
click at [451, 464] on body "Company Overview Set to open in Dubai in 2025, Lady Bird is a cozy corner for g…" at bounding box center [671, 188] width 908 height 946
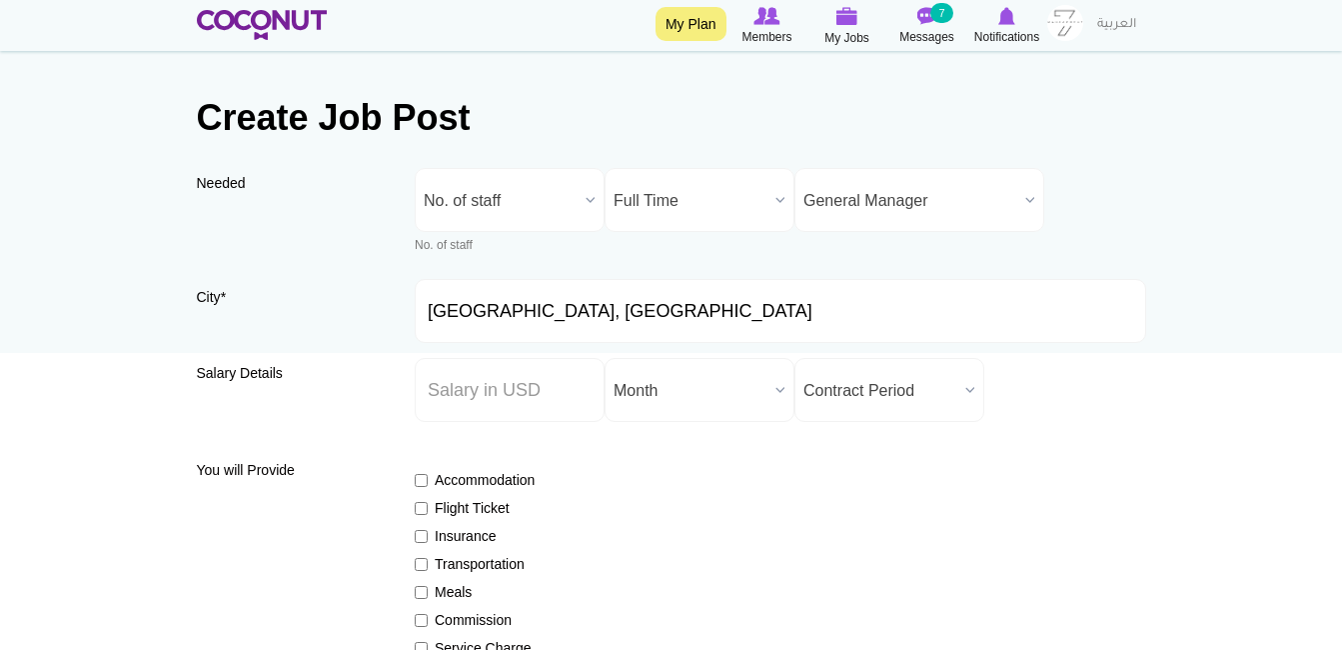
scroll to position [0, 0]
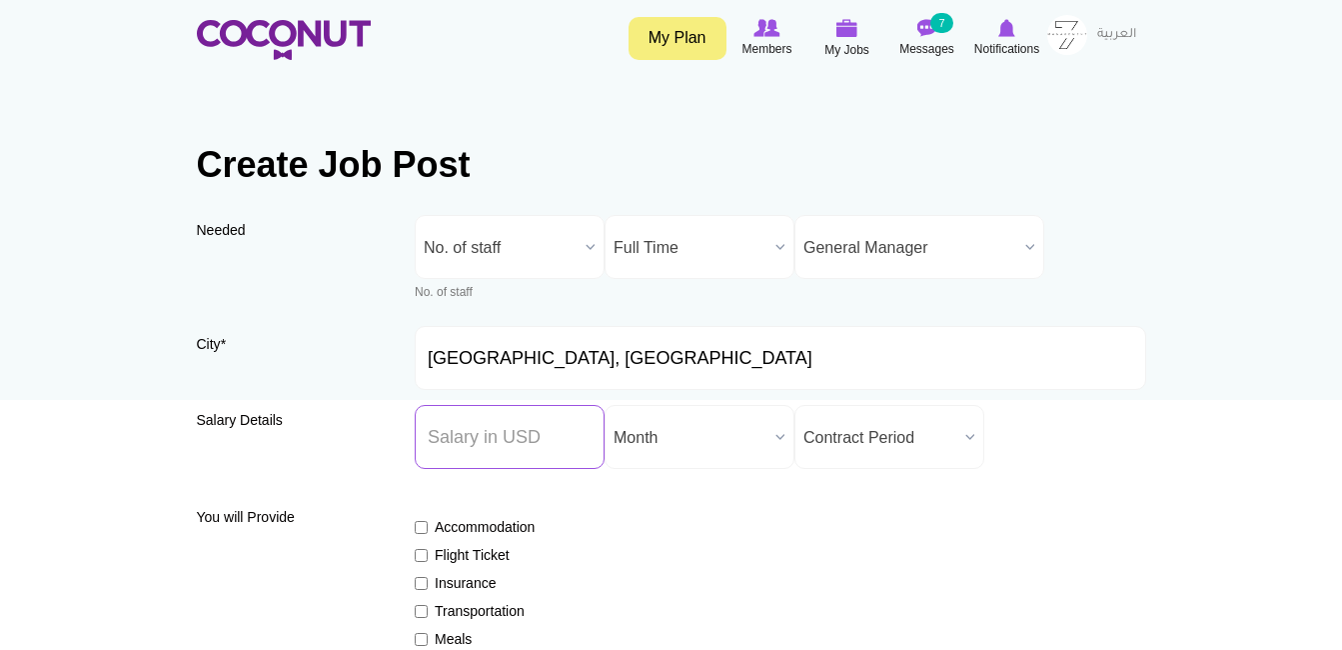
click at [495, 421] on input "Salary ($) *" at bounding box center [510, 437] width 190 height 64
type input "0"
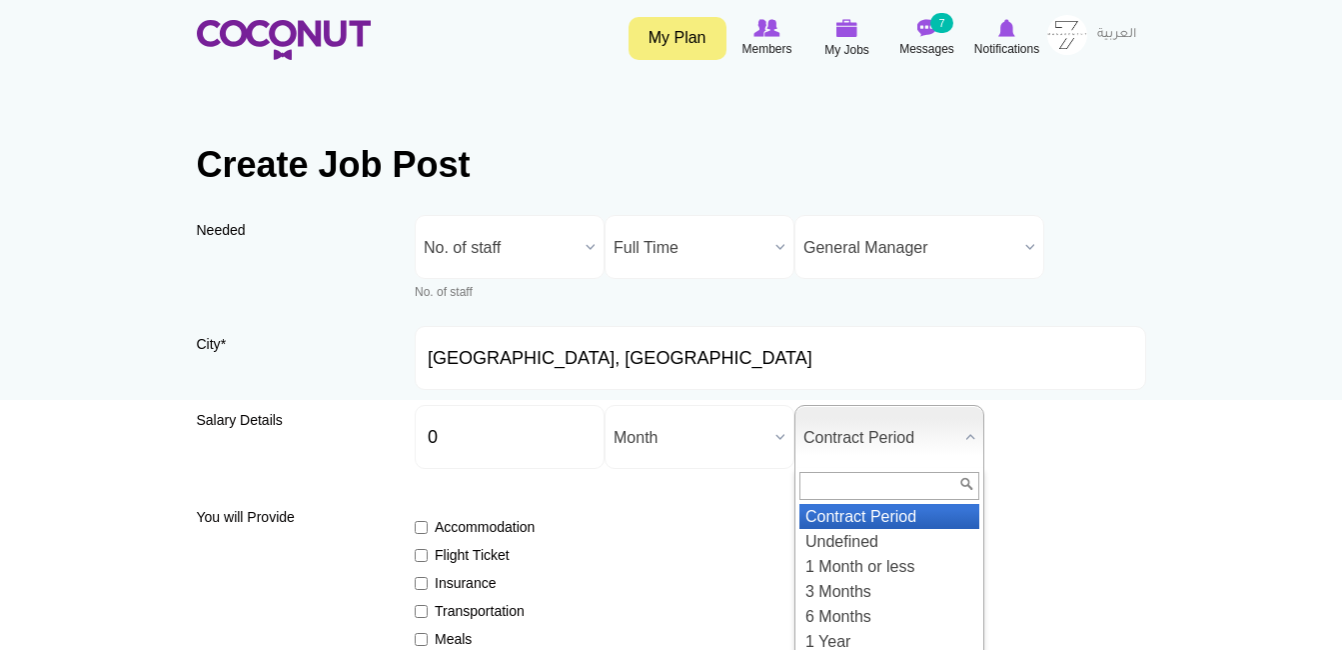
click at [853, 448] on span "Contract Period" at bounding box center [881, 438] width 154 height 64
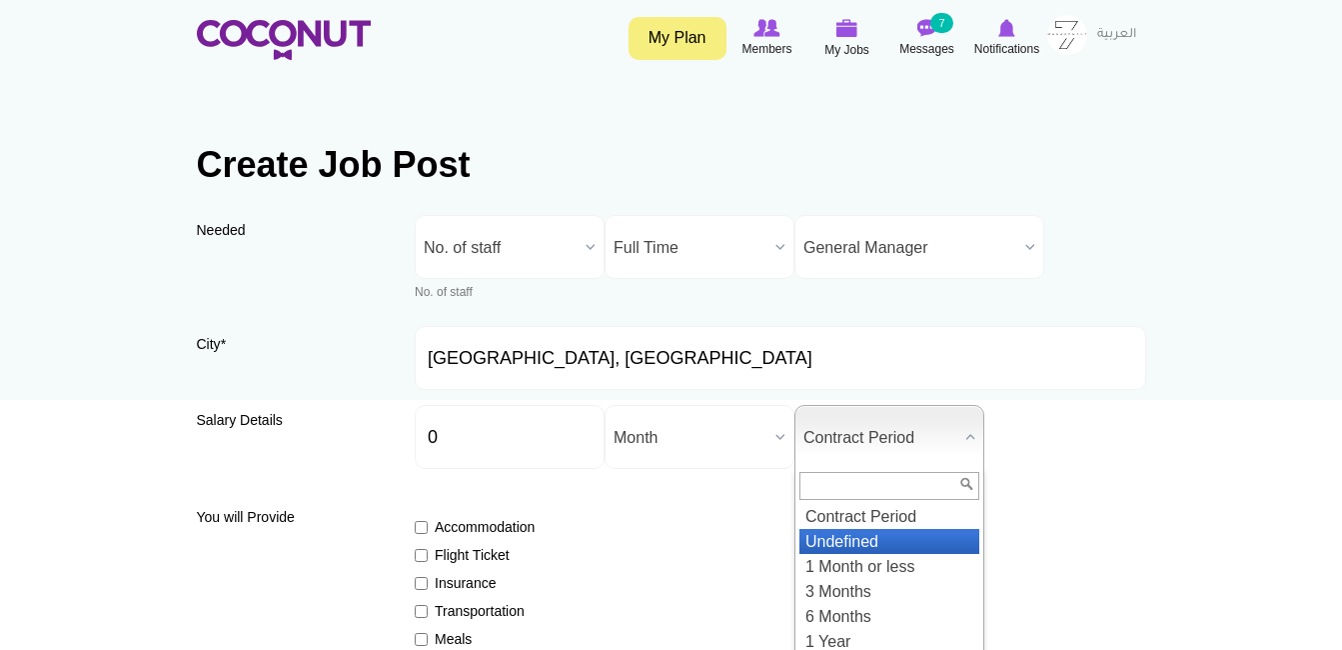
click at [864, 544] on li "Undefined" at bounding box center [890, 541] width 180 height 25
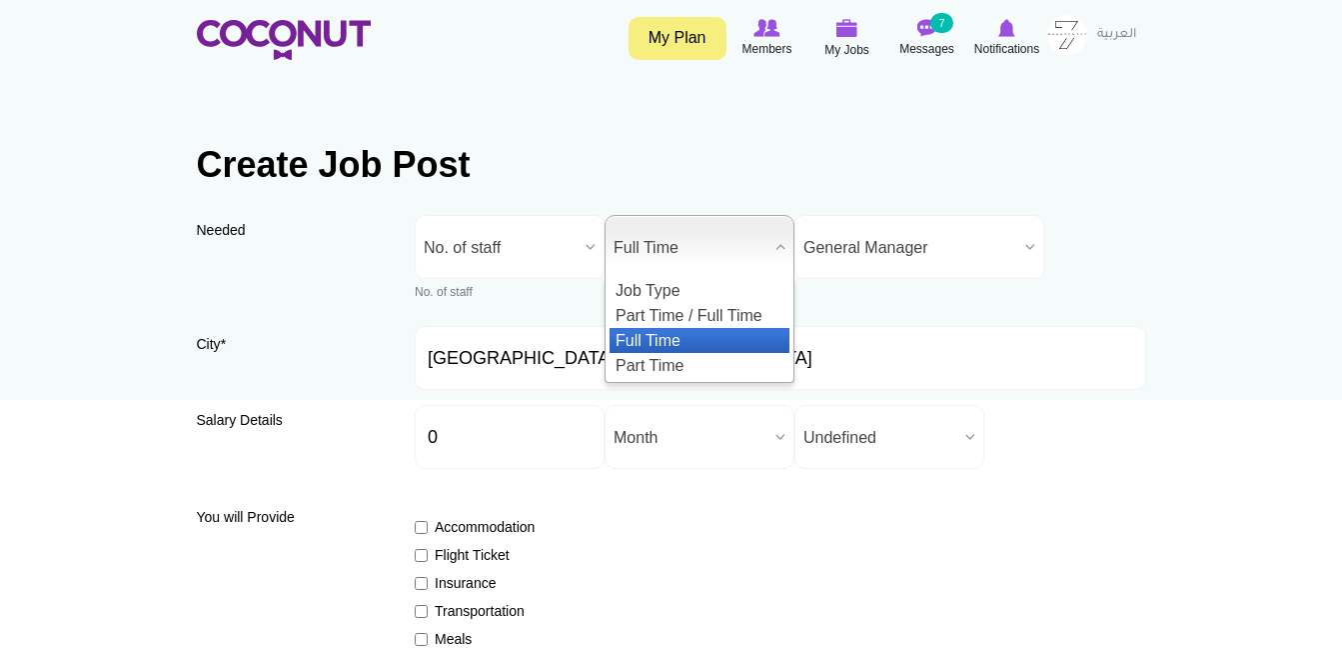
click at [691, 258] on span "Full Time" at bounding box center [691, 248] width 154 height 64
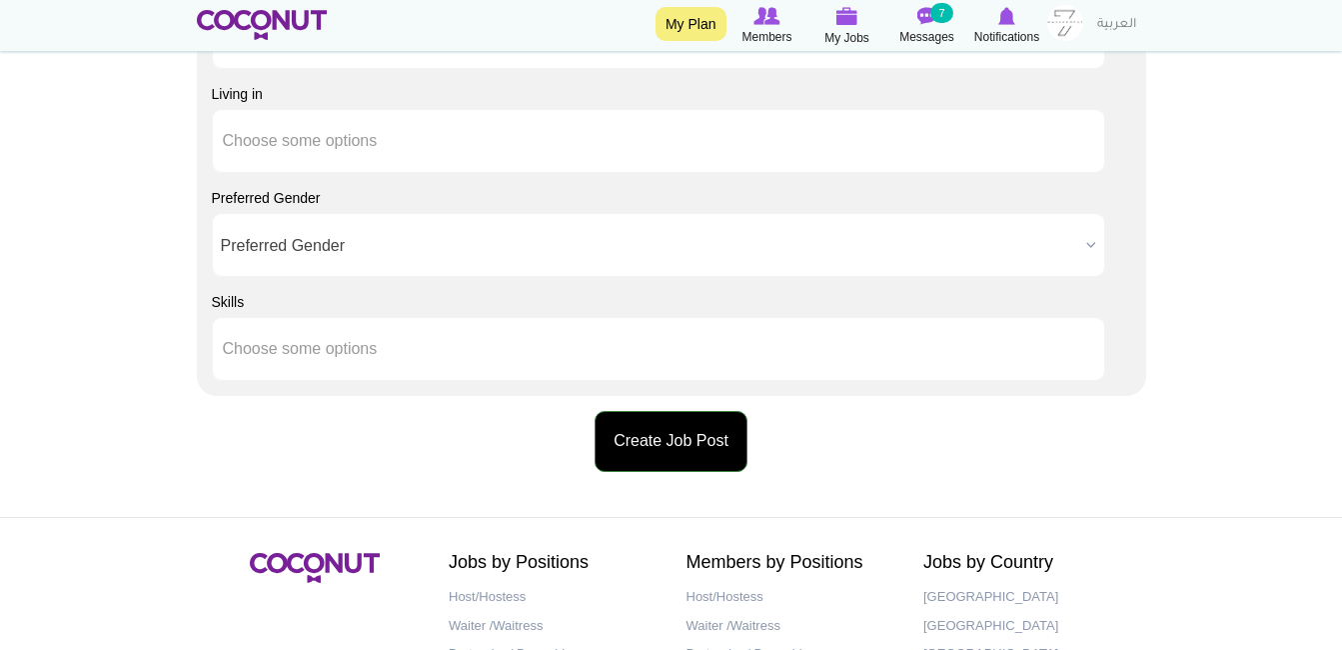
click at [685, 444] on button "Create Job Post" at bounding box center [671, 441] width 153 height 61
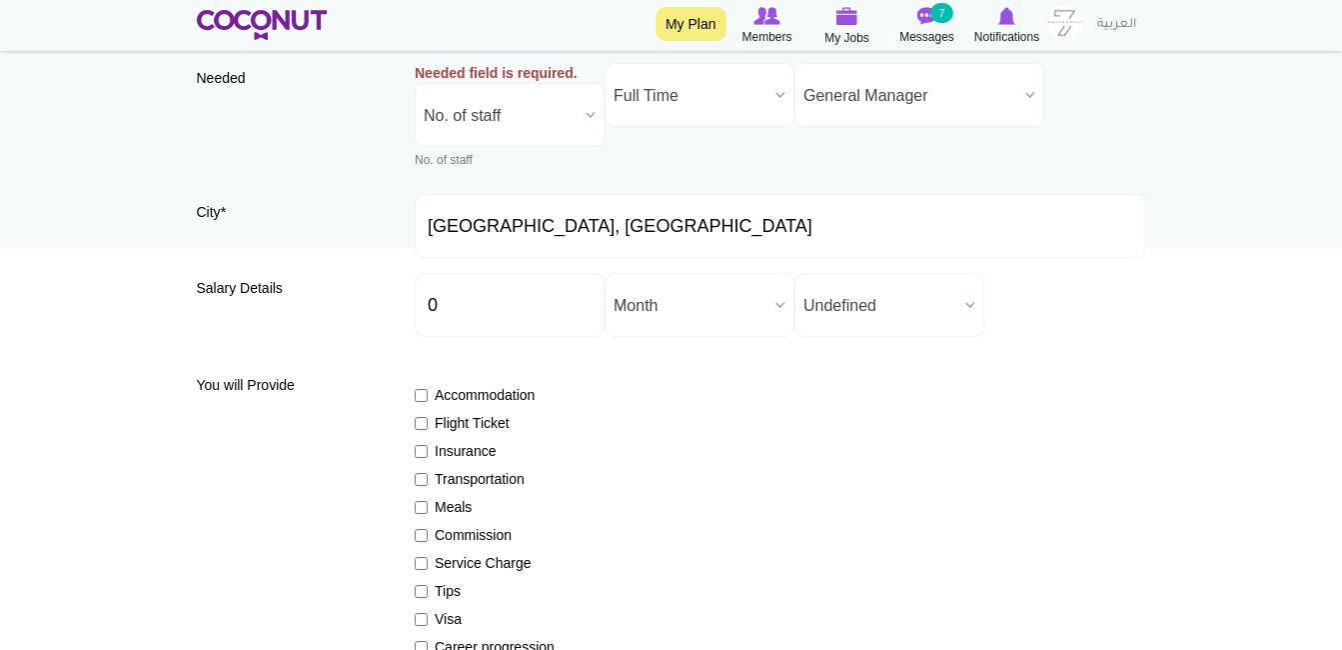
scroll to position [95, 0]
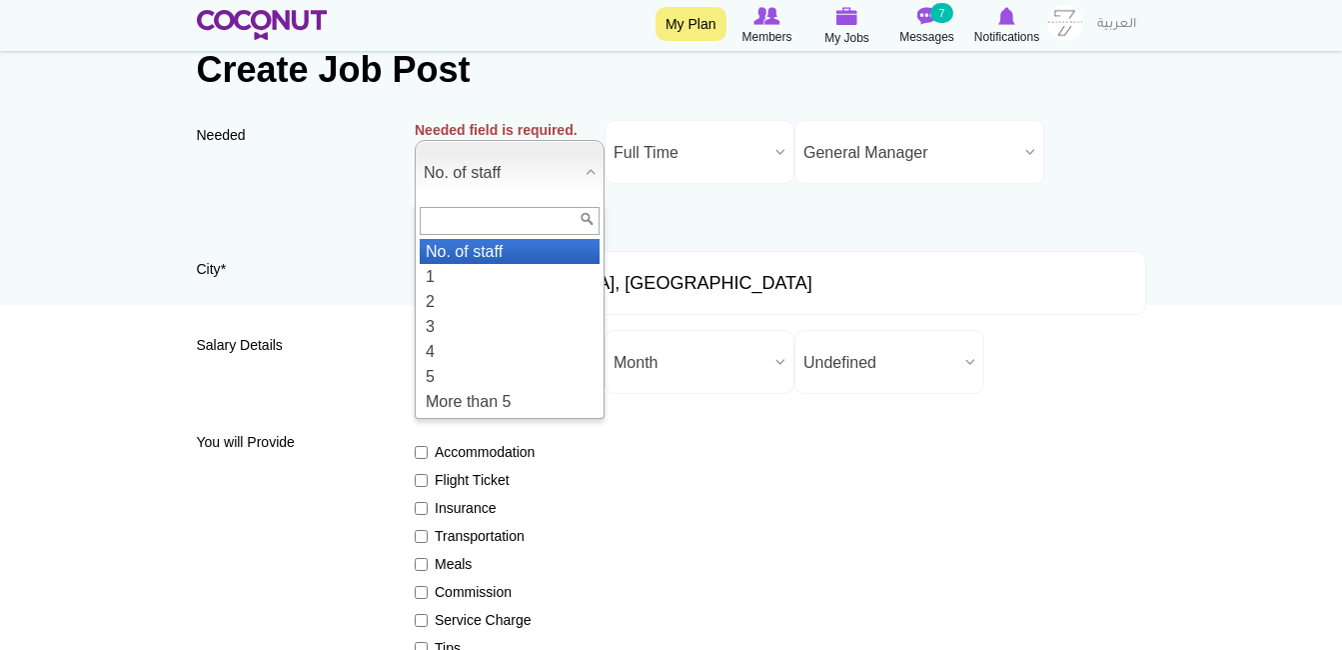
click at [552, 175] on span "No. of staff" at bounding box center [501, 173] width 154 height 64
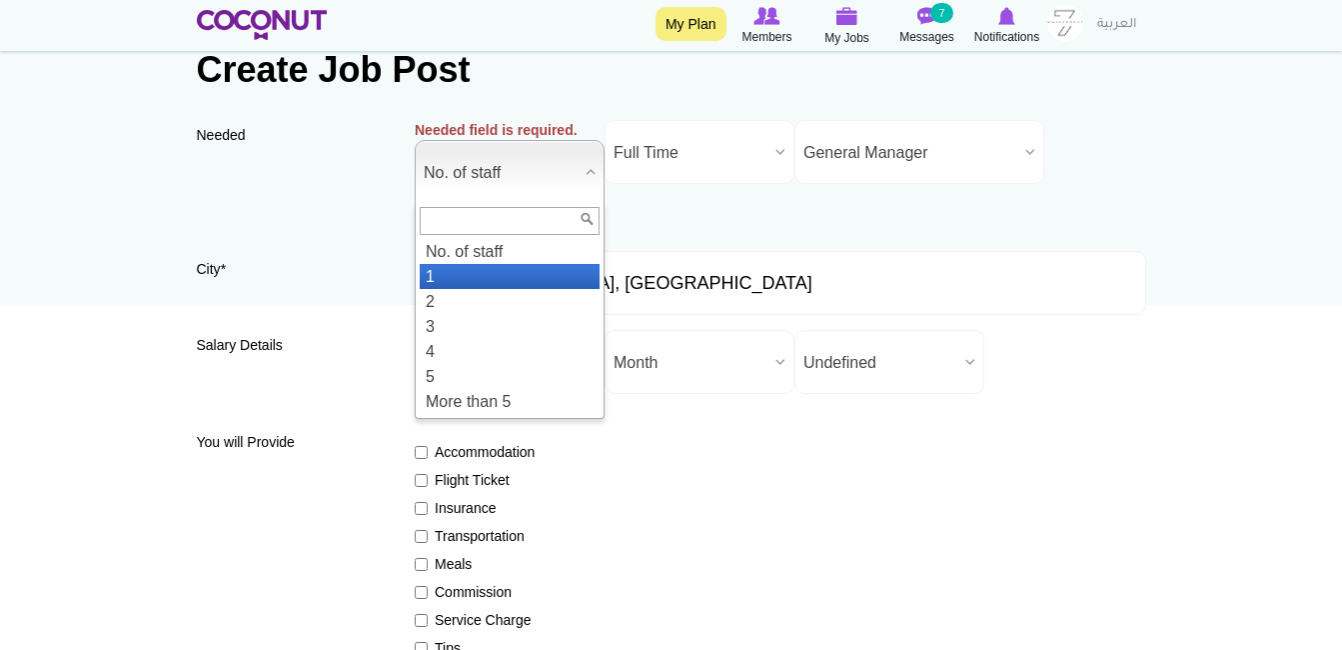
click at [522, 269] on li "1" at bounding box center [510, 276] width 180 height 25
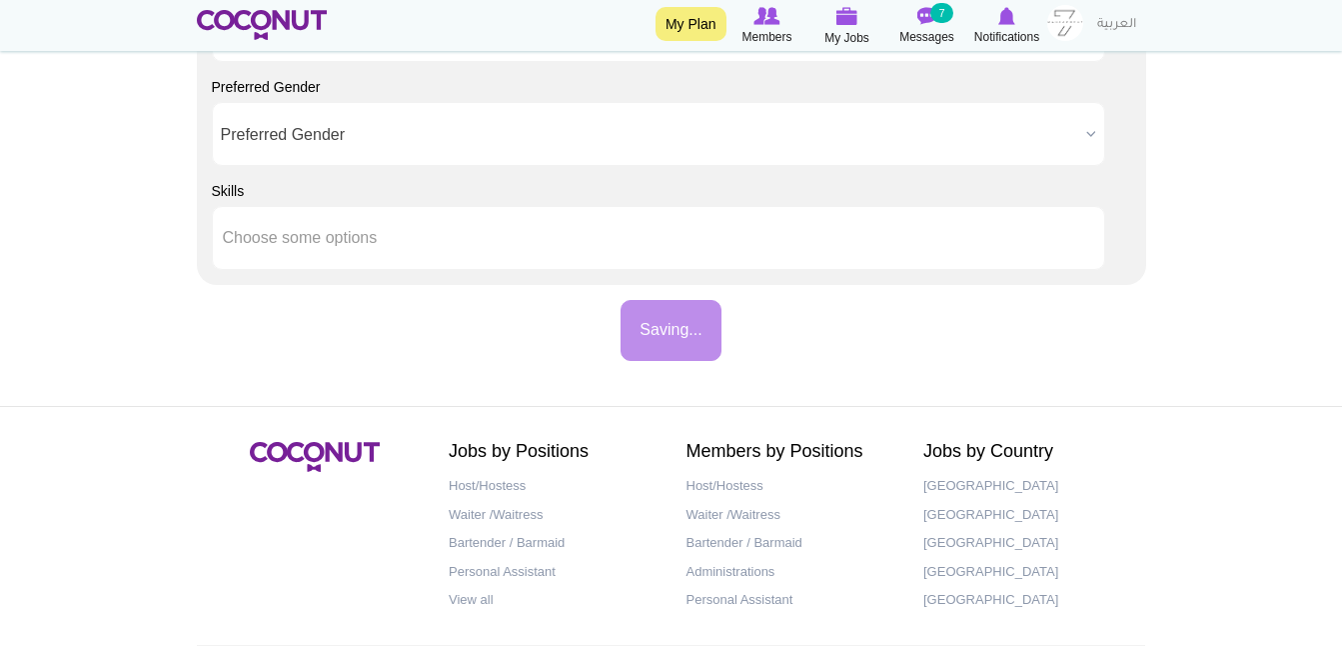
scroll to position [2219, 0]
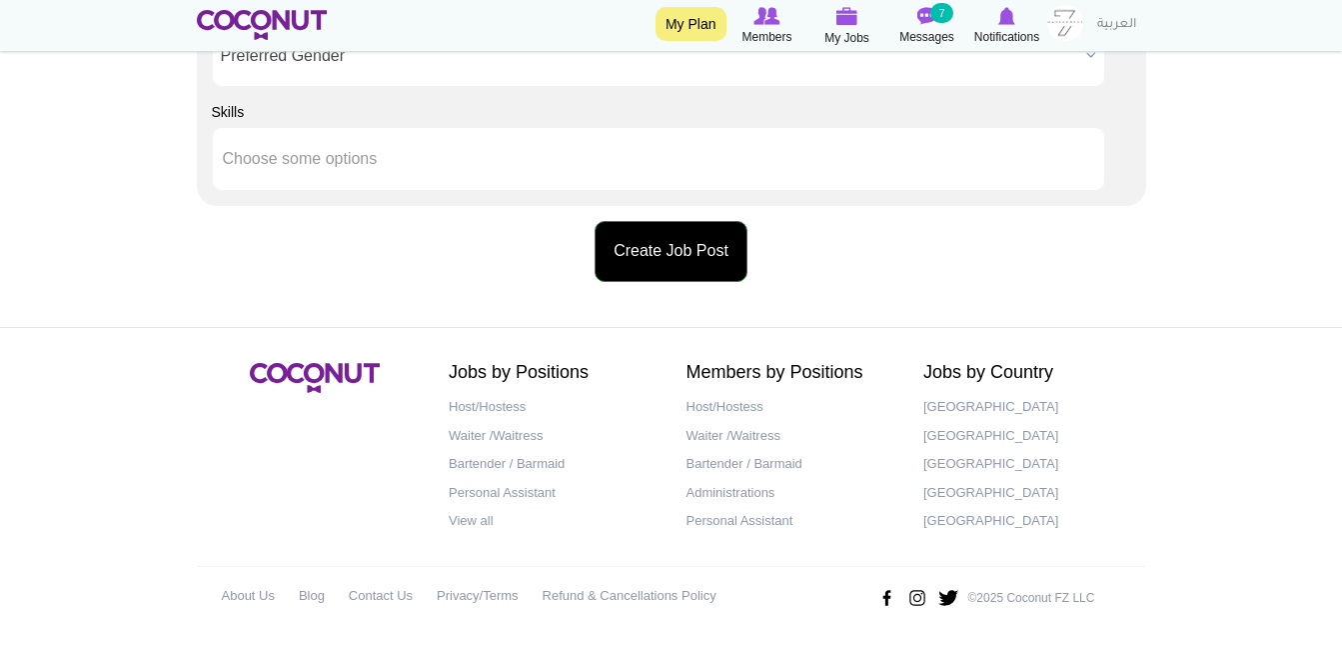
click at [671, 250] on button "Create Job Post" at bounding box center [671, 251] width 153 height 61
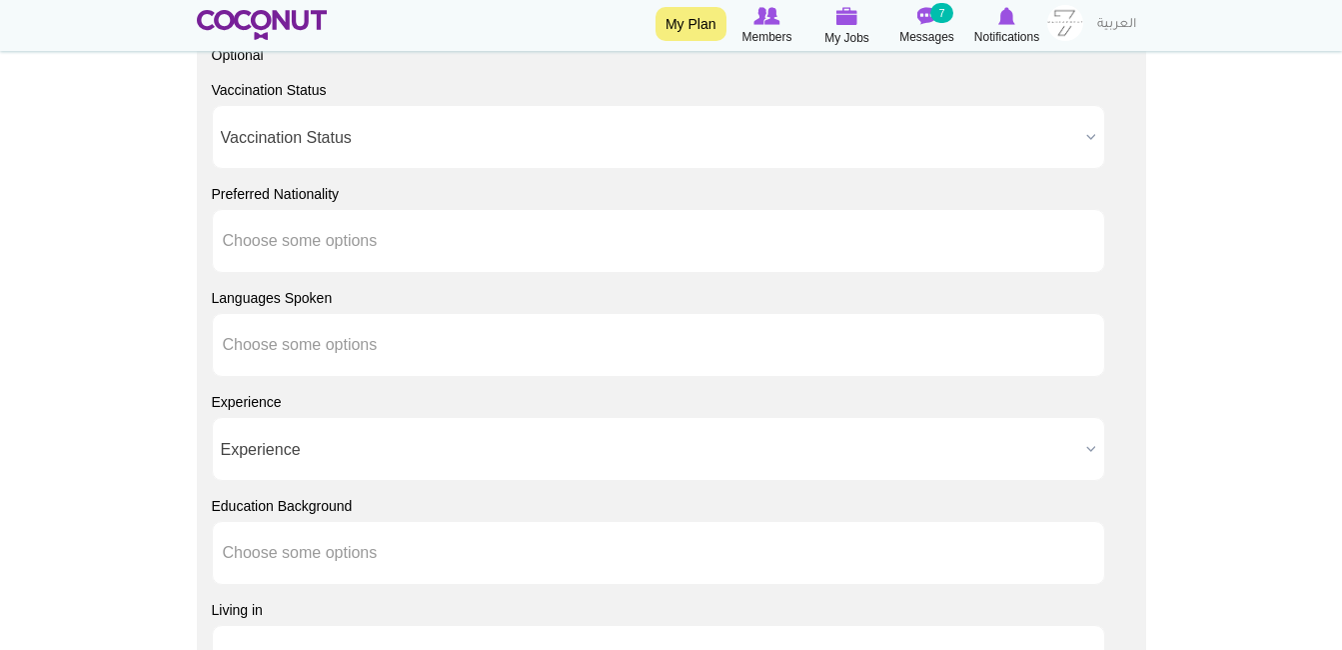
scroll to position [1199, 0]
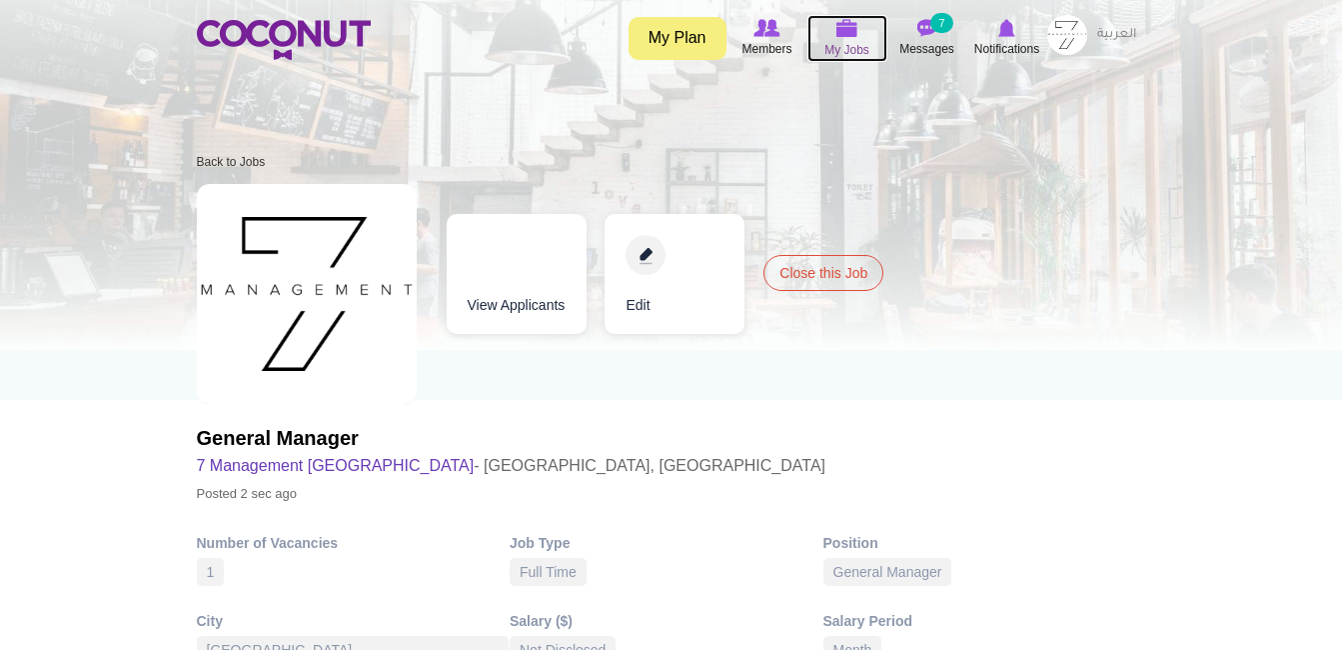
click at [845, 58] on span "My Jobs" at bounding box center [847, 50] width 45 height 20
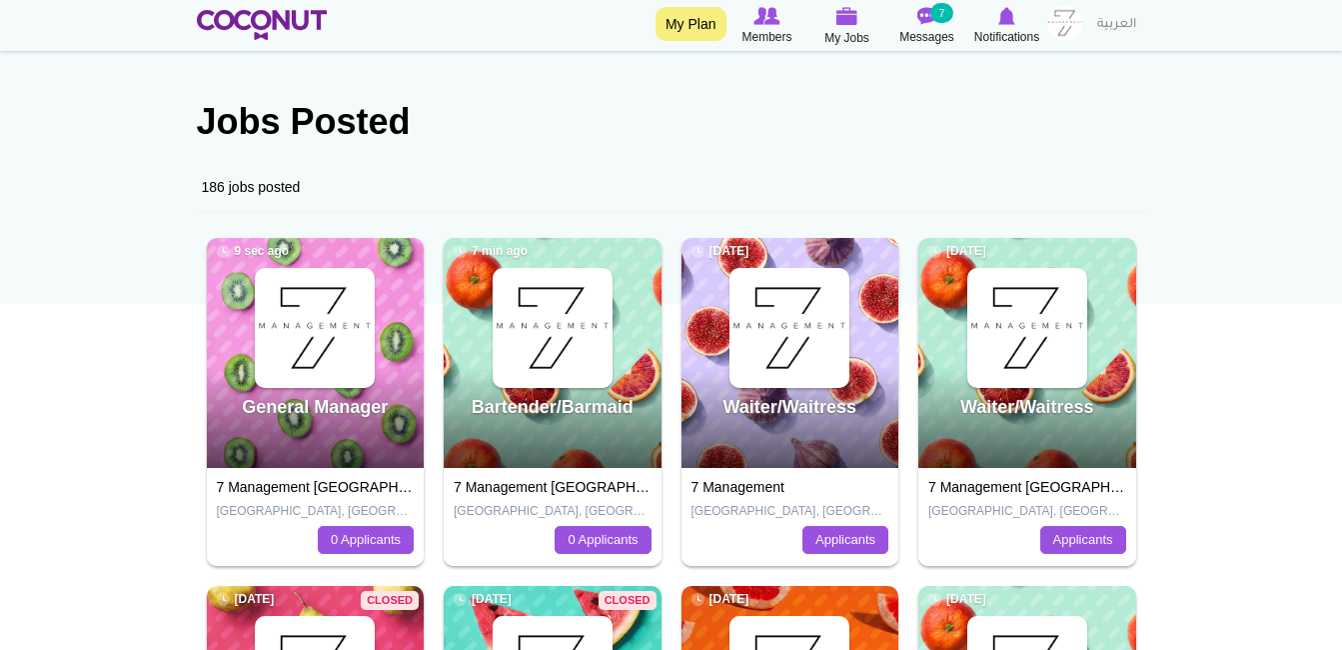
scroll to position [103, 0]
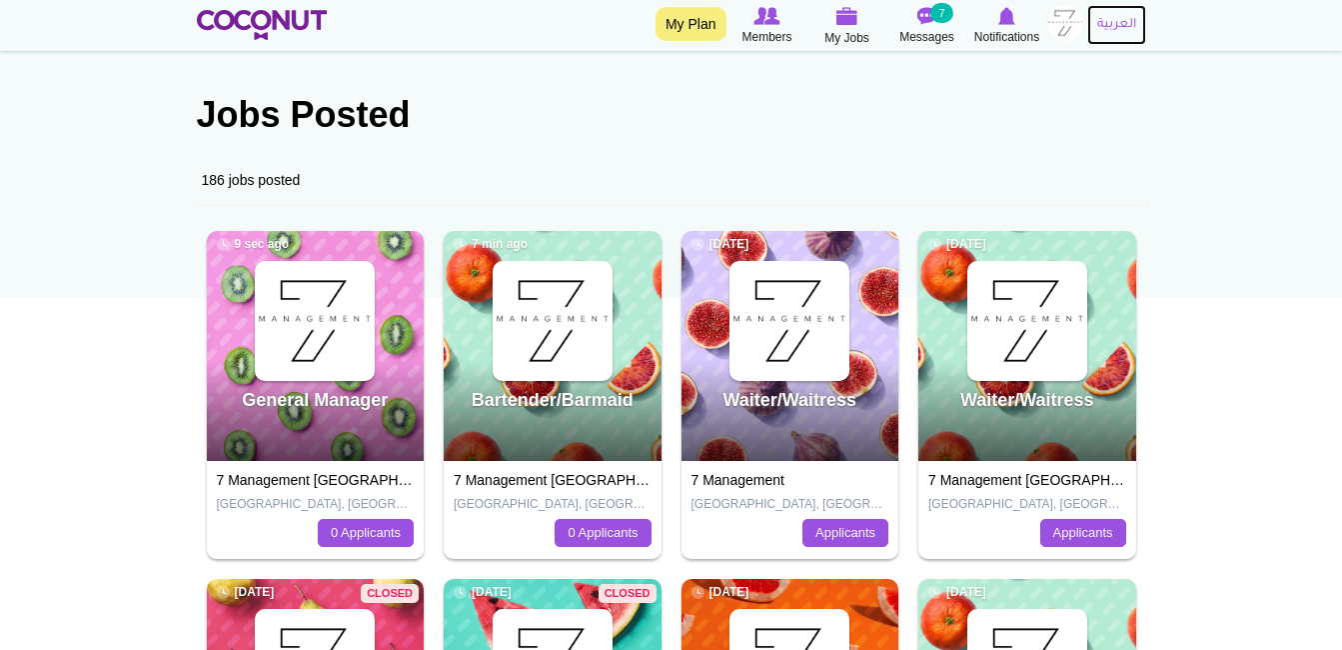
click at [1108, 35] on link "العربية" at bounding box center [1117, 25] width 59 height 40
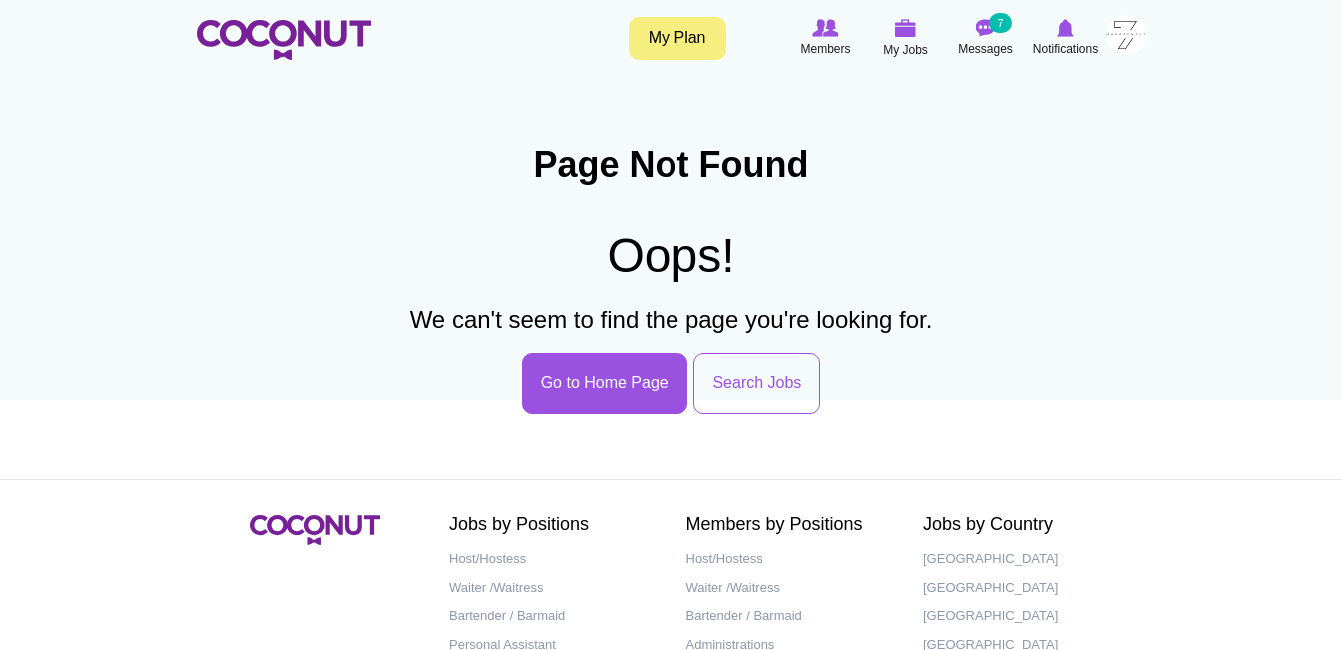
click at [1130, 44] on img at bounding box center [1127, 35] width 40 height 40
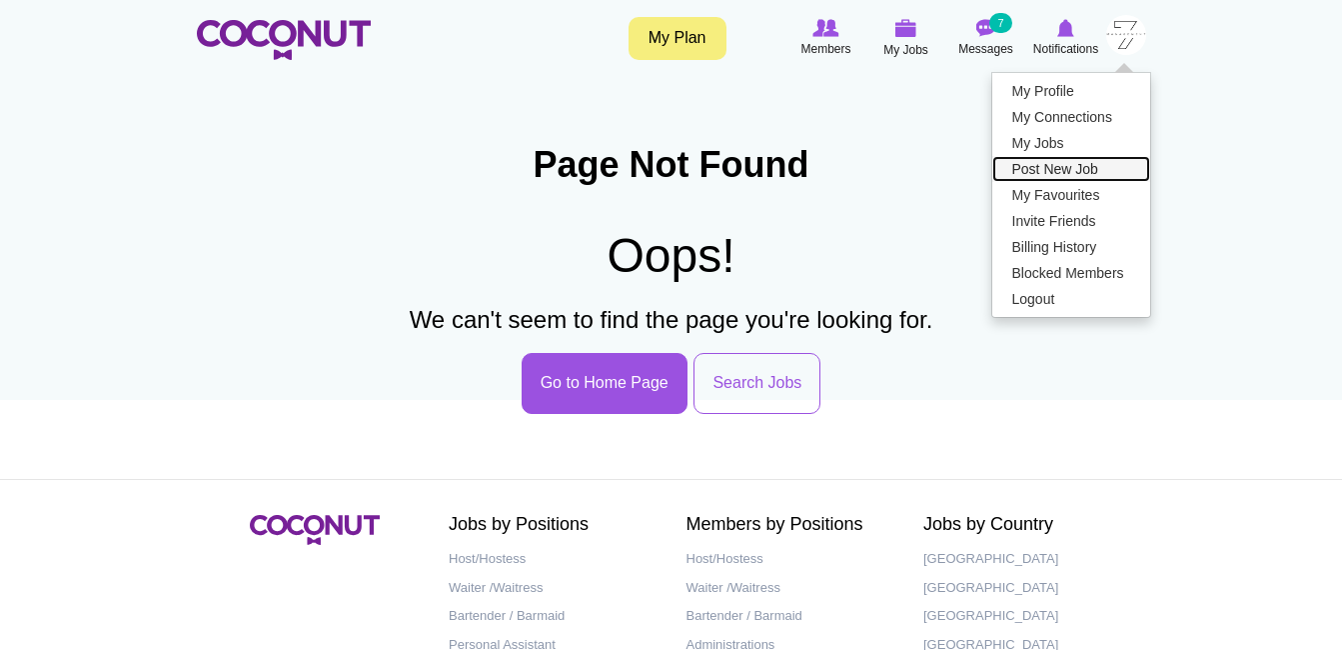
click at [1097, 170] on link "Post New Job" at bounding box center [1072, 169] width 158 height 26
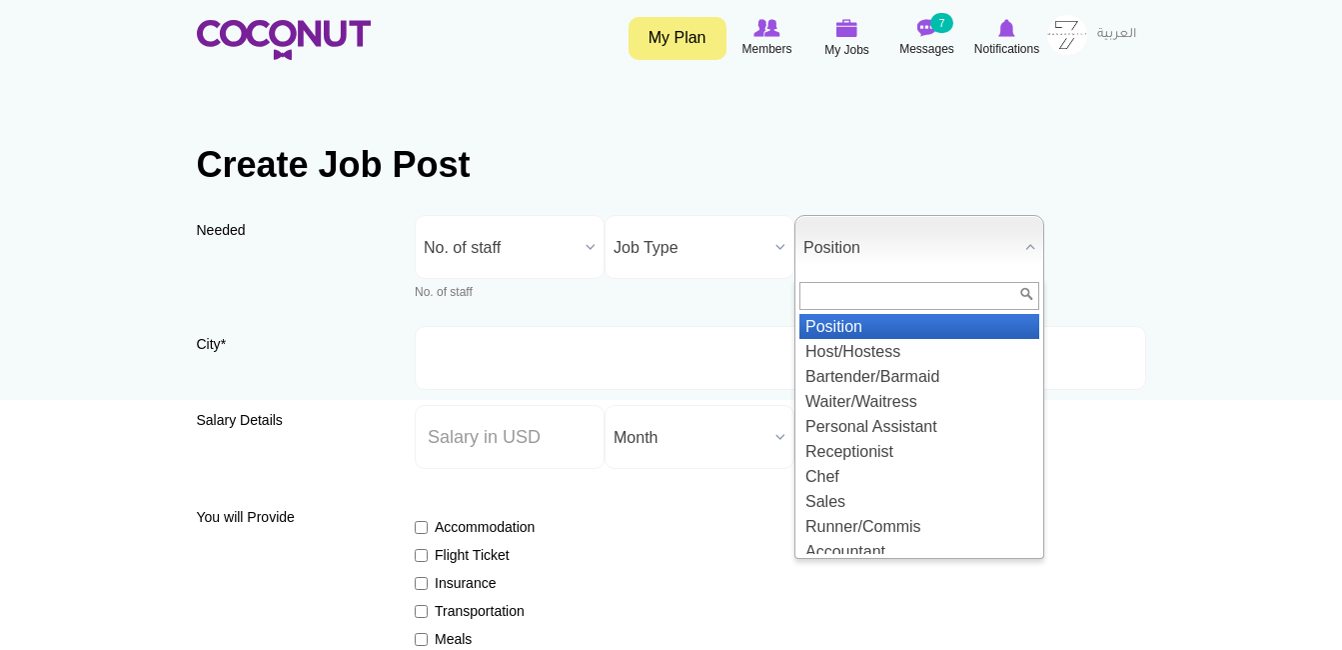
click at [939, 239] on span "Position" at bounding box center [911, 248] width 214 height 64
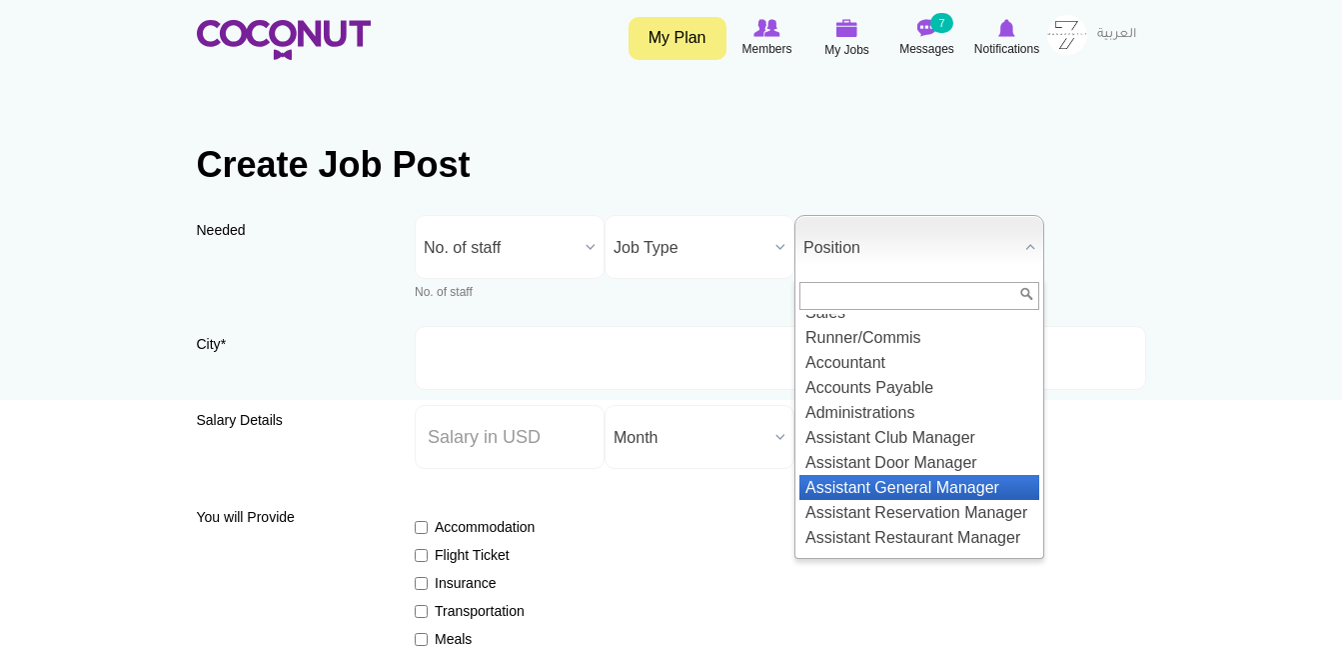
scroll to position [192, 0]
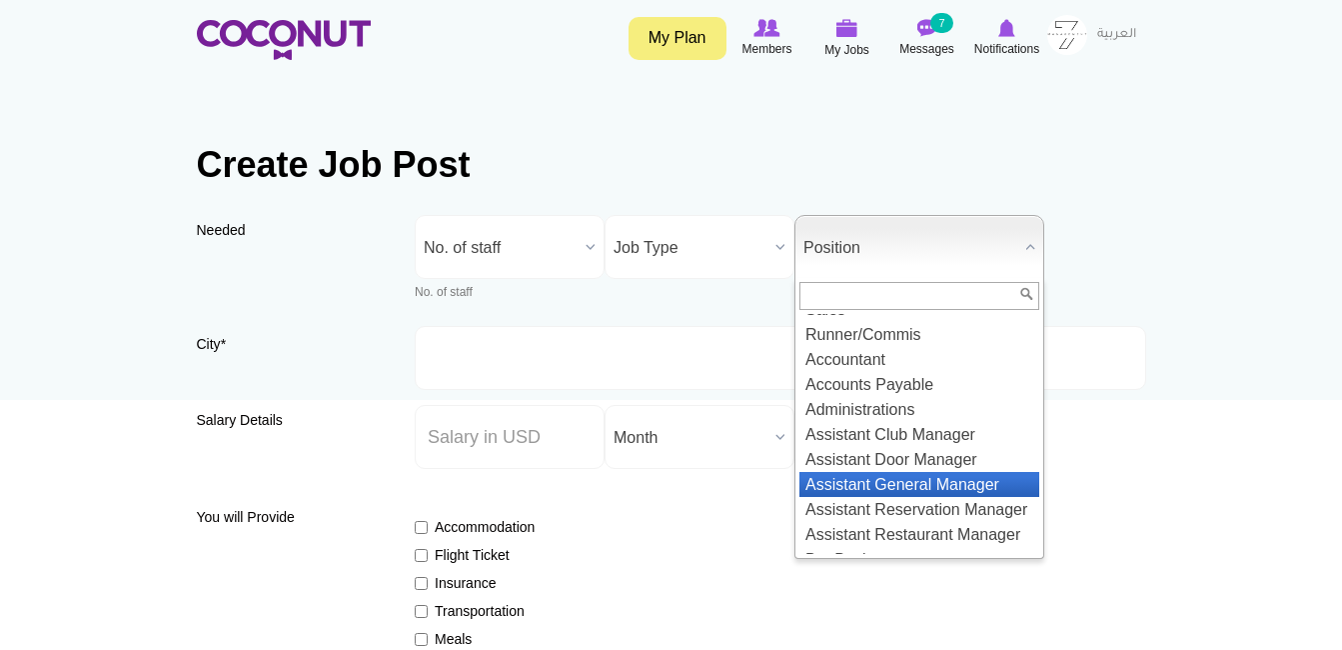
click at [925, 486] on li "Assistant General Manager" at bounding box center [920, 484] width 240 height 25
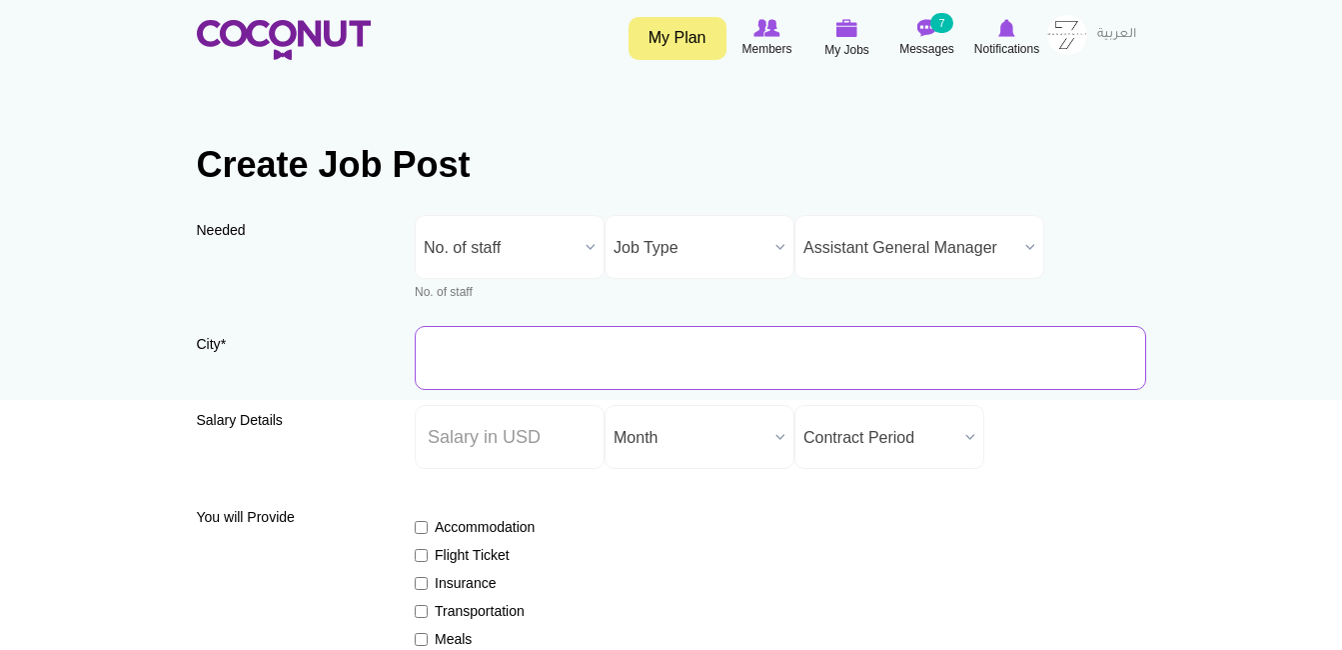
click at [665, 378] on input "City *" at bounding box center [781, 358] width 732 height 64
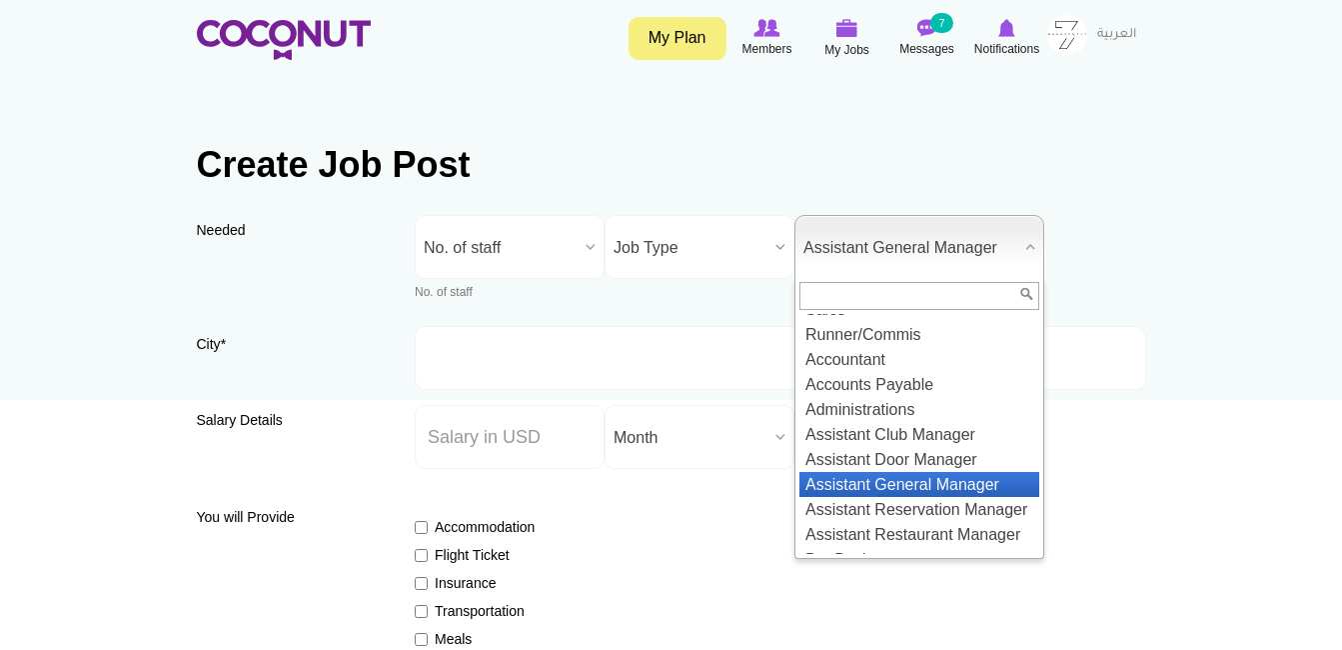
click at [920, 263] on span "Assistant General Manager" at bounding box center [911, 248] width 214 height 64
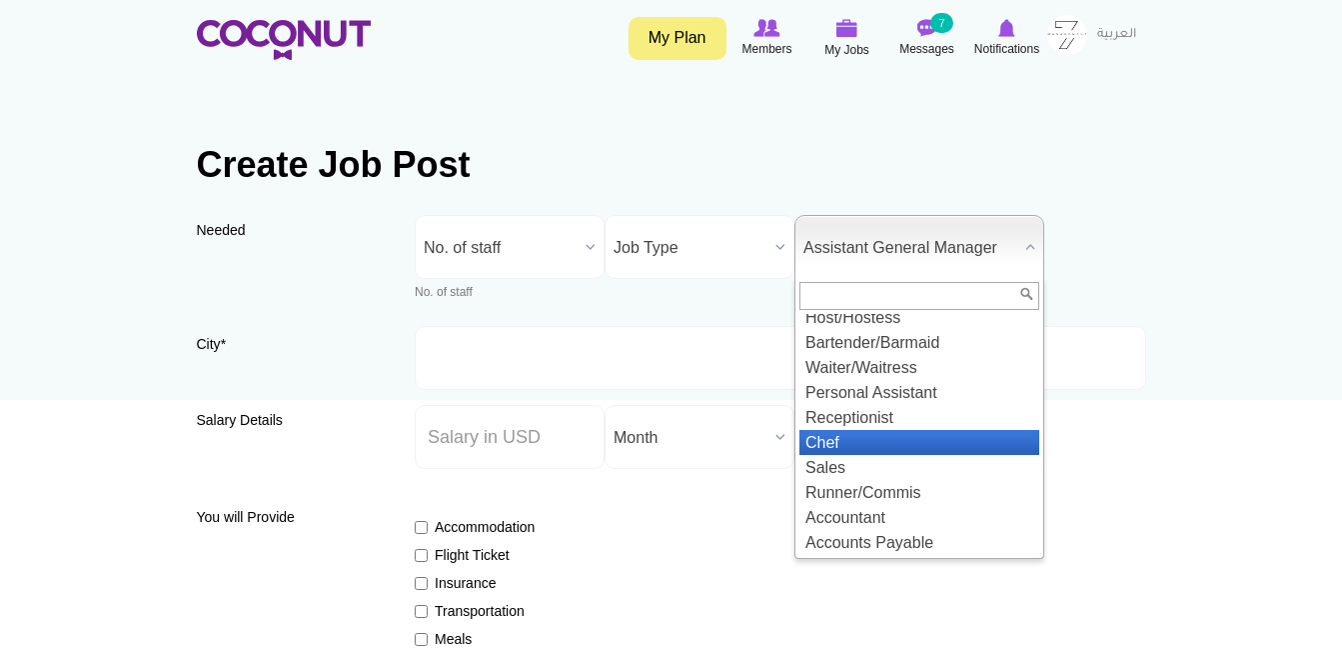
scroll to position [0, 0]
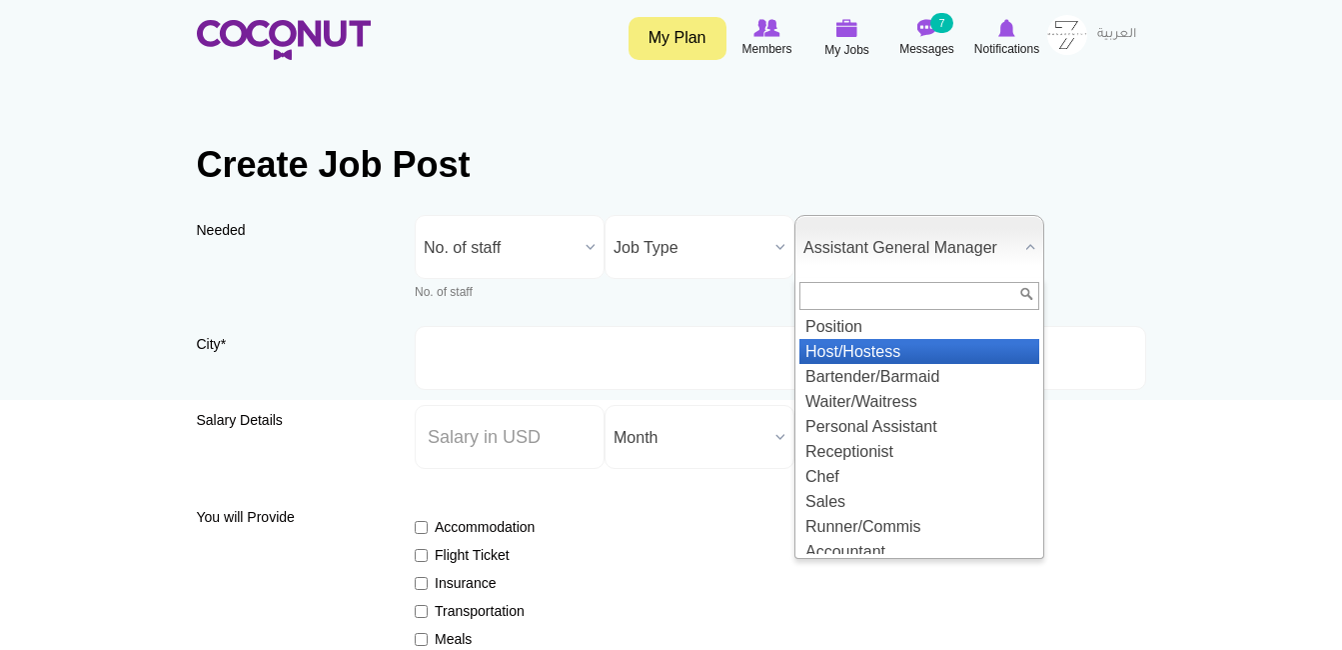
click at [928, 343] on li "Host/Hostess" at bounding box center [920, 351] width 240 height 25
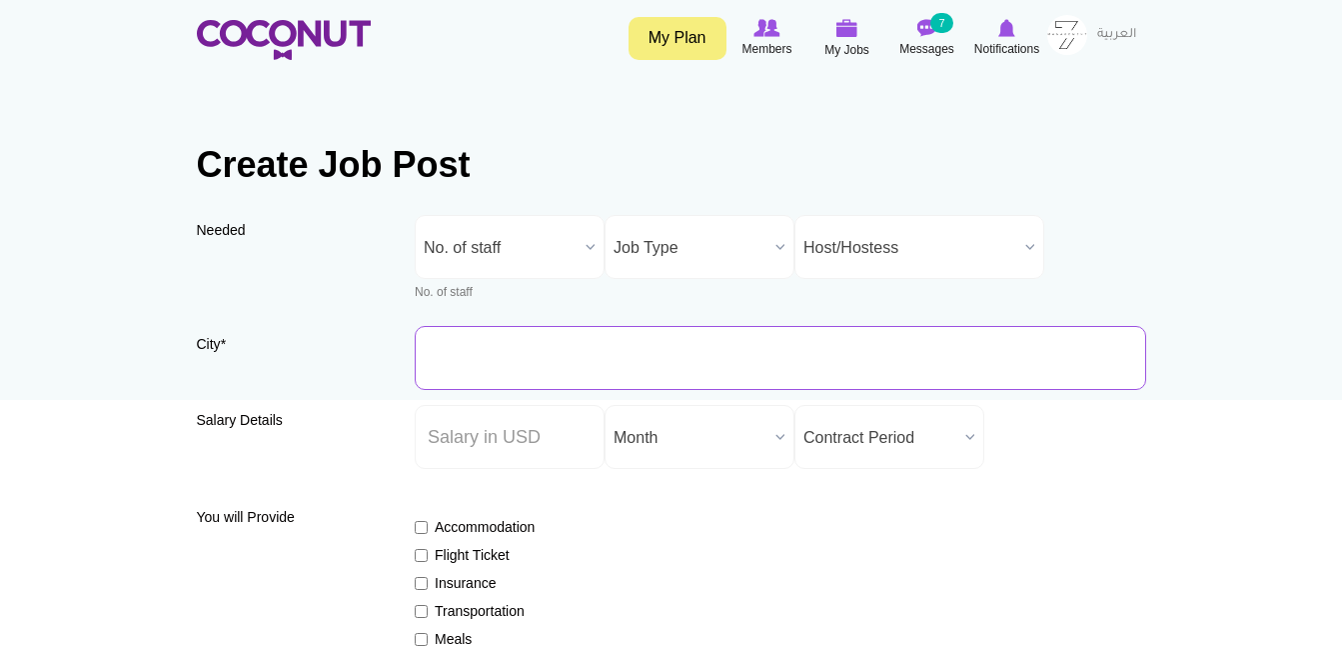
click at [813, 347] on input "City *" at bounding box center [781, 358] width 732 height 64
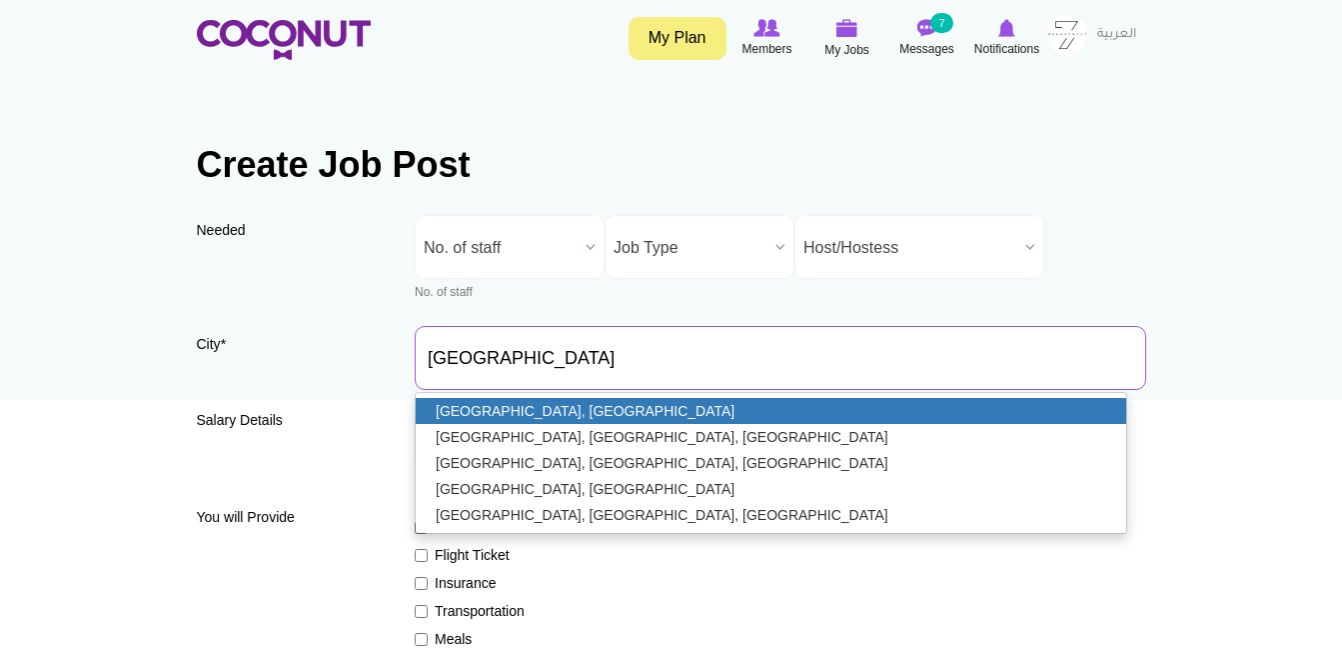
type input "[GEOGRAPHIC_DATA], [GEOGRAPHIC_DATA]"
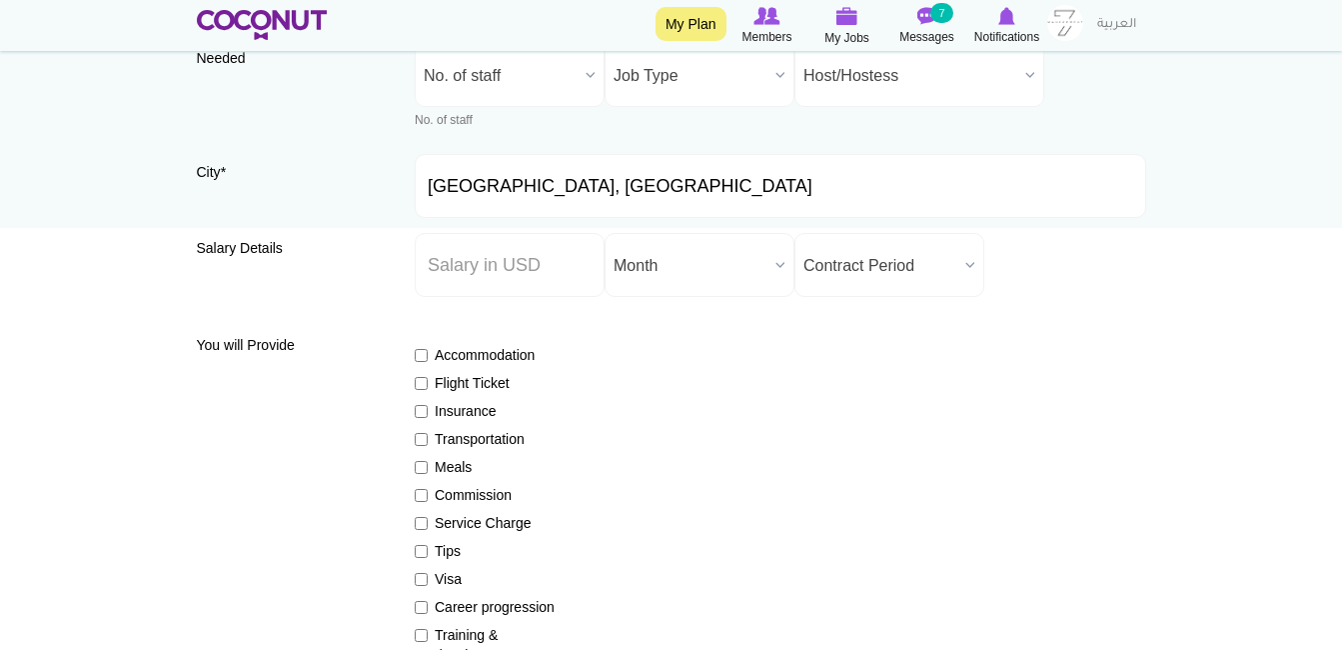
scroll to position [173, 0]
click at [549, 270] on input "Salary ($) *" at bounding box center [510, 264] width 190 height 64
type input "0"
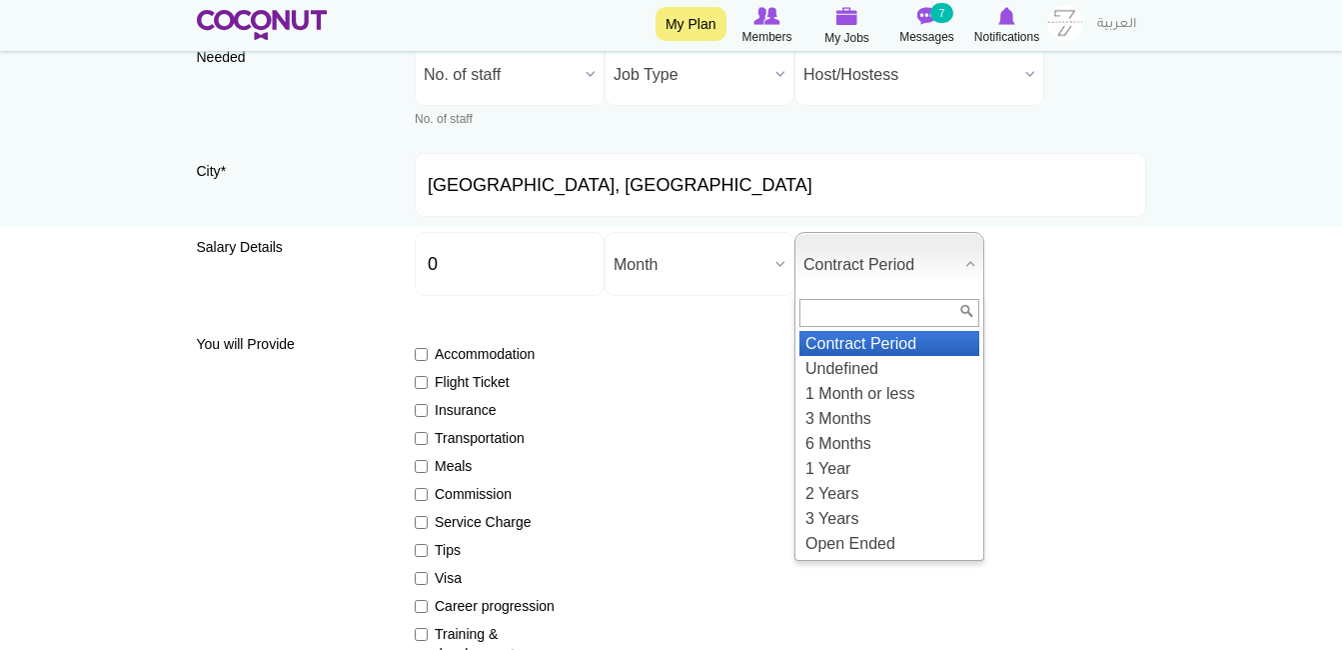
click at [817, 273] on span "Contract Period" at bounding box center [881, 265] width 154 height 64
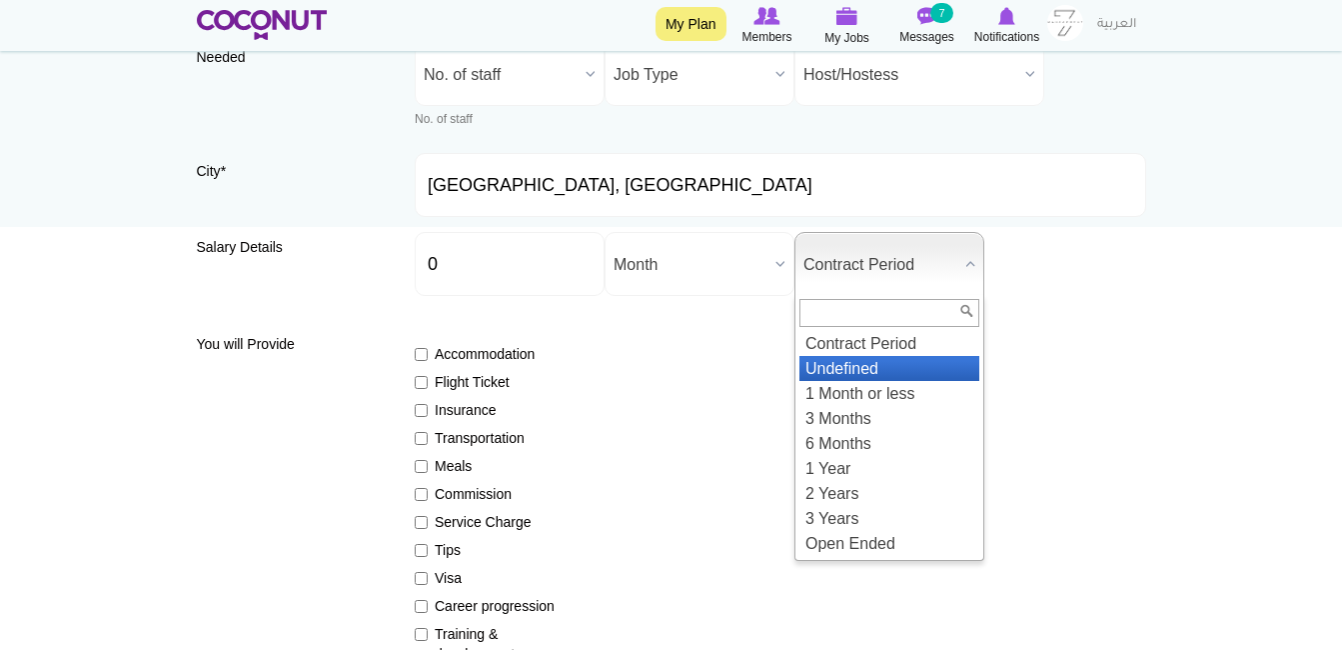
click at [846, 361] on li "Undefined" at bounding box center [890, 368] width 180 height 25
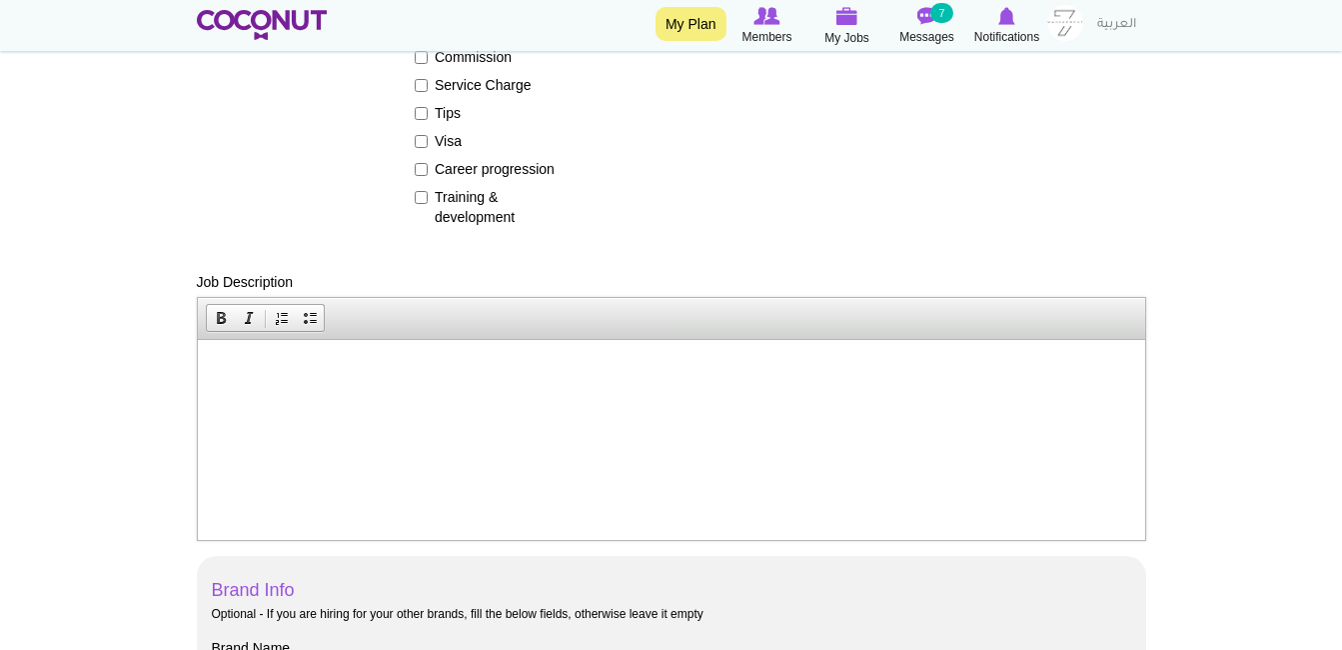
scroll to position [611, 0]
click at [456, 399] on html at bounding box center [671, 368] width 948 height 61
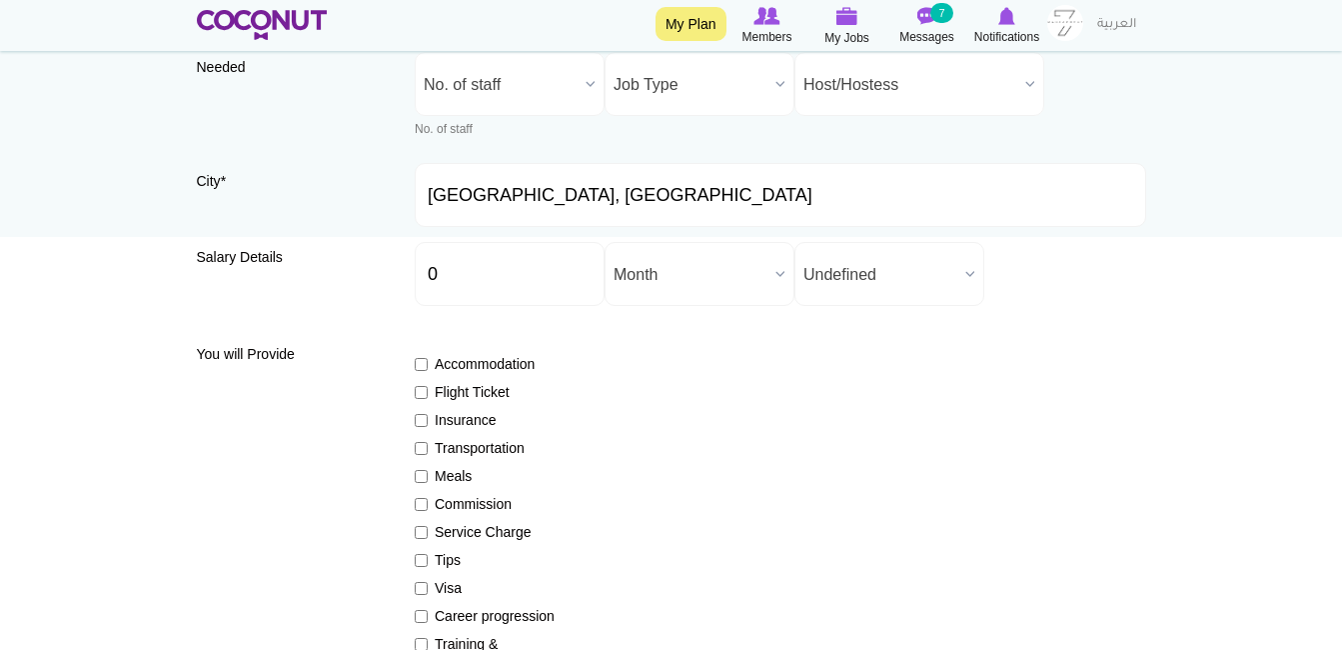
scroll to position [0, 0]
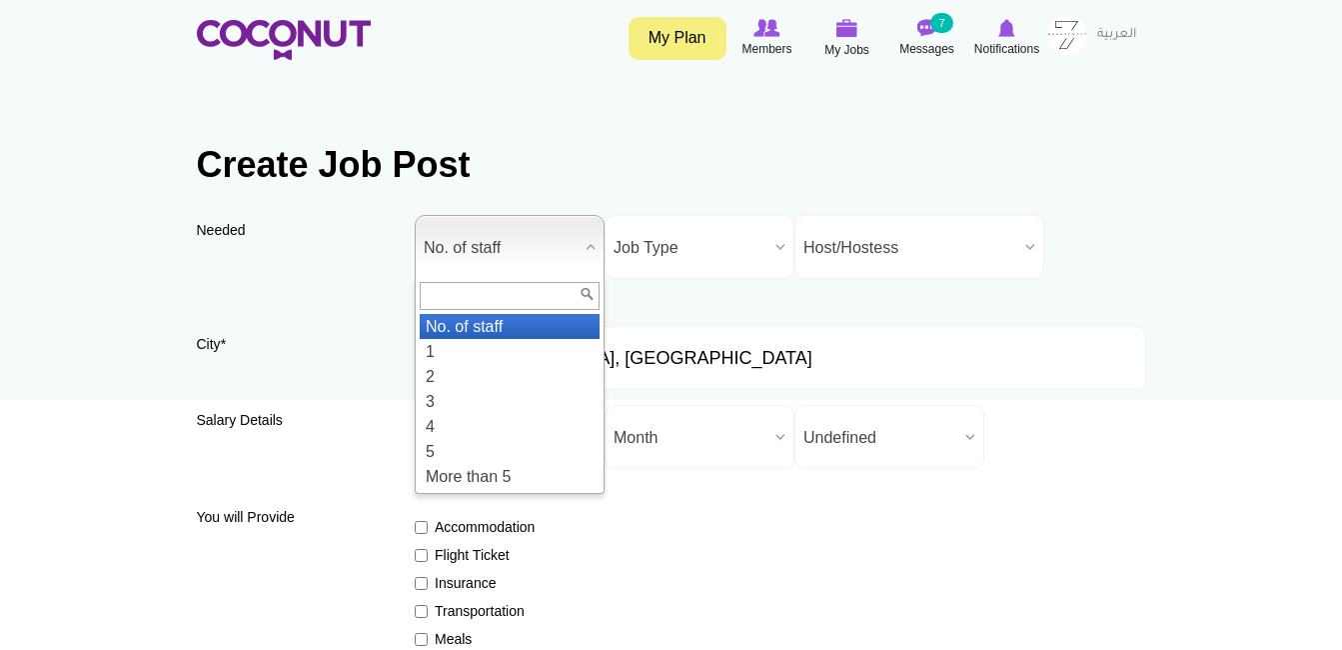
click at [501, 253] on span "No. of staff" at bounding box center [501, 248] width 154 height 64
click at [506, 346] on li "1" at bounding box center [510, 351] width 180 height 25
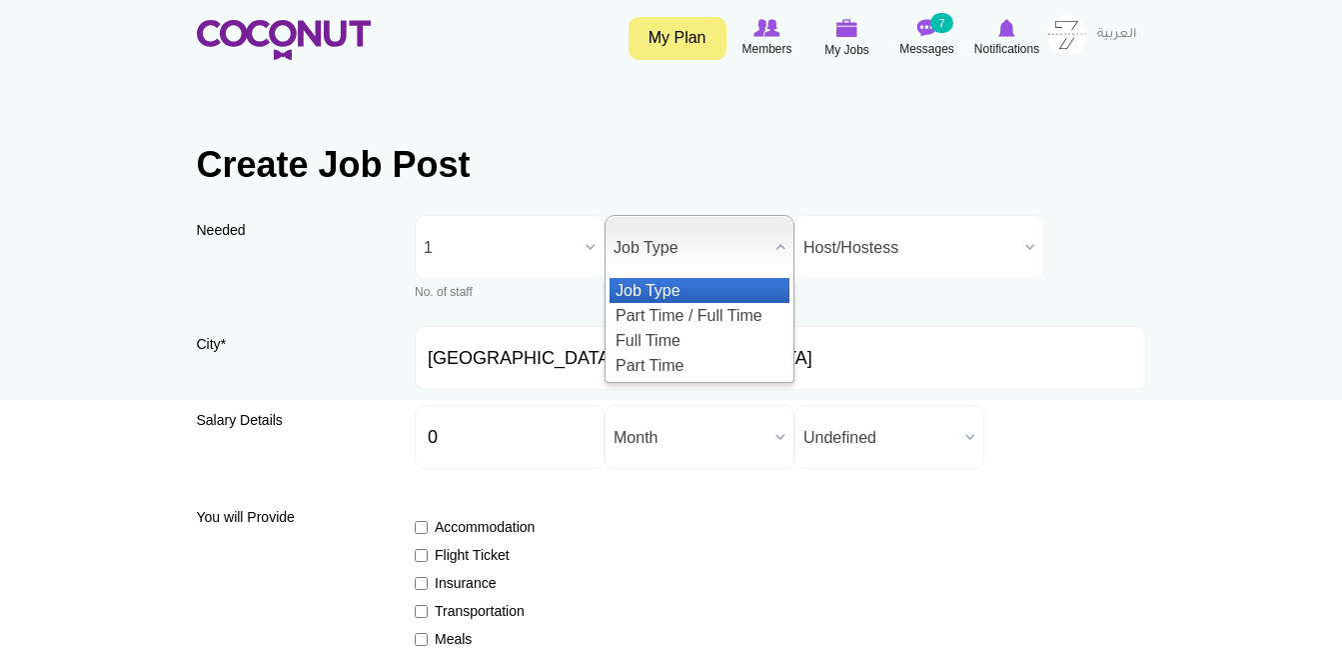
click at [673, 263] on span "Job Type" at bounding box center [691, 248] width 154 height 64
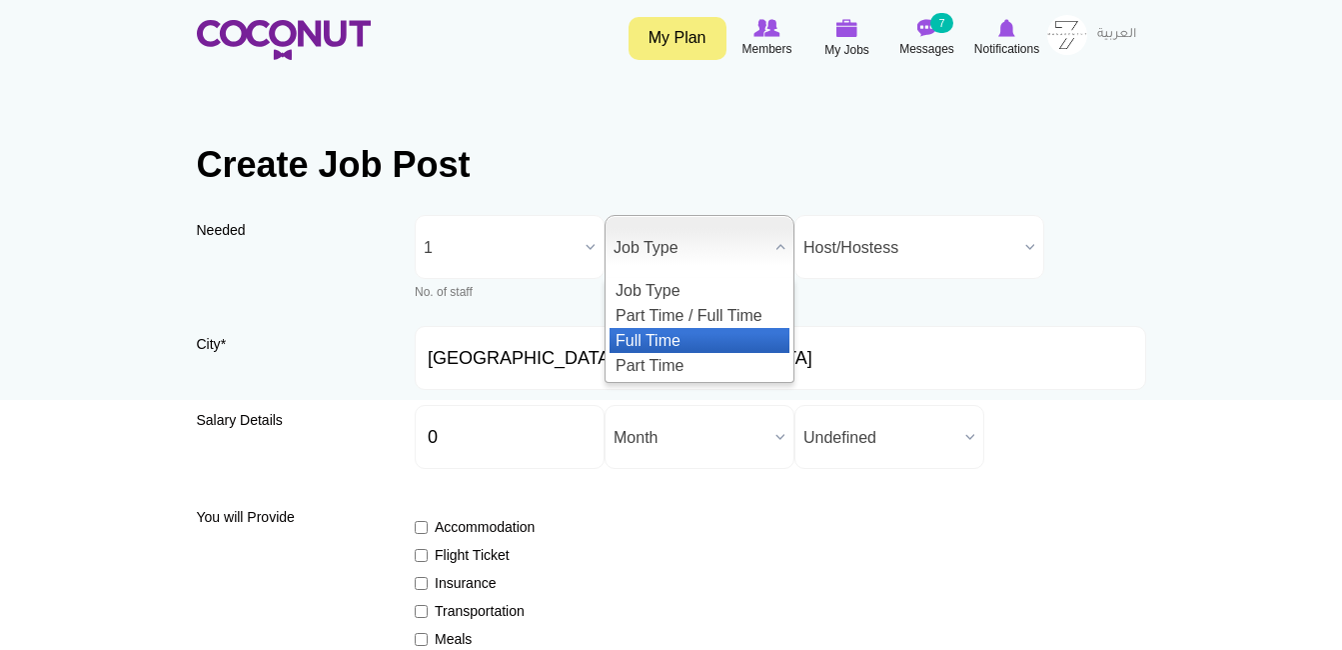
click at [684, 334] on li "Full Time" at bounding box center [700, 340] width 180 height 25
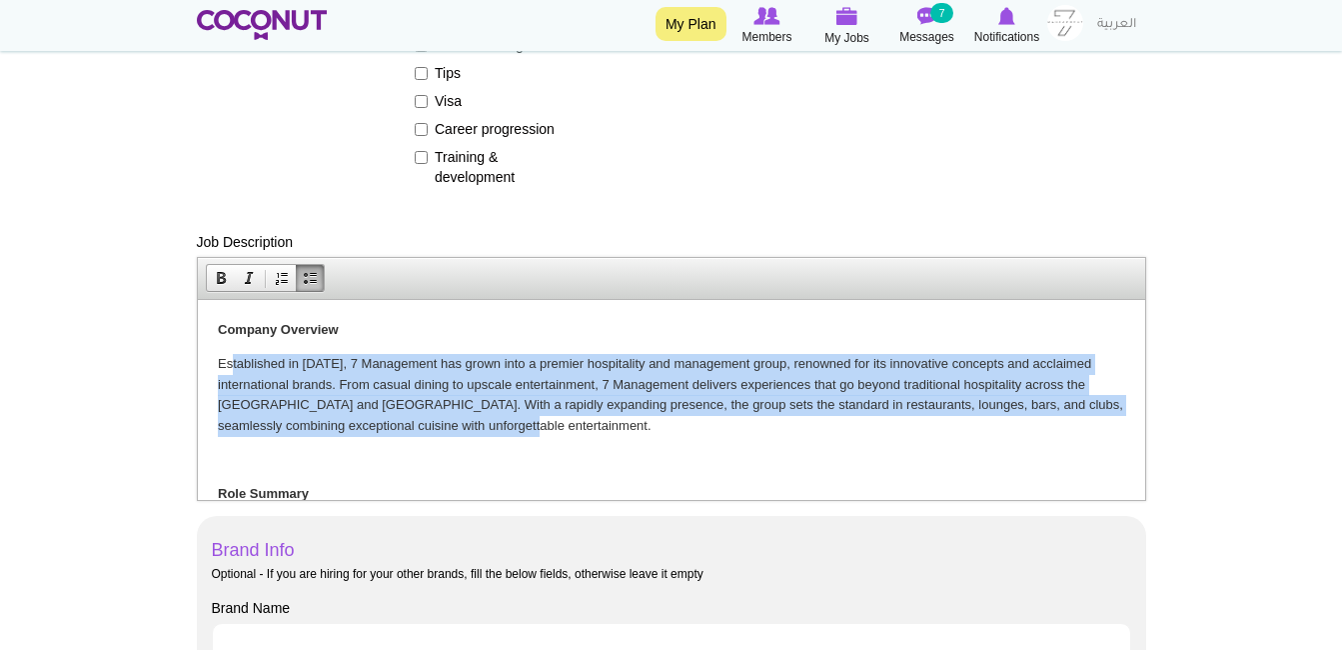
drag, startPoint x: 541, startPoint y: 429, endPoint x: 233, endPoint y: 359, distance: 315.7
click at [233, 359] on p "Established in 2015, 7 Management has grown into a premier hospitality and mana…" at bounding box center [671, 394] width 908 height 83
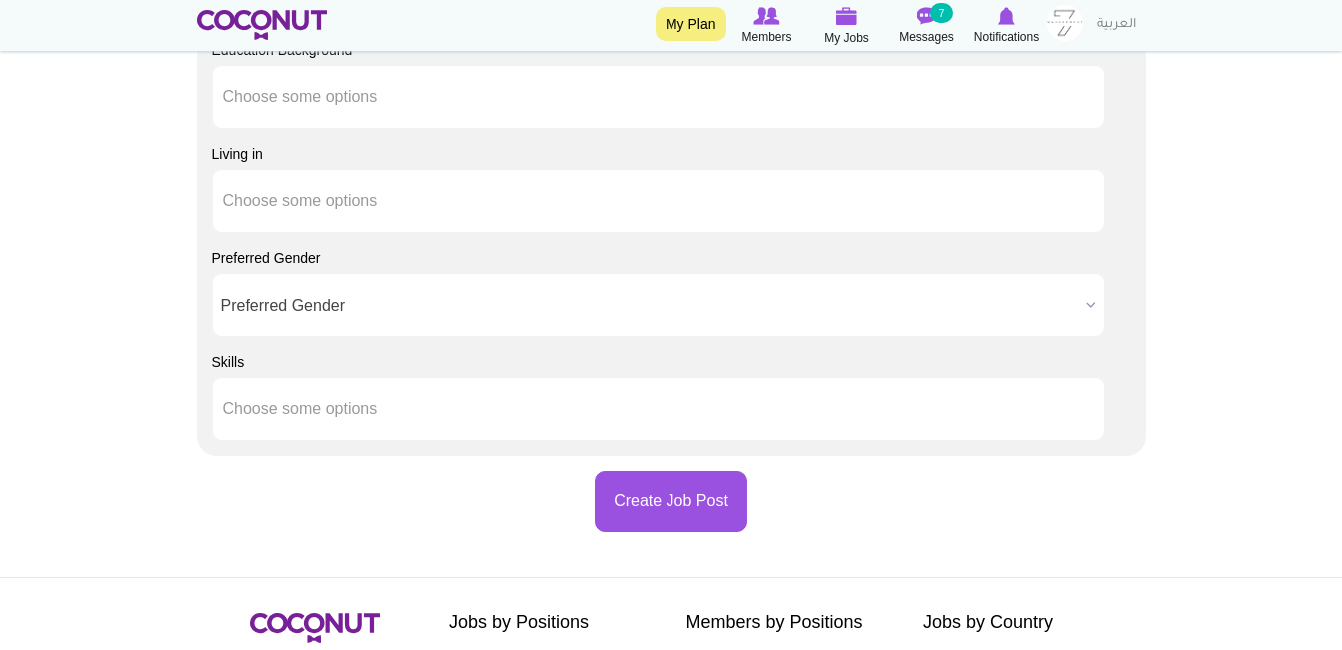
scroll to position [1971, 0]
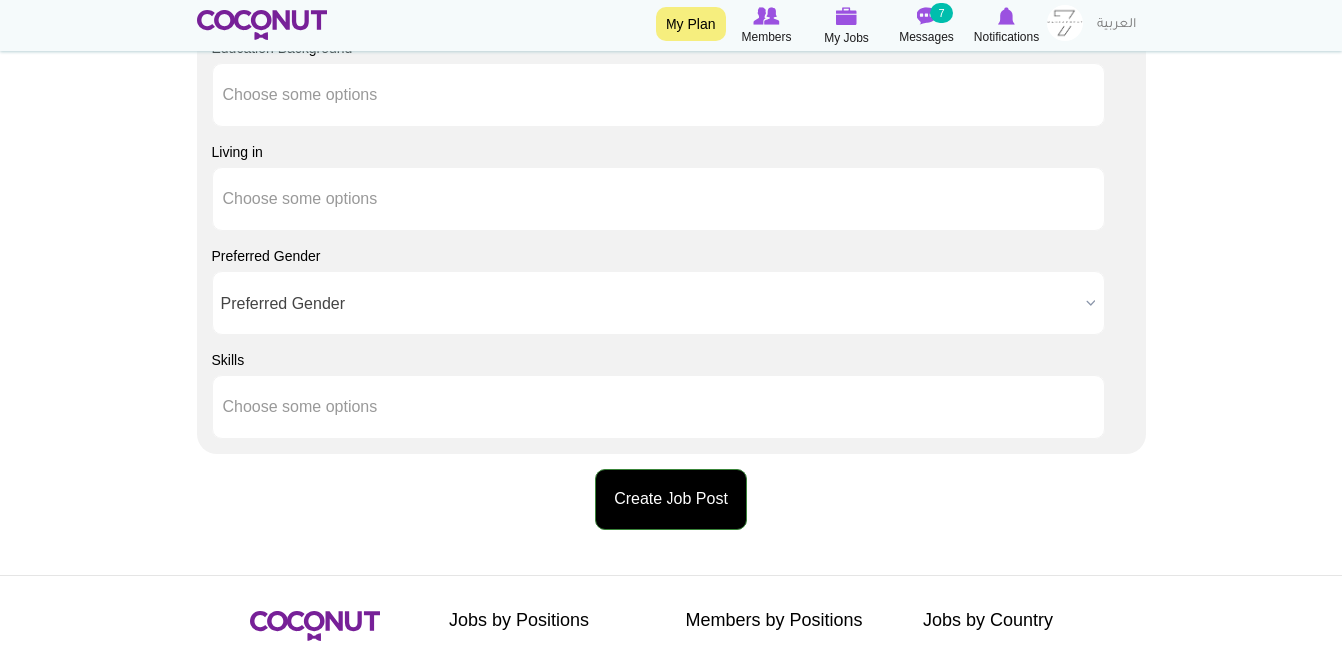
click at [668, 516] on button "Create Job Post" at bounding box center [671, 499] width 153 height 61
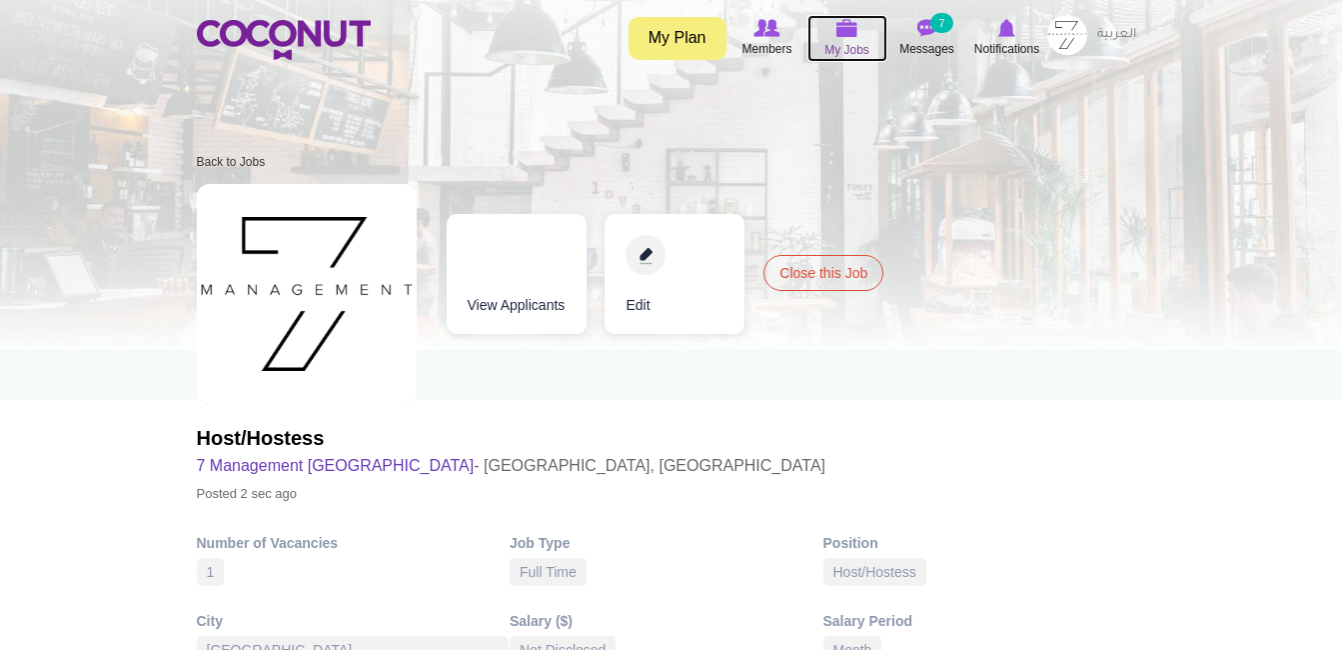
click at [844, 35] on img at bounding box center [848, 28] width 22 height 18
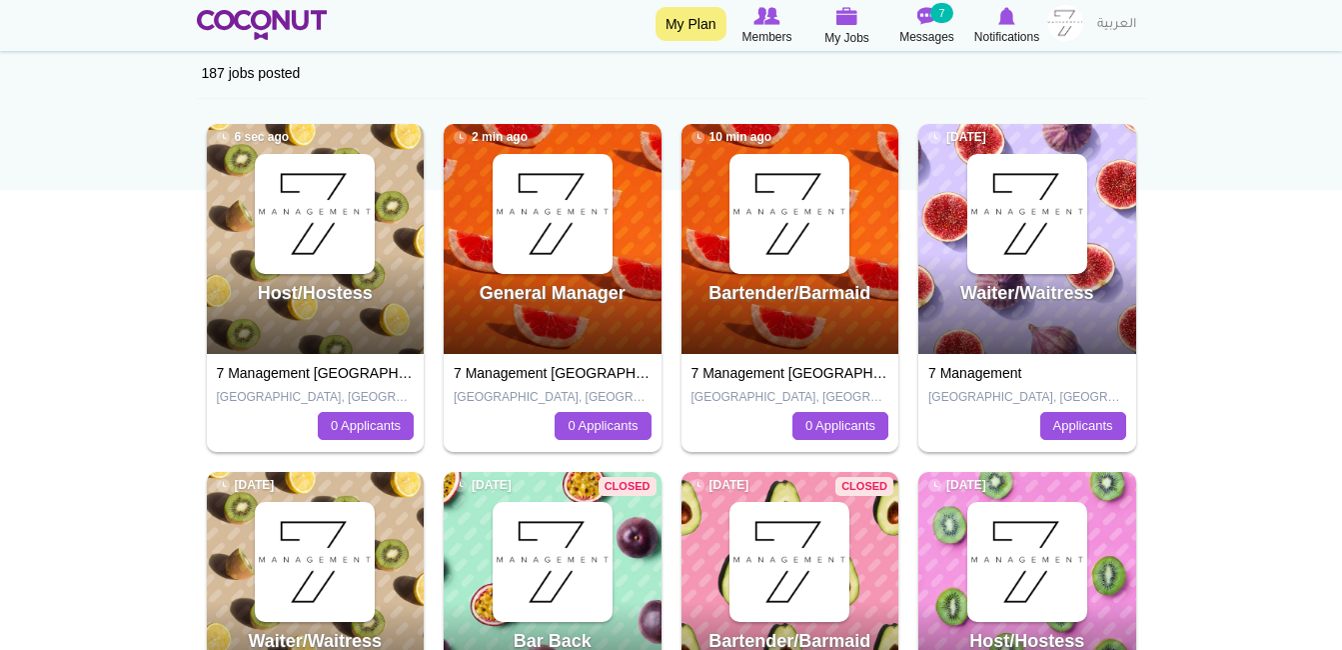
scroll to position [208, 0]
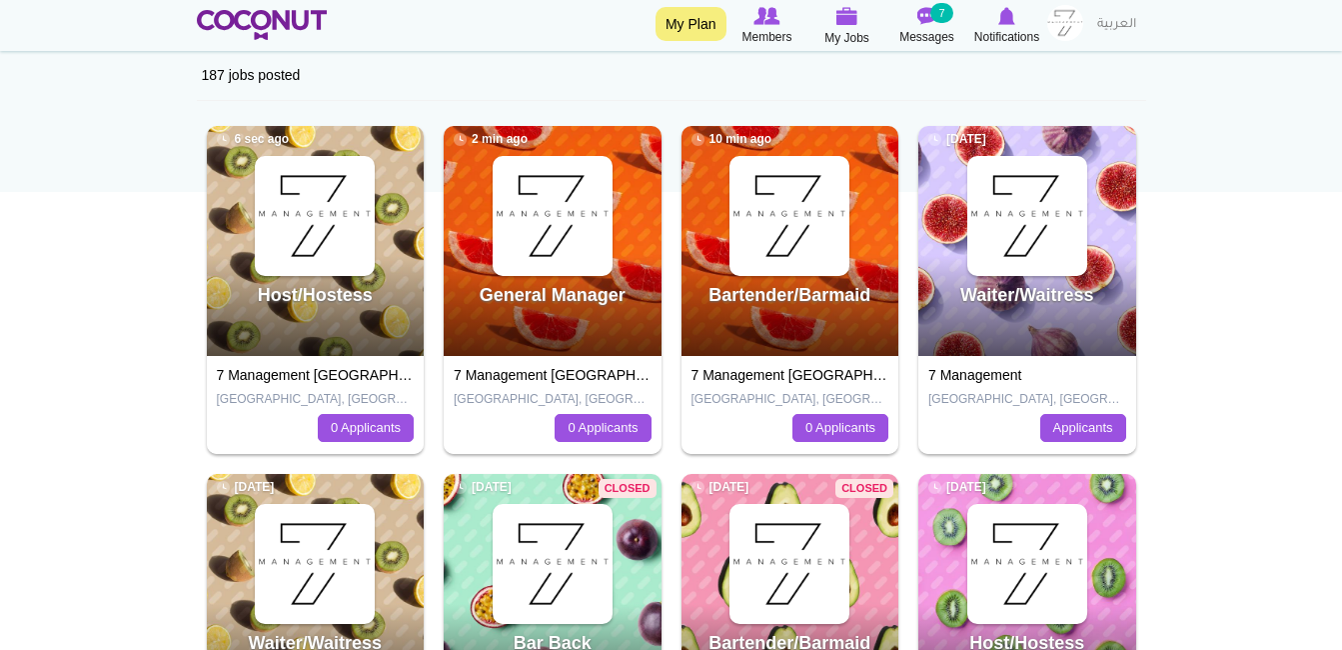
click at [1054, 9] on img at bounding box center [1066, 23] width 36 height 36
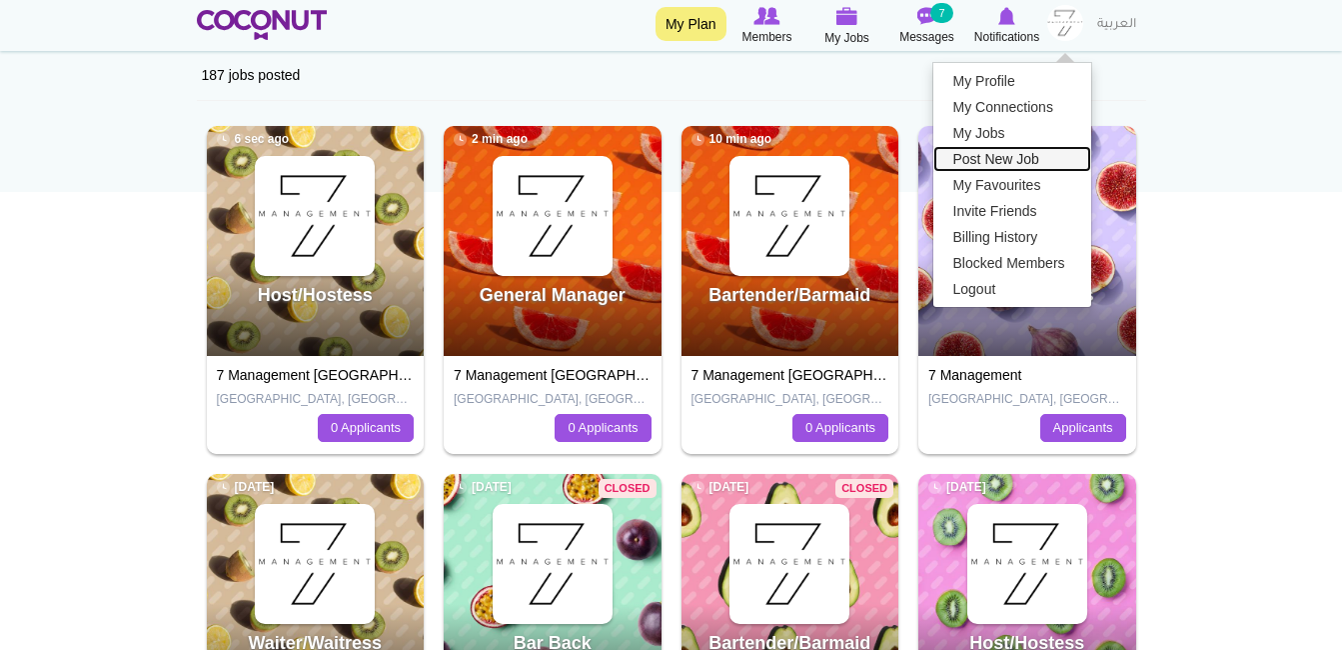
click at [1016, 158] on link "Post New Job" at bounding box center [1013, 159] width 158 height 26
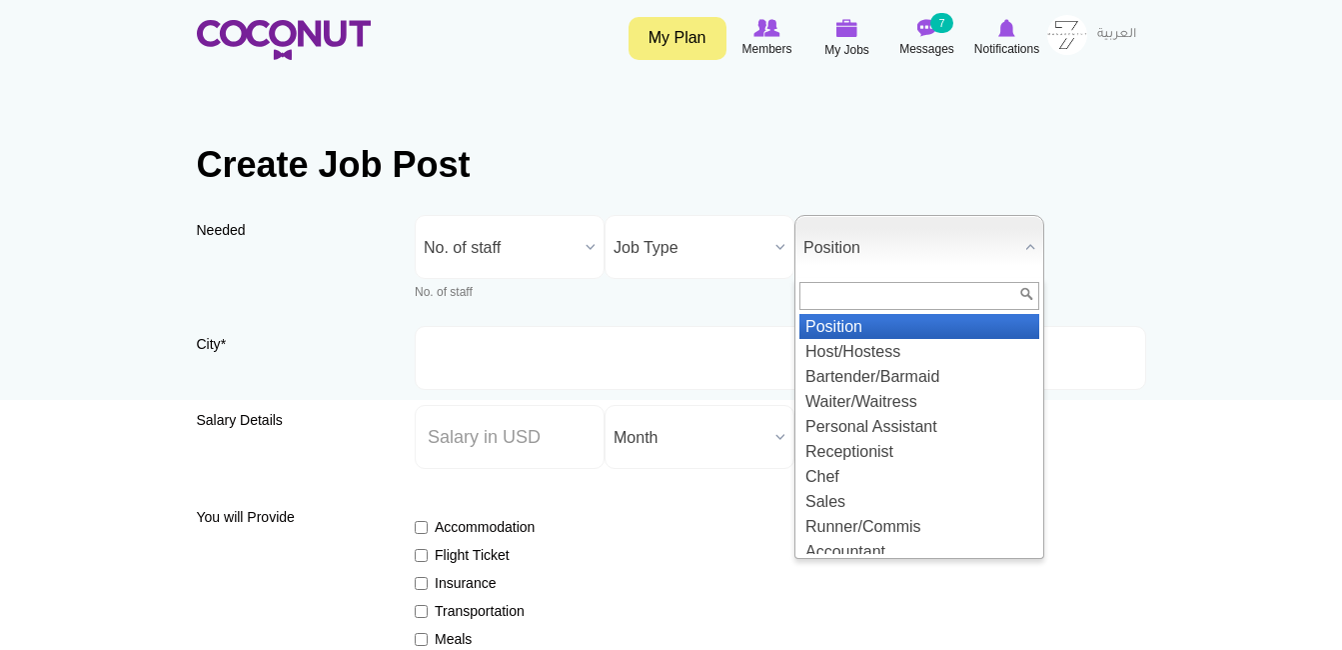
click at [862, 276] on span "Position" at bounding box center [911, 248] width 214 height 64
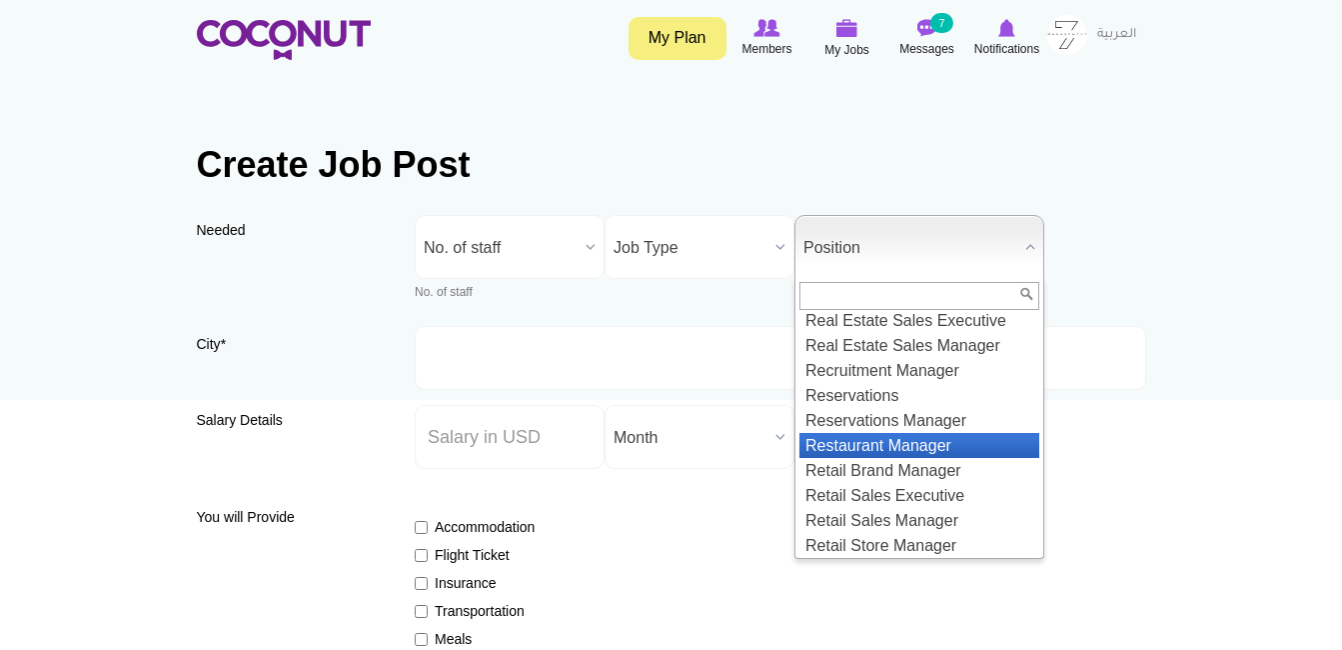
scroll to position [2314, 0]
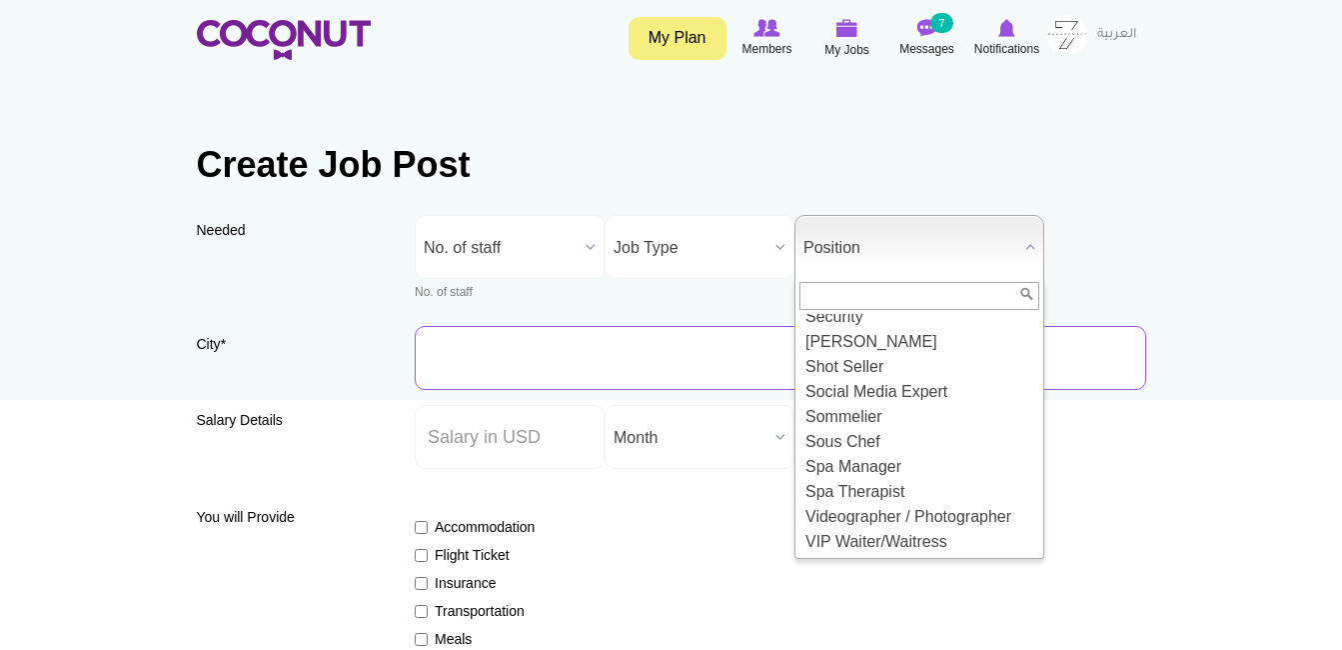
click at [1099, 333] on input "City *" at bounding box center [781, 358] width 732 height 64
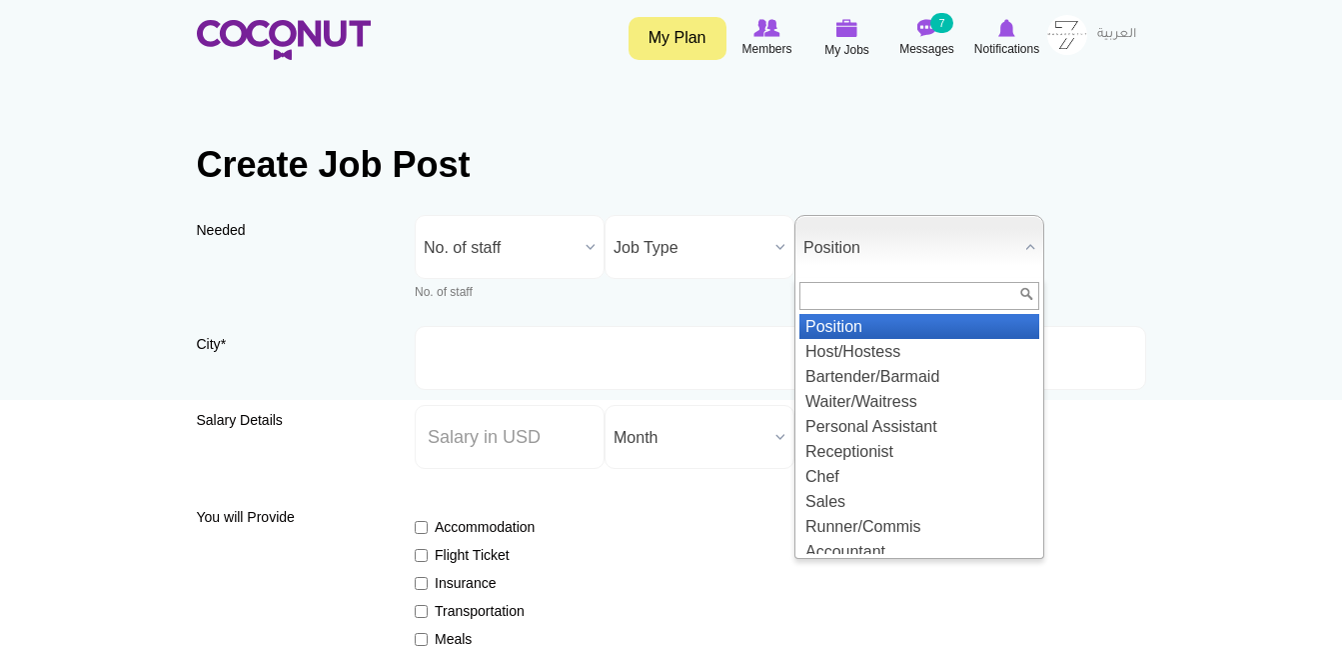
click at [875, 277] on div "Position Position Host/Hostess Bartender/Barmaid Waiter/Waitress Personal Assis…" at bounding box center [920, 247] width 250 height 64
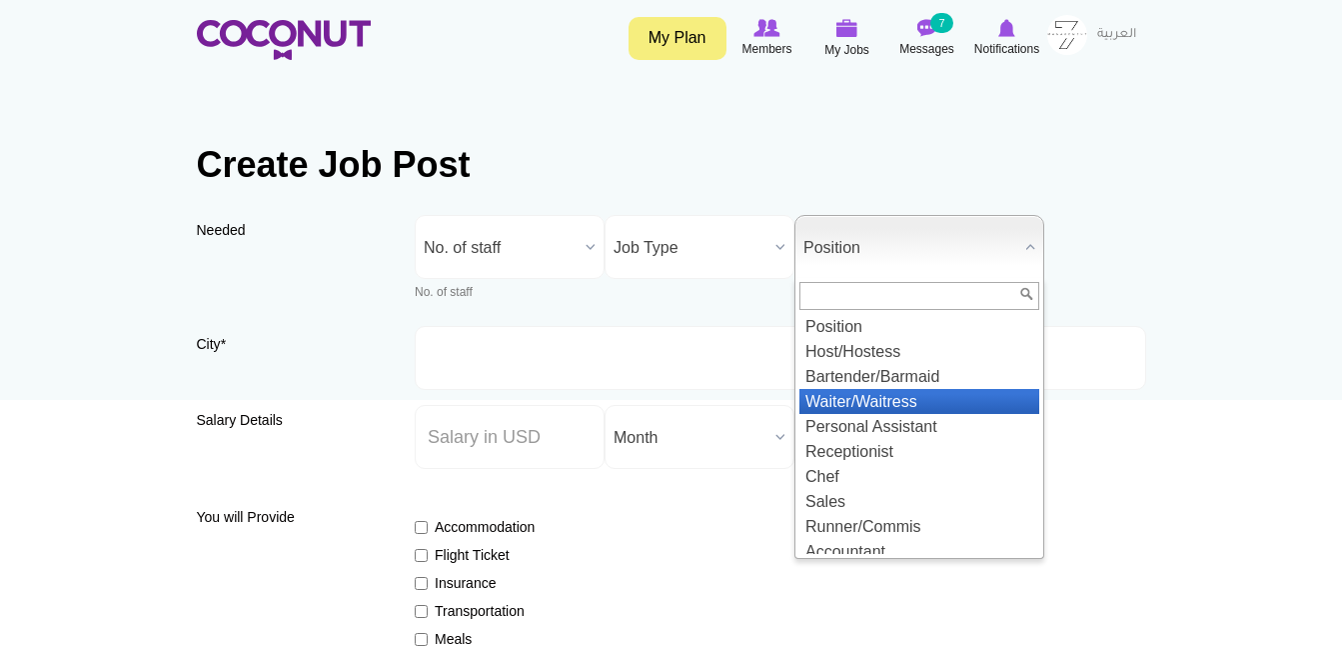
click at [898, 406] on li "Waiter/Waitress" at bounding box center [920, 401] width 240 height 25
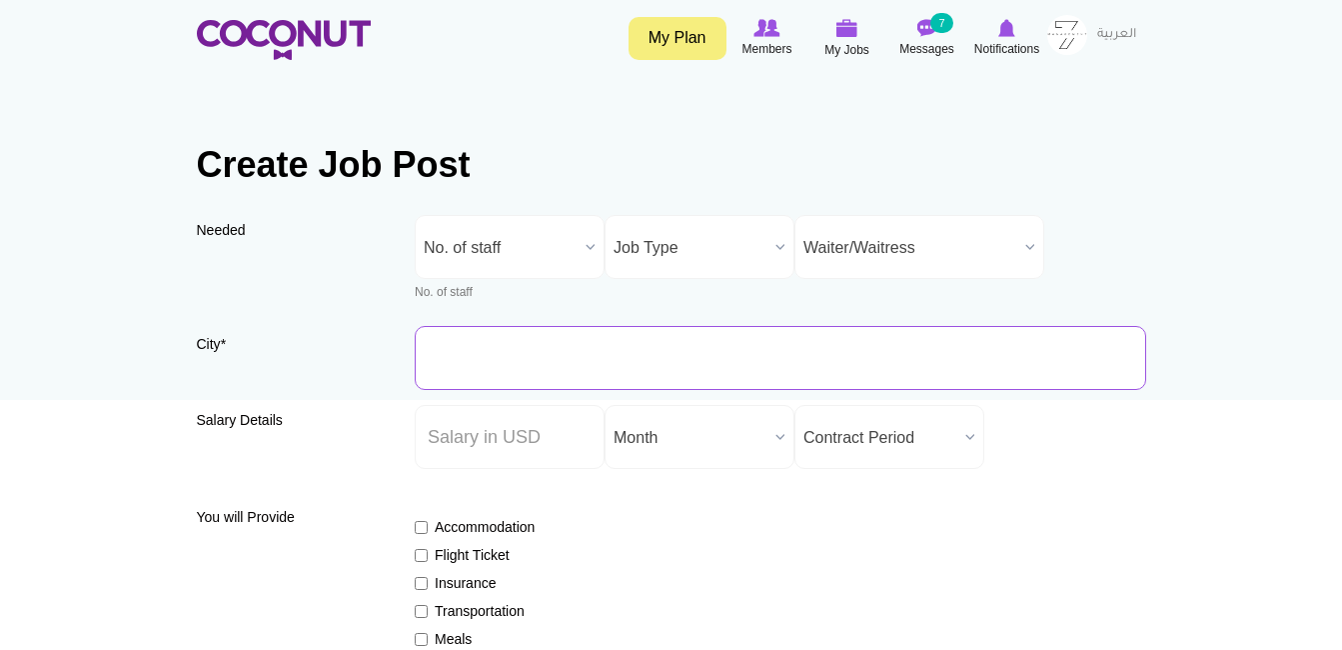
click at [809, 368] on input "City *" at bounding box center [781, 358] width 732 height 64
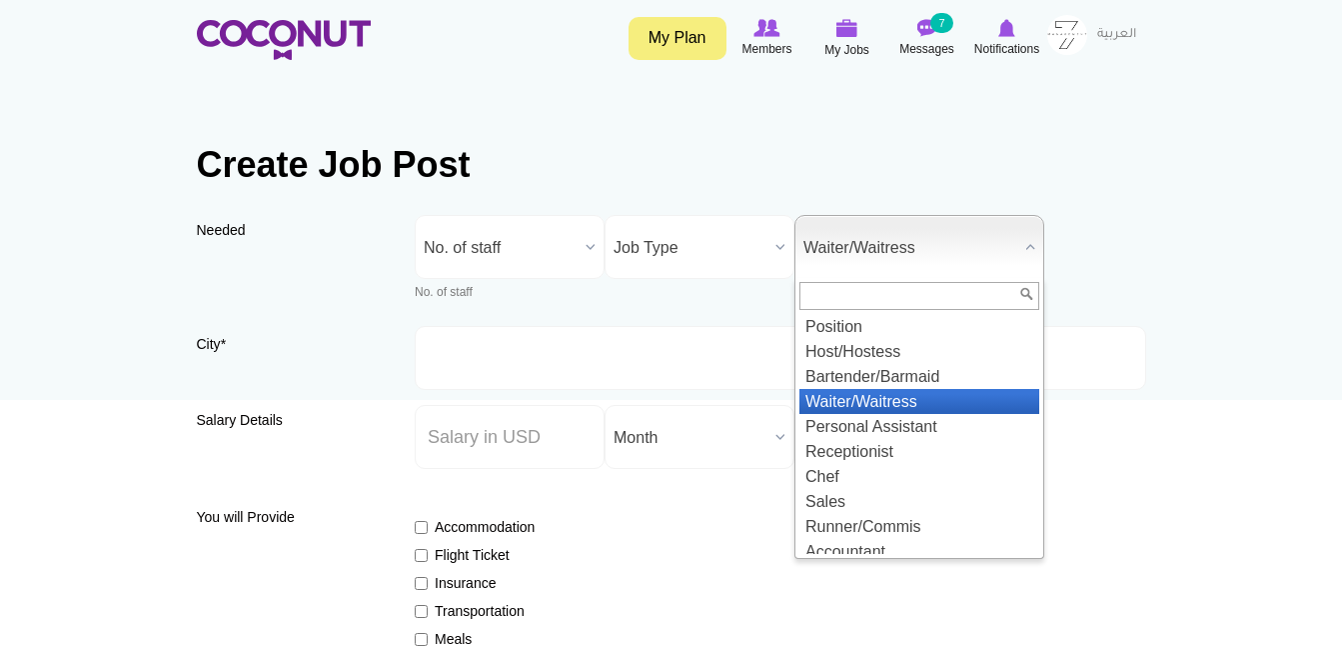
click at [863, 268] on span "Waiter/Waitress" at bounding box center [911, 248] width 214 height 64
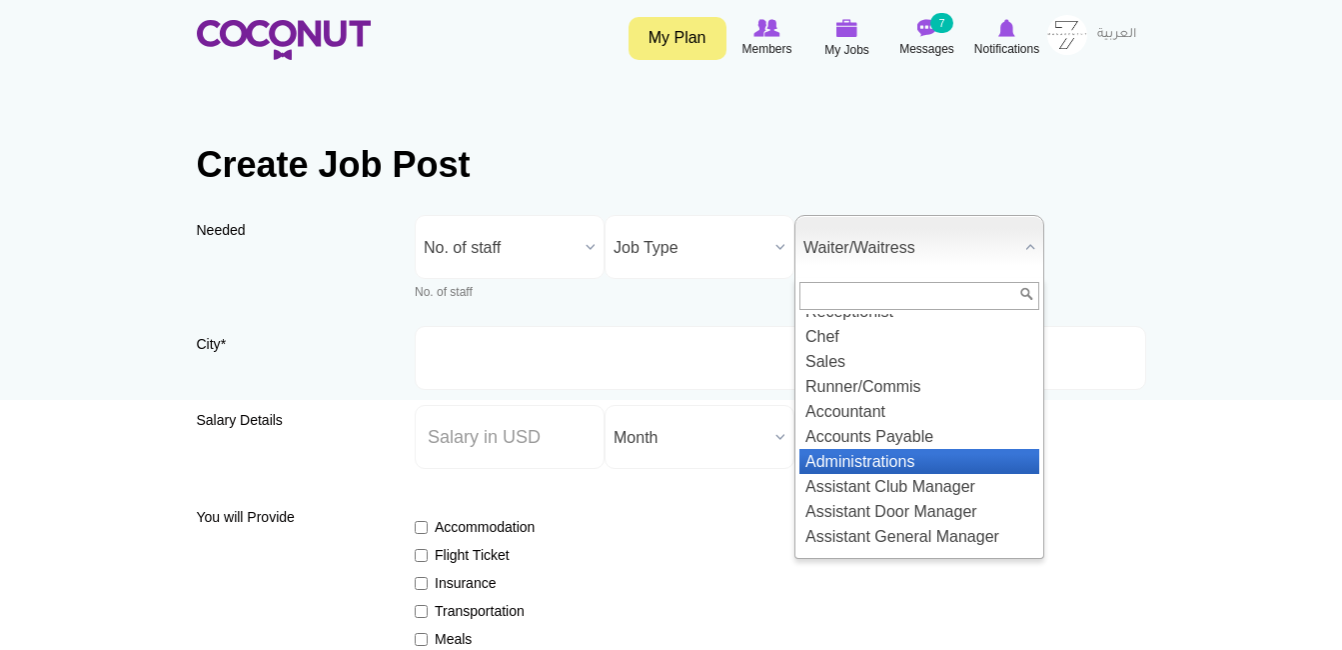
scroll to position [139, 0]
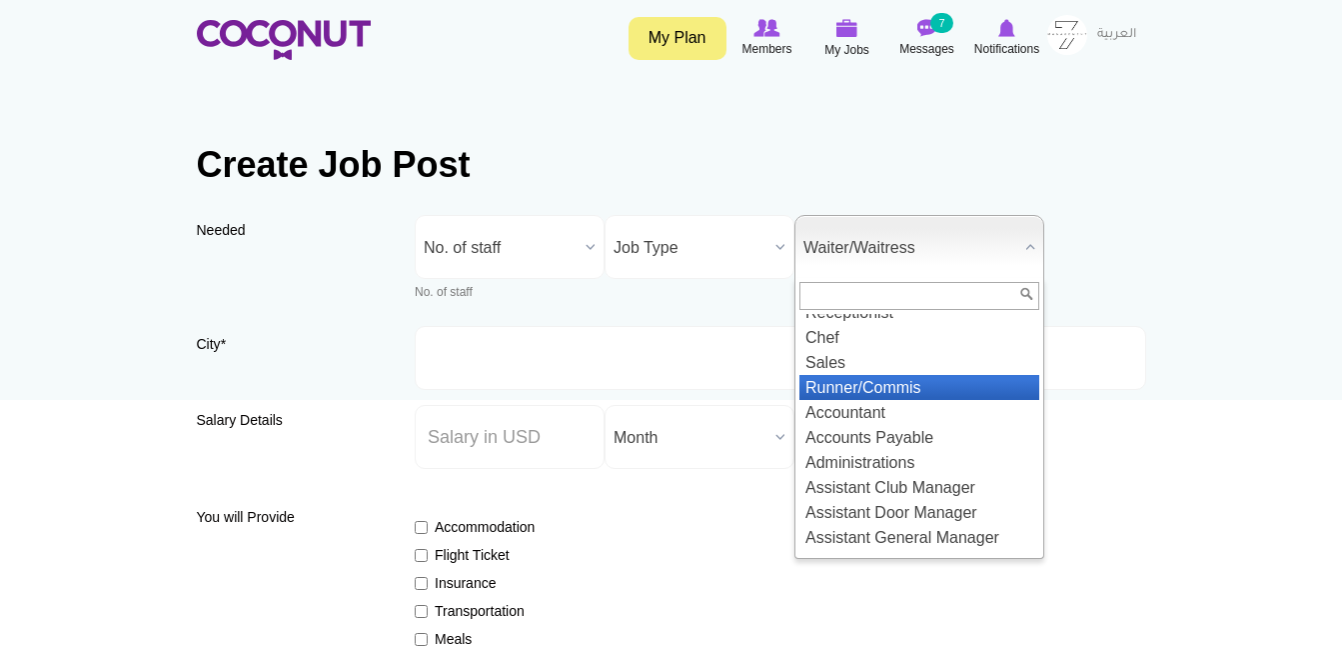
click at [889, 397] on li "Runner/Commis" at bounding box center [920, 387] width 240 height 25
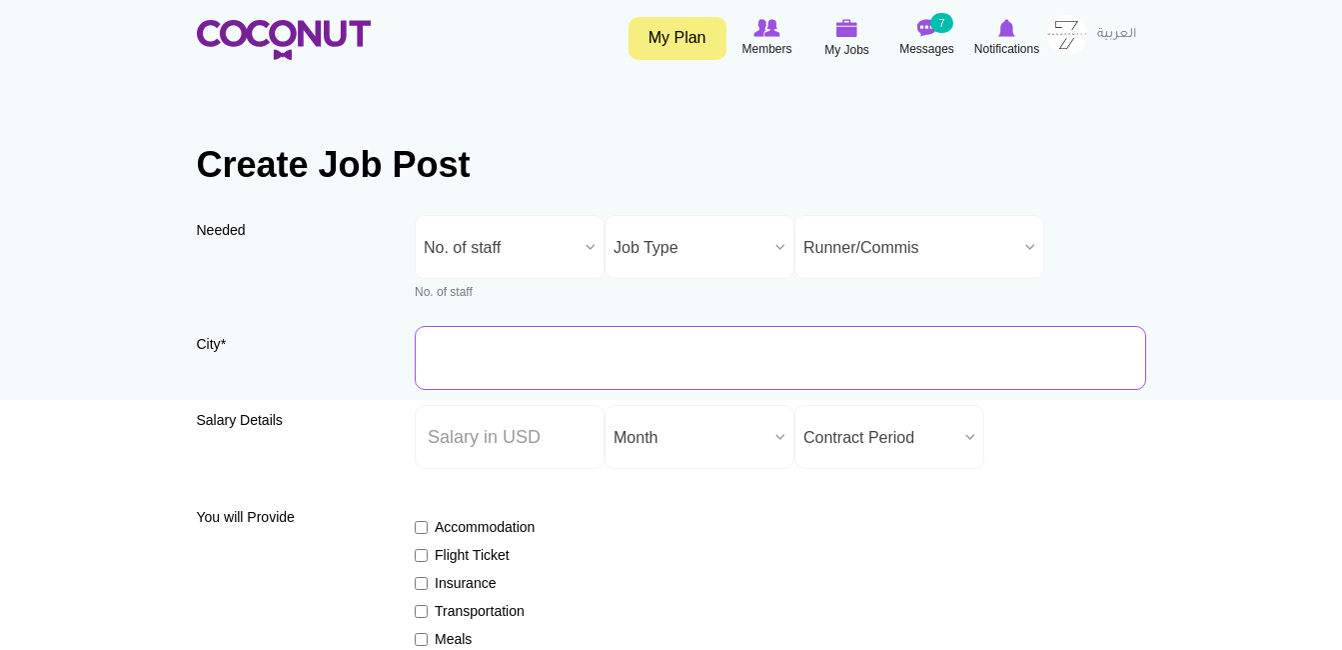
click at [879, 383] on input "City *" at bounding box center [781, 358] width 732 height 64
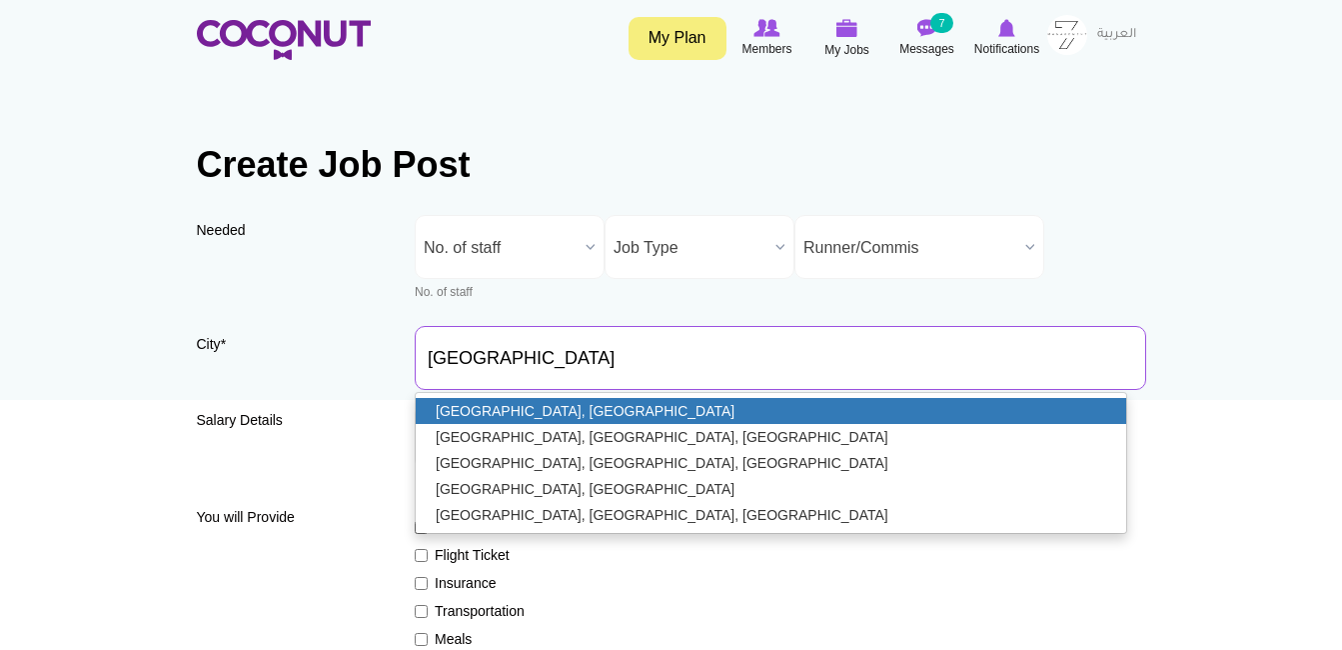
type input "Dubai, United Arab Emirates"
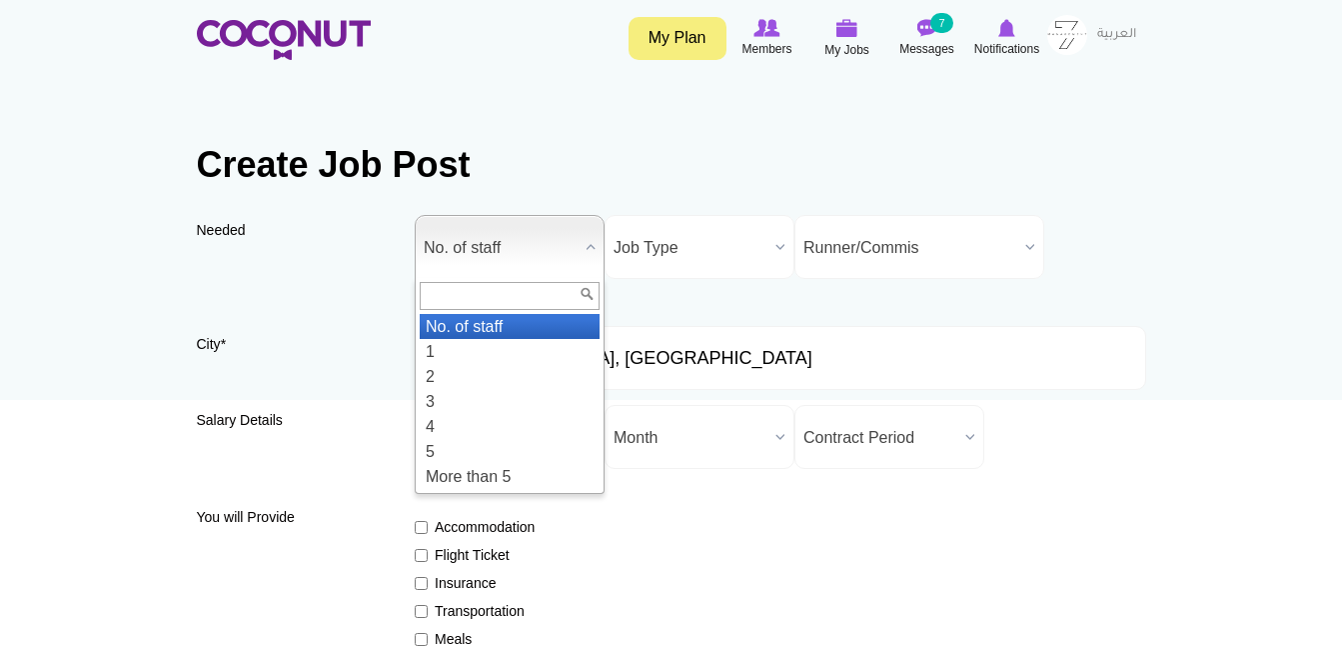
click at [537, 257] on span "No. of staff" at bounding box center [501, 248] width 154 height 64
click at [534, 356] on li "1" at bounding box center [510, 351] width 180 height 25
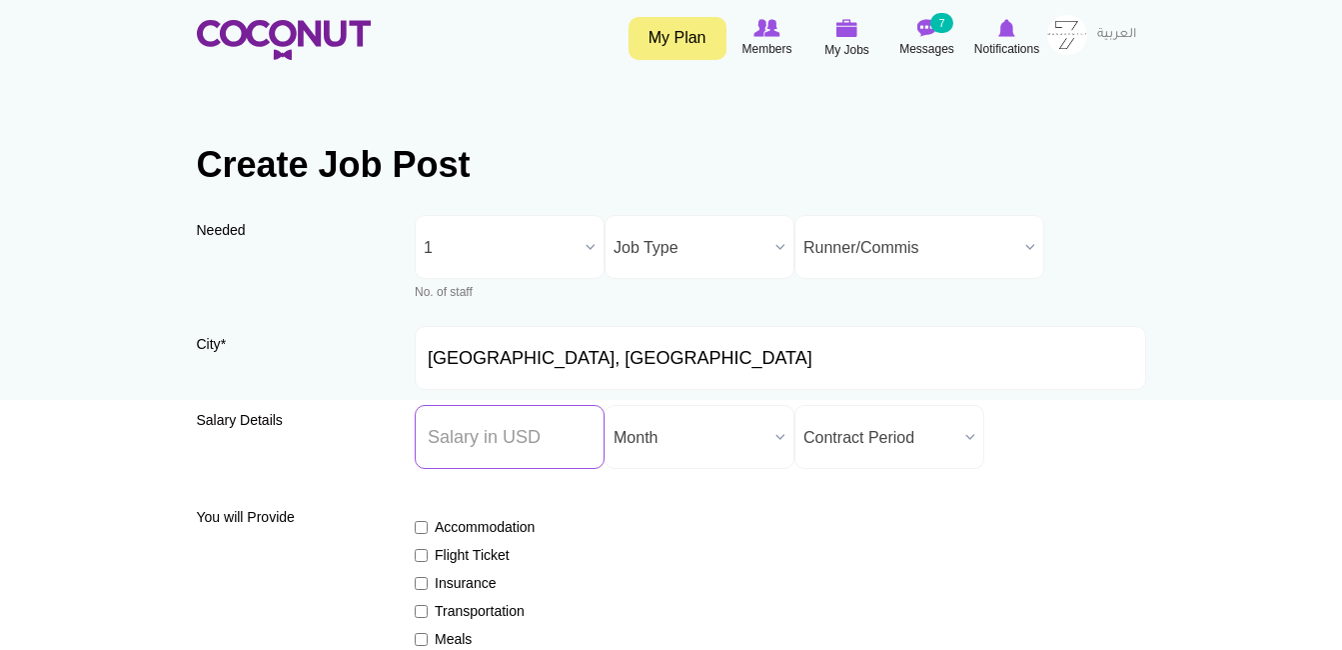
click at [544, 438] on input "Salary ($) *" at bounding box center [510, 437] width 190 height 64
type input "0"
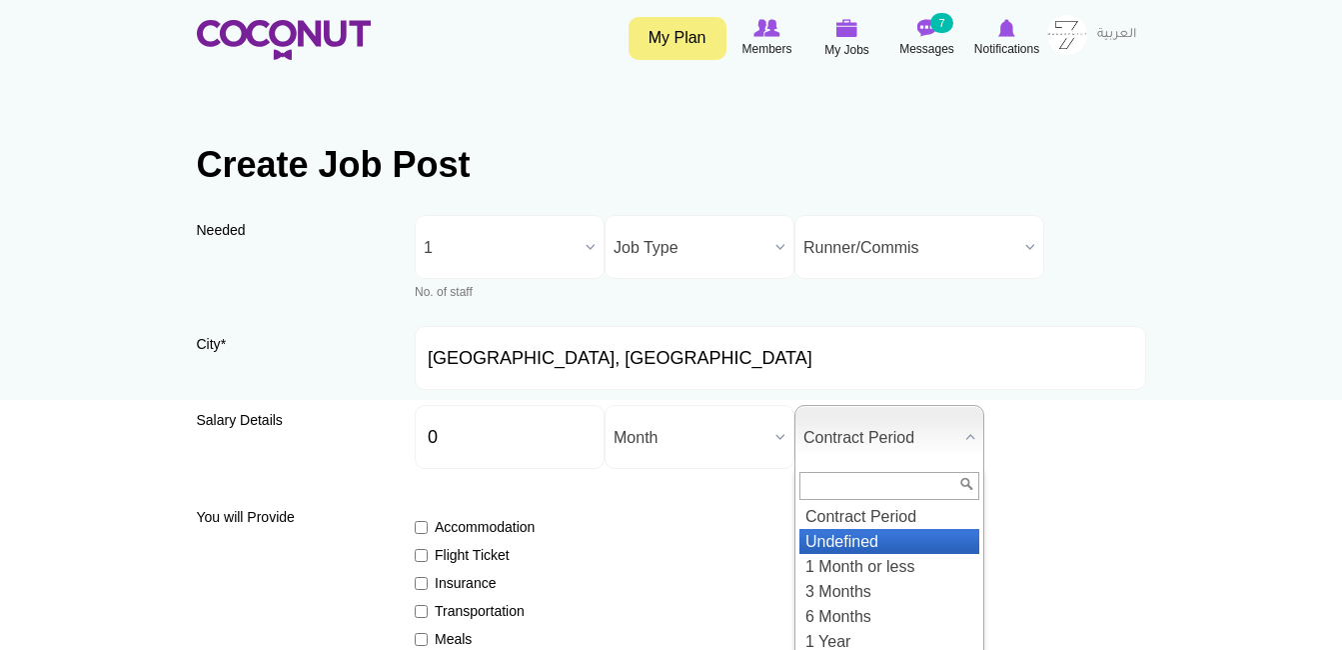
drag, startPoint x: 868, startPoint y: 437, endPoint x: 871, endPoint y: 537, distance: 100.0
click at [871, 469] on div "Contract Period Contract Period Undefined 1 Month or less 3 Months 6 Months 1 Y…" at bounding box center [890, 437] width 190 height 64
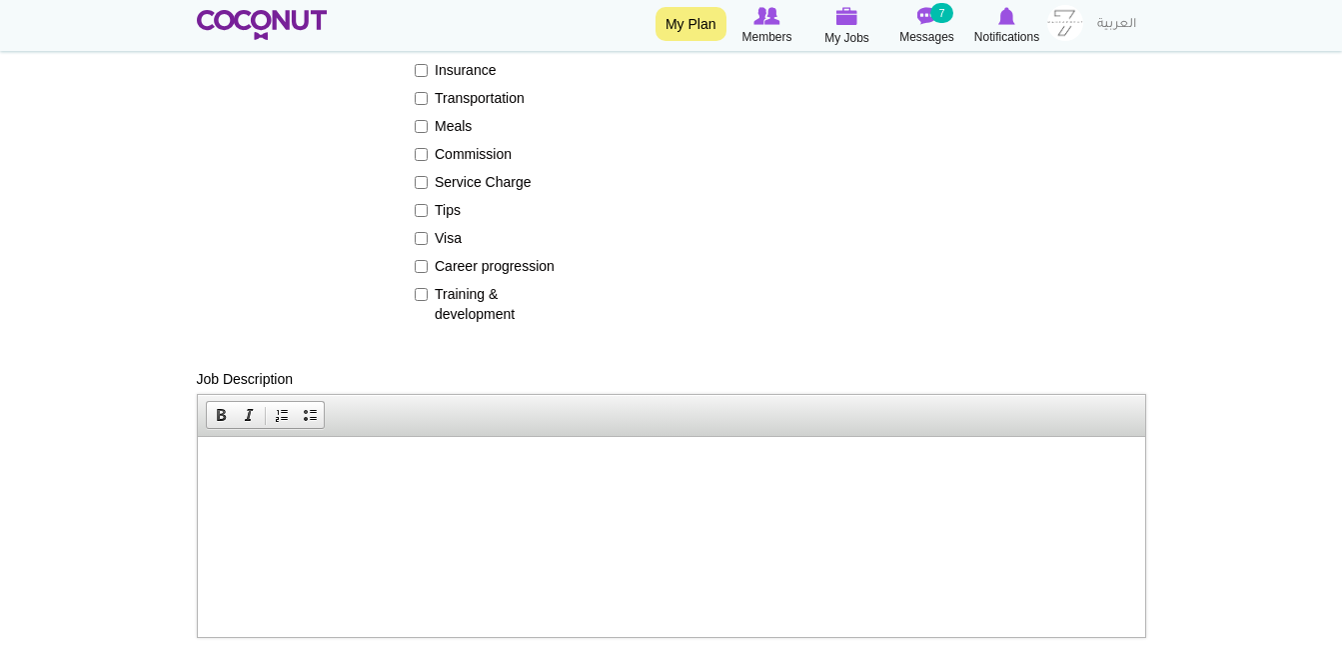
scroll to position [685, 0]
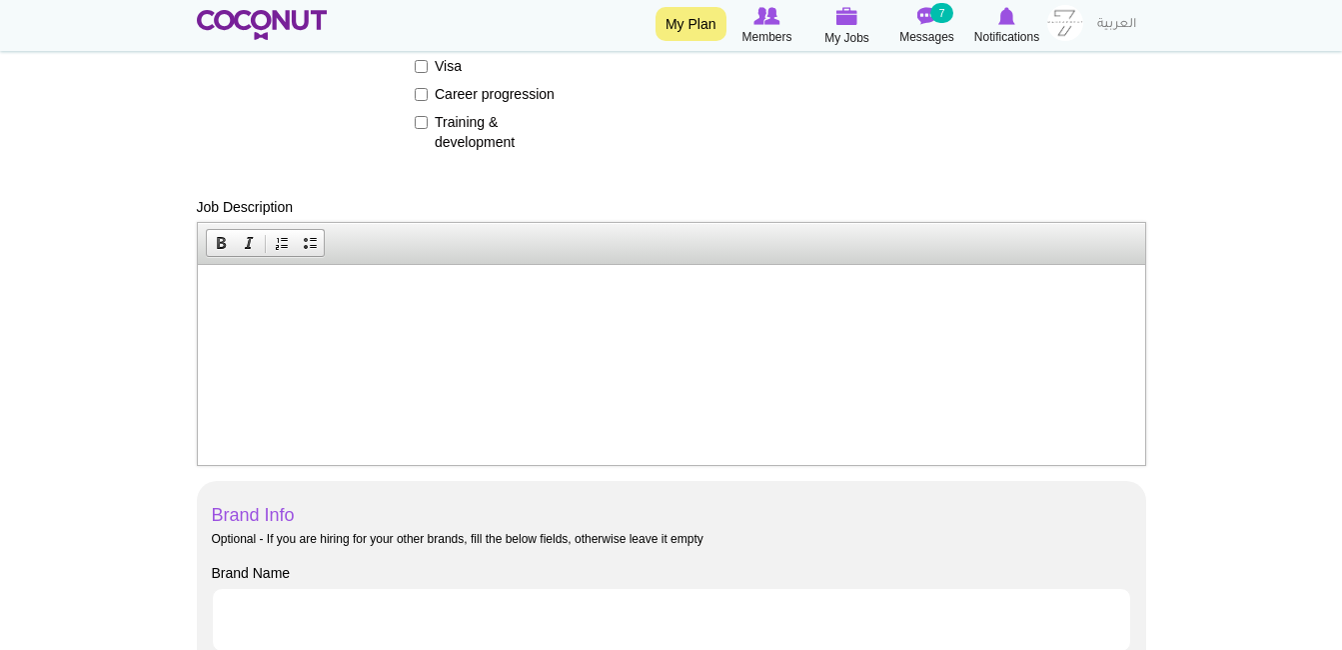
click at [516, 315] on html at bounding box center [671, 294] width 948 height 61
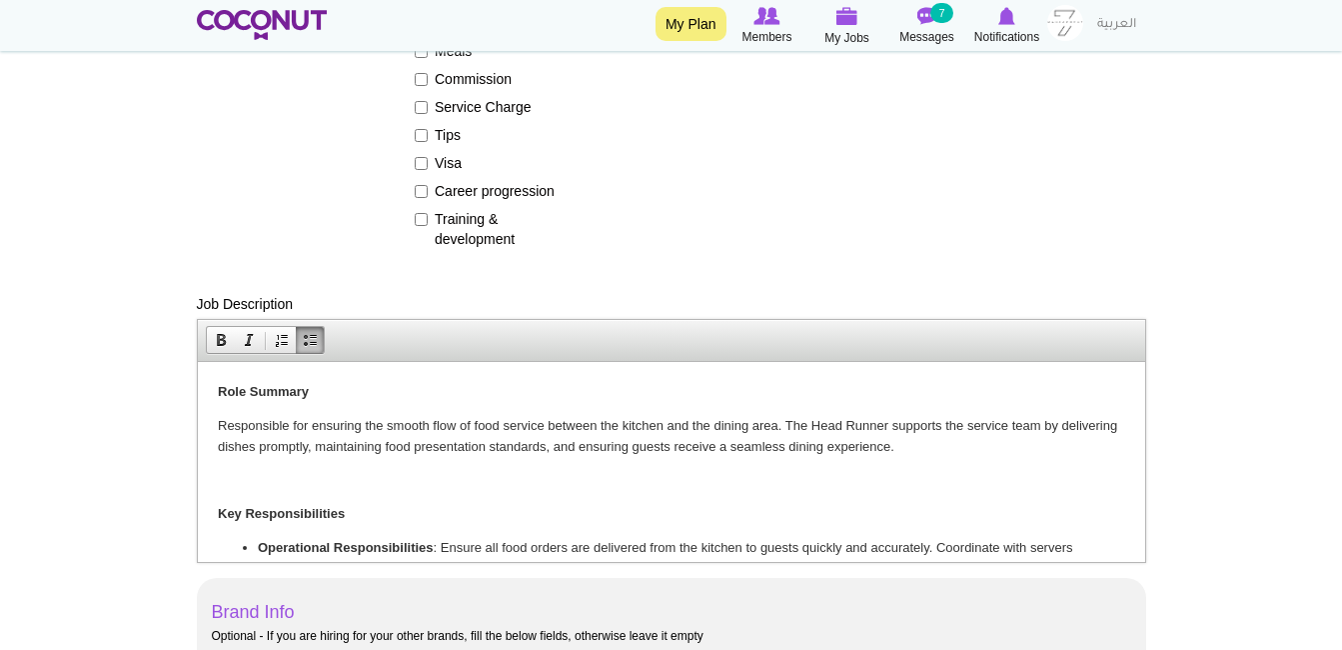
scroll to position [619, 0]
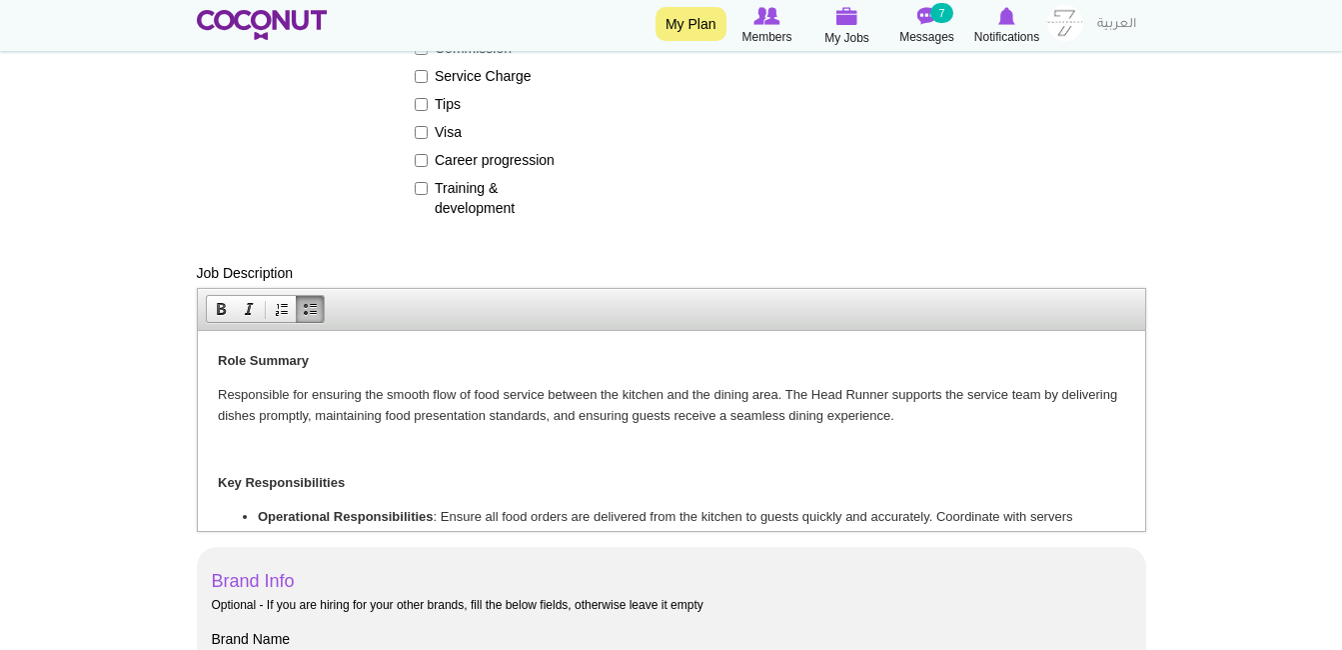
click at [217, 362] on strong "Role Summary" at bounding box center [262, 359] width 91 height 15
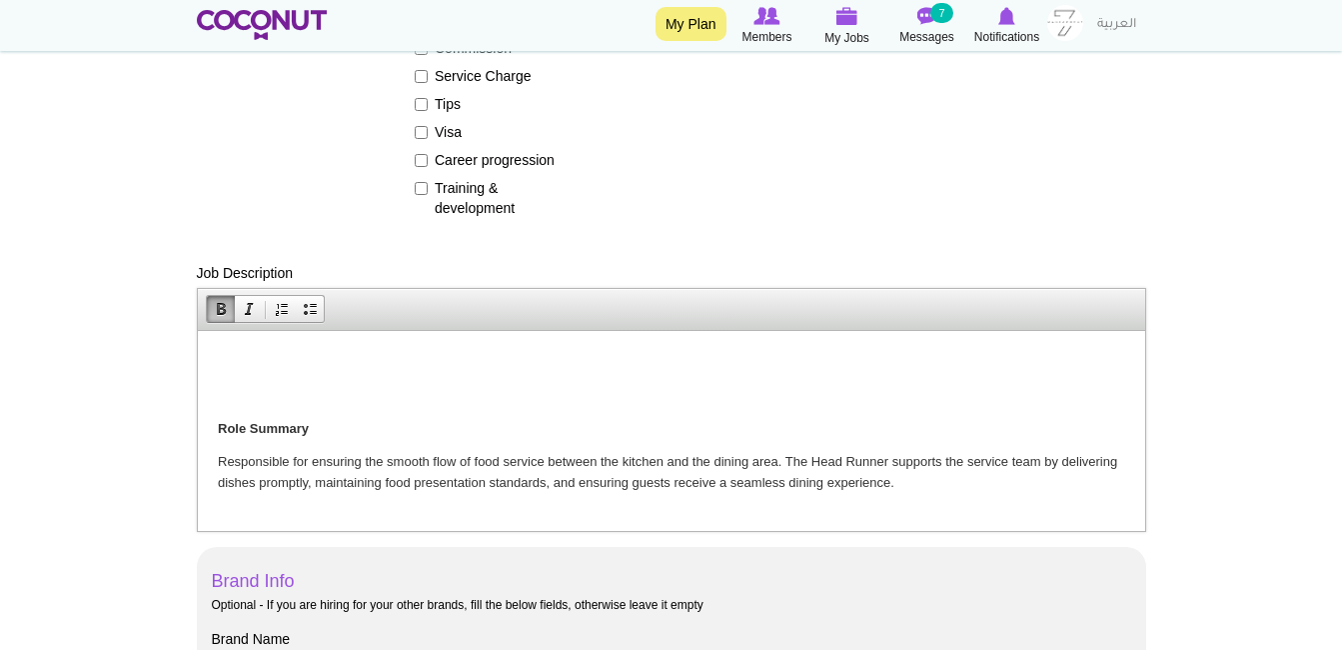
click at [249, 359] on p at bounding box center [671, 360] width 908 height 21
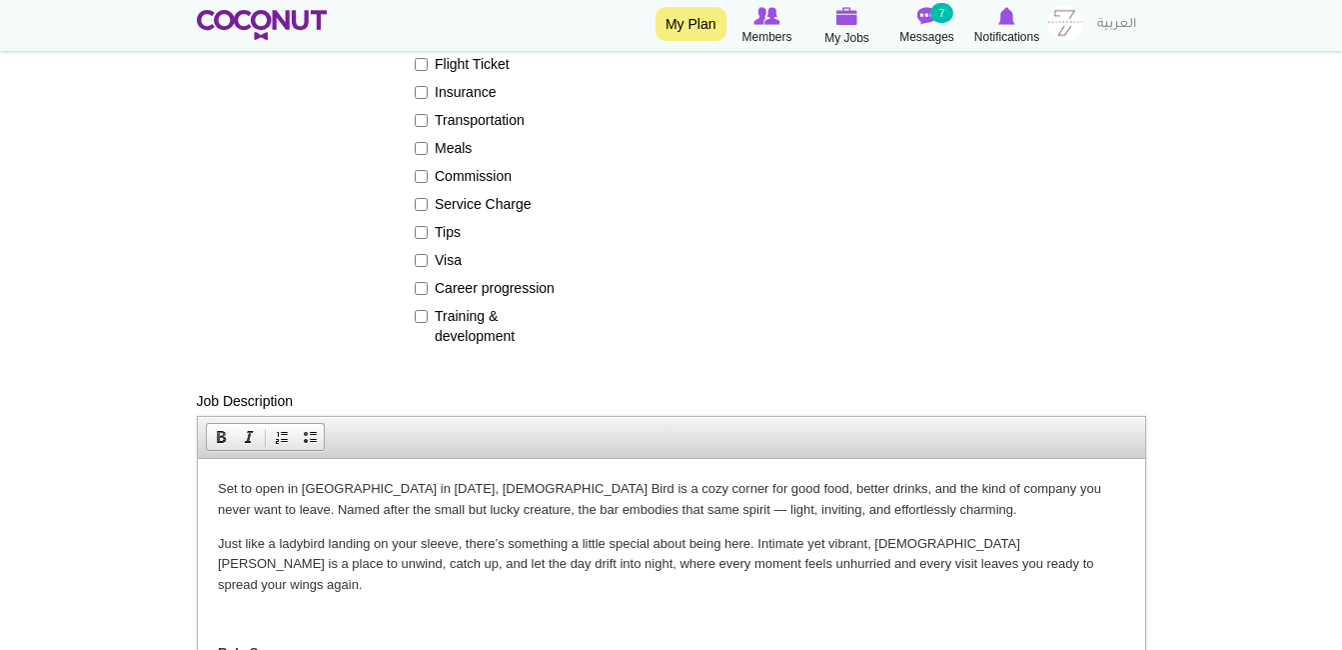
scroll to position [490, 0]
click at [222, 487] on p "Set to open in Dubai in 2025, Lady Bird is a cozy corner for good food, better …" at bounding box center [671, 500] width 908 height 42
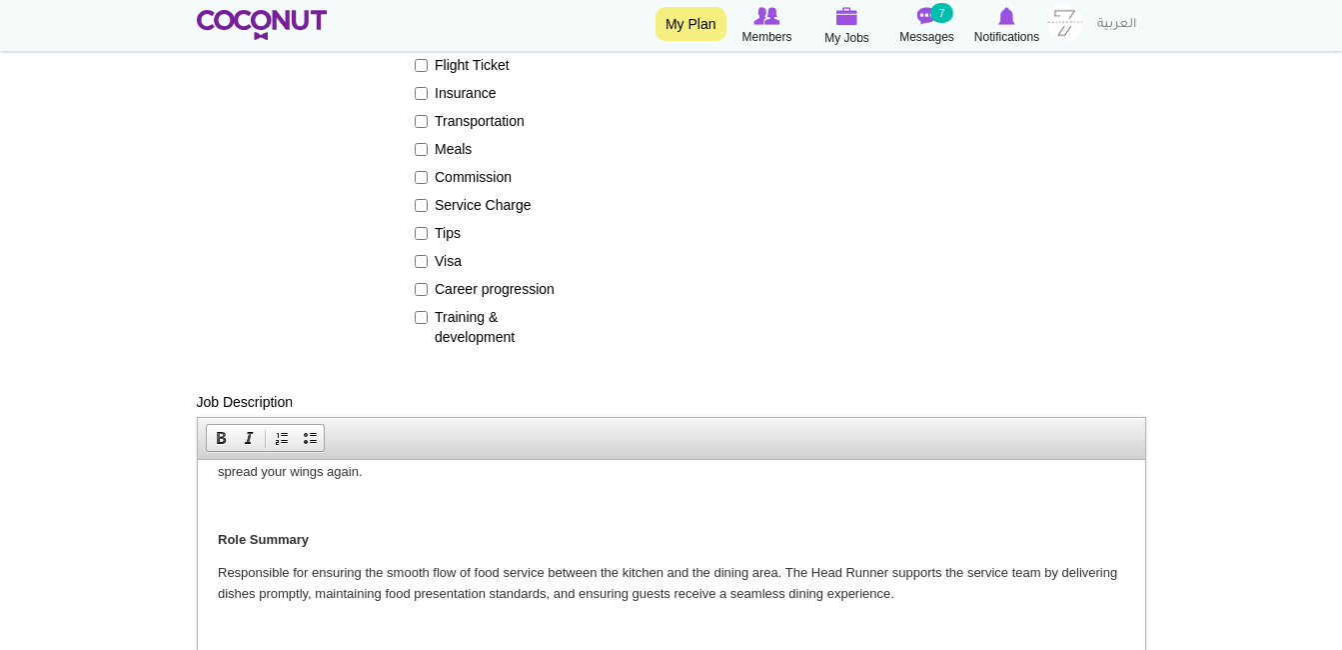
scroll to position [149, 0]
drag, startPoint x: 322, startPoint y: 515, endPoint x: 216, endPoint y: 509, distance: 106.1
click at [217, 528] on p "Role Summary" at bounding box center [671, 538] width 908 height 21
copy strong "Role Summary"
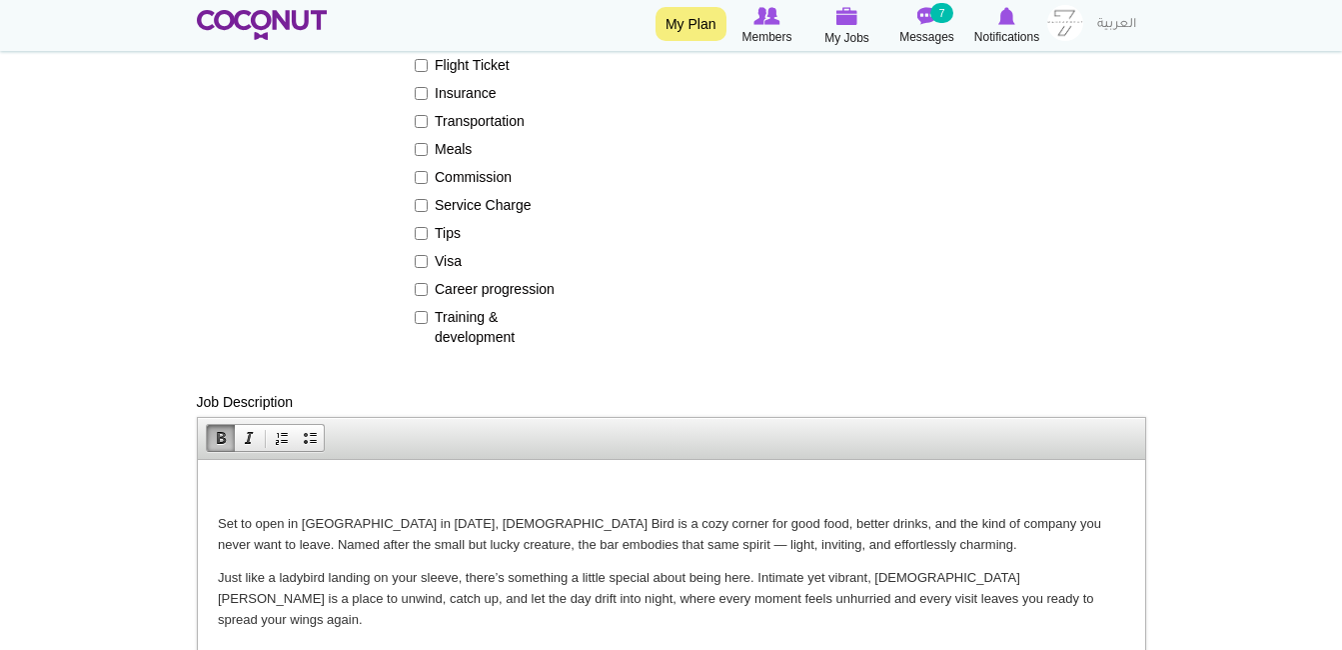
click at [295, 493] on p at bounding box center [671, 489] width 908 height 21
drag, startPoint x: 333, startPoint y: 492, endPoint x: 181, endPoint y: 485, distance: 152.1
click at [713, 396] on div "Job Description Rich Text Editor, edit-field-additional-info-und-0-value Editor…" at bounding box center [672, 526] width 950 height 269
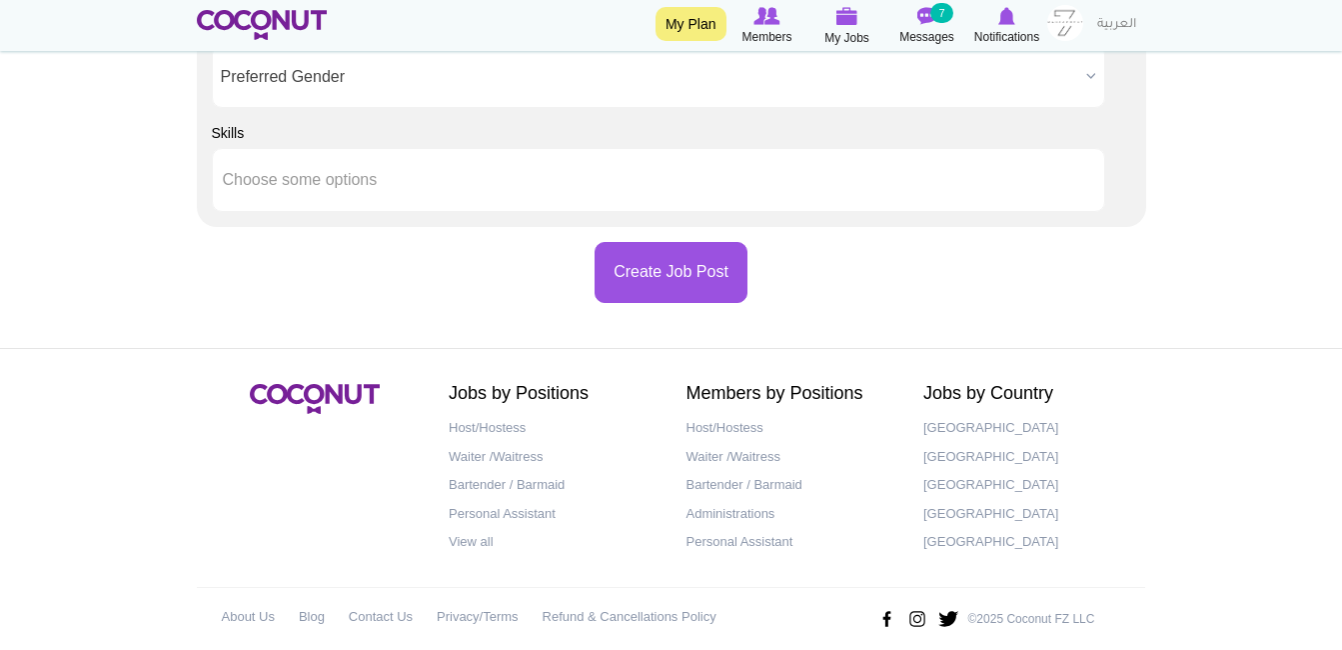
scroll to position [2219, 0]
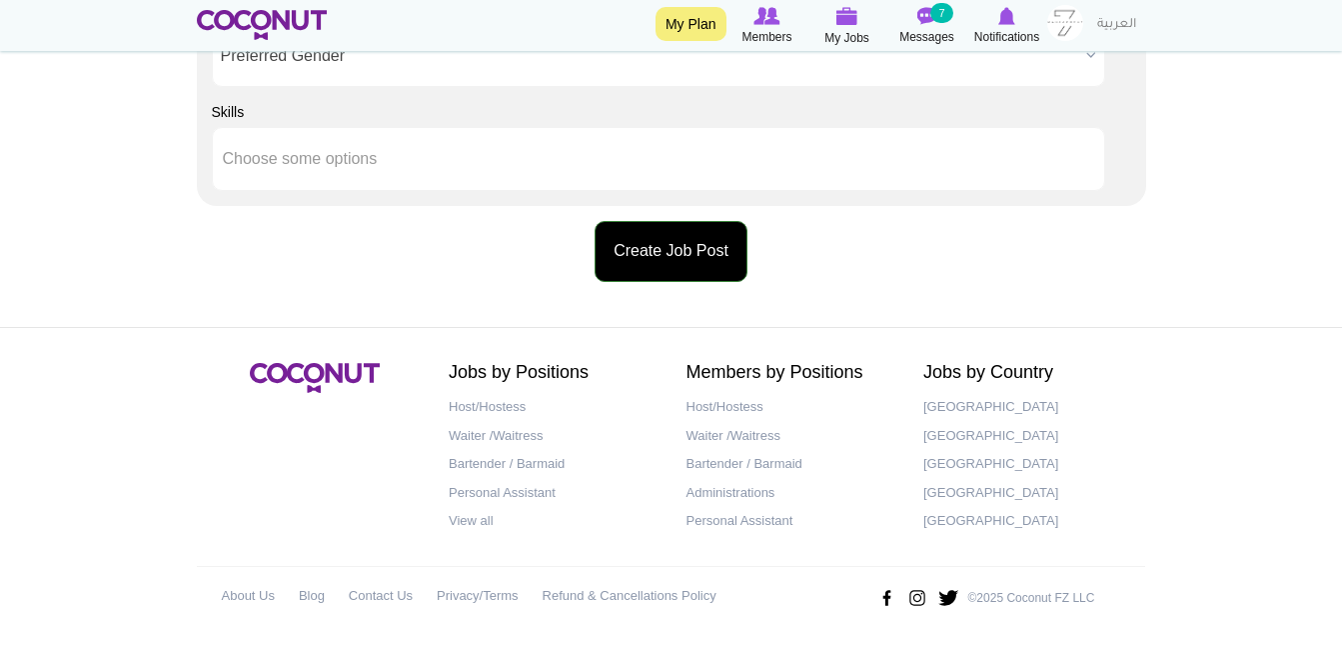
click at [711, 256] on button "Create Job Post" at bounding box center [671, 251] width 153 height 61
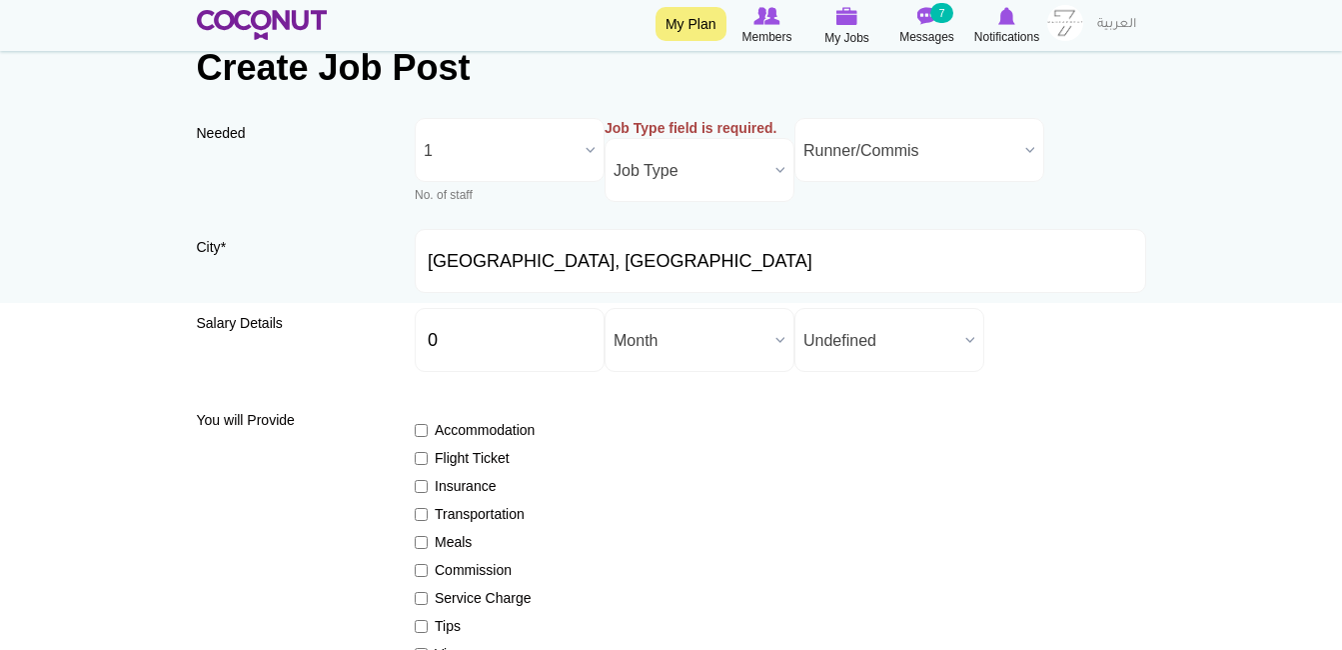
scroll to position [95, 0]
click at [699, 205] on div "Needed Needed * No. of staff 1 2 3 4 5 More than 5 1 No. of staff 1 2 3 4 5 Mor…" at bounding box center [672, 175] width 950 height 111
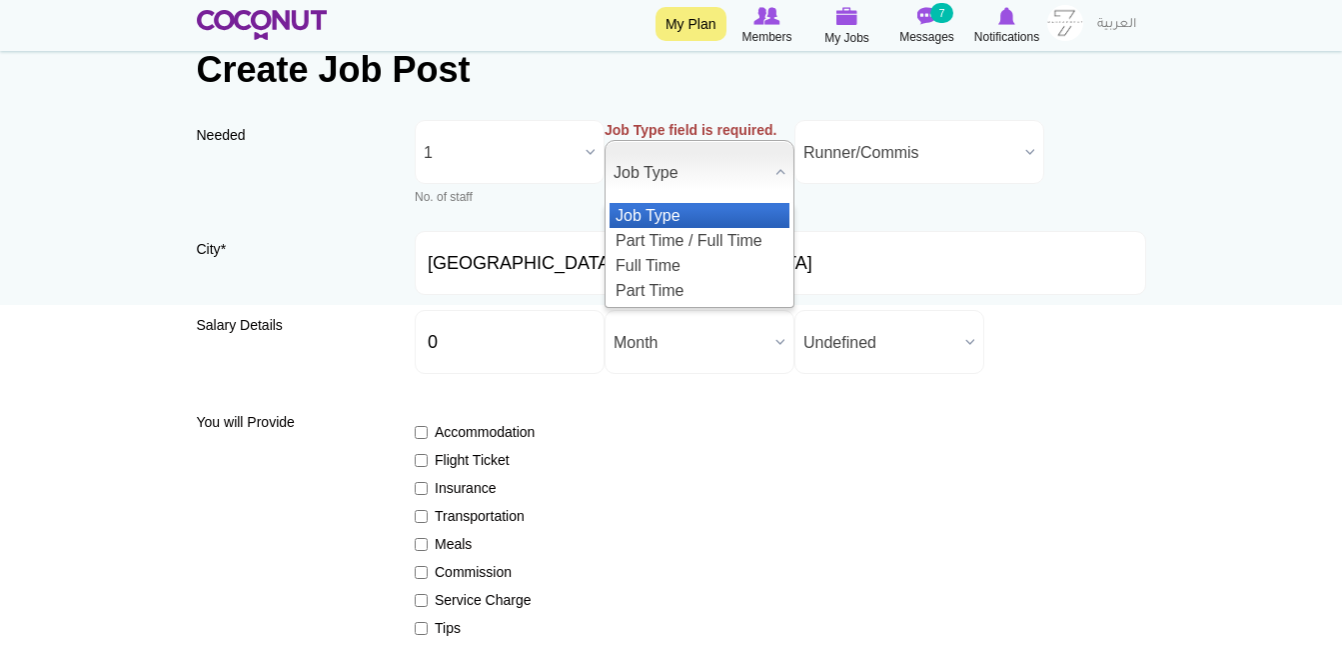
click at [699, 187] on span "Job Type" at bounding box center [691, 173] width 154 height 64
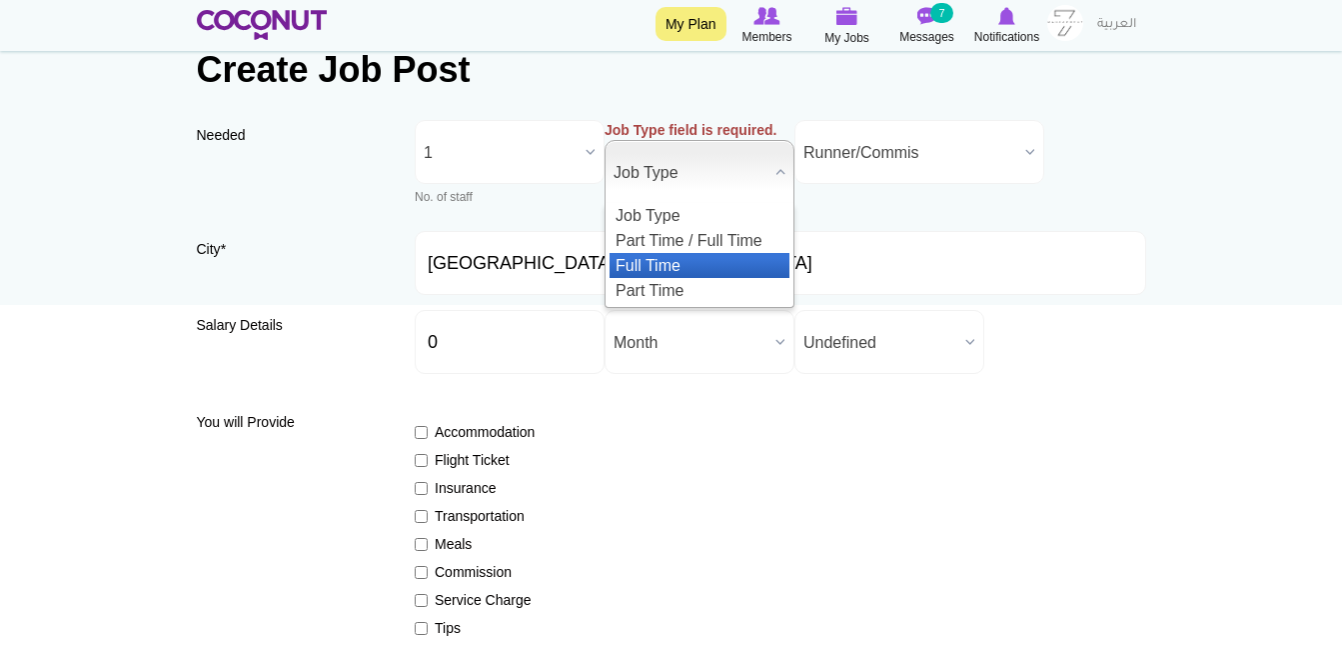
click at [706, 255] on li "Full Time" at bounding box center [700, 265] width 180 height 25
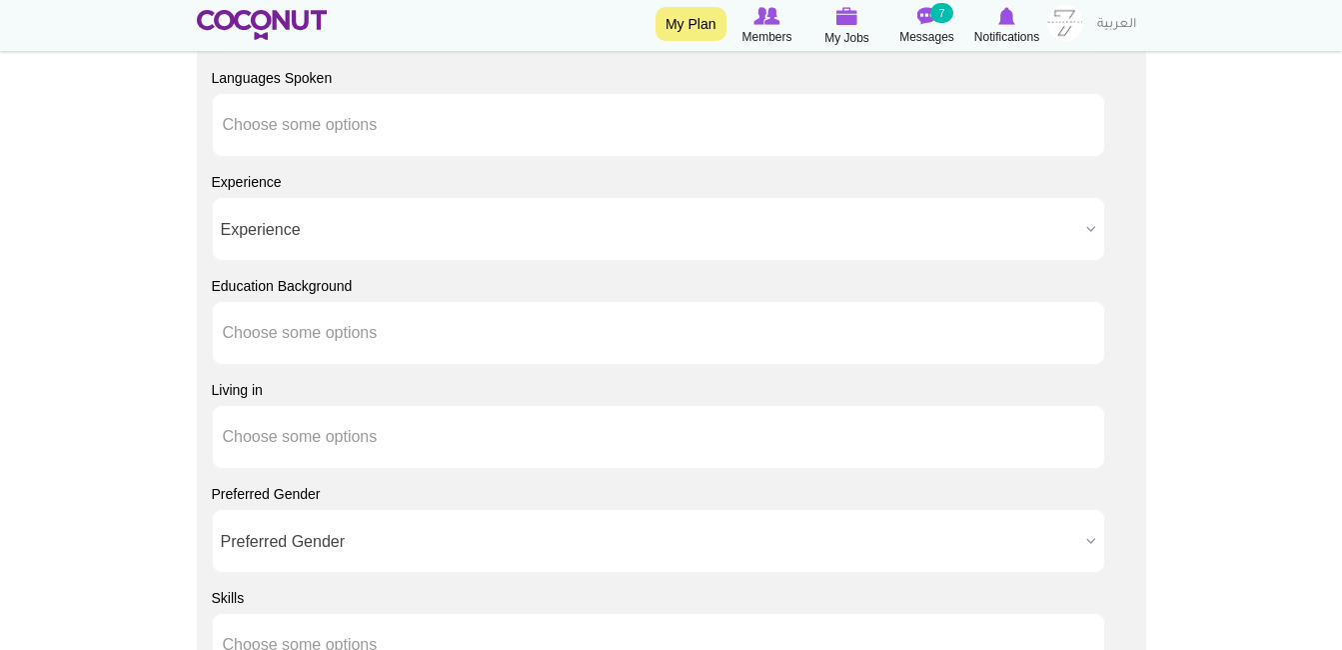
scroll to position [2219, 0]
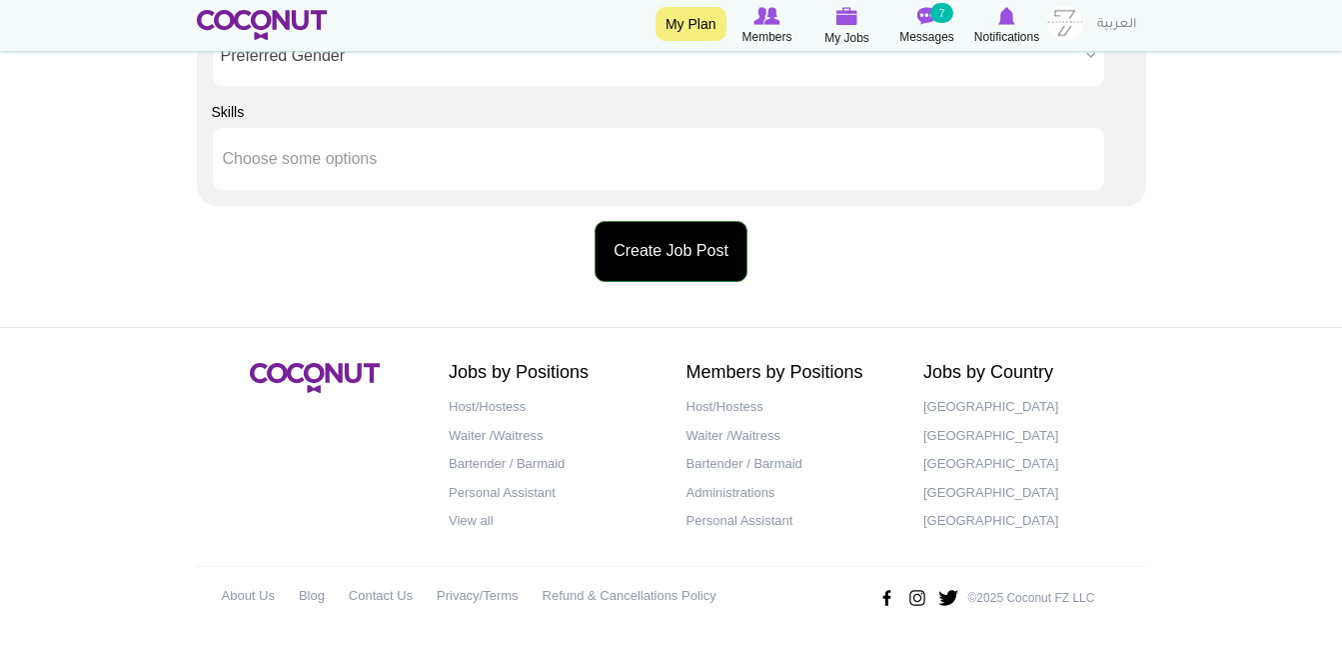
click at [682, 261] on button "Create Job Post" at bounding box center [671, 251] width 153 height 61
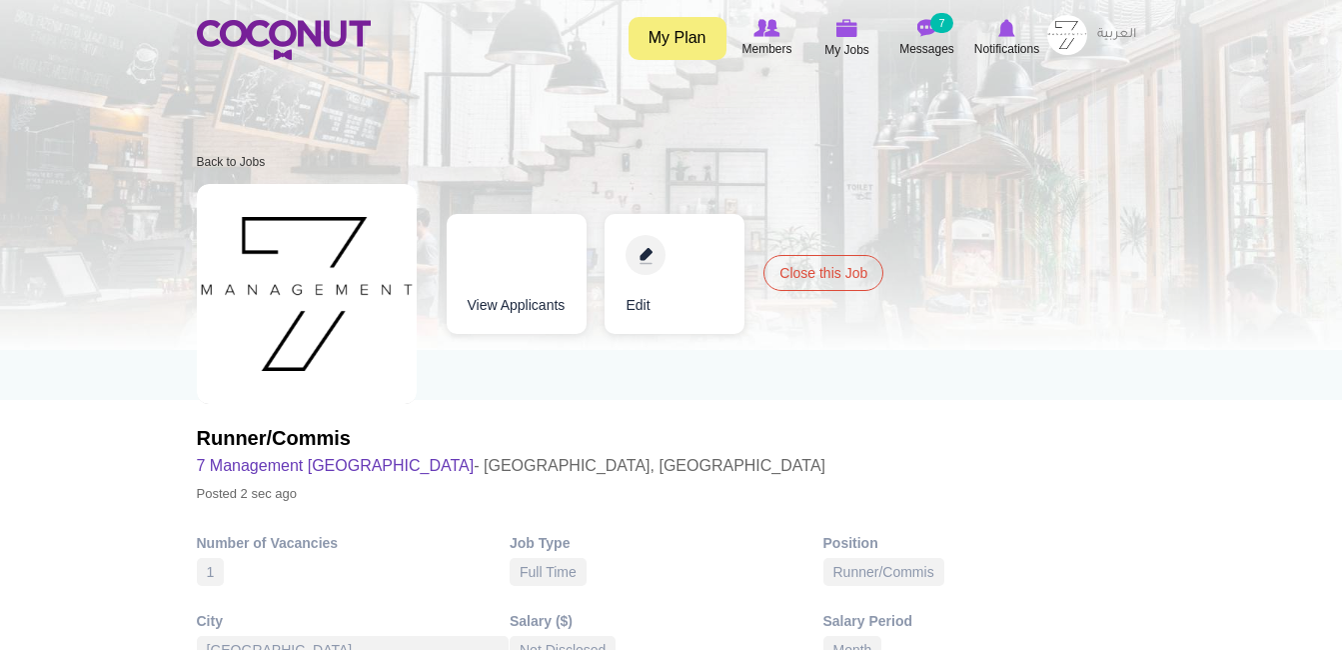
click at [1059, 50] on img at bounding box center [1068, 35] width 40 height 40
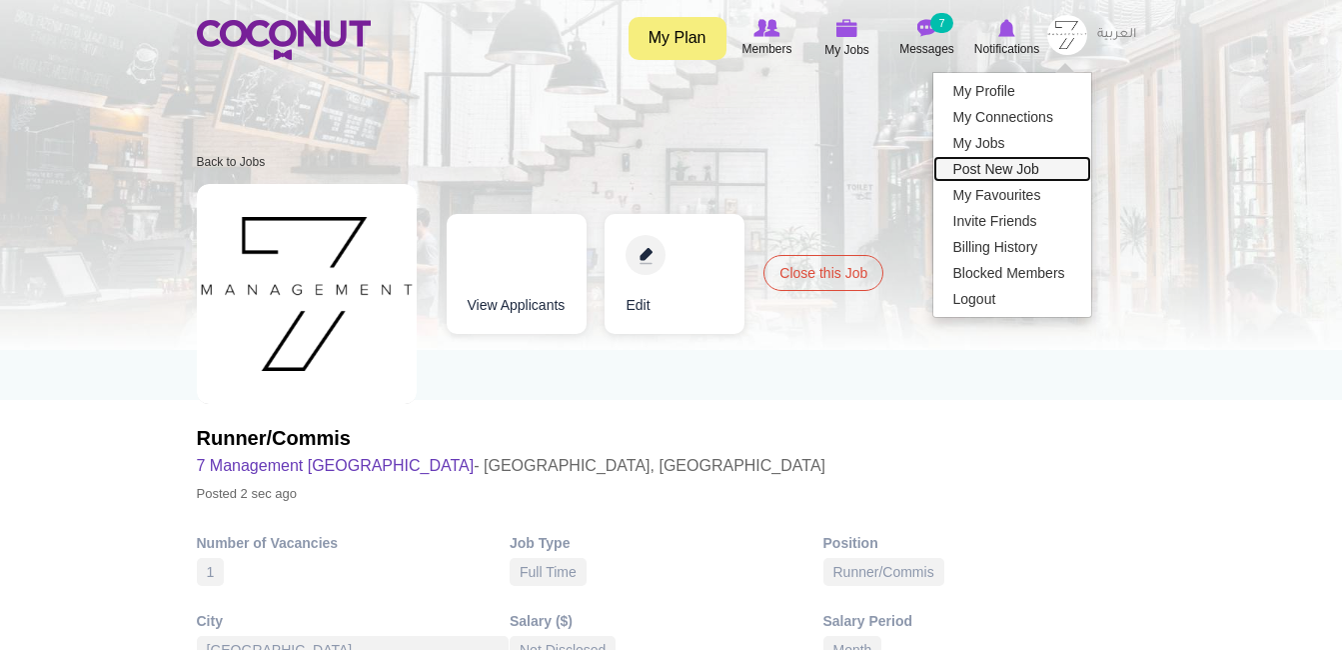
click at [1031, 160] on link "Post New Job" at bounding box center [1013, 169] width 158 height 26
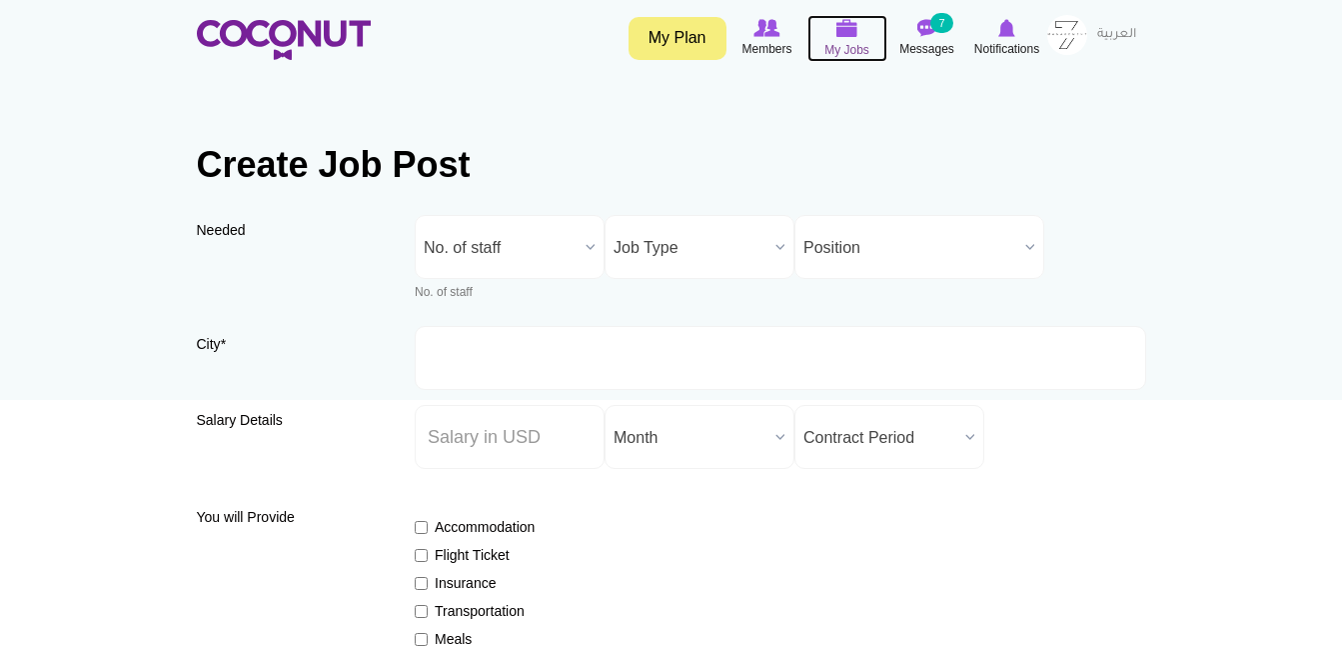
click at [858, 39] on icon at bounding box center [848, 28] width 76 height 23
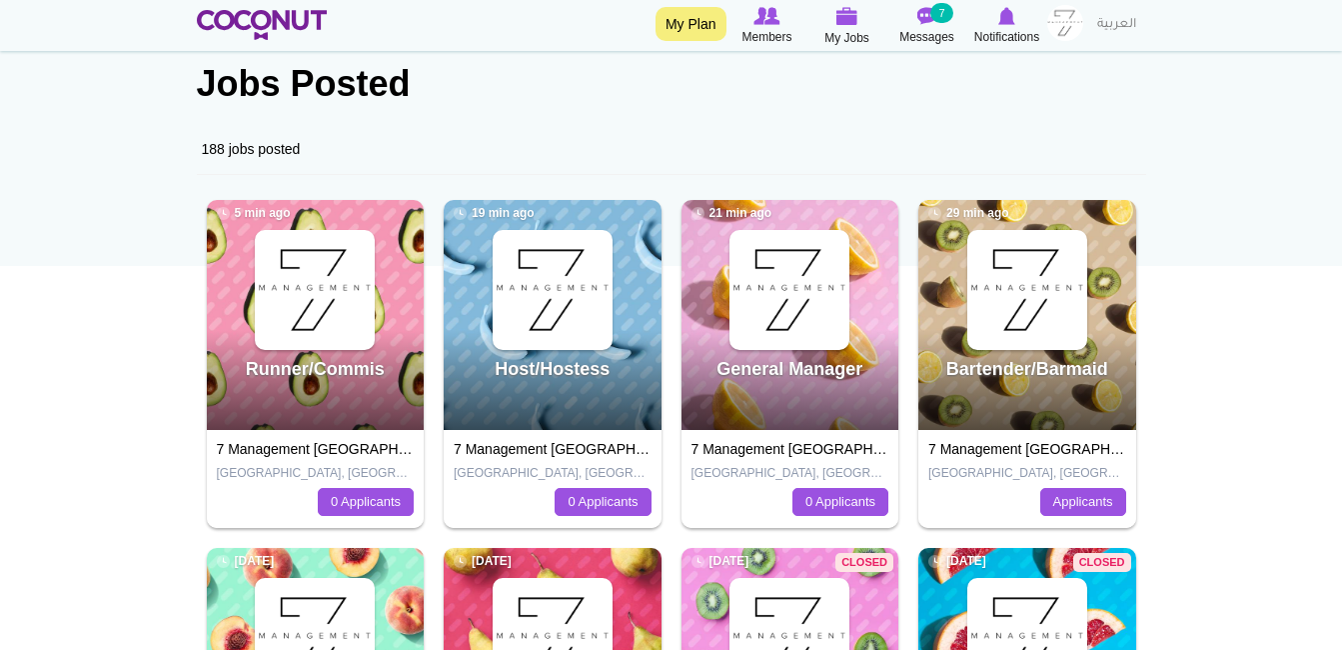
scroll to position [135, 0]
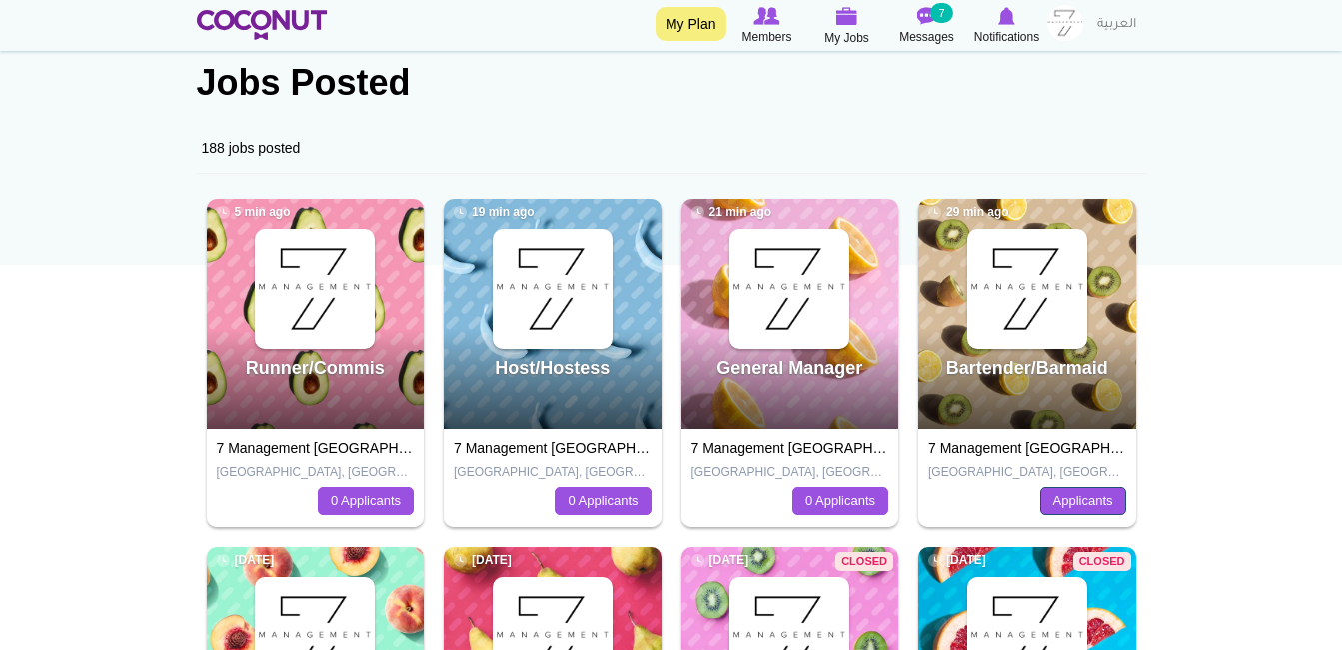
click at [1075, 506] on link "Applicants" at bounding box center [1084, 501] width 86 height 28
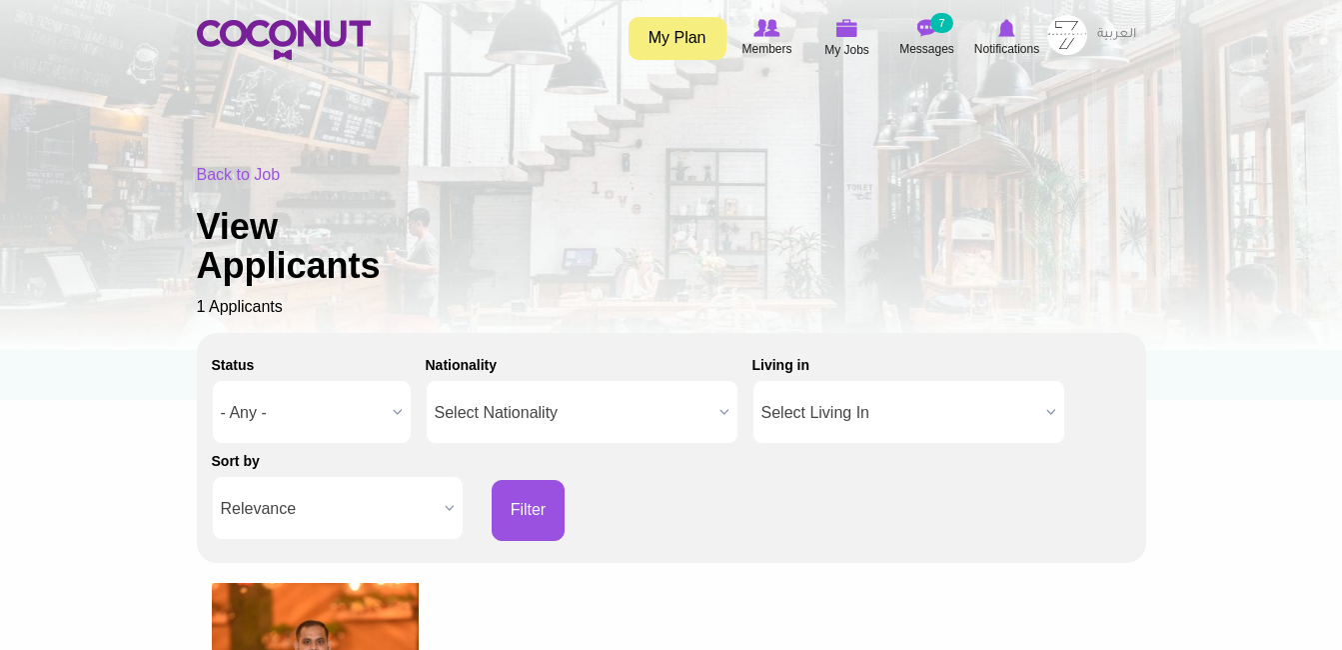
click at [1080, 48] on img at bounding box center [1068, 35] width 40 height 40
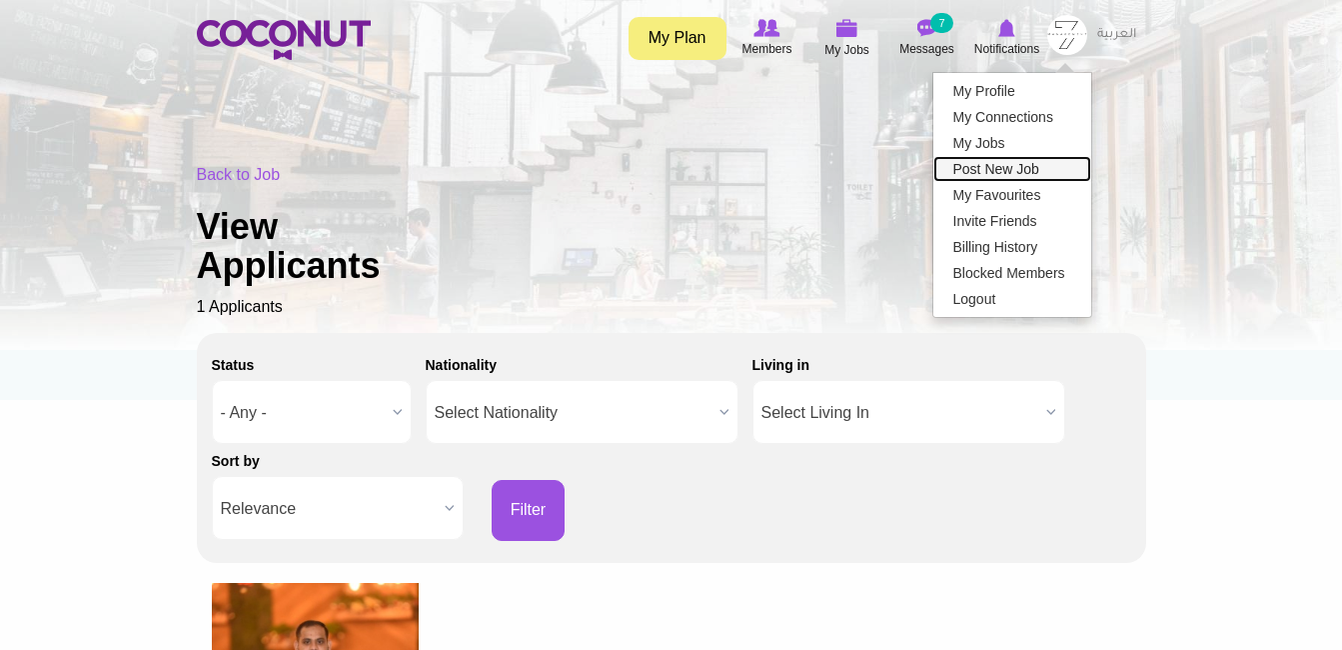
click at [1042, 163] on link "Post New Job" at bounding box center [1013, 169] width 158 height 26
